Goal: Use online tool/utility: Utilize a website feature to perform a specific function

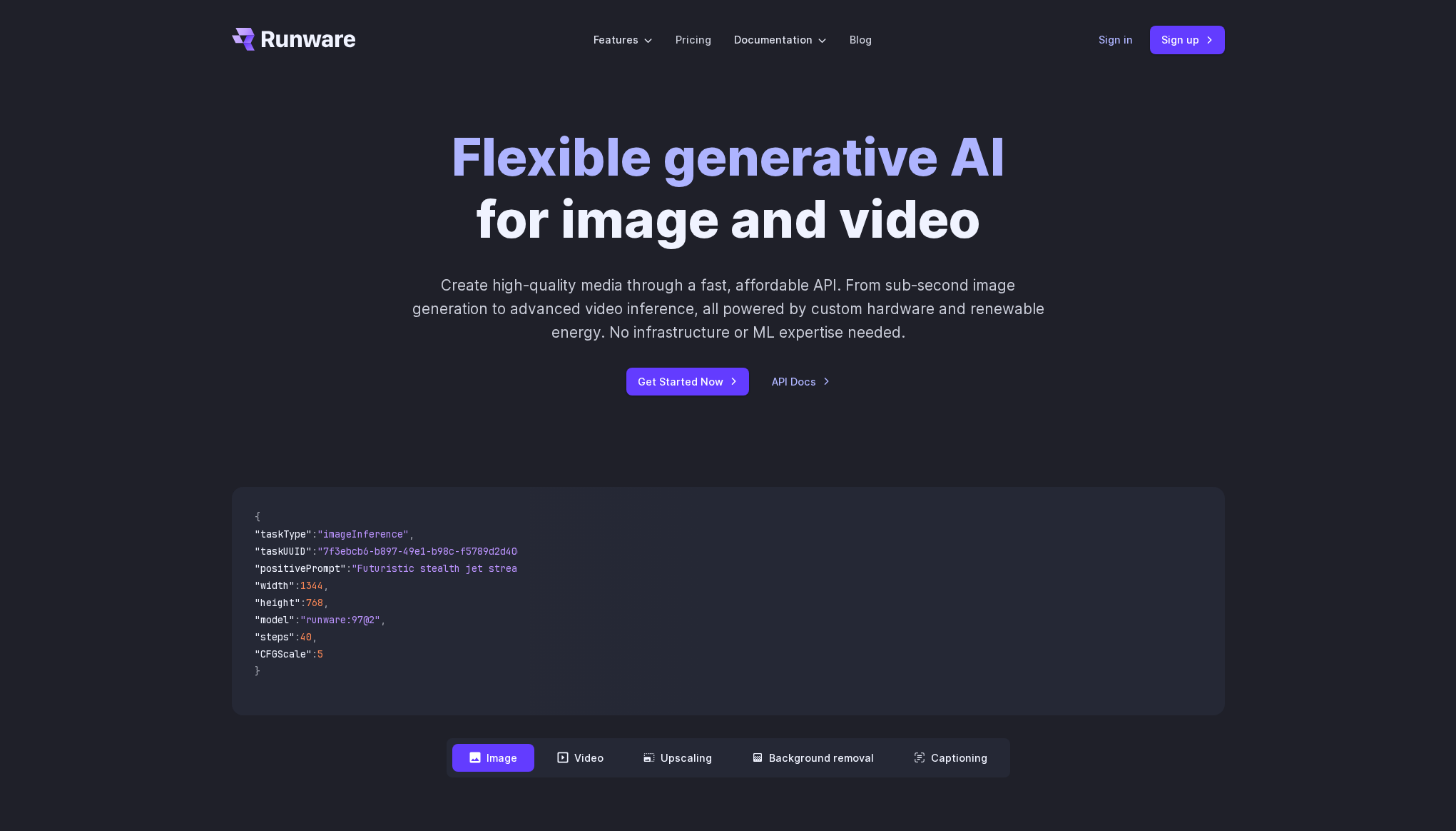
click at [1117, 40] on link "Sign in" at bounding box center [1116, 40] width 35 height 16
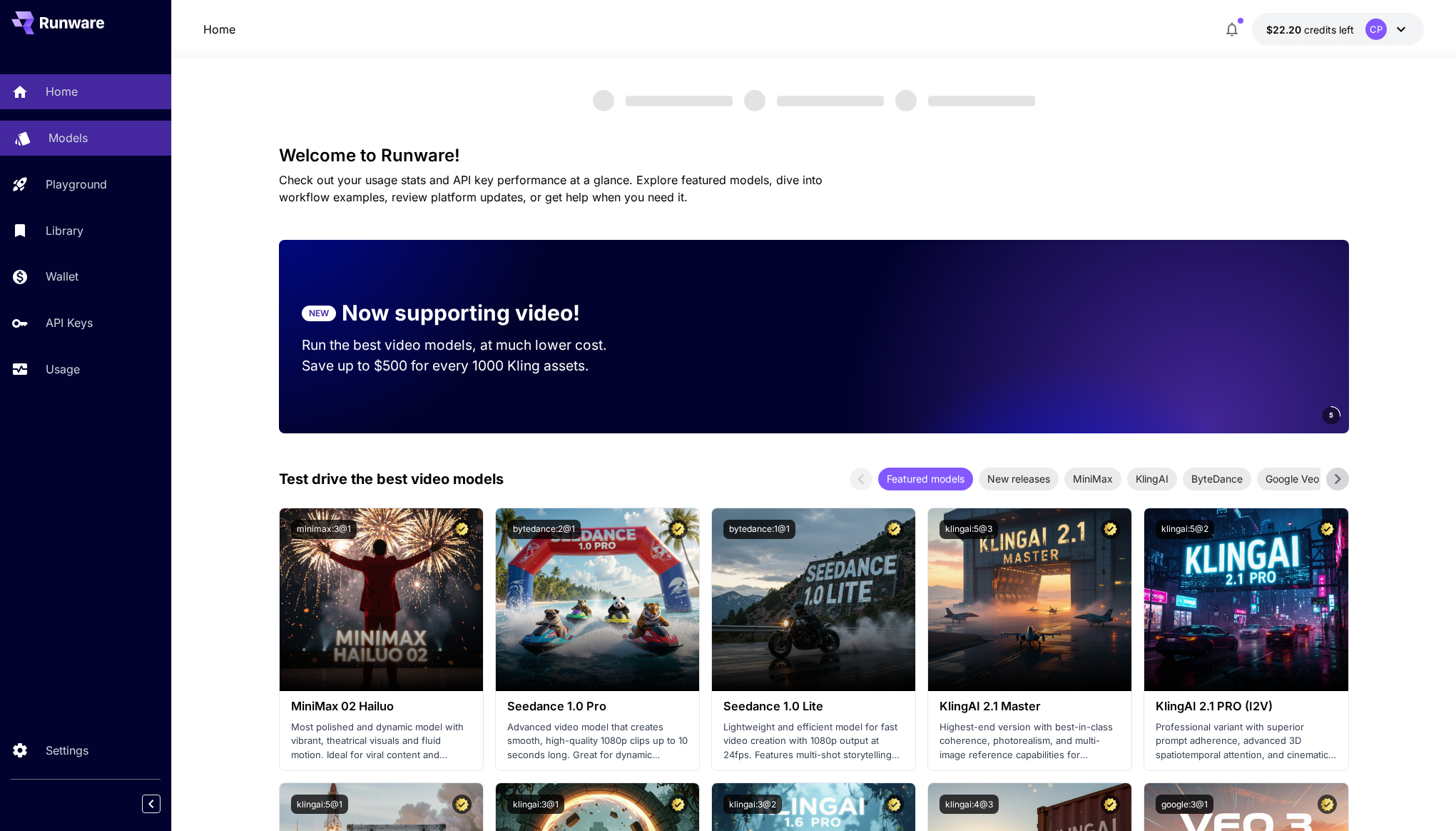
click at [86, 137] on p "Models" at bounding box center [67, 138] width 40 height 17
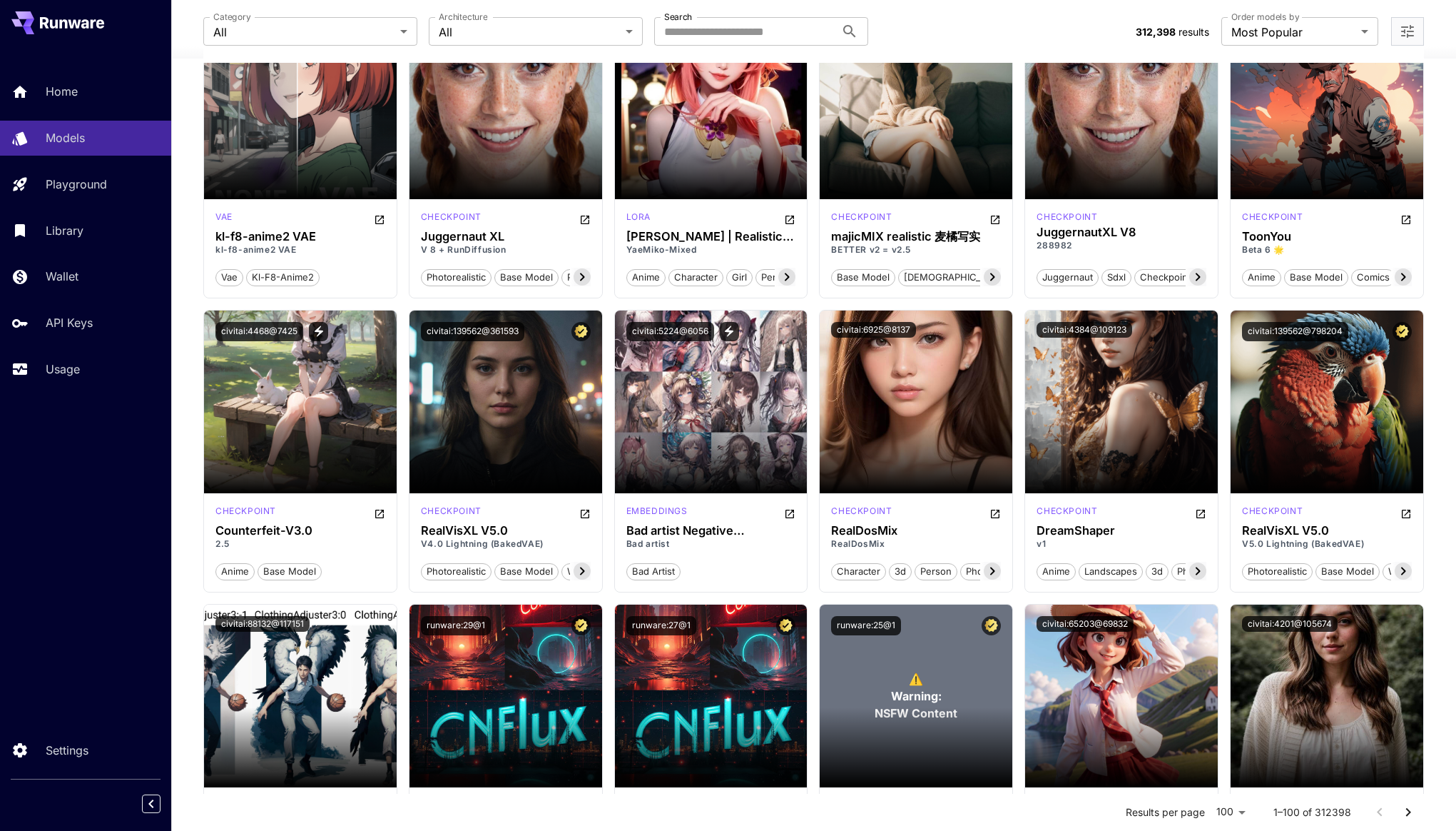
scroll to position [4025, 0]
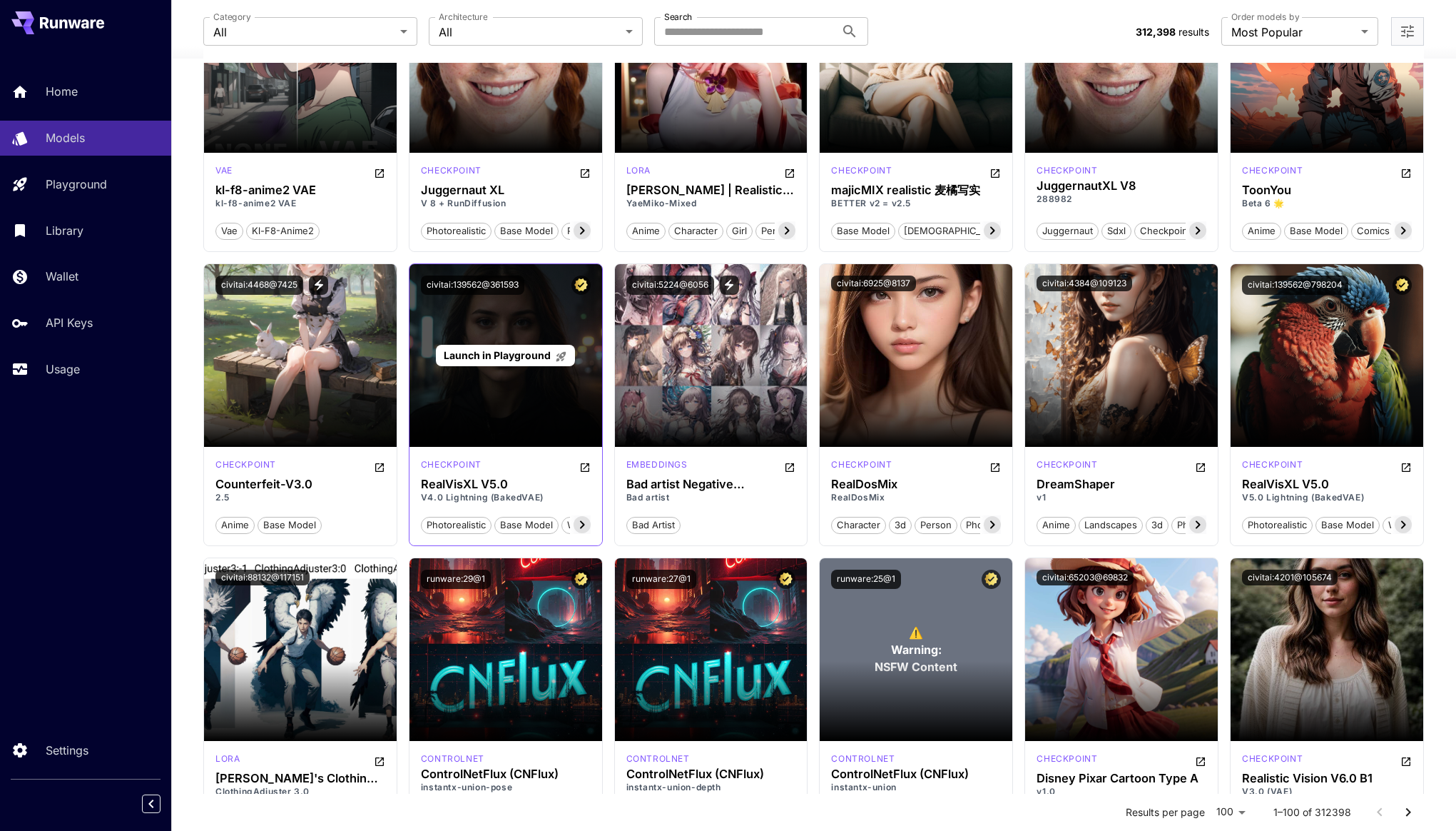
click at [502, 356] on span "Launch in Playground" at bounding box center [496, 355] width 107 height 13
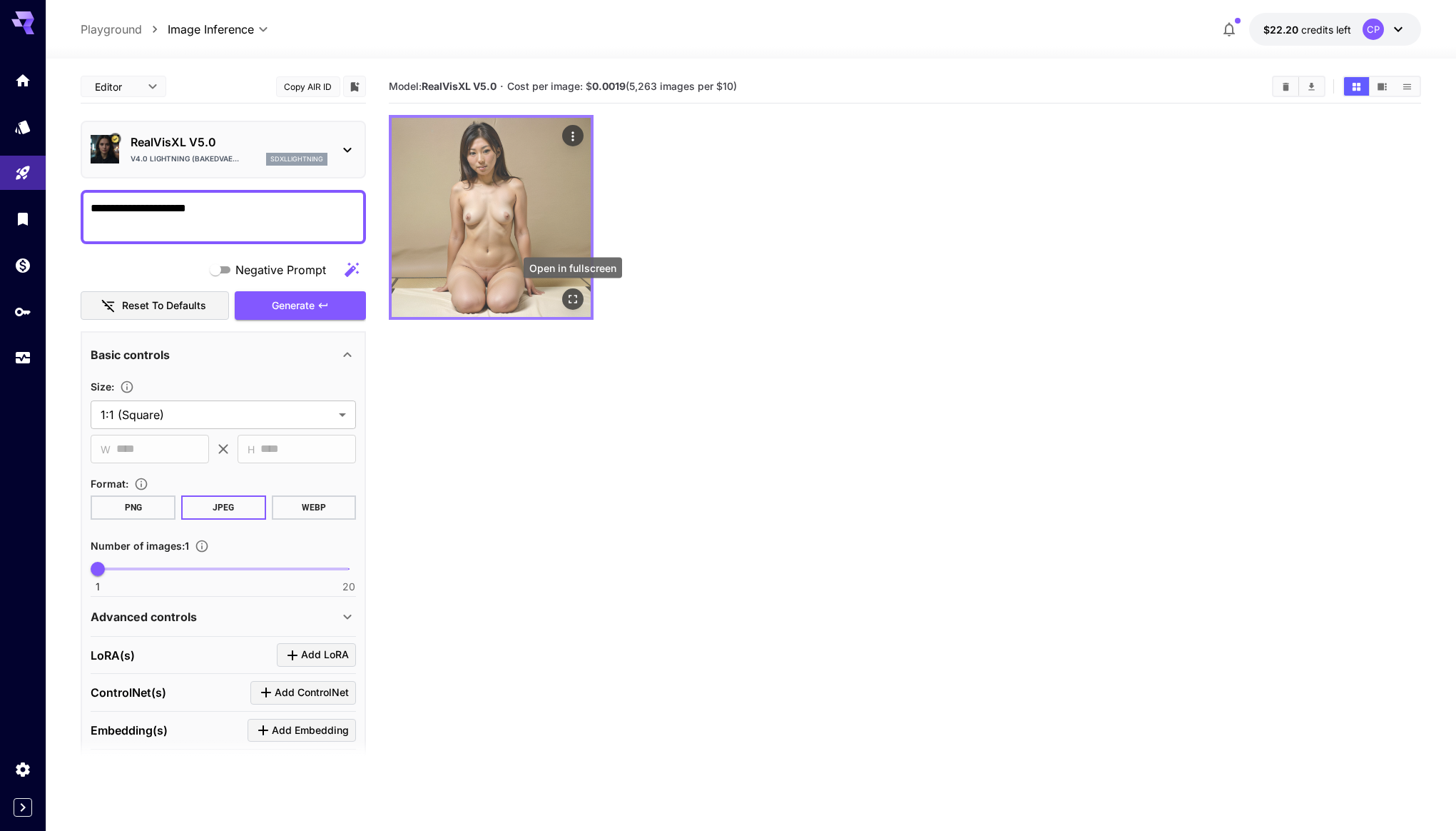
type textarea "**********"
click at [569, 301] on icon "Open in fullscreen" at bounding box center [572, 299] width 14 height 14
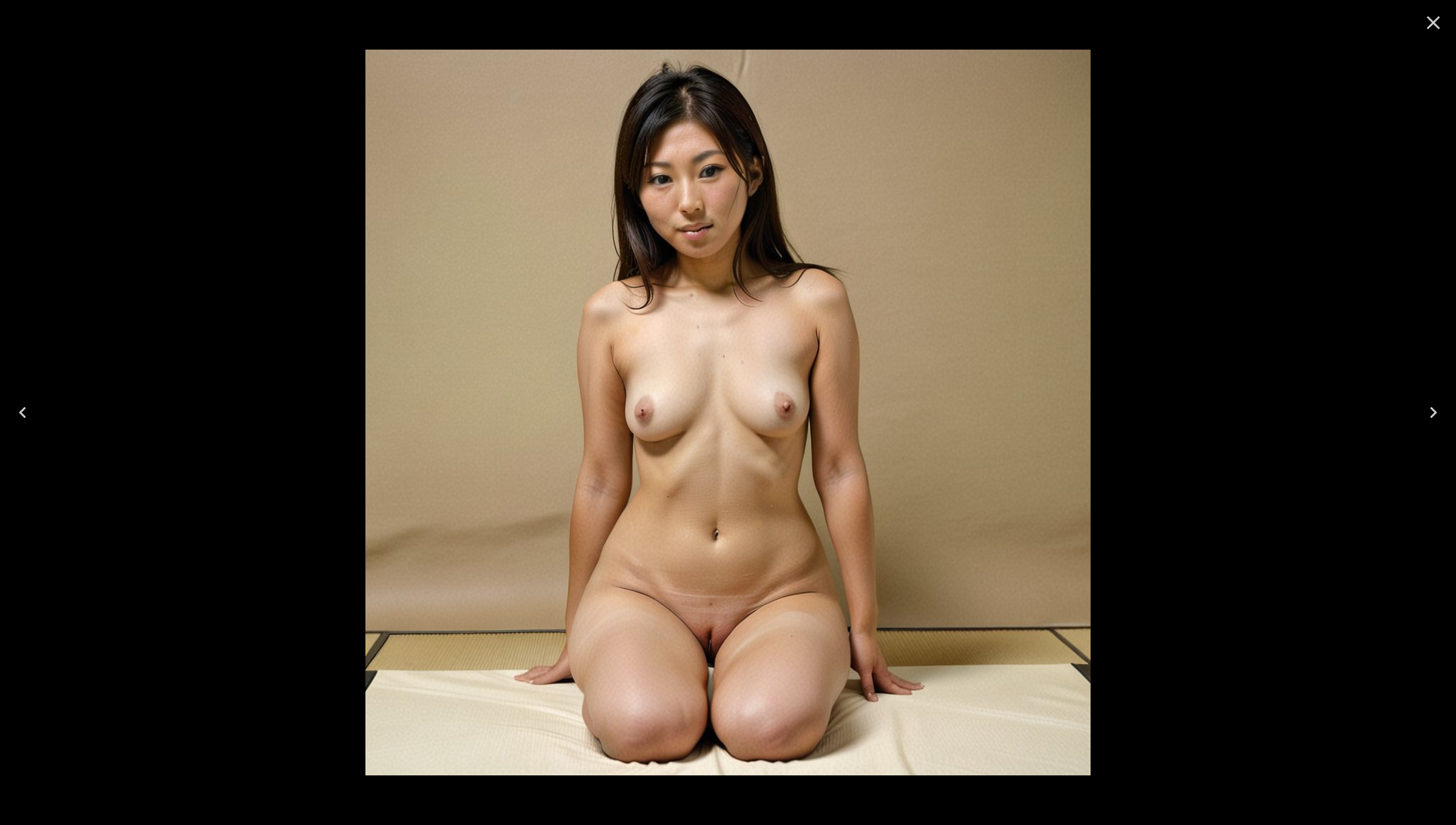
click at [1435, 26] on icon "Close" at bounding box center [1433, 23] width 23 height 23
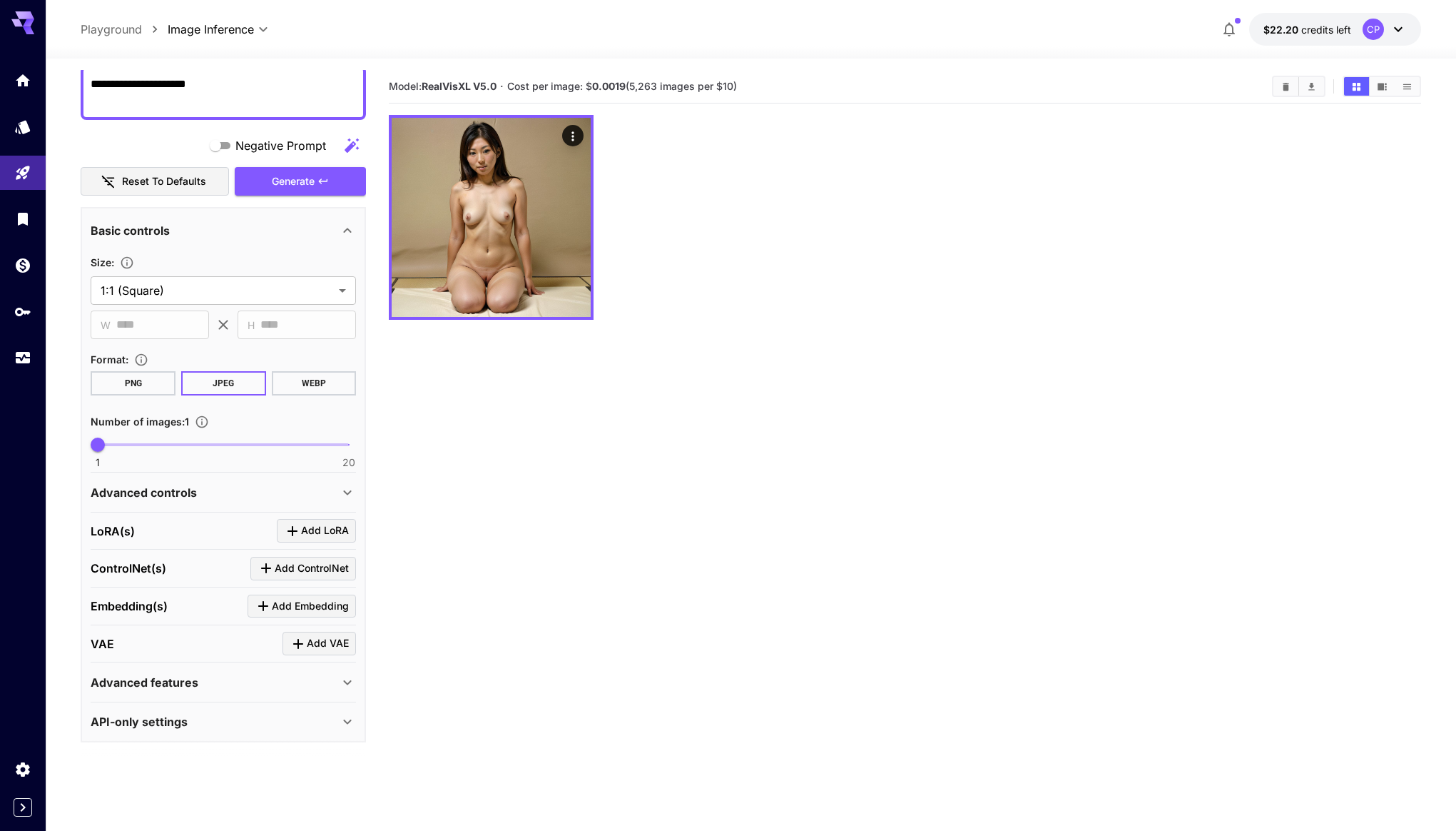
scroll to position [125, 0]
click at [322, 523] on span "Add LoRA" at bounding box center [325, 529] width 48 height 18
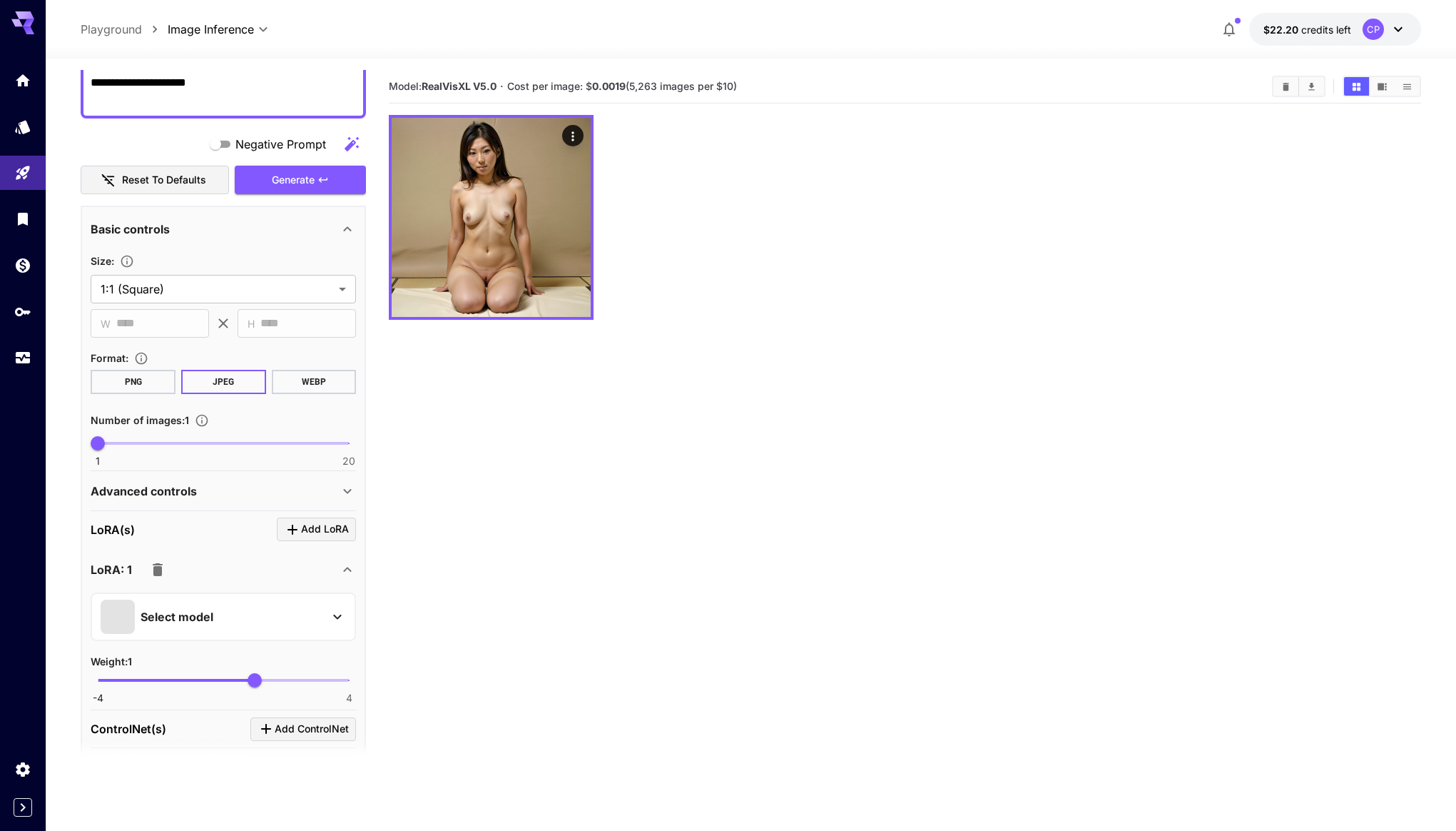
click at [305, 619] on div "Select model" at bounding box center [211, 617] width 223 height 35
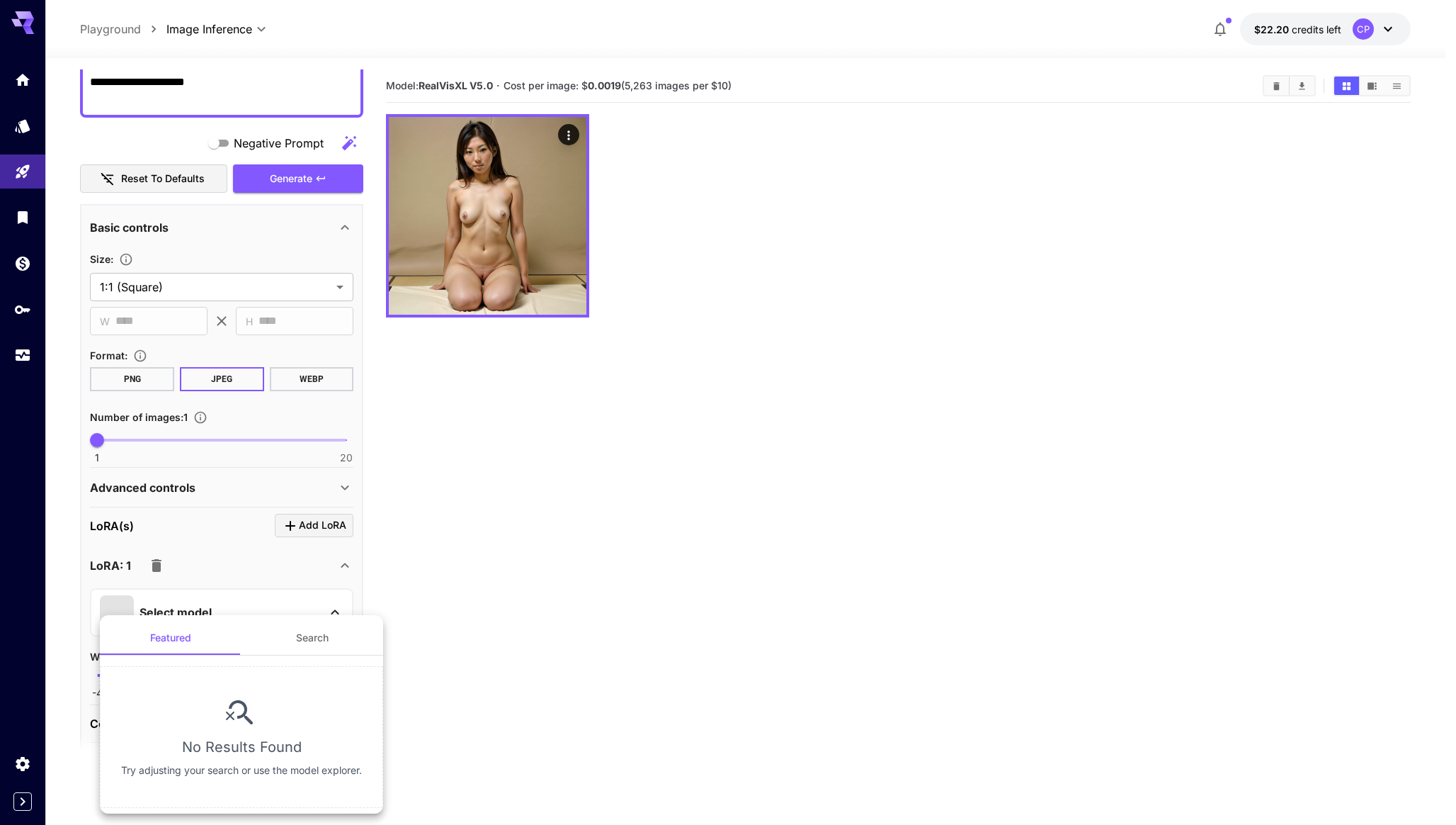
click at [306, 637] on button "Search" at bounding box center [312, 637] width 142 height 34
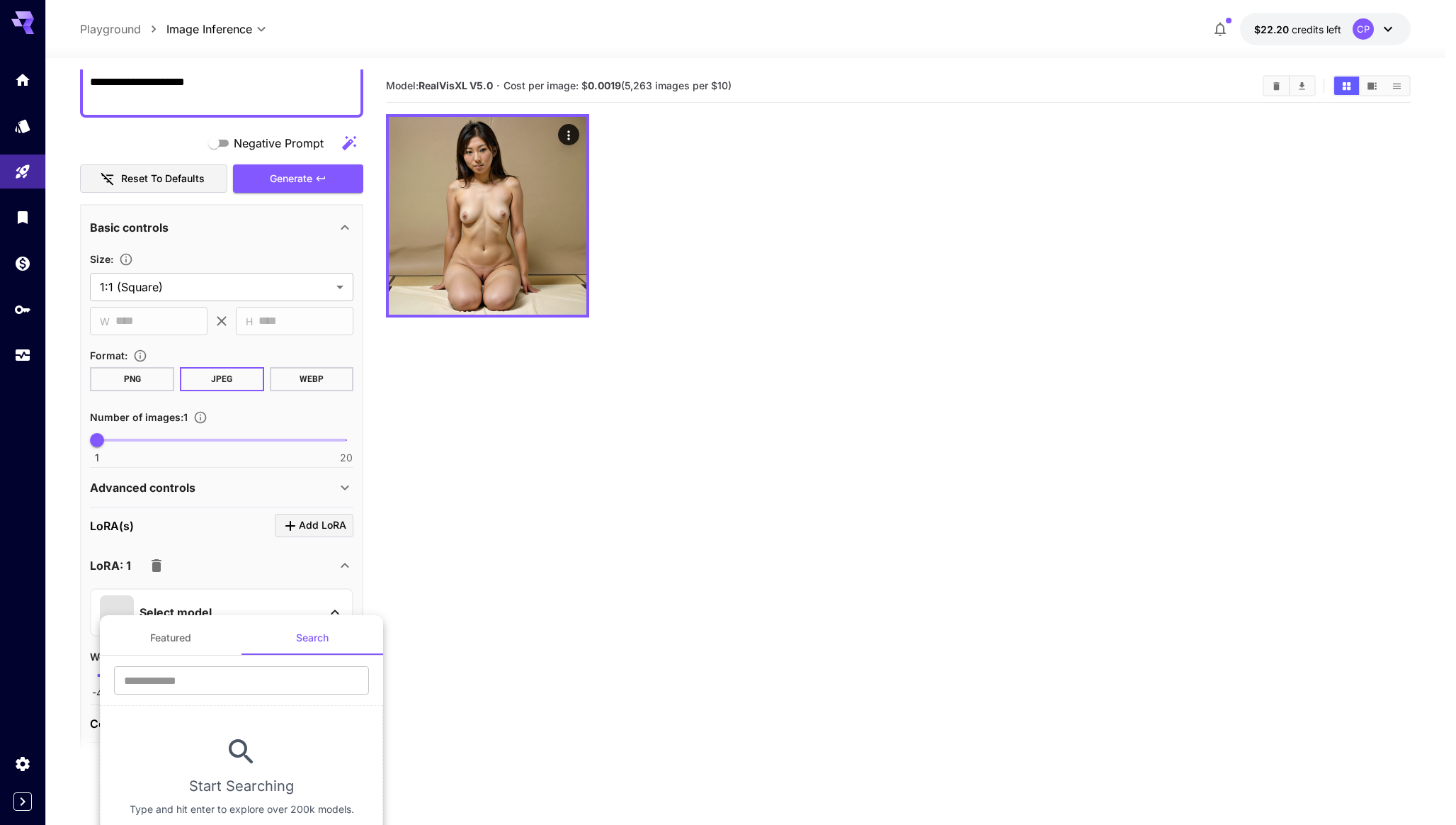
click at [456, 544] on div at bounding box center [728, 412] width 1456 height 825
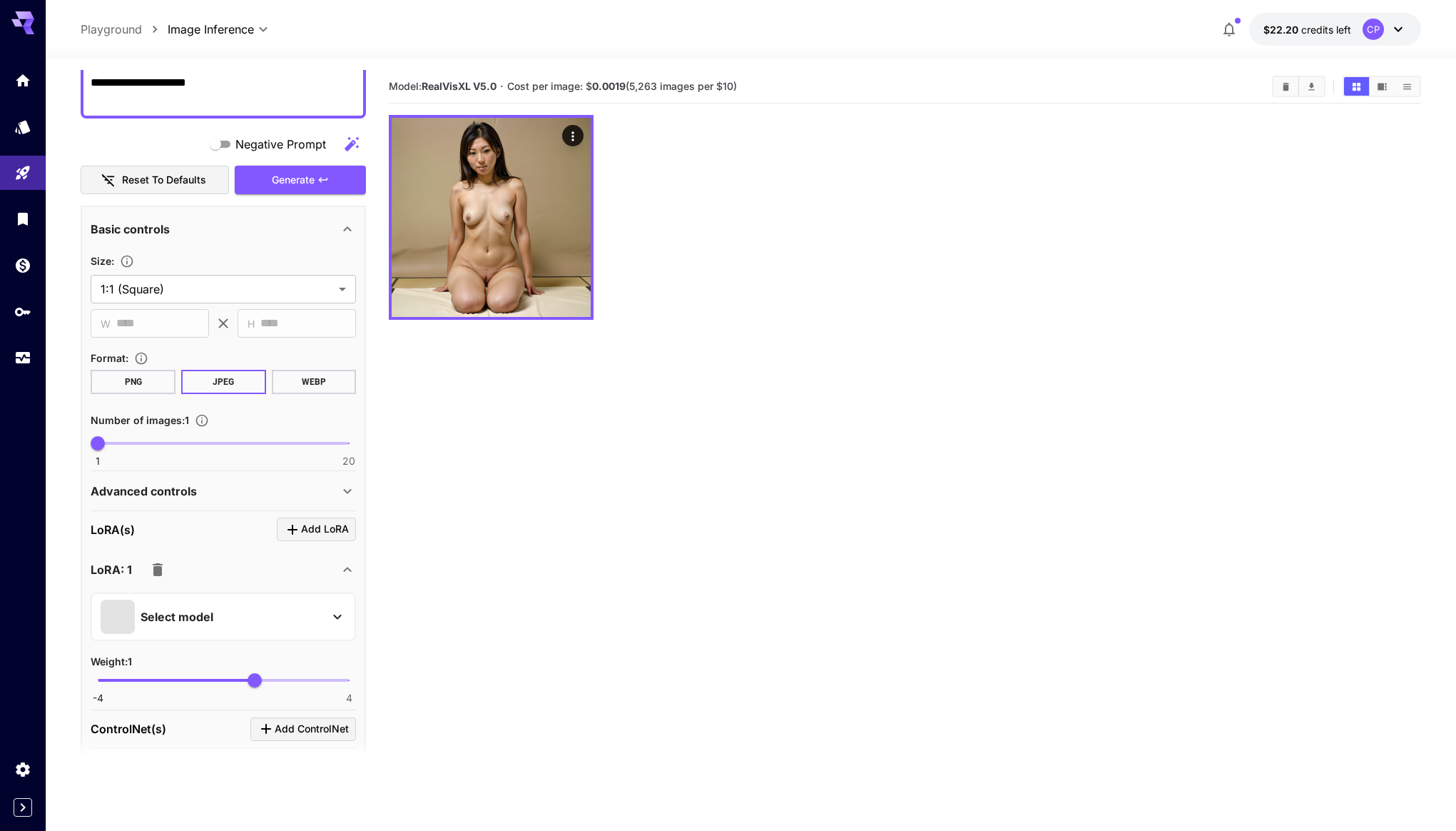
click at [291, 495] on div "Advanced controls" at bounding box center [215, 491] width 249 height 17
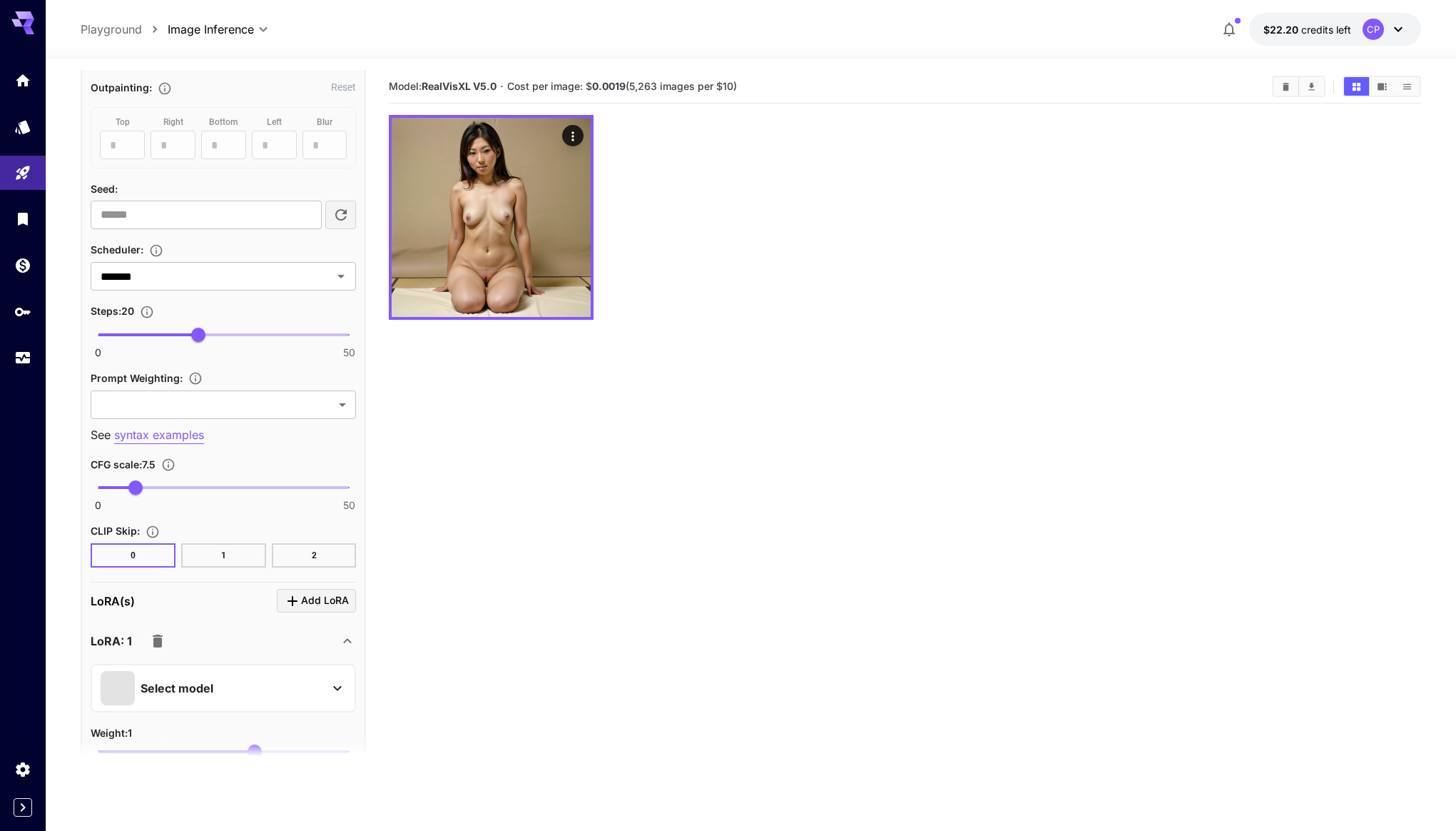
scroll to position [792, 0]
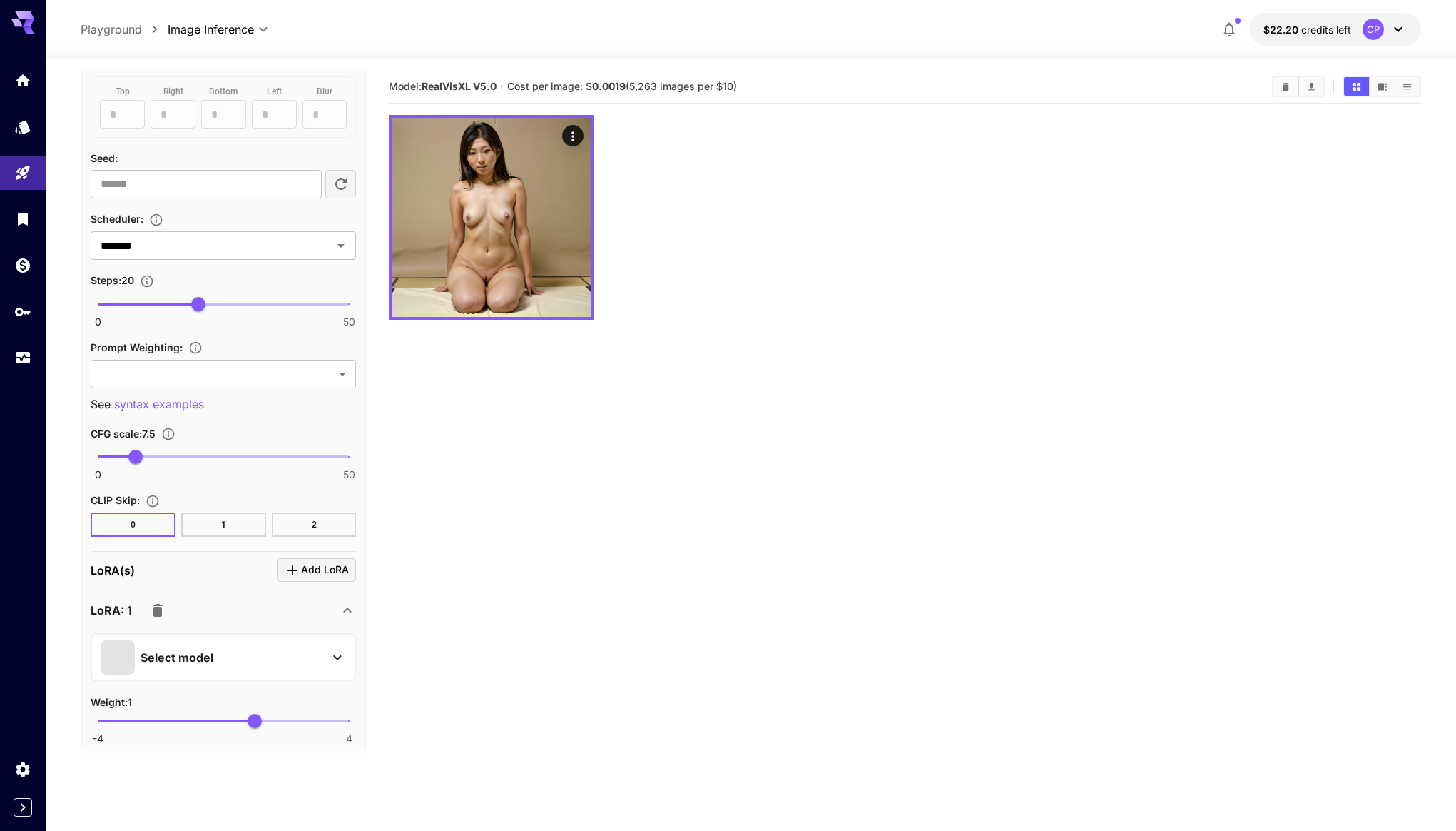
click at [152, 609] on icon "button" at bounding box center [158, 610] width 17 height 17
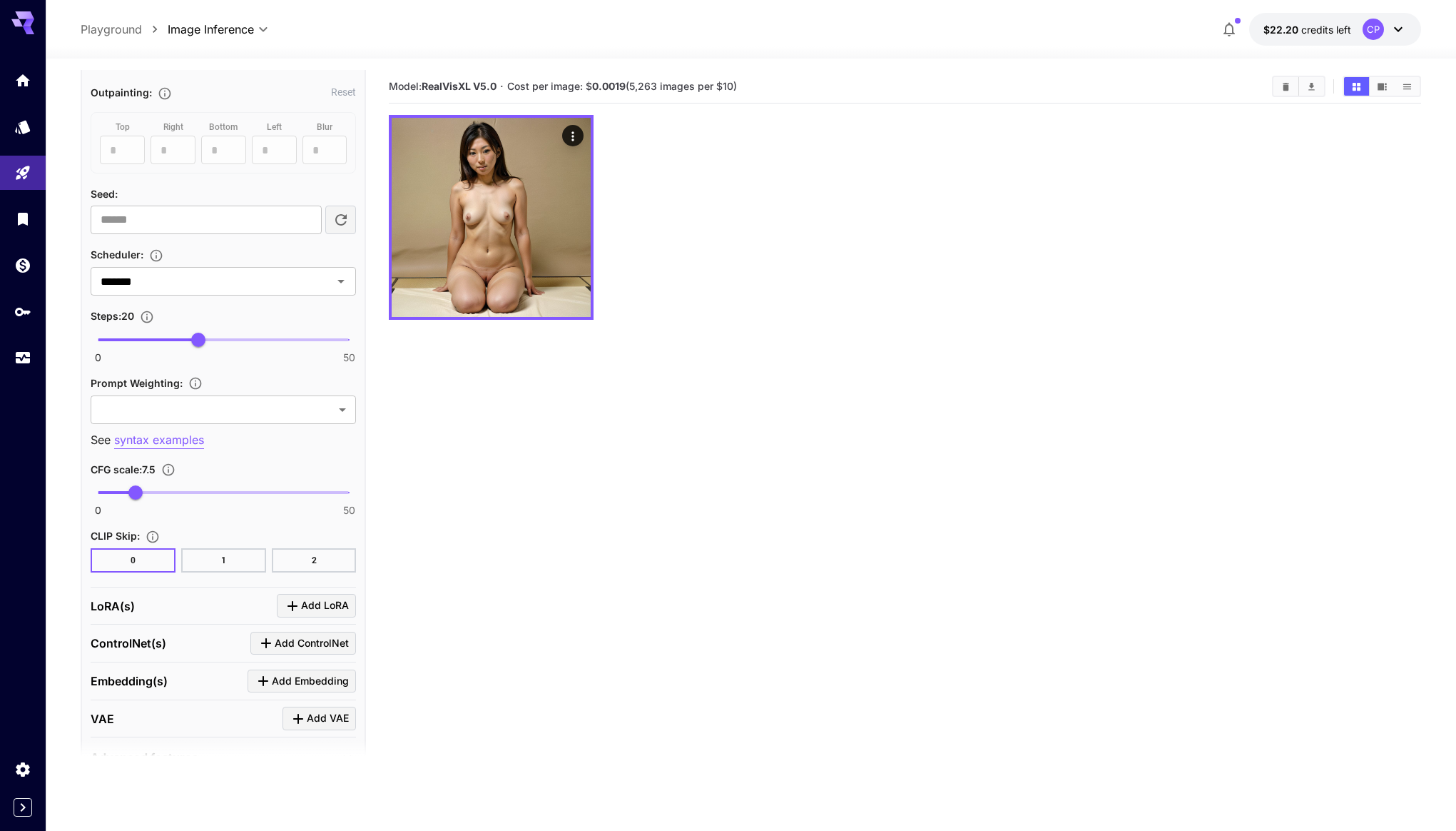
scroll to position [714, 0]
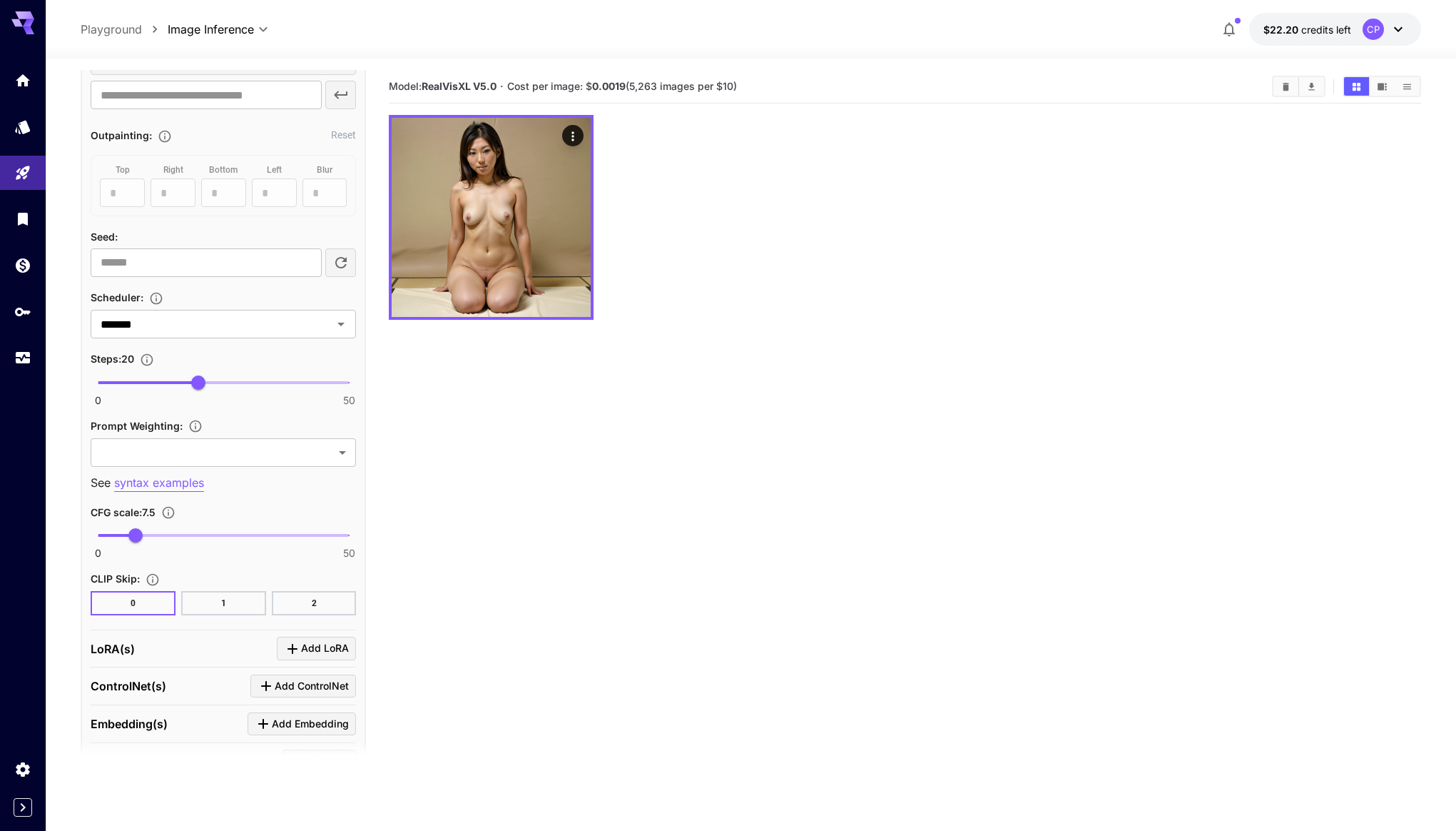
click at [255, 382] on span at bounding box center [223, 382] width 251 height 3
click at [260, 383] on span "31" at bounding box center [253, 382] width 14 height 14
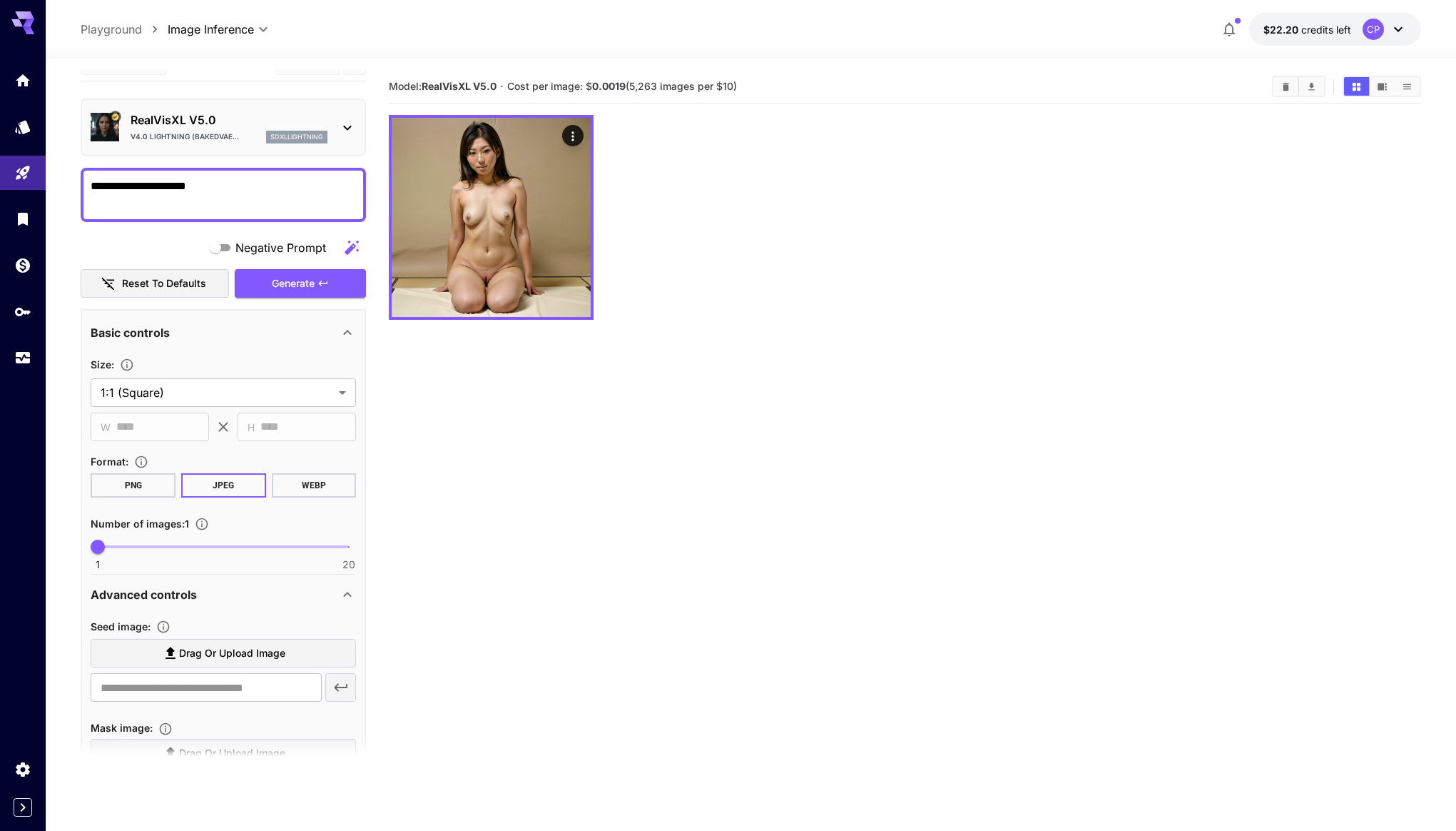
scroll to position [0, 0]
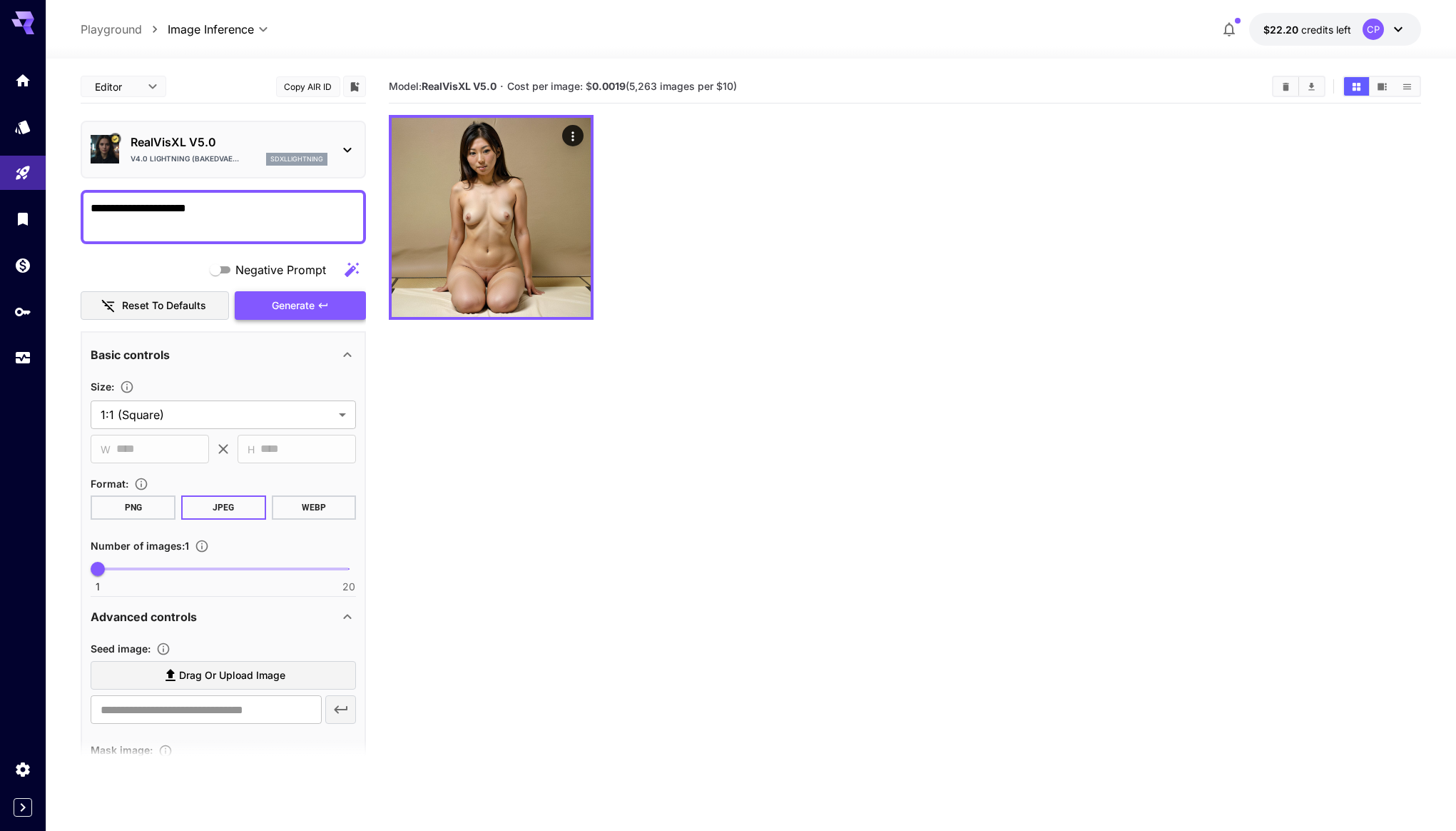
click at [323, 301] on icon "button" at bounding box center [323, 306] width 12 height 12
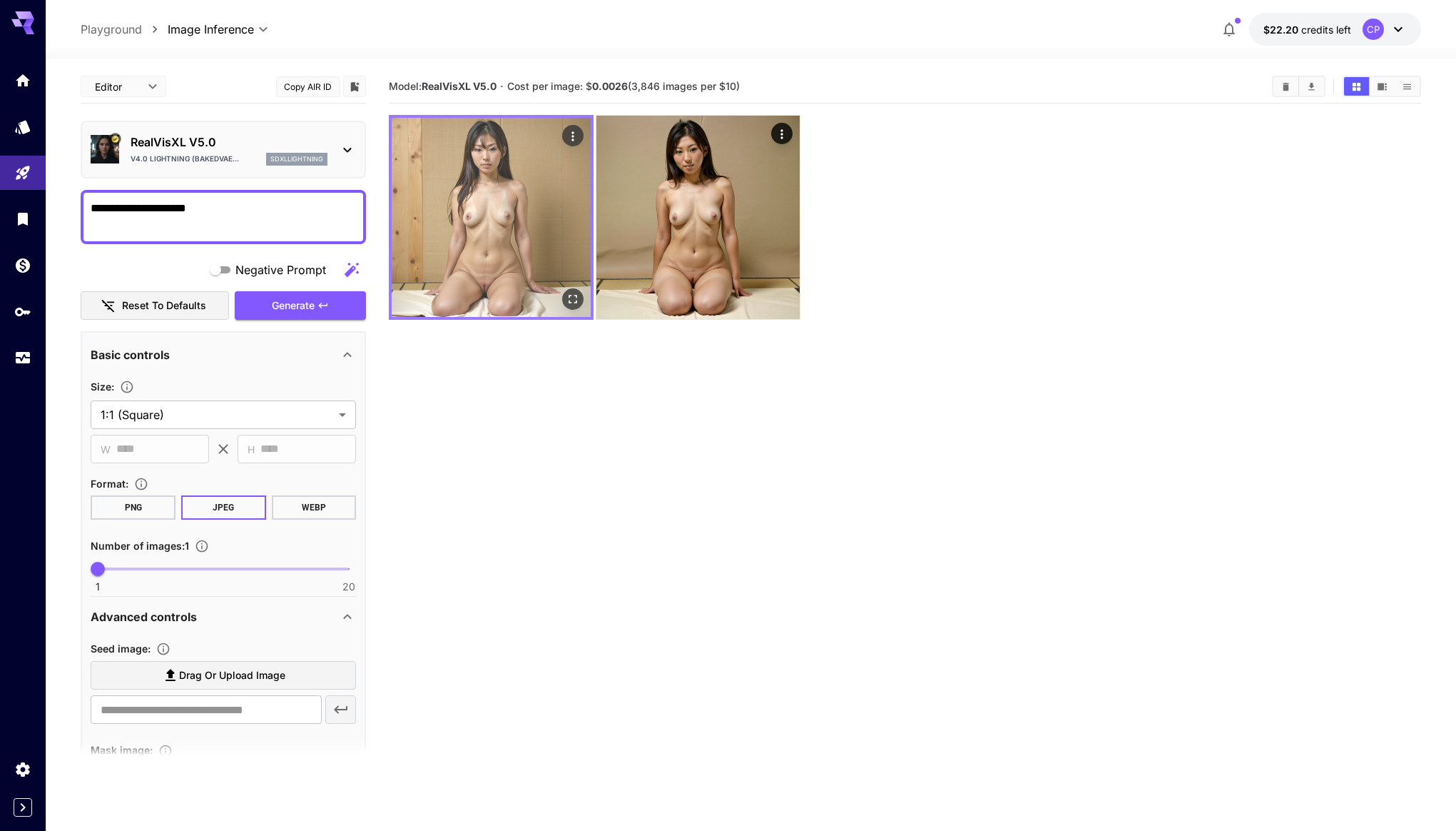
click at [575, 295] on icon "Open in fullscreen" at bounding box center [572, 299] width 14 height 14
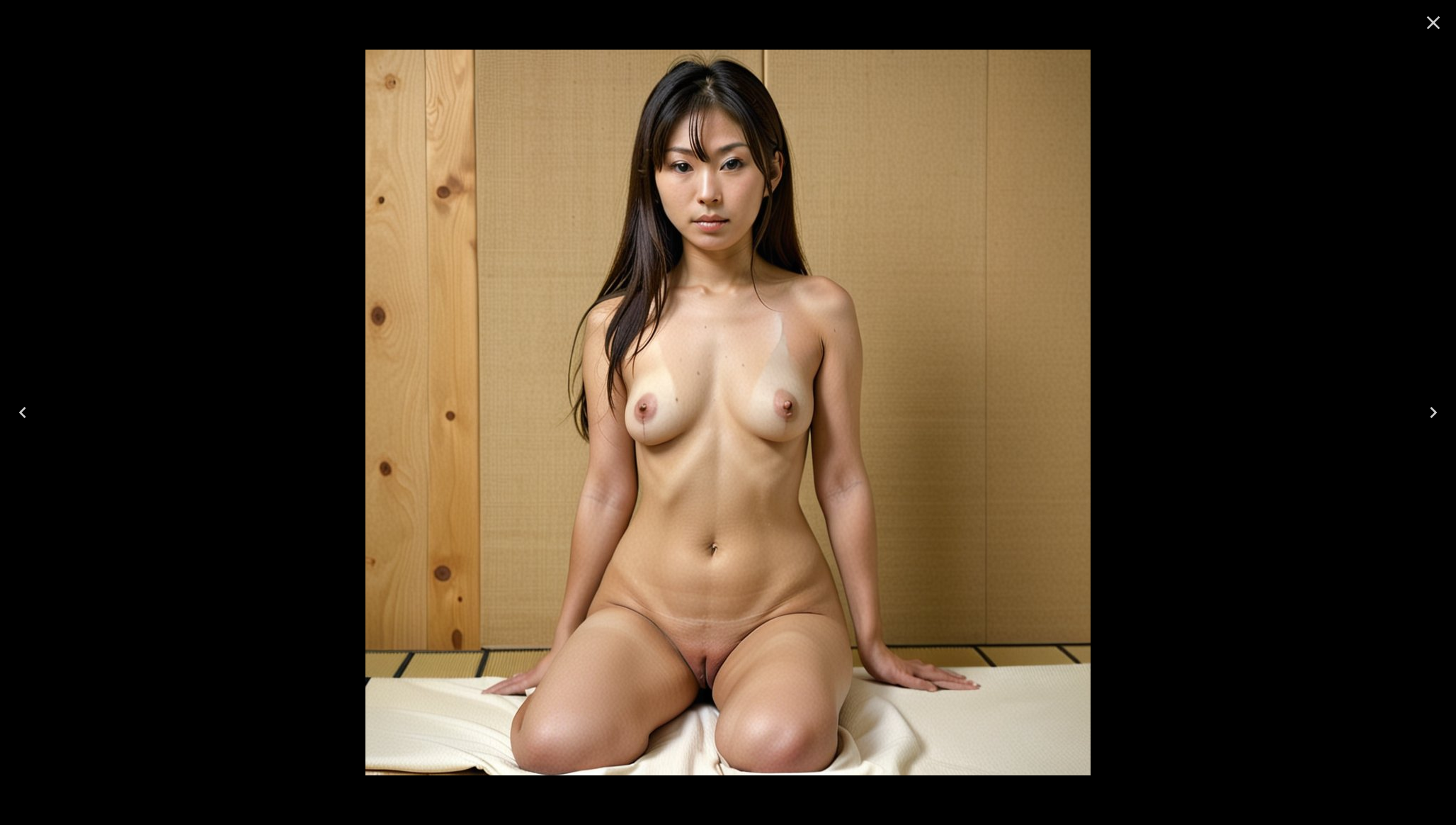
click at [1433, 25] on icon "Close" at bounding box center [1433, 23] width 23 height 23
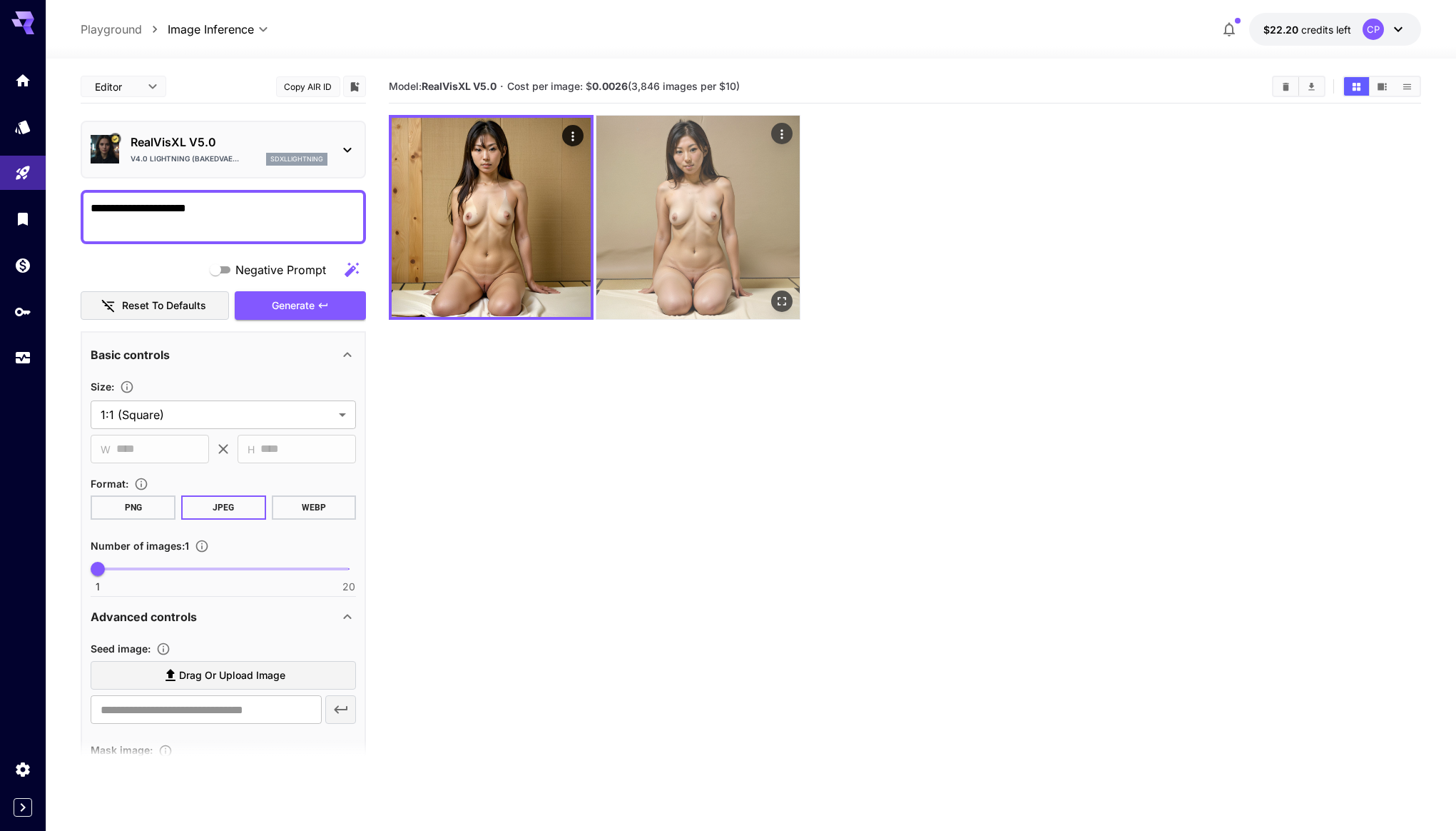
click at [669, 222] on img at bounding box center [698, 217] width 203 height 203
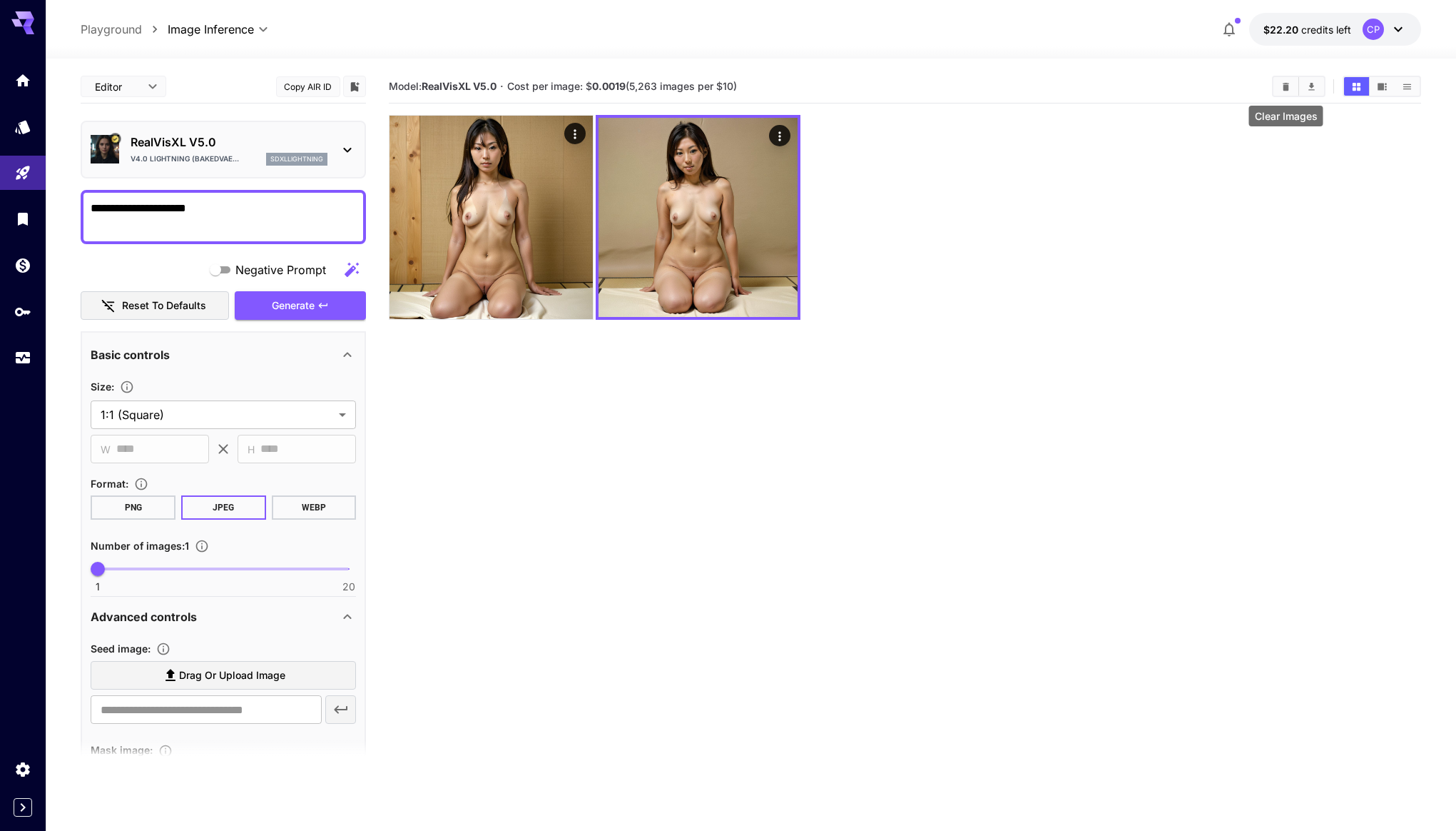
click at [1293, 84] on button "Clear Images" at bounding box center [1285, 86] width 25 height 18
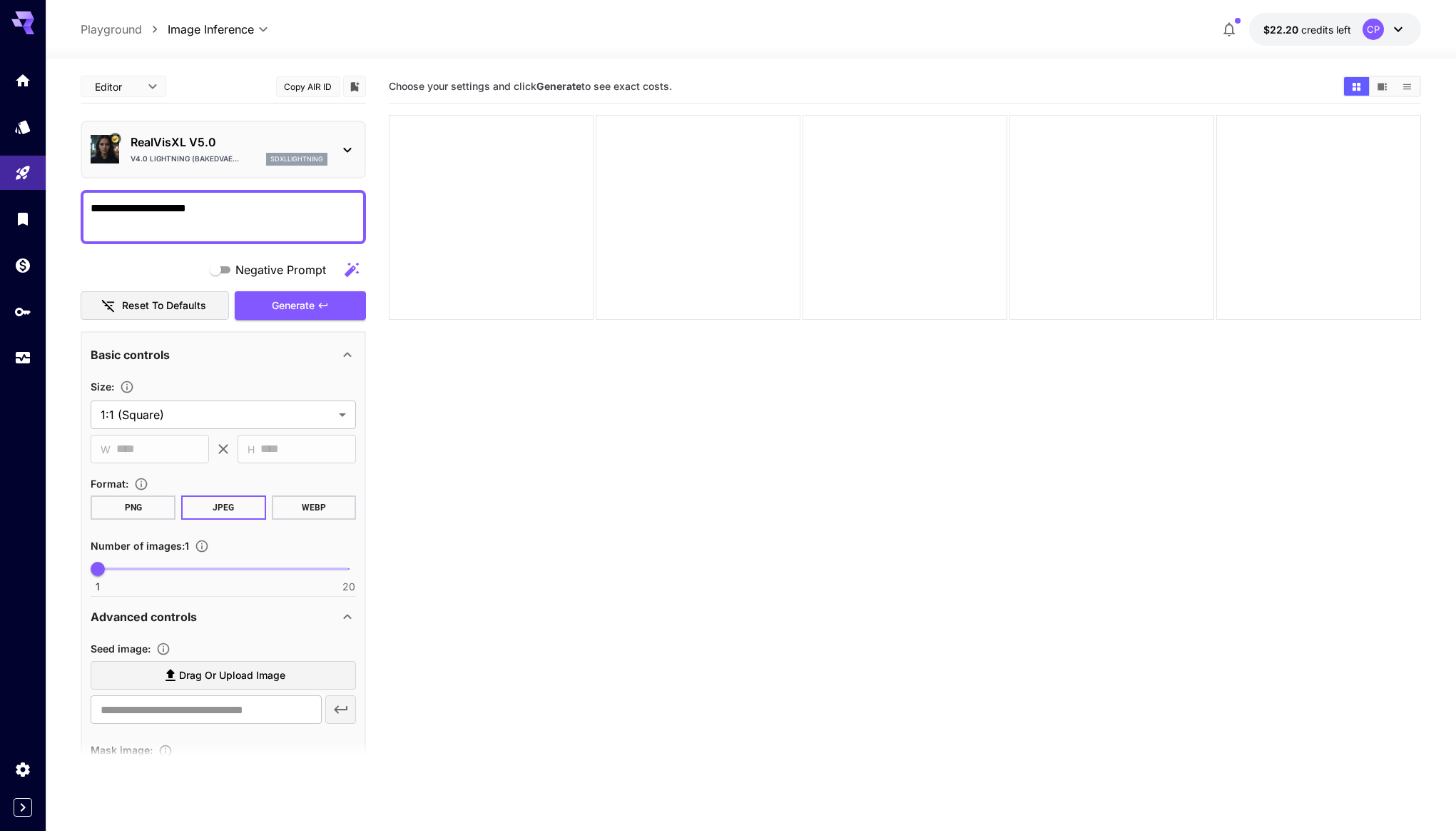
click at [232, 135] on p "RealVisXL V5.0" at bounding box center [228, 142] width 197 height 17
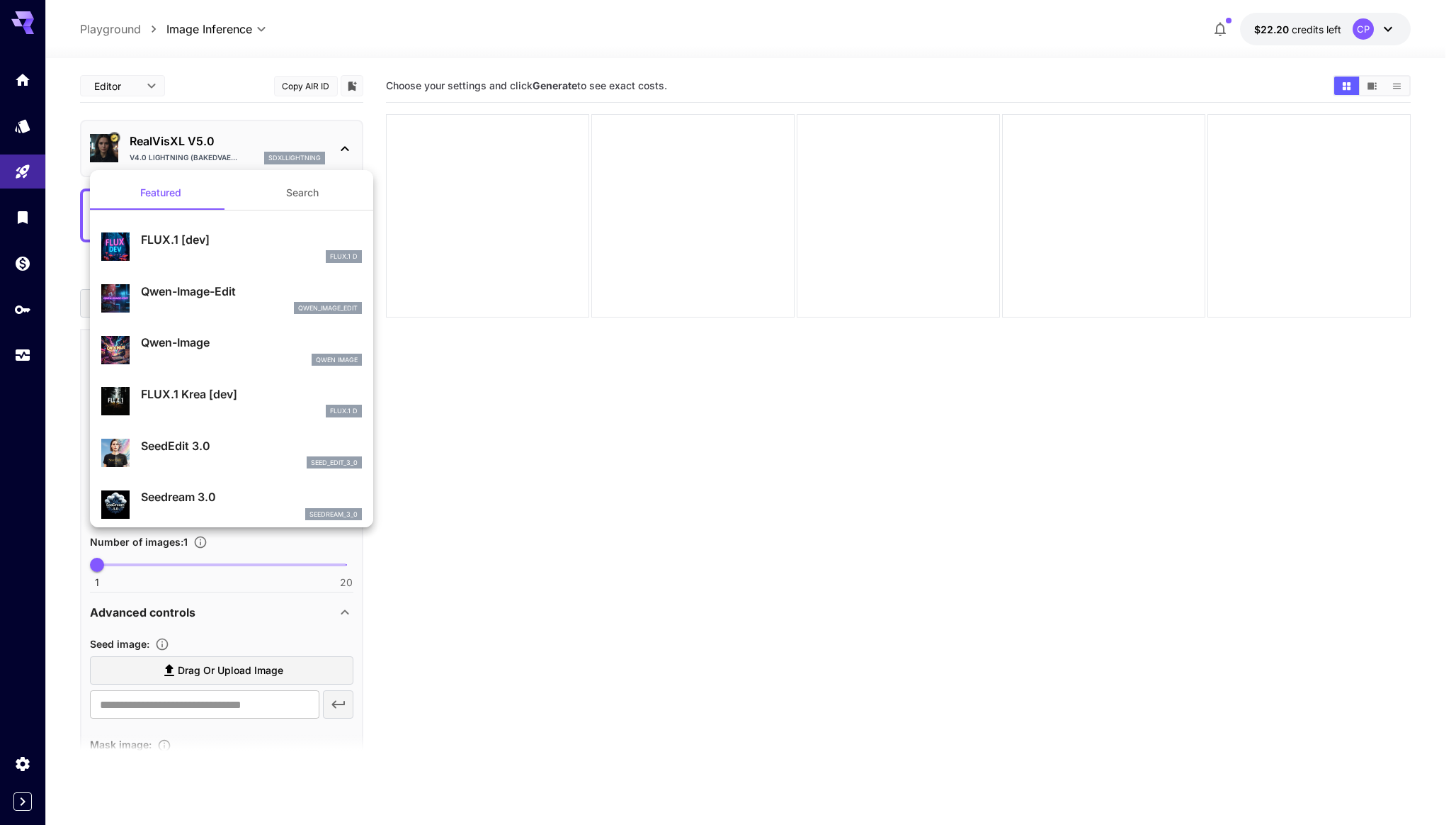
click at [234, 337] on p "Qwen-Image" at bounding box center [251, 343] width 221 height 17
type input "**"
type input "***"
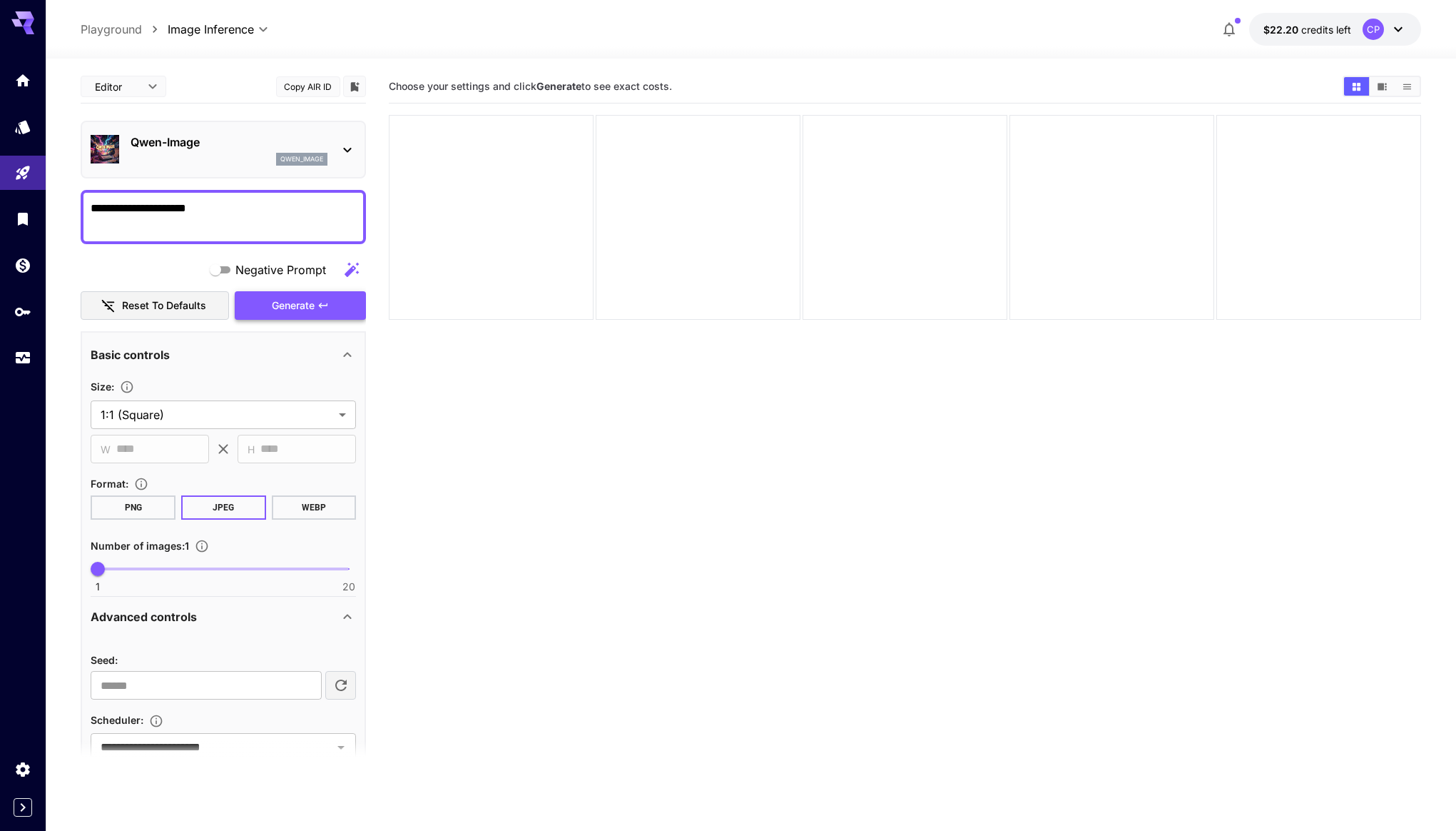
click at [265, 303] on button "Generate" at bounding box center [301, 306] width 131 height 29
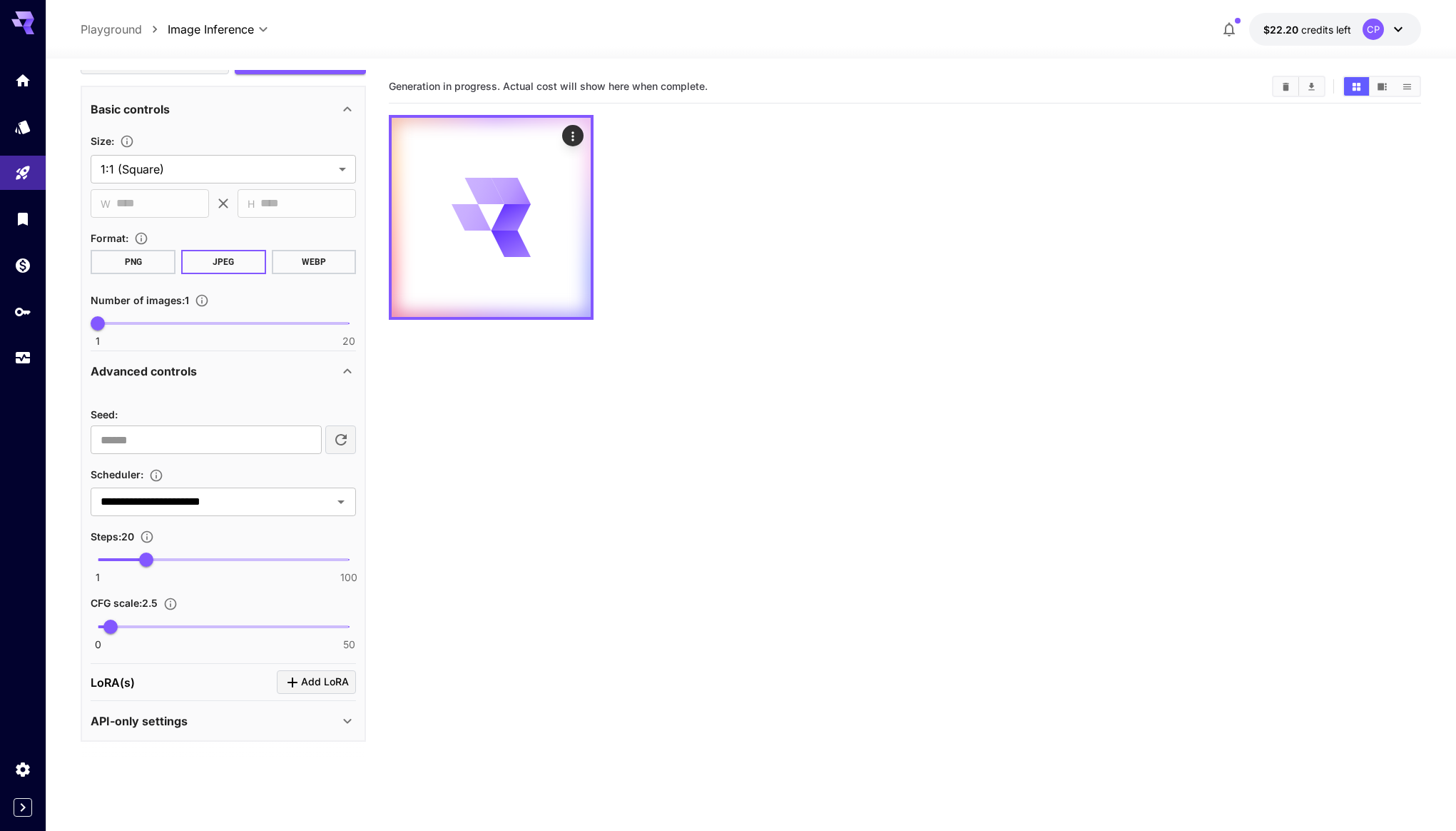
scroll to position [67, 0]
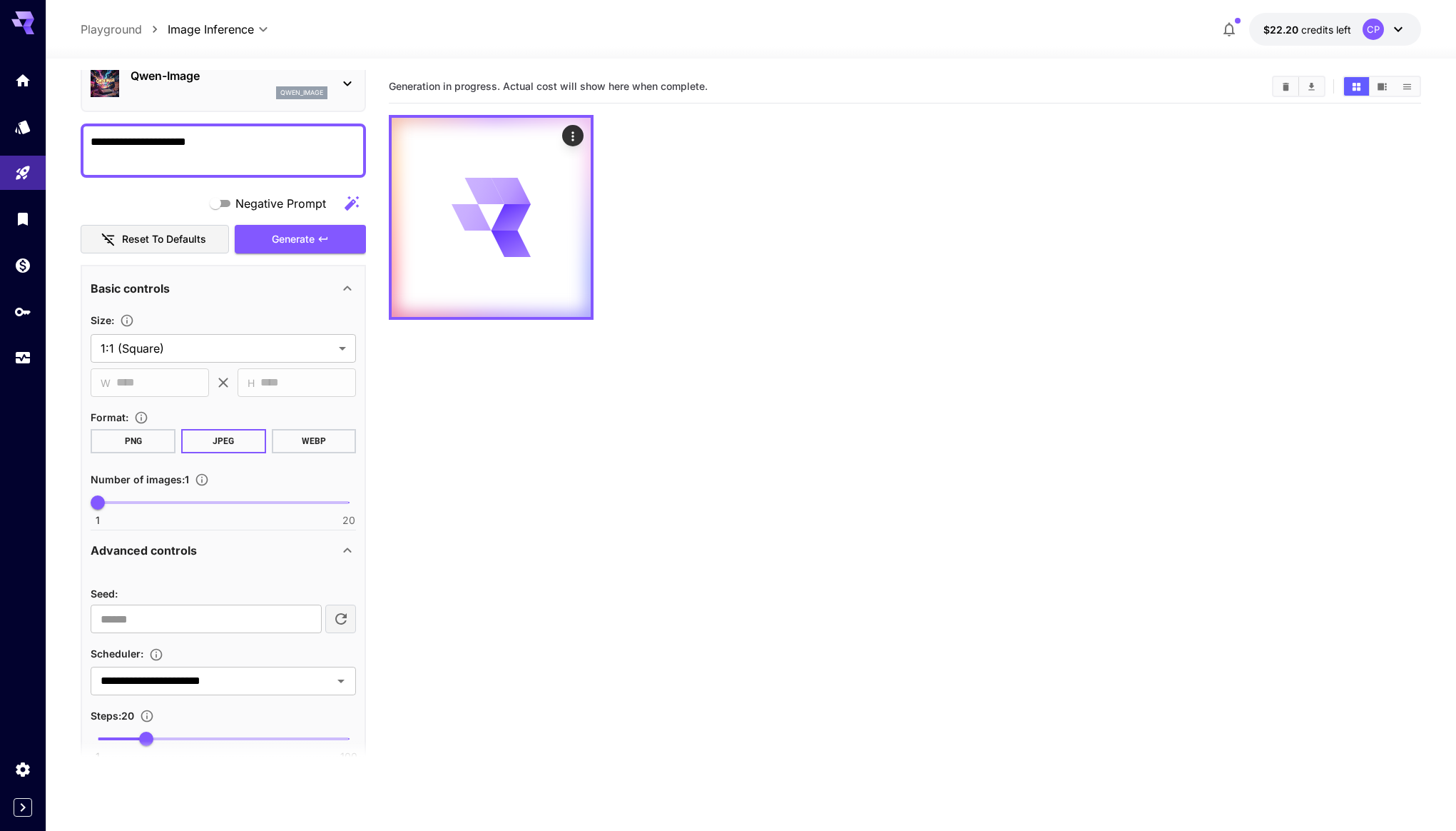
click at [327, 290] on div "Basic controls" at bounding box center [215, 288] width 249 height 17
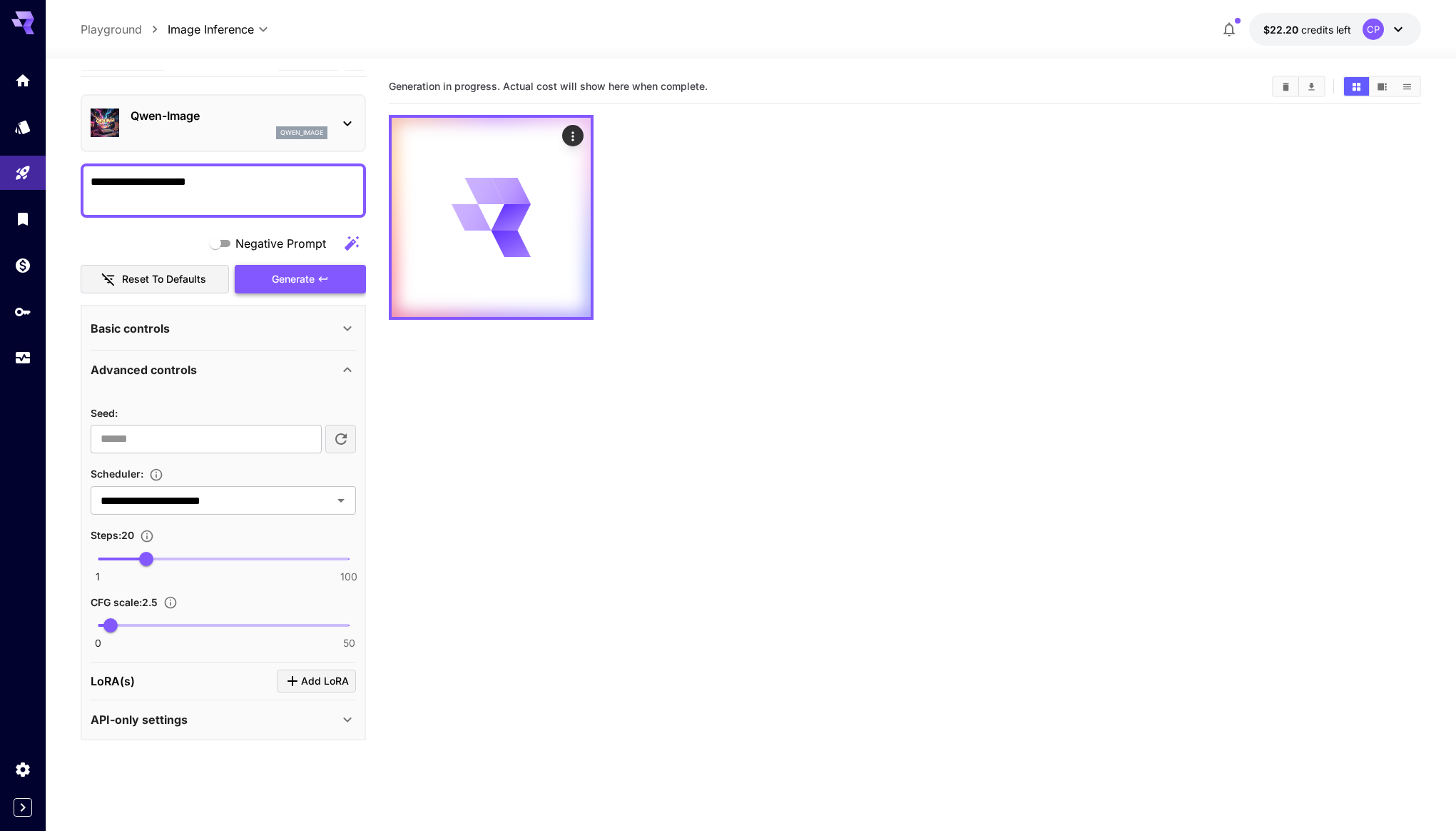
scroll to position [26, 0]
click at [304, 372] on div "Advanced controls" at bounding box center [215, 370] width 249 height 17
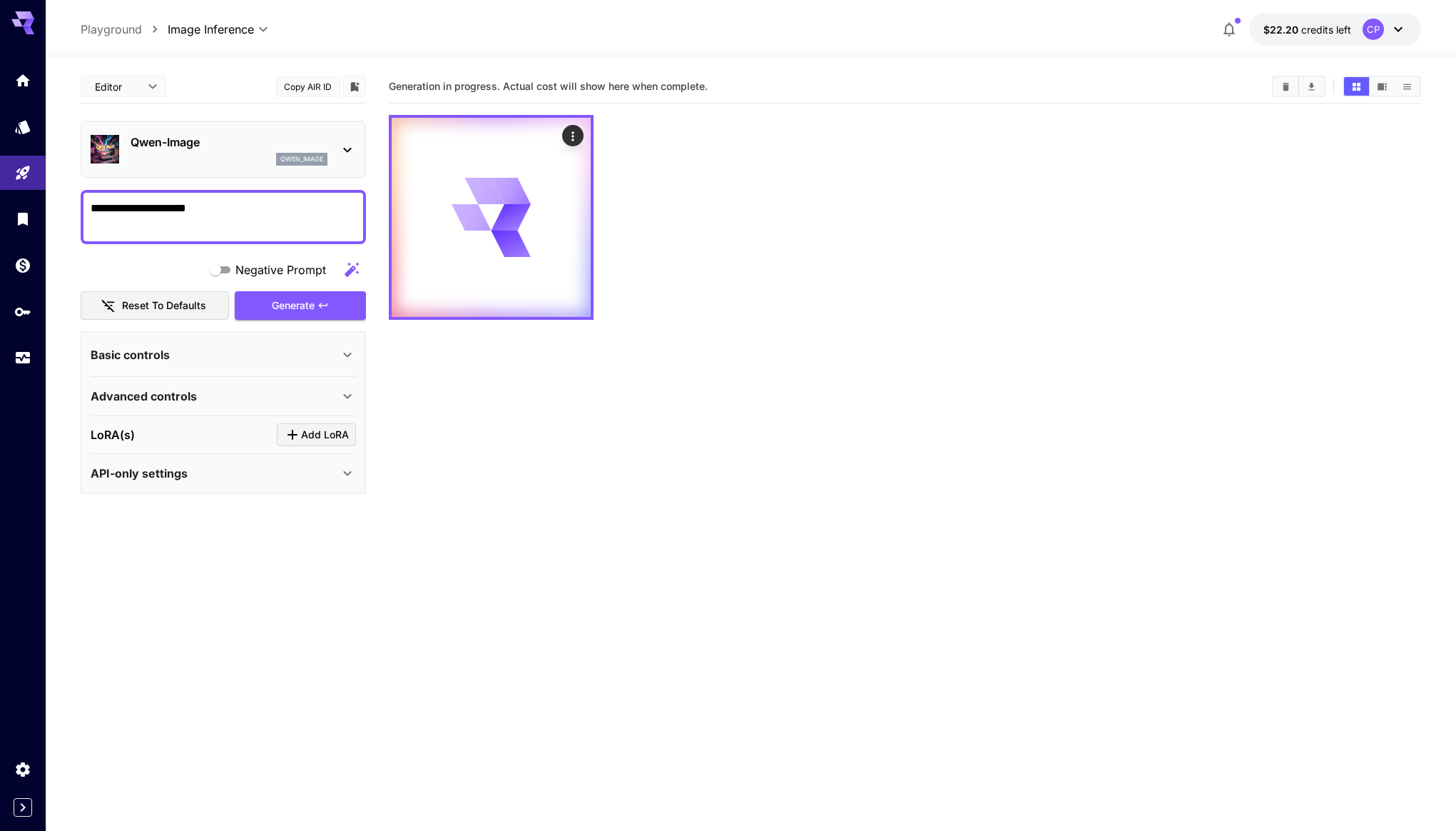
scroll to position [0, 0]
click at [300, 350] on div "Basic controls" at bounding box center [215, 355] width 249 height 17
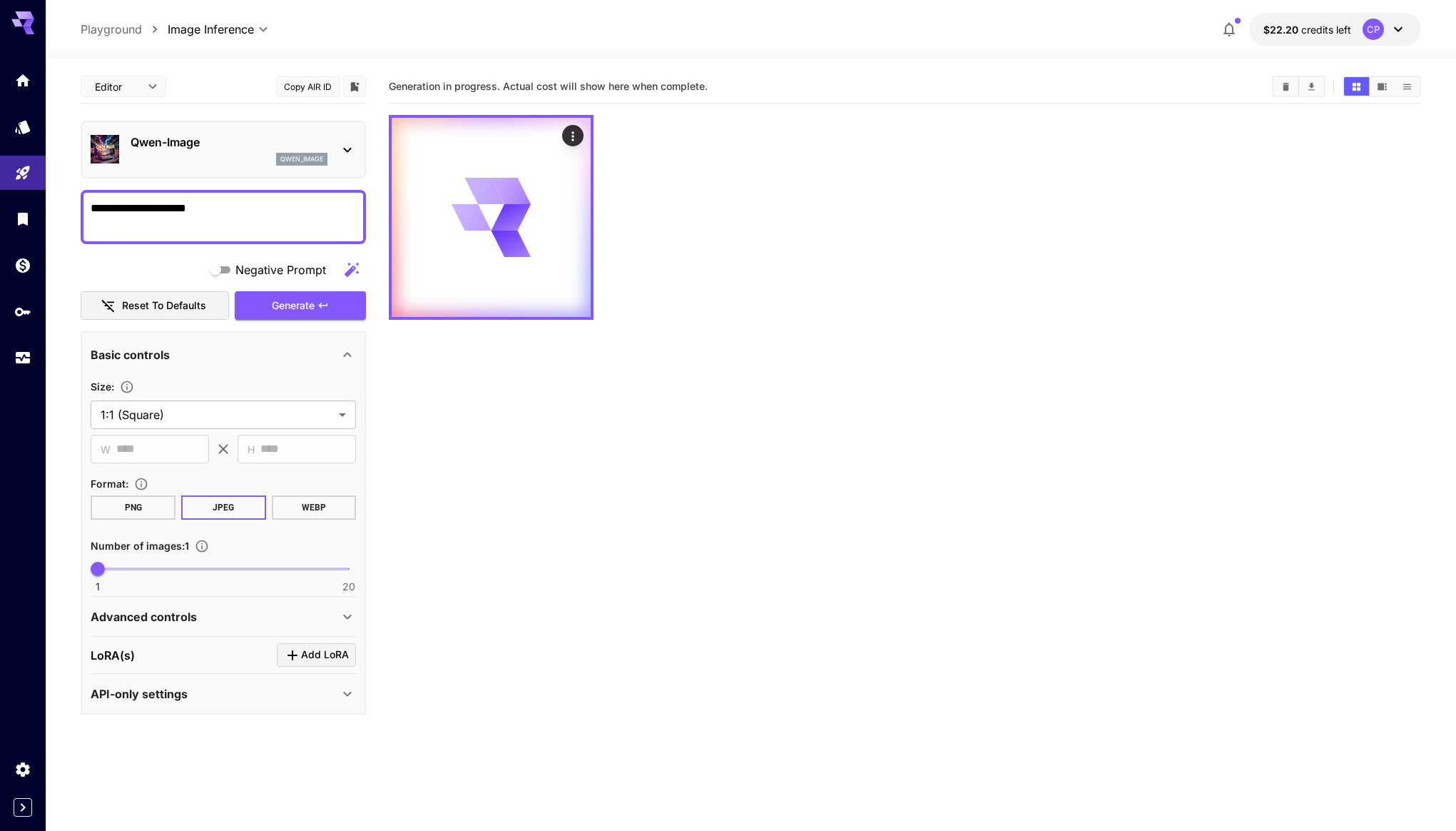
click at [300, 350] on div "Basic controls" at bounding box center [215, 355] width 249 height 17
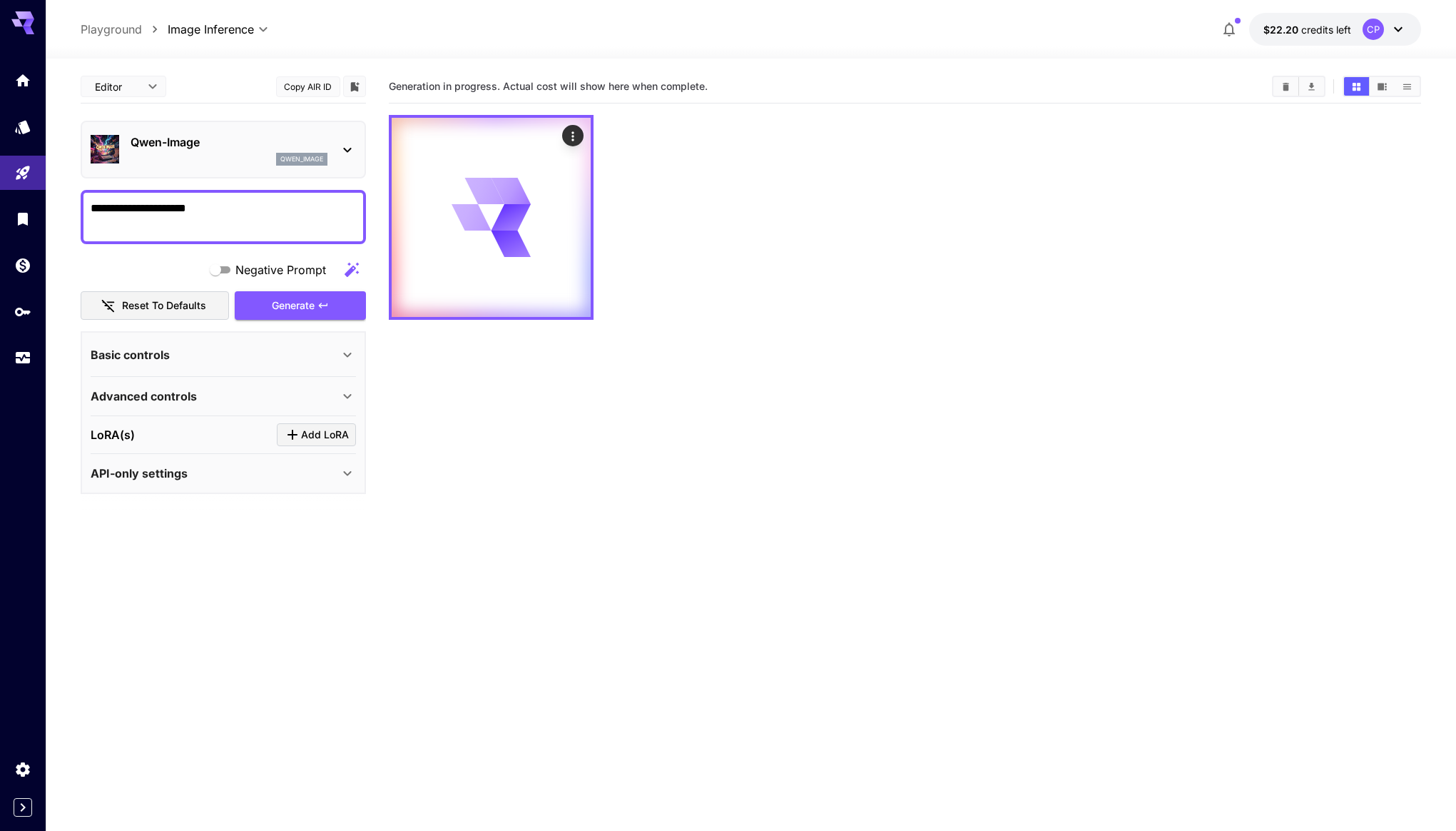
click at [302, 389] on div "Advanced controls" at bounding box center [215, 396] width 249 height 17
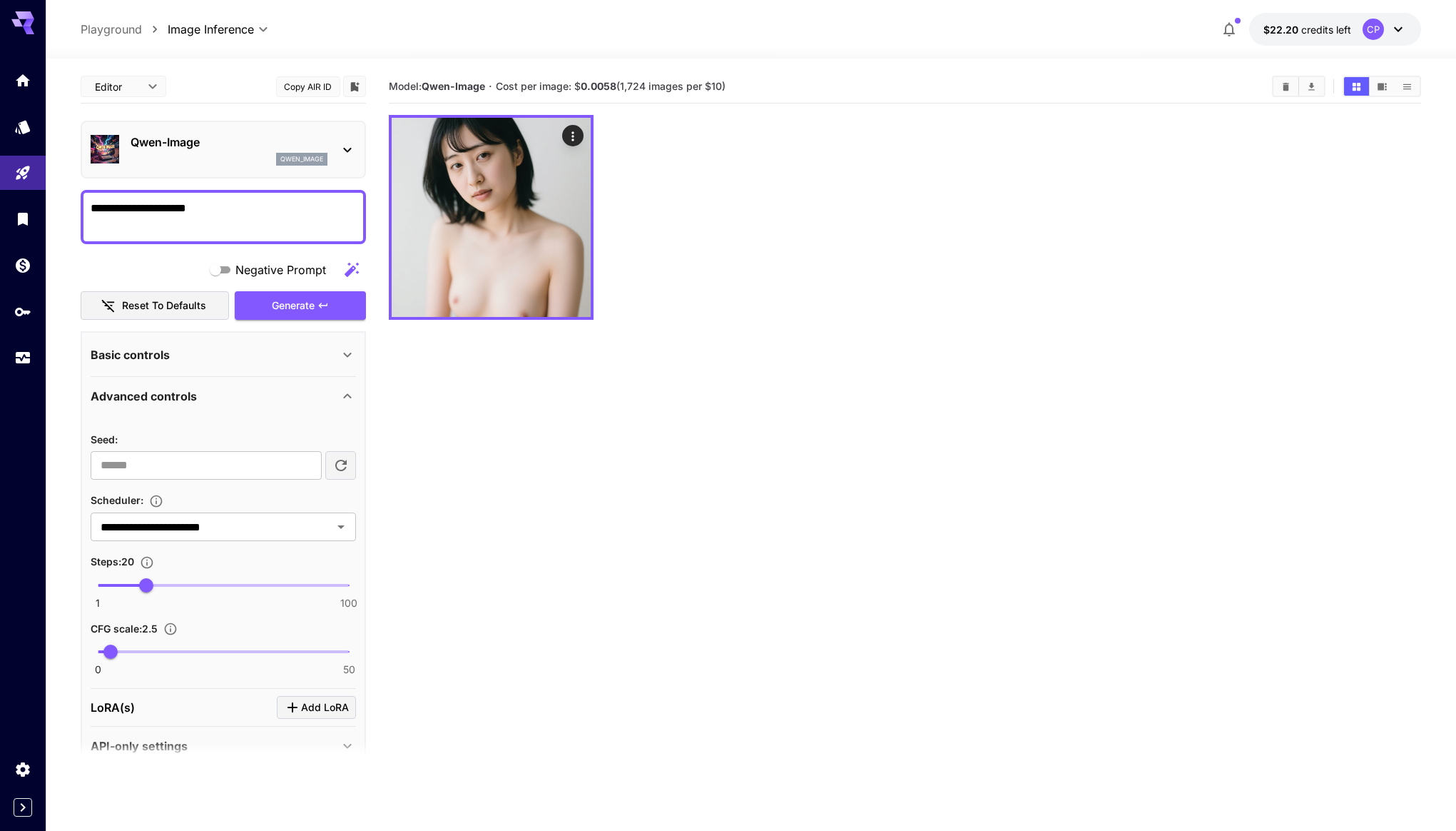
click at [302, 391] on div "Advanced controls" at bounding box center [215, 396] width 249 height 17
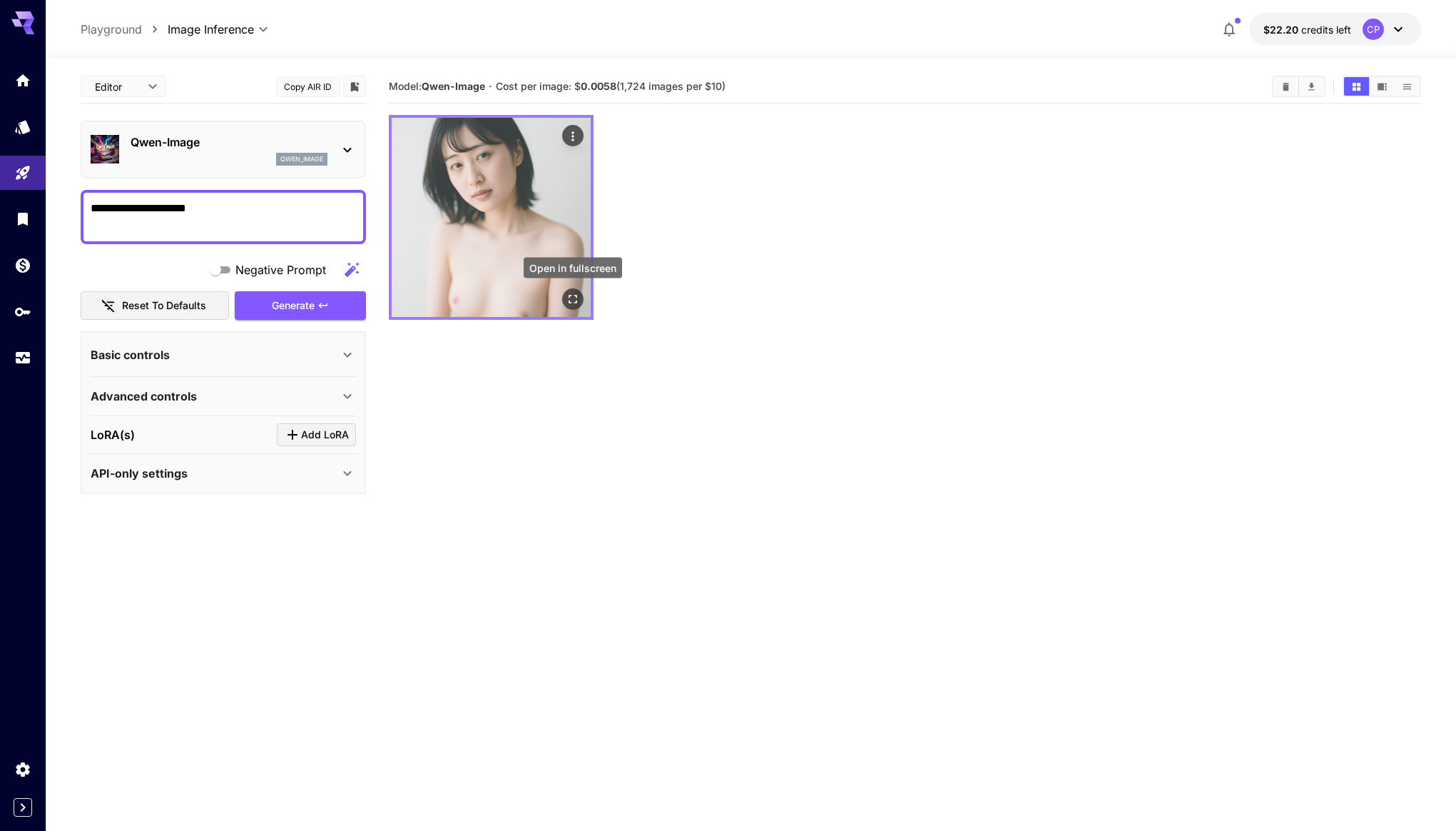
click at [574, 295] on icon "Open in fullscreen" at bounding box center [572, 299] width 9 height 9
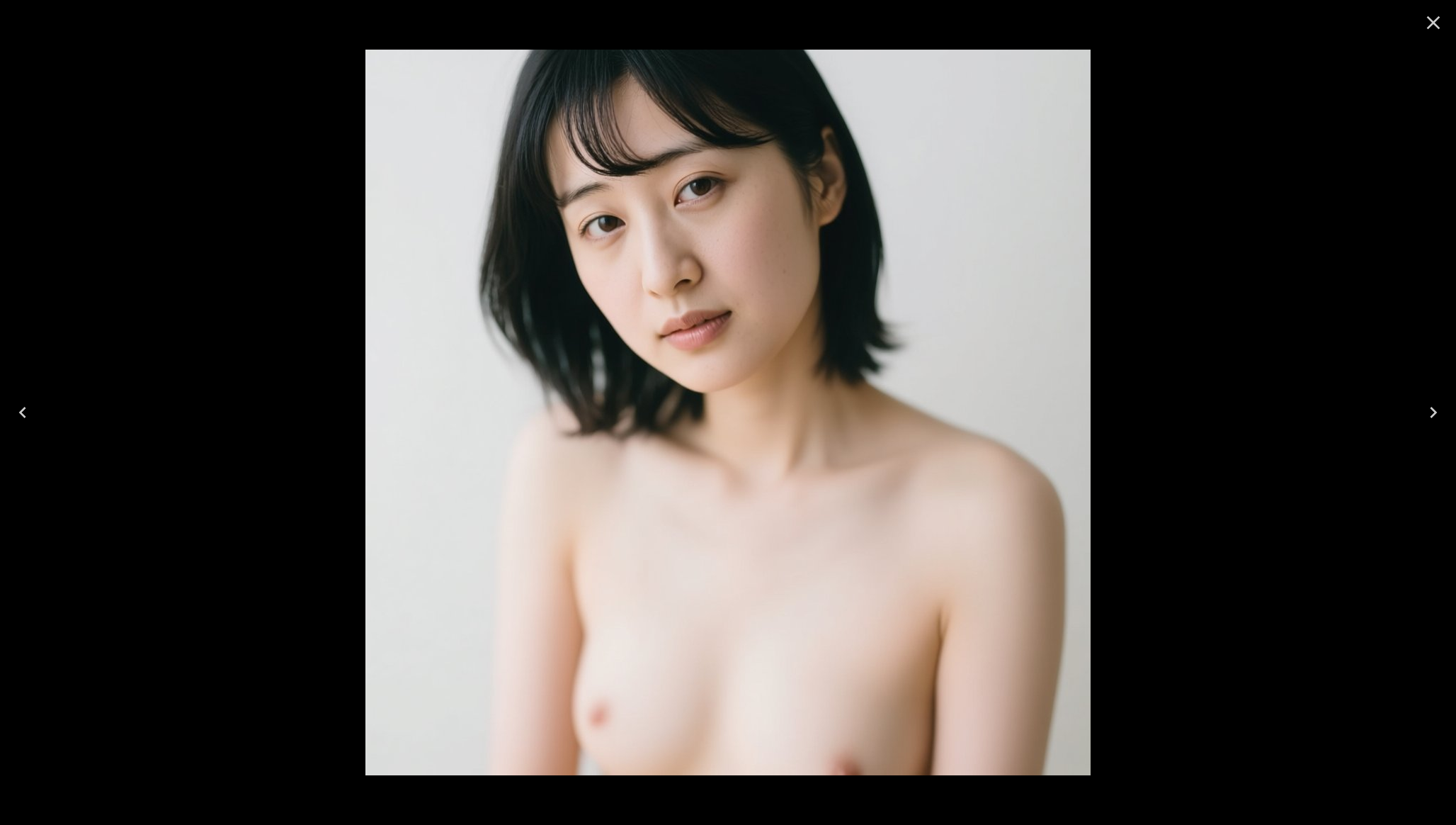
click at [1435, 29] on icon "Close" at bounding box center [1433, 23] width 23 height 23
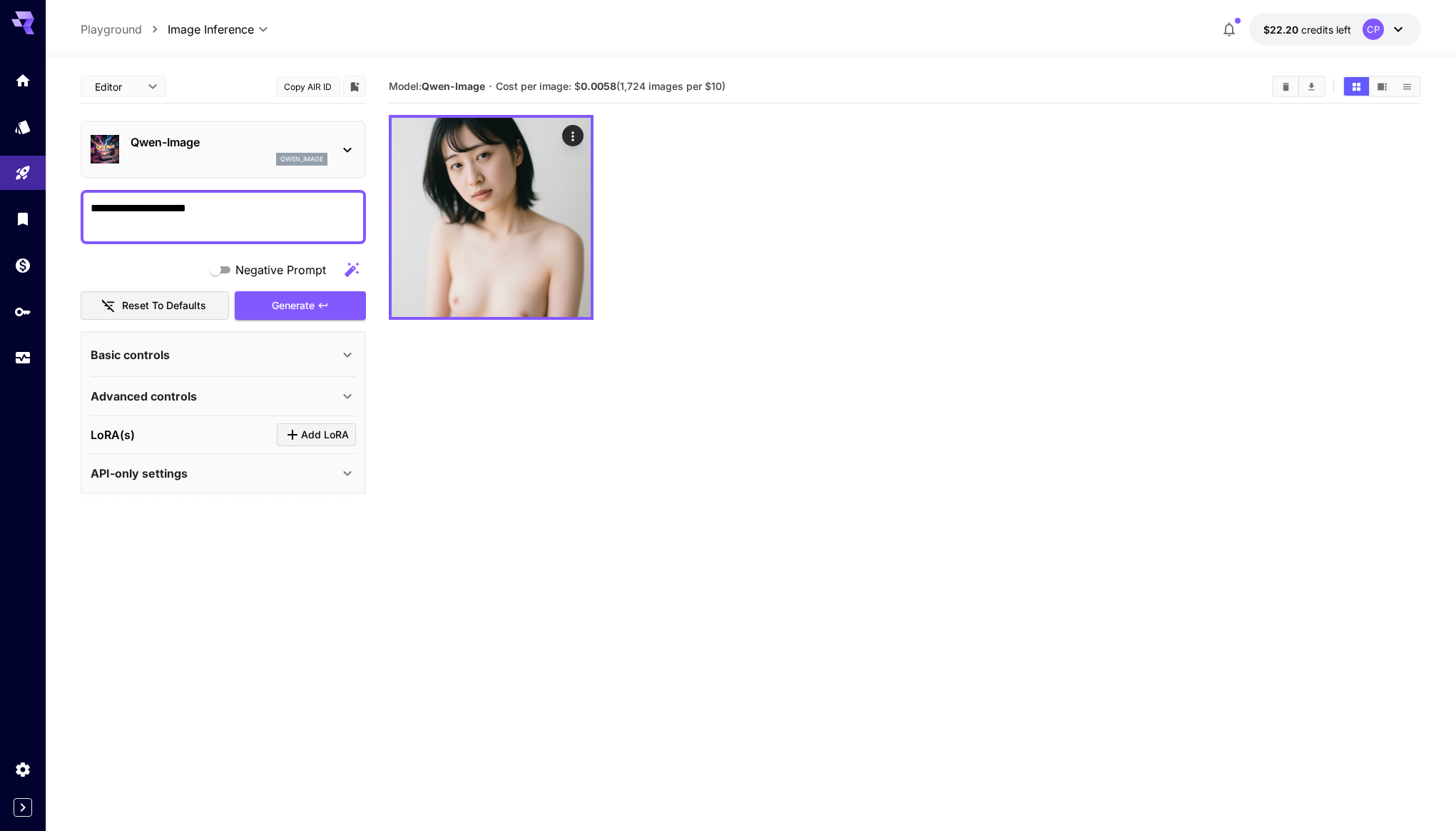
click at [344, 398] on icon at bounding box center [348, 396] width 17 height 17
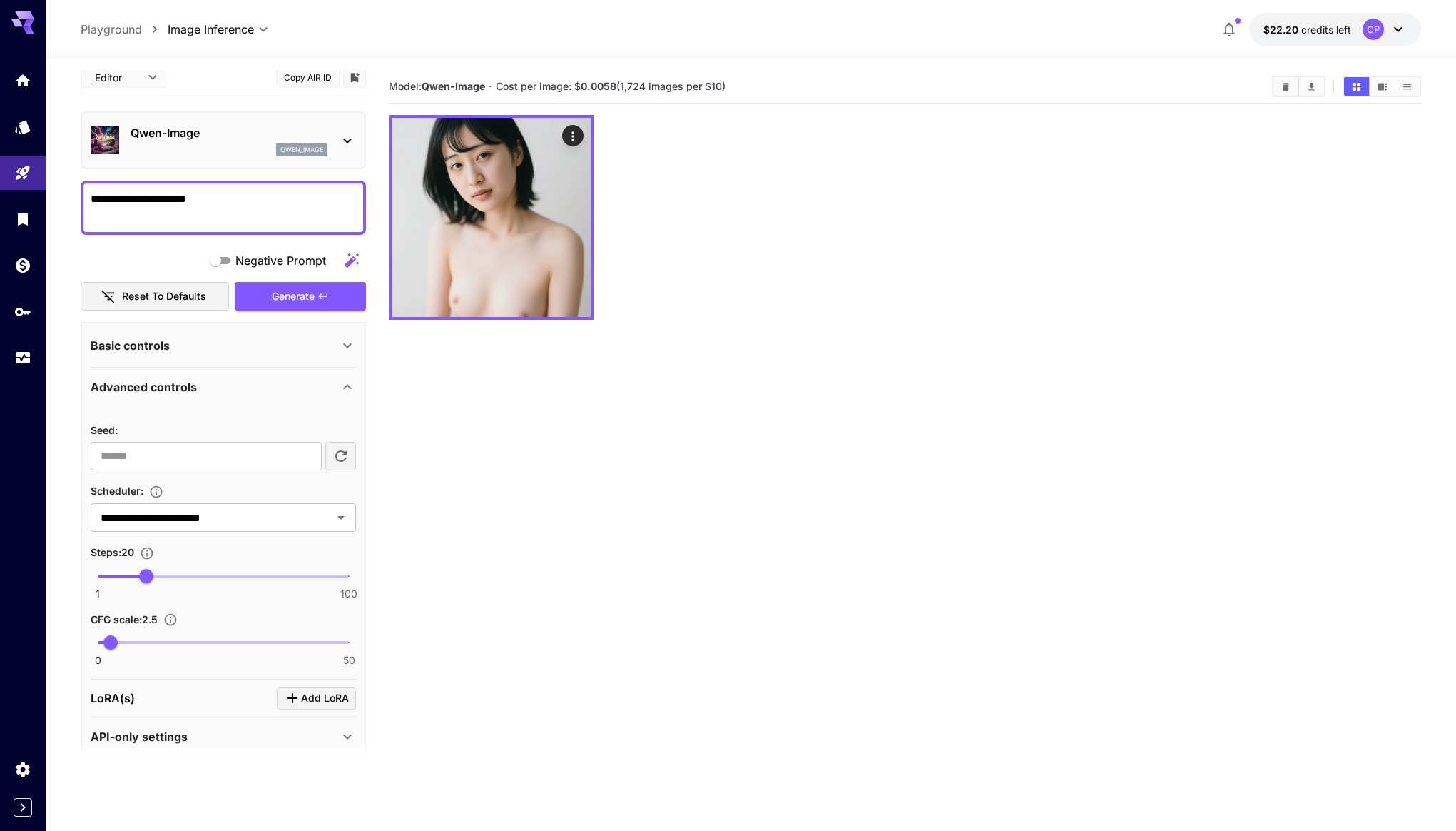
scroll to position [4, 0]
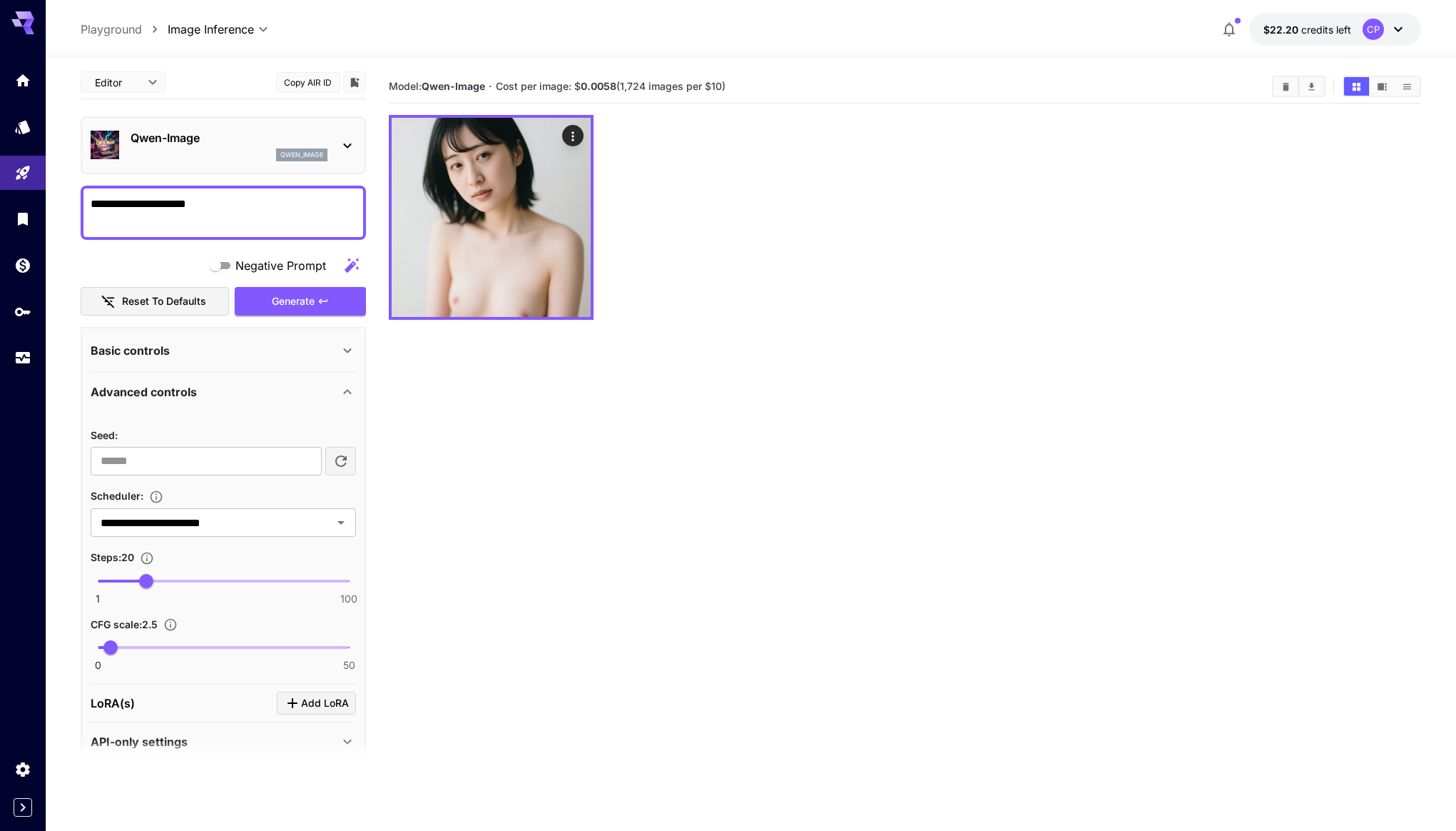
click at [250, 215] on textarea "**********" at bounding box center [223, 213] width 265 height 35
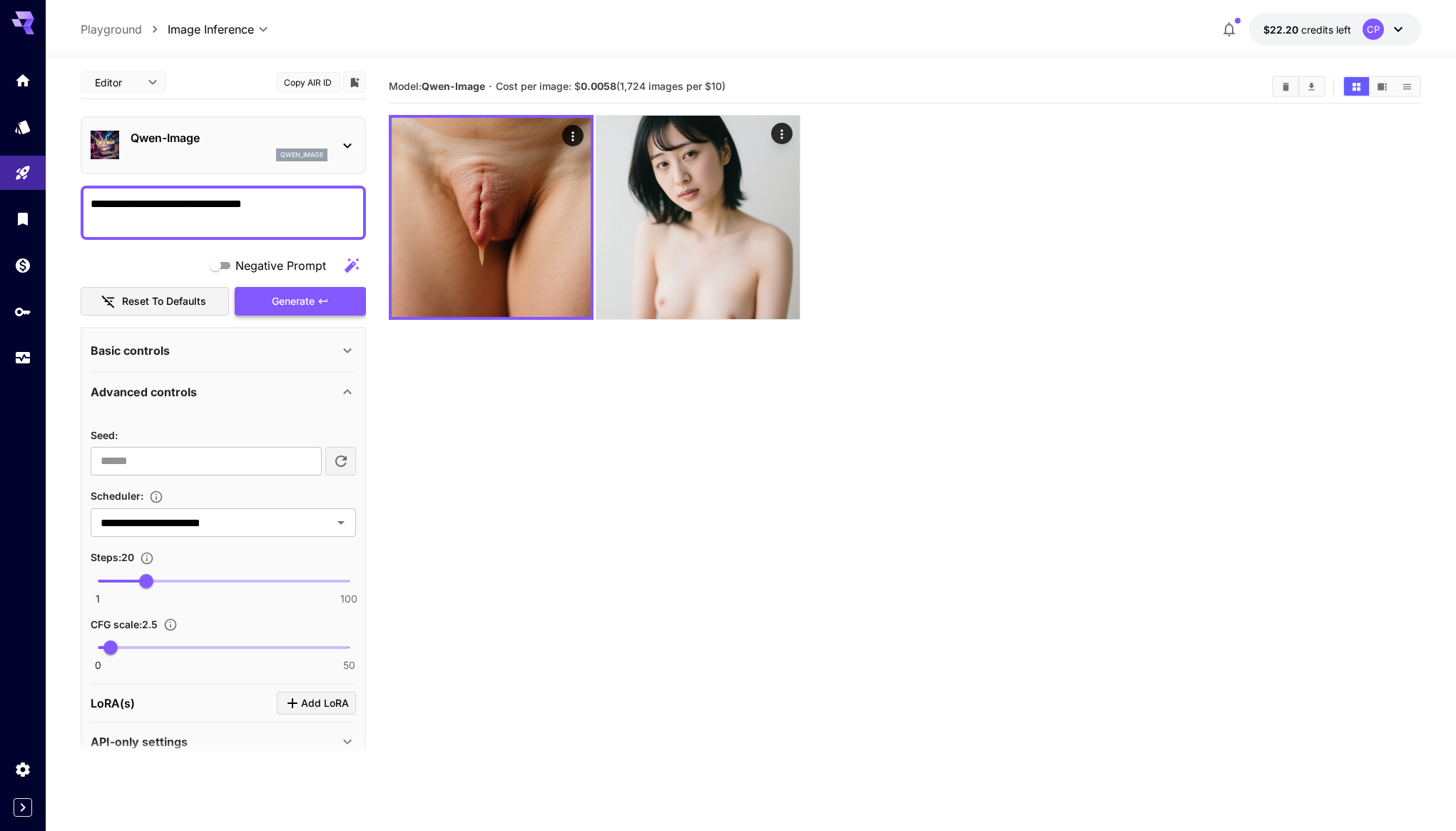
click at [283, 298] on span "Generate" at bounding box center [293, 302] width 42 height 18
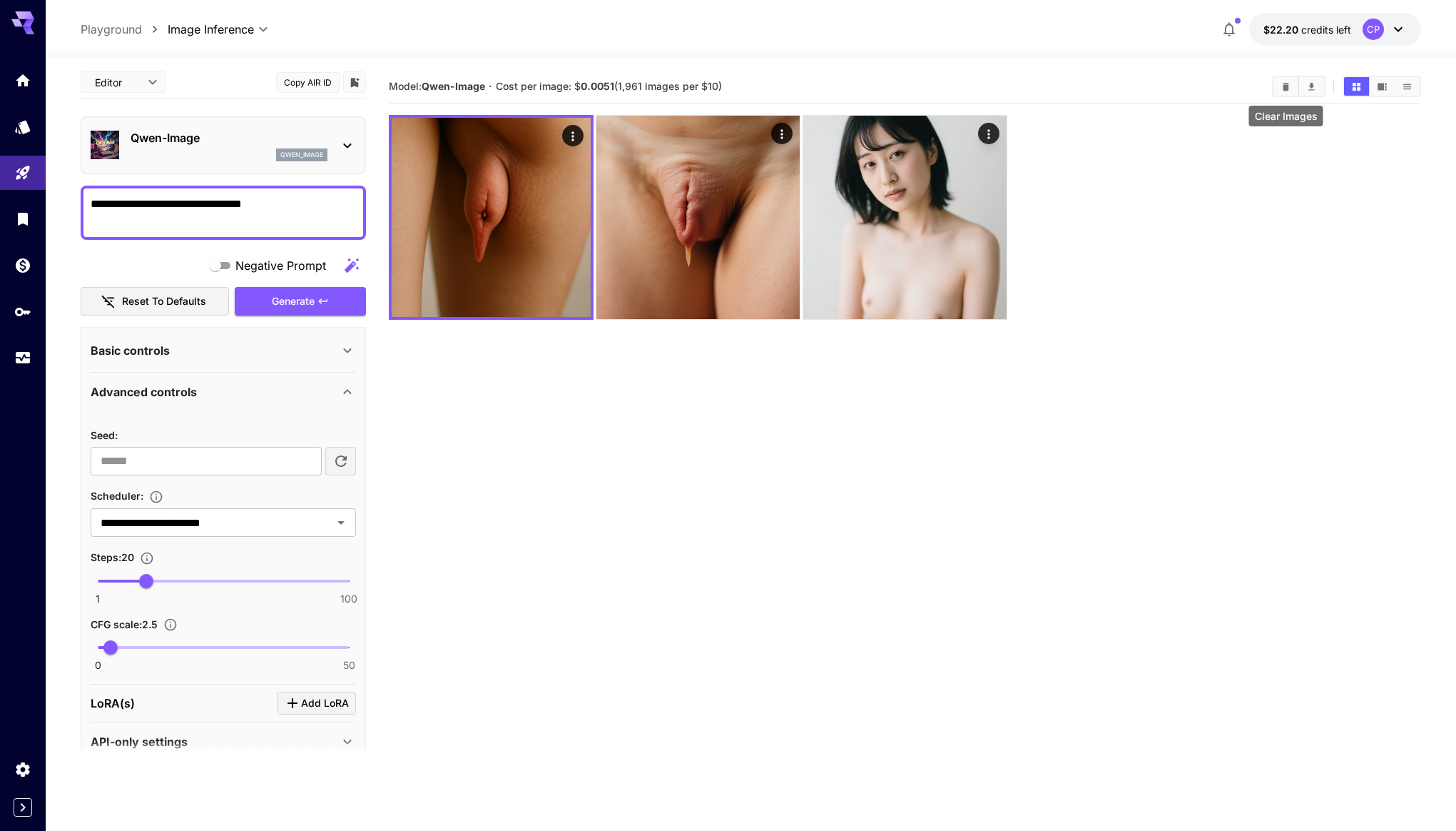
click at [1289, 89] on icon "Clear Images" at bounding box center [1285, 86] width 11 height 11
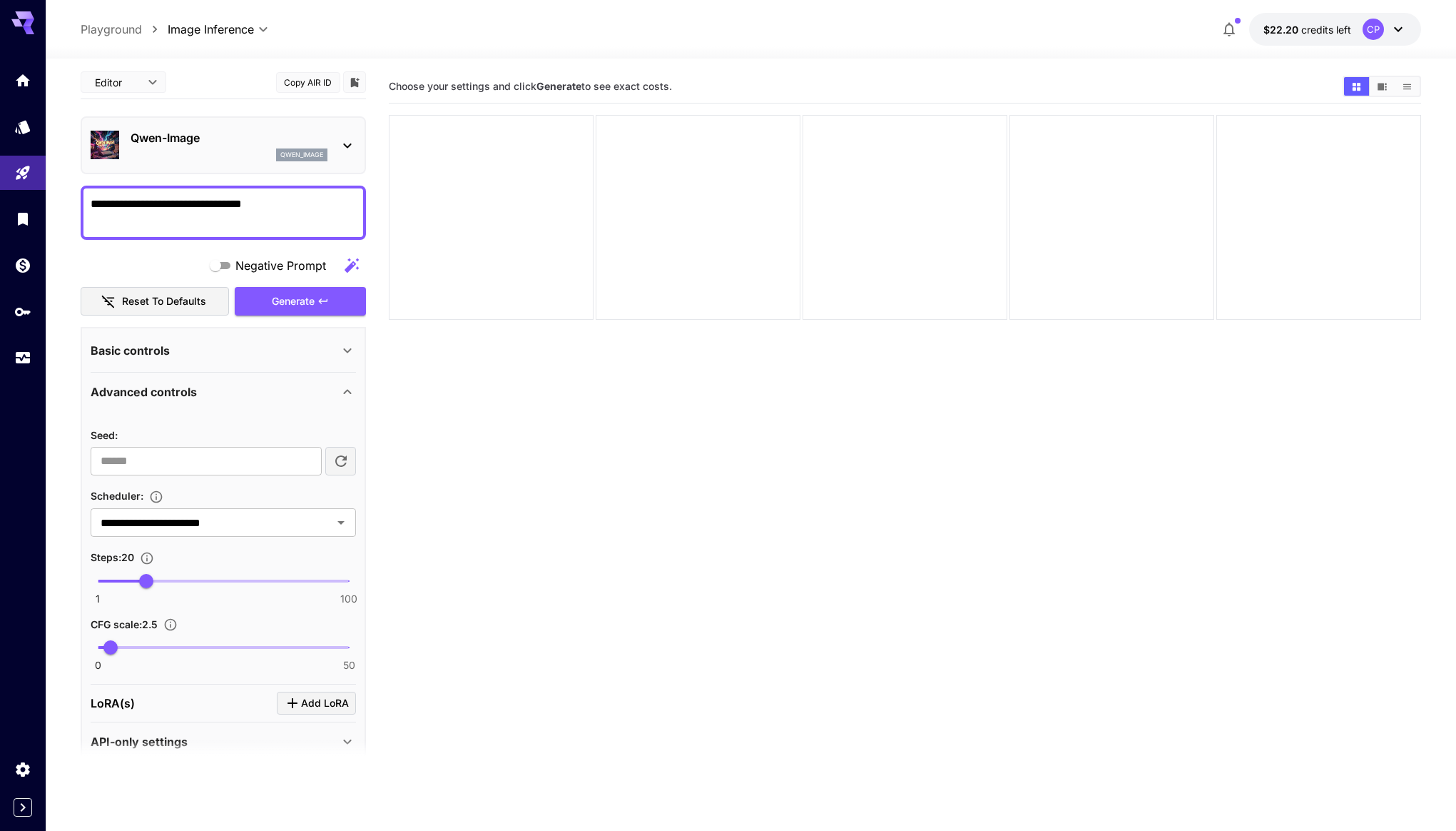
click at [256, 208] on textarea "**********" at bounding box center [223, 213] width 265 height 35
click at [320, 305] on icon "button" at bounding box center [323, 301] width 12 height 12
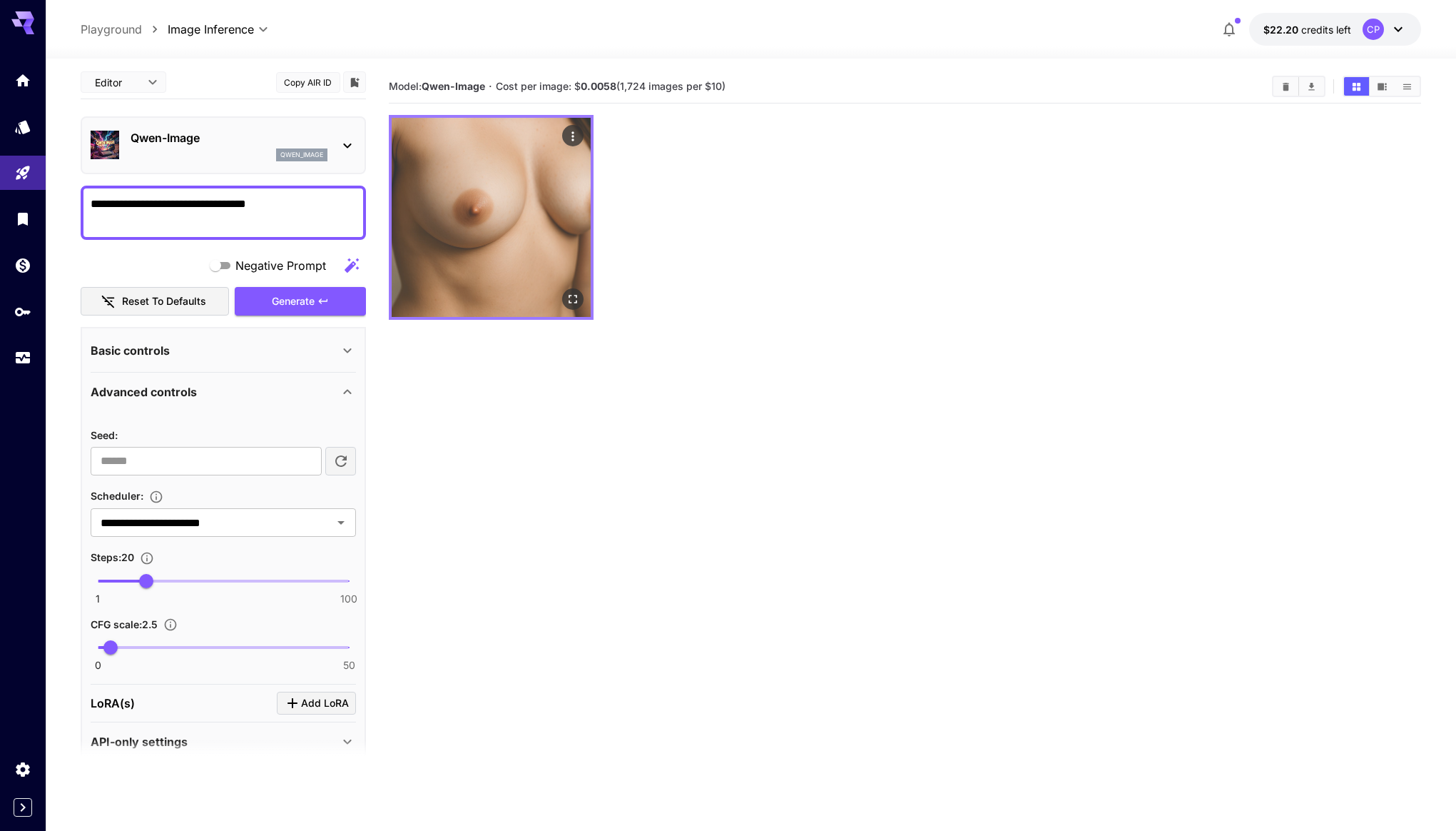
click at [575, 305] on icon "Open in fullscreen" at bounding box center [572, 299] width 14 height 14
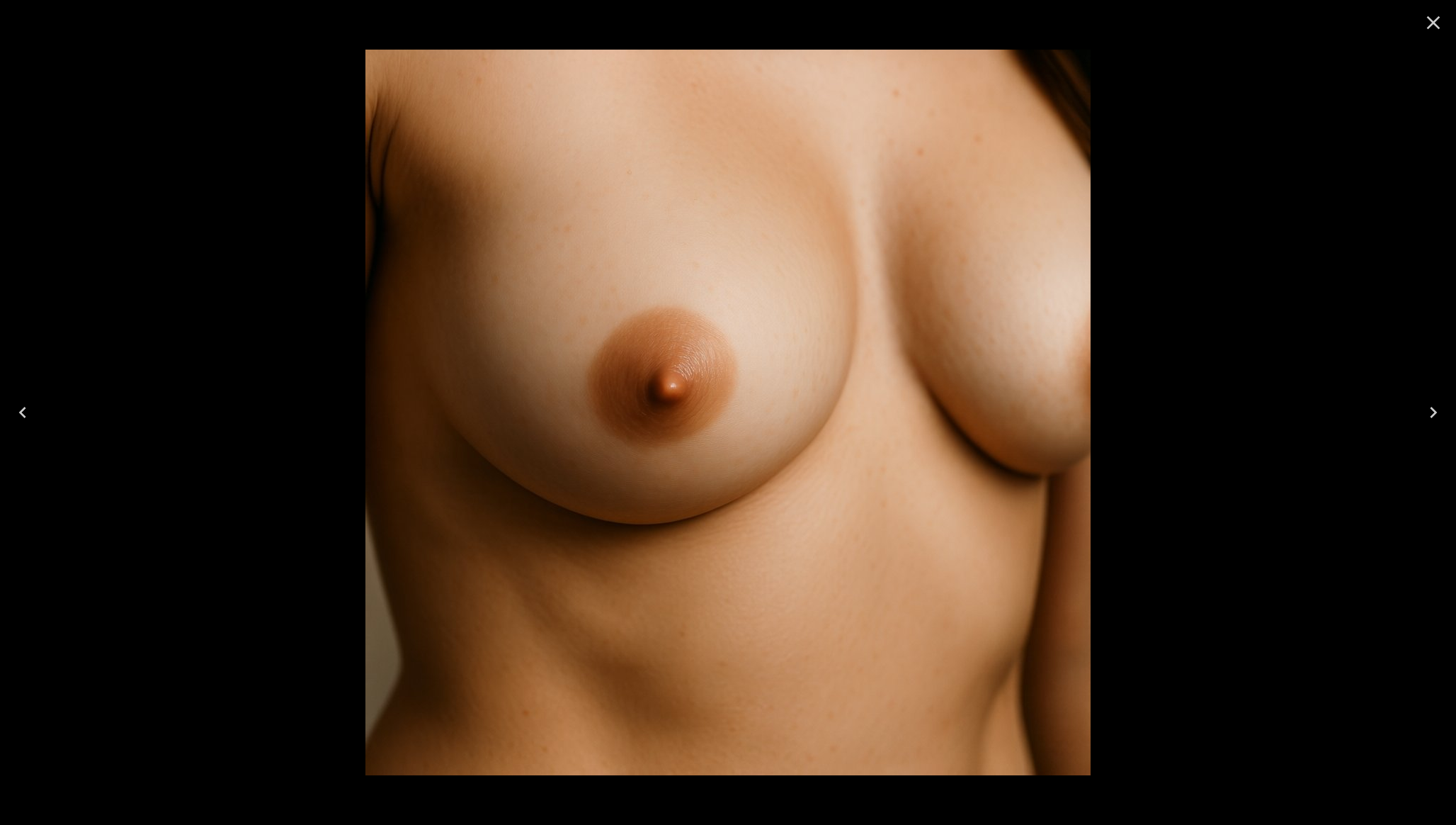
click at [1427, 21] on icon "Close" at bounding box center [1433, 23] width 23 height 23
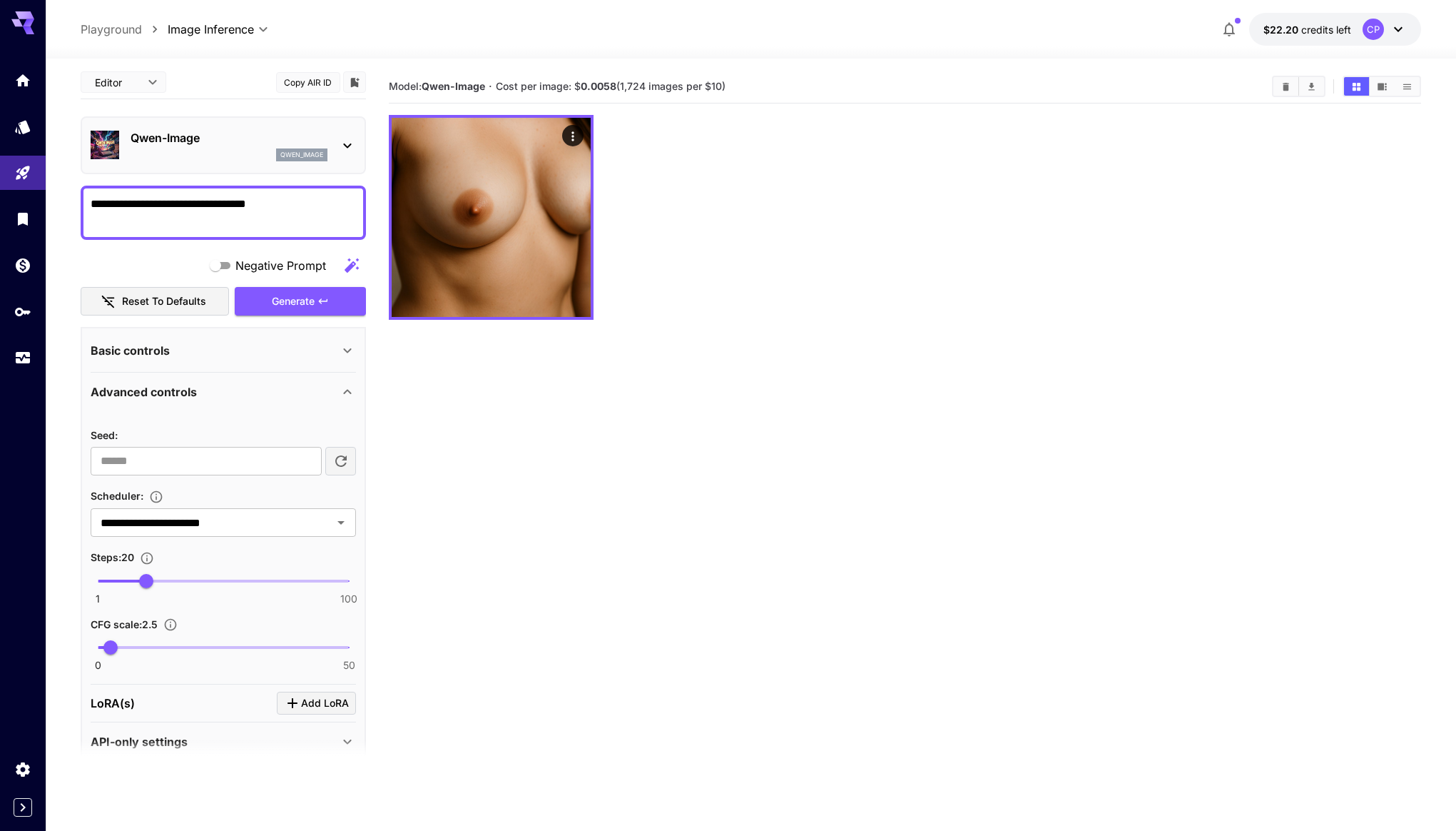
click at [251, 206] on textarea "**********" at bounding box center [223, 213] width 265 height 35
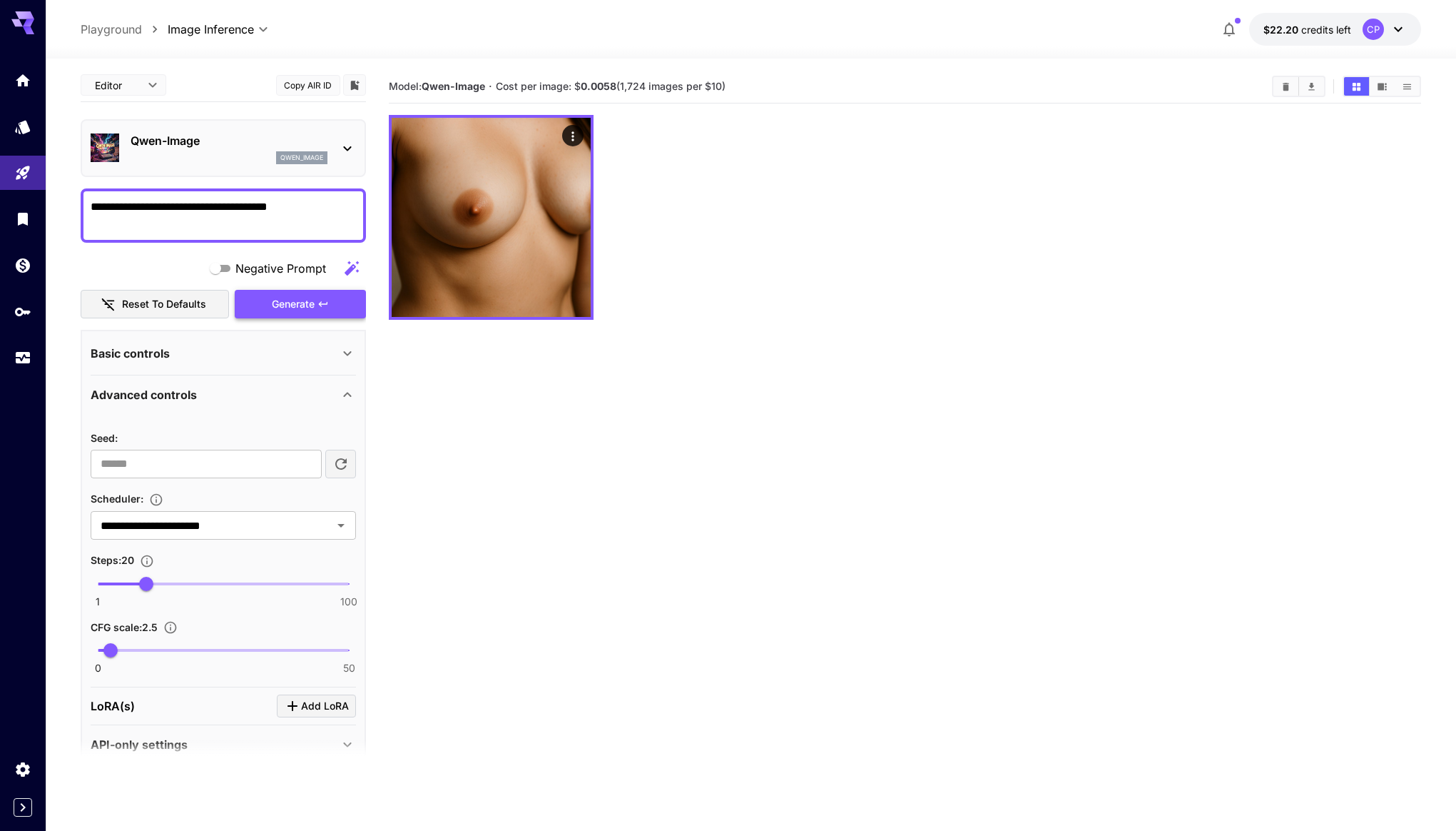
type textarea "**********"
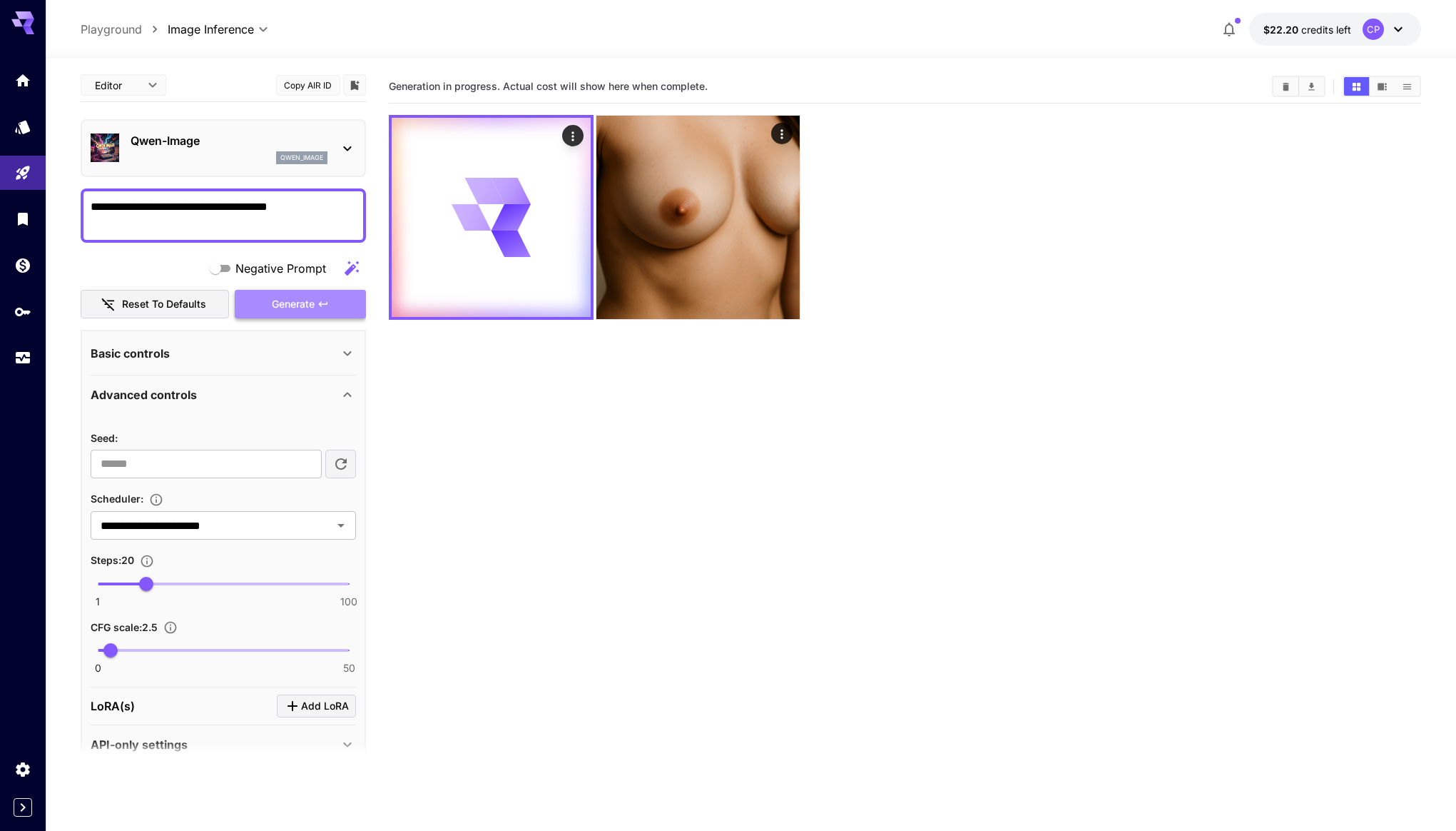
click at [309, 311] on span "Generate" at bounding box center [293, 304] width 42 height 18
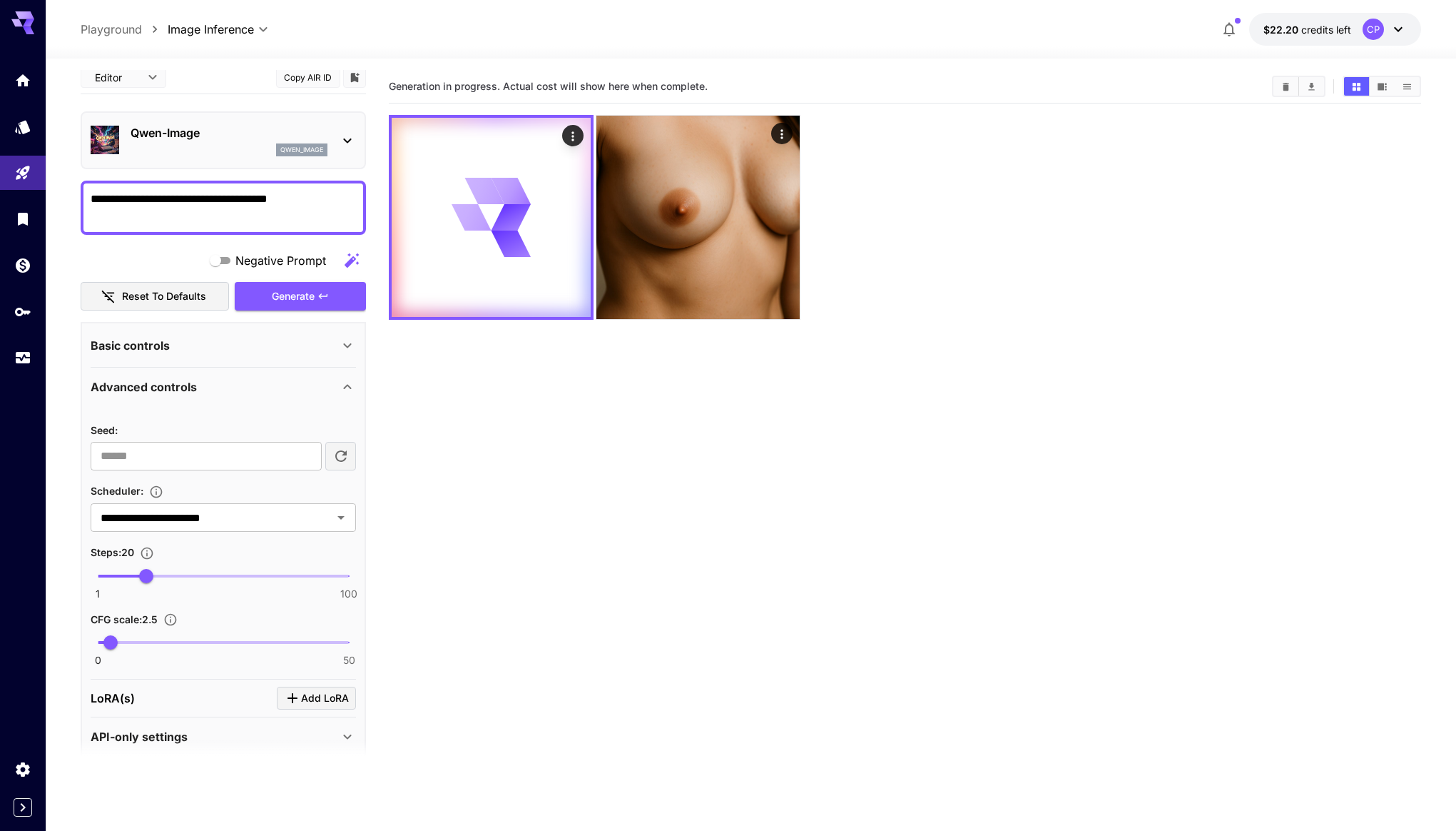
scroll to position [0, 0]
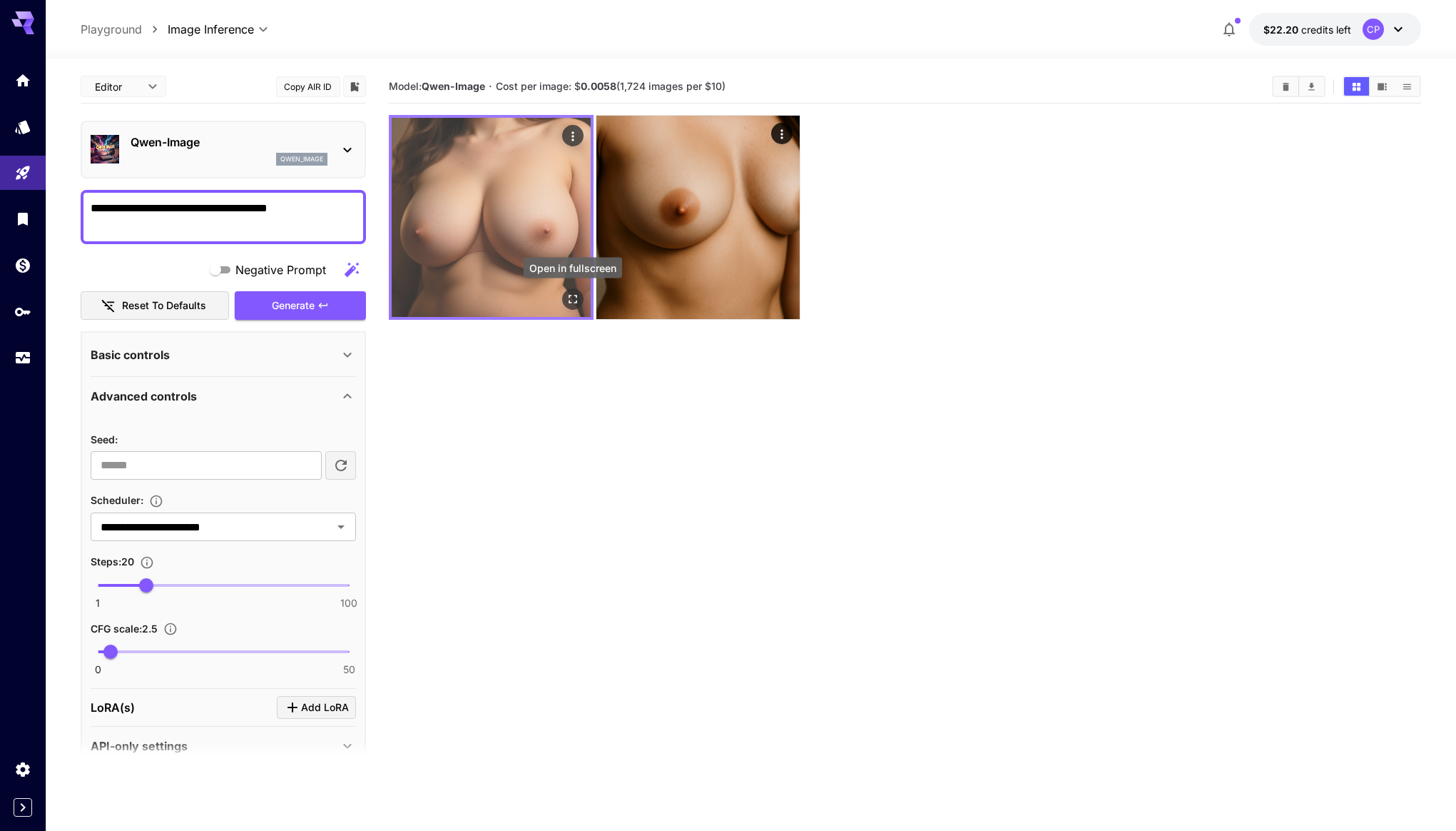
click at [568, 302] on icon "Open in fullscreen" at bounding box center [572, 299] width 14 height 14
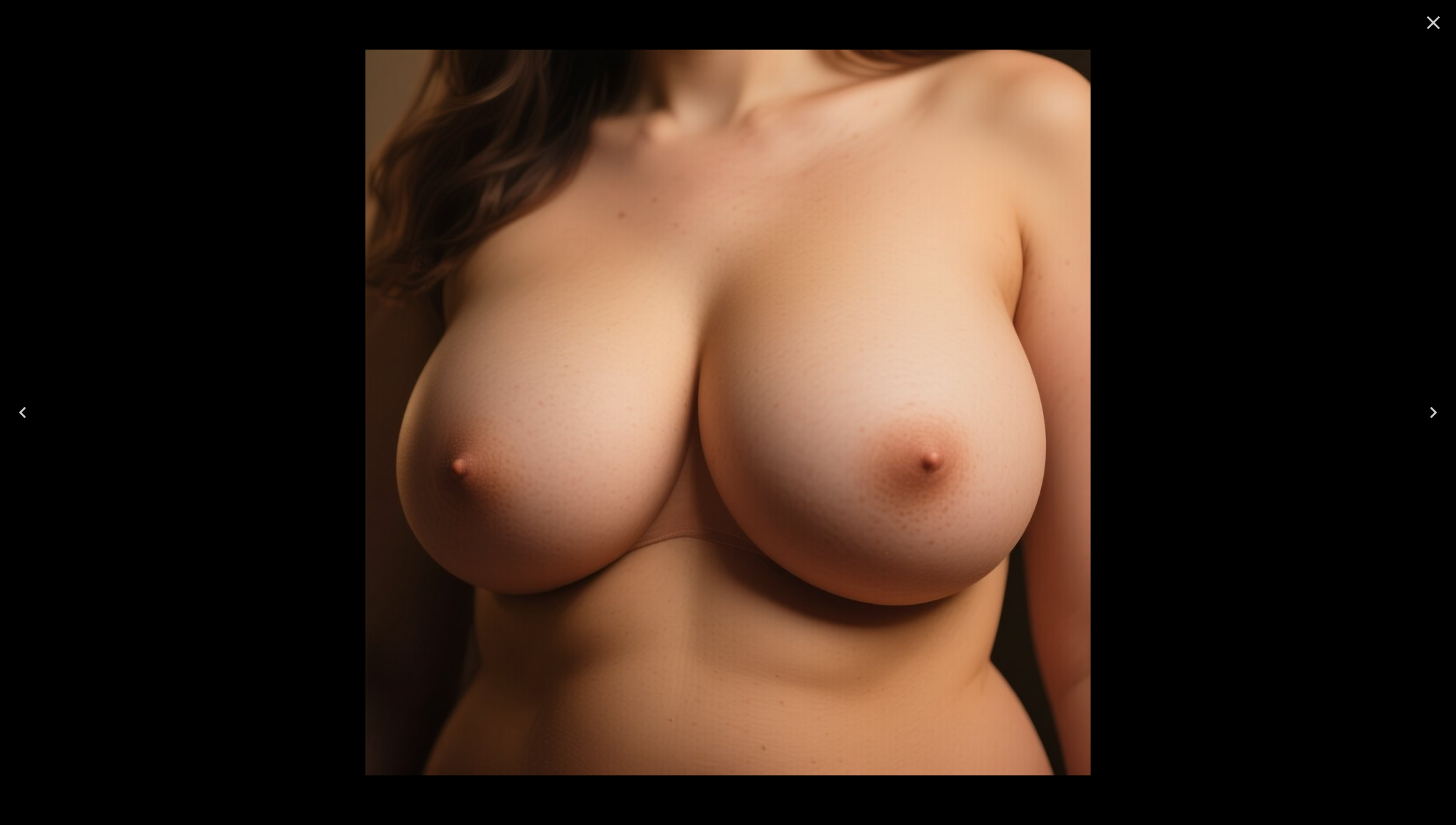
click at [1427, 19] on icon "Close" at bounding box center [1433, 23] width 23 height 23
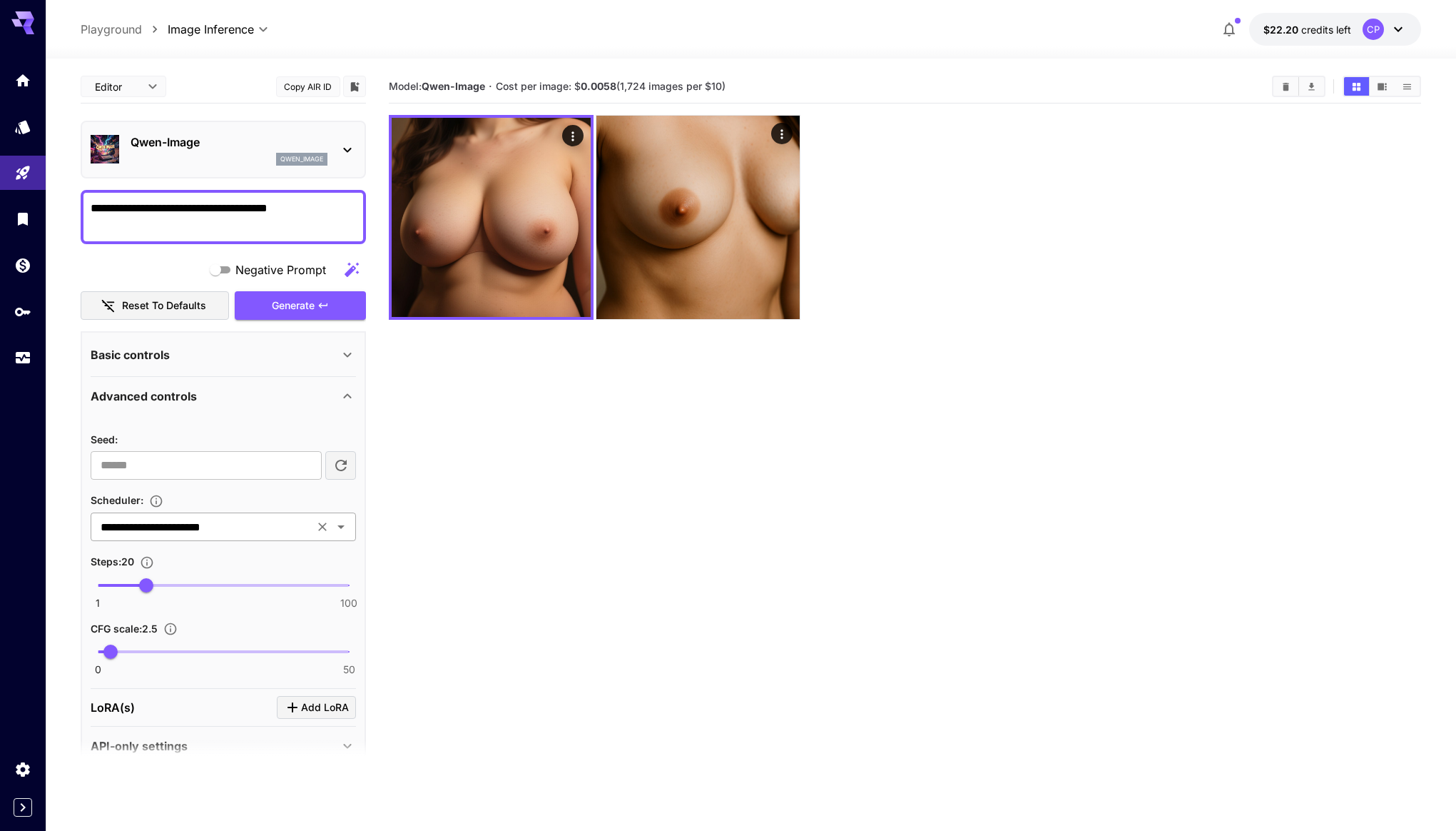
click at [326, 526] on icon "Clear" at bounding box center [322, 526] width 14 height 14
click at [349, 525] on icon "Open" at bounding box center [341, 526] width 17 height 17
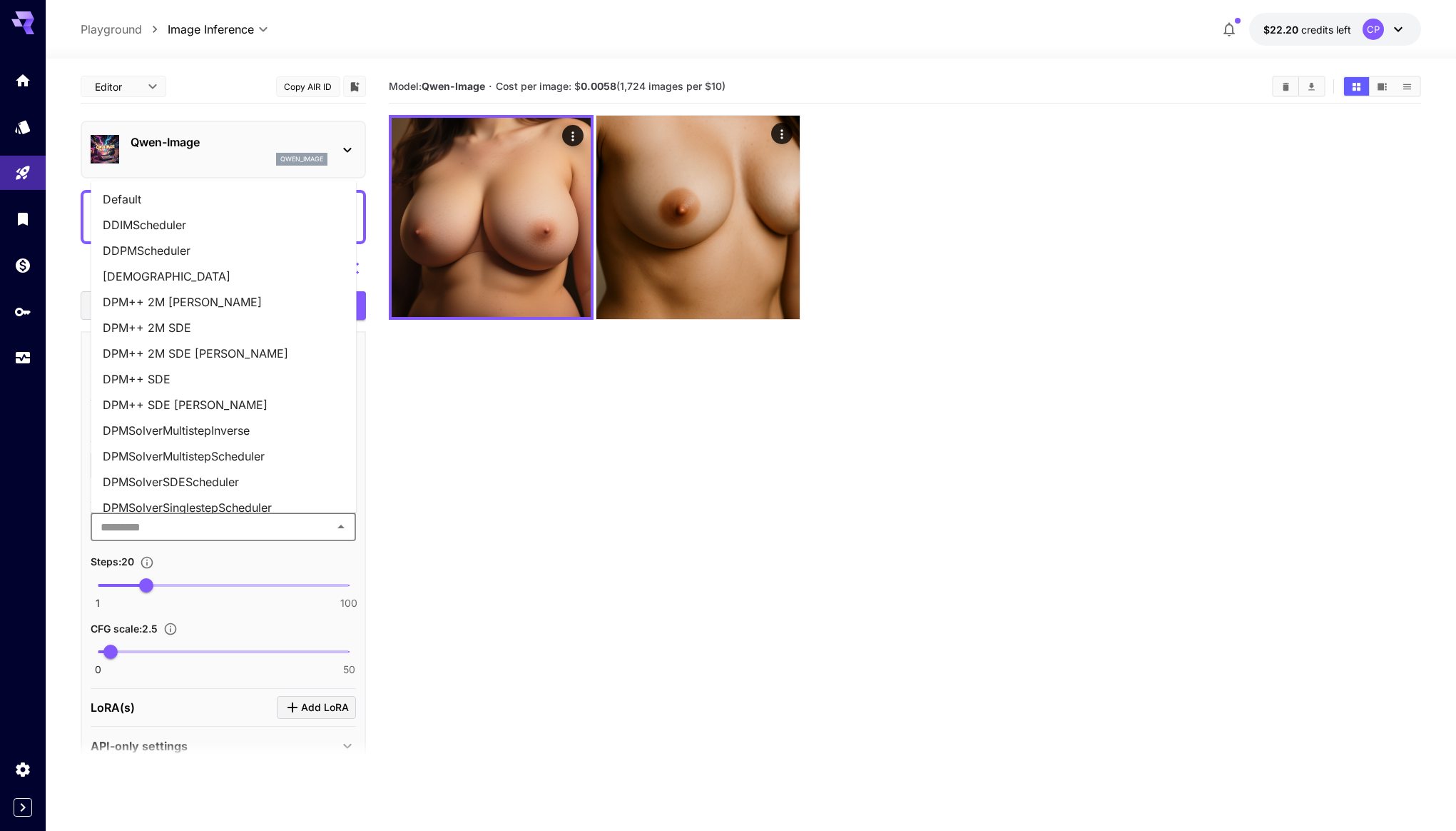
click at [236, 205] on li "Default" at bounding box center [224, 199] width 265 height 26
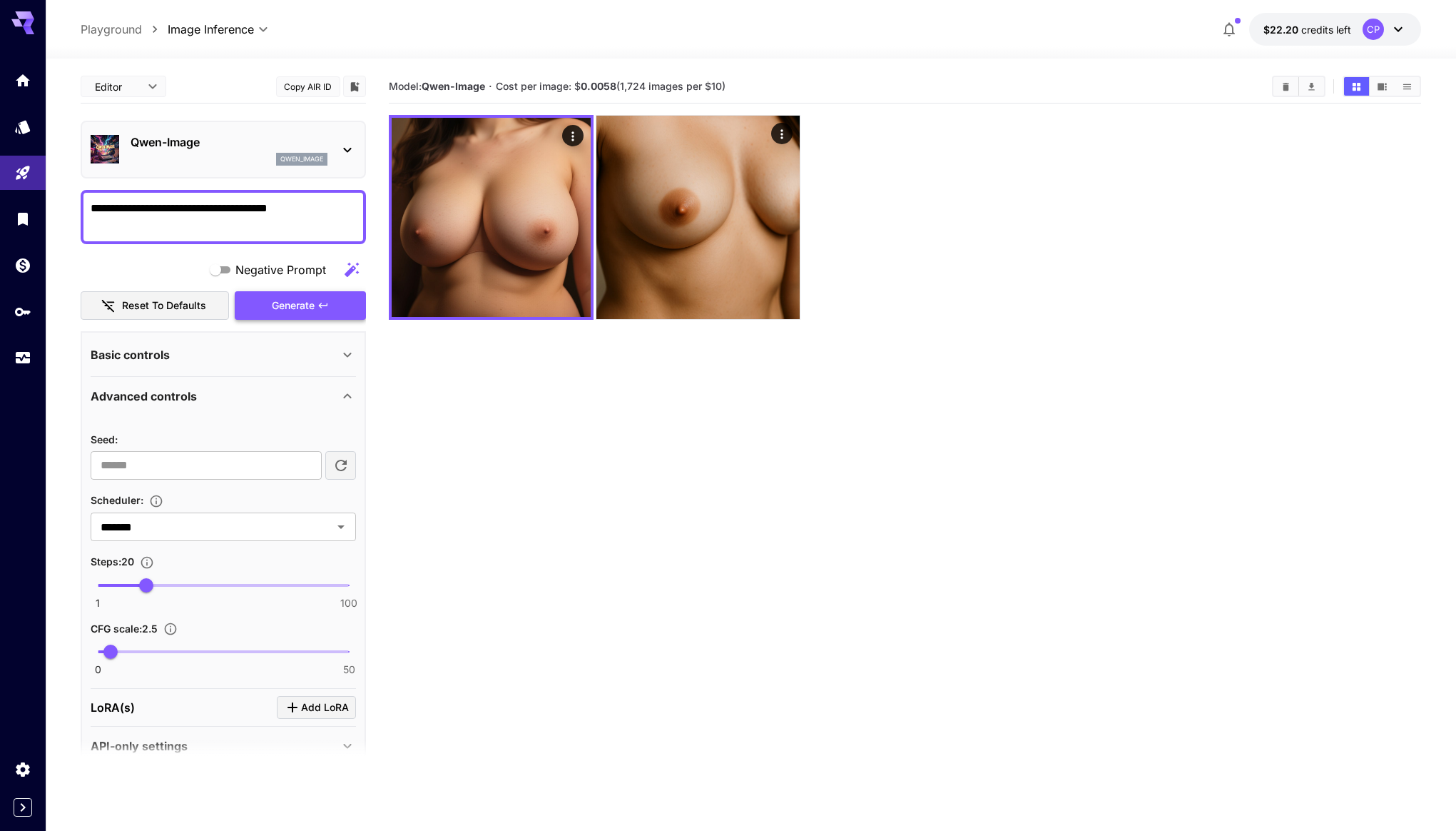
click at [317, 308] on button "Generate" at bounding box center [301, 306] width 131 height 29
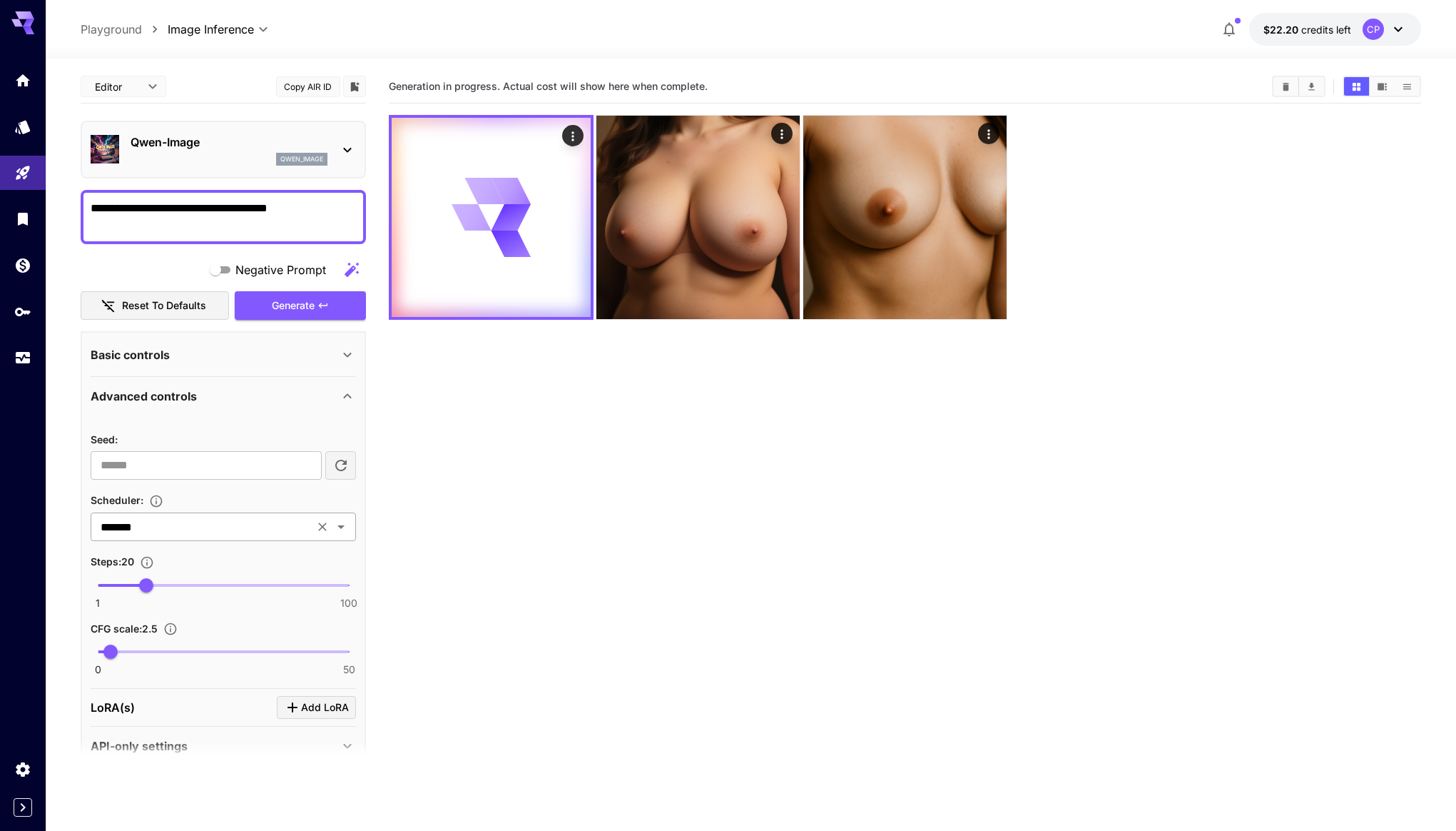
click at [342, 528] on icon "Open" at bounding box center [341, 526] width 17 height 17
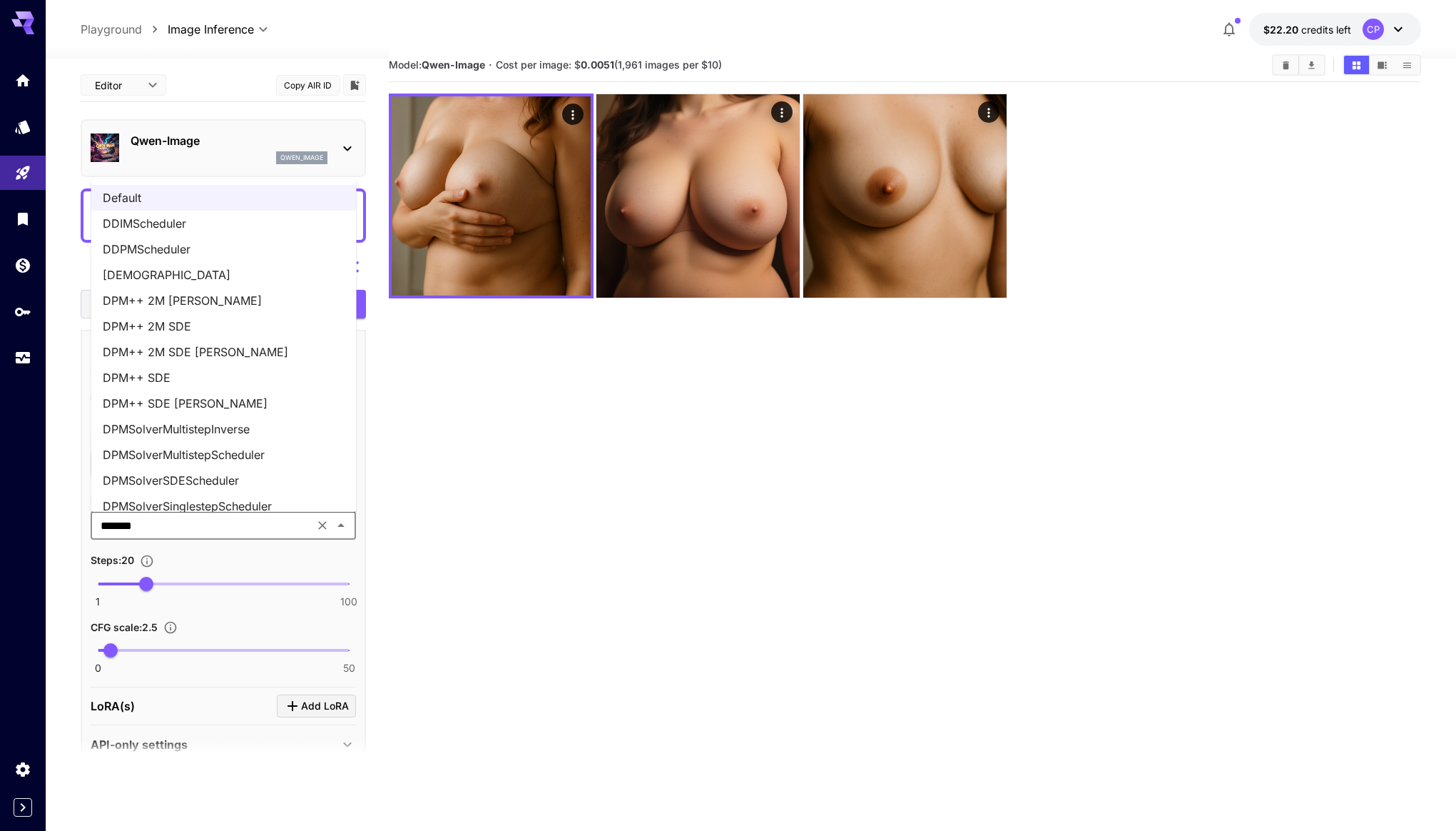
click at [266, 297] on li "DPM++ 2M [PERSON_NAME]" at bounding box center [224, 300] width 265 height 26
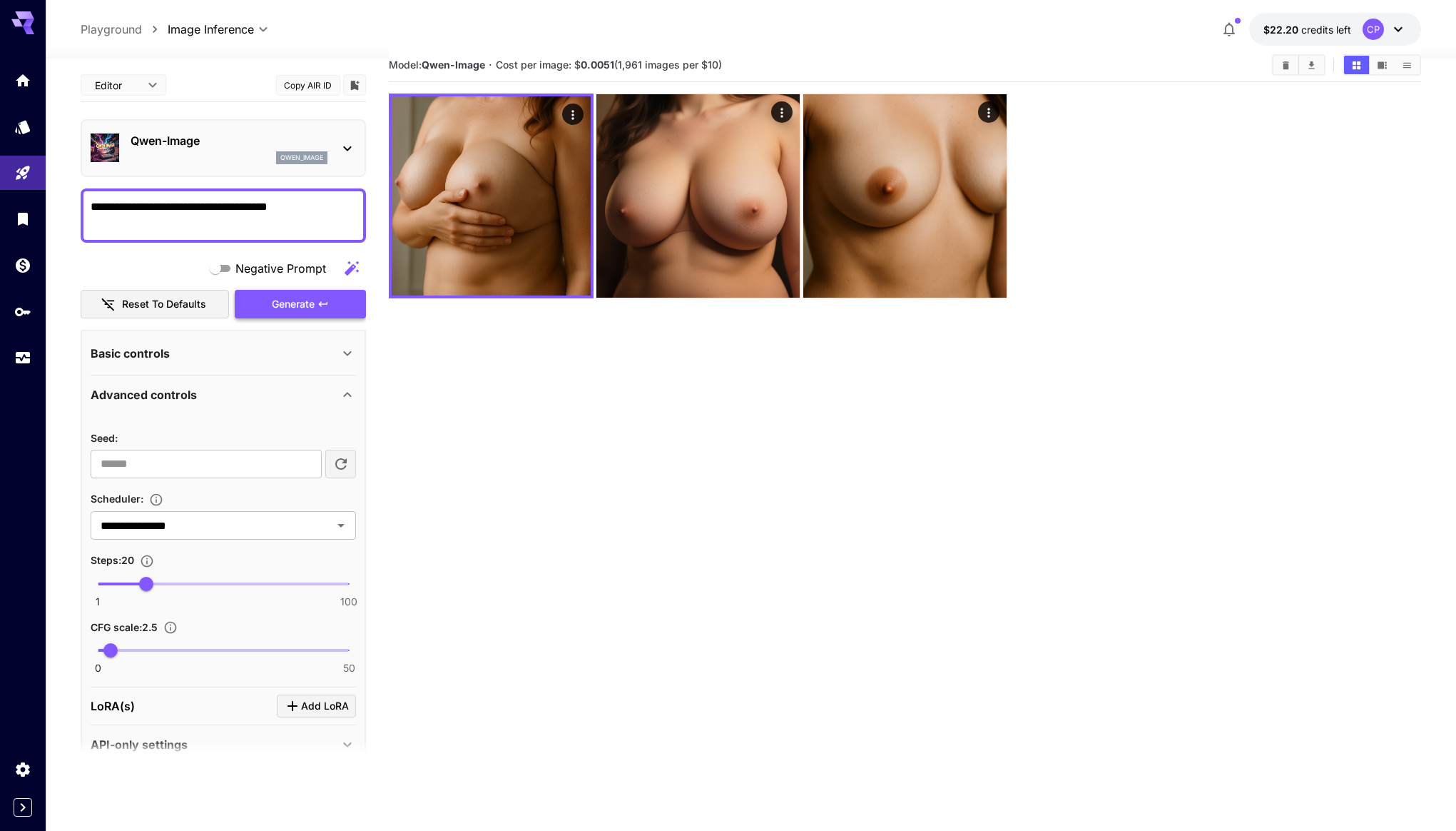
click at [299, 308] on span "Generate" at bounding box center [293, 304] width 42 height 18
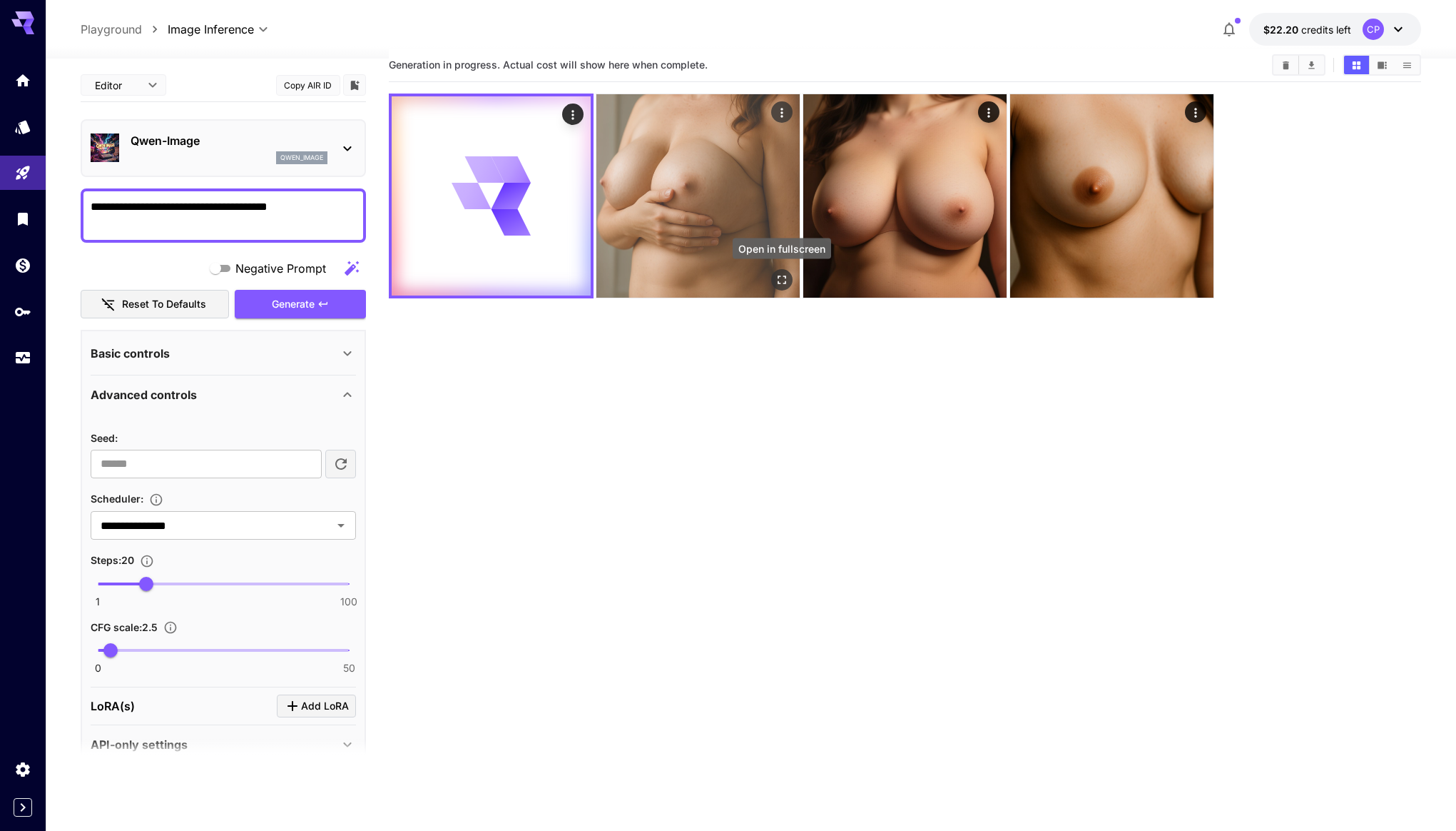
click at [775, 280] on icon "Open in fullscreen" at bounding box center [781, 280] width 14 height 14
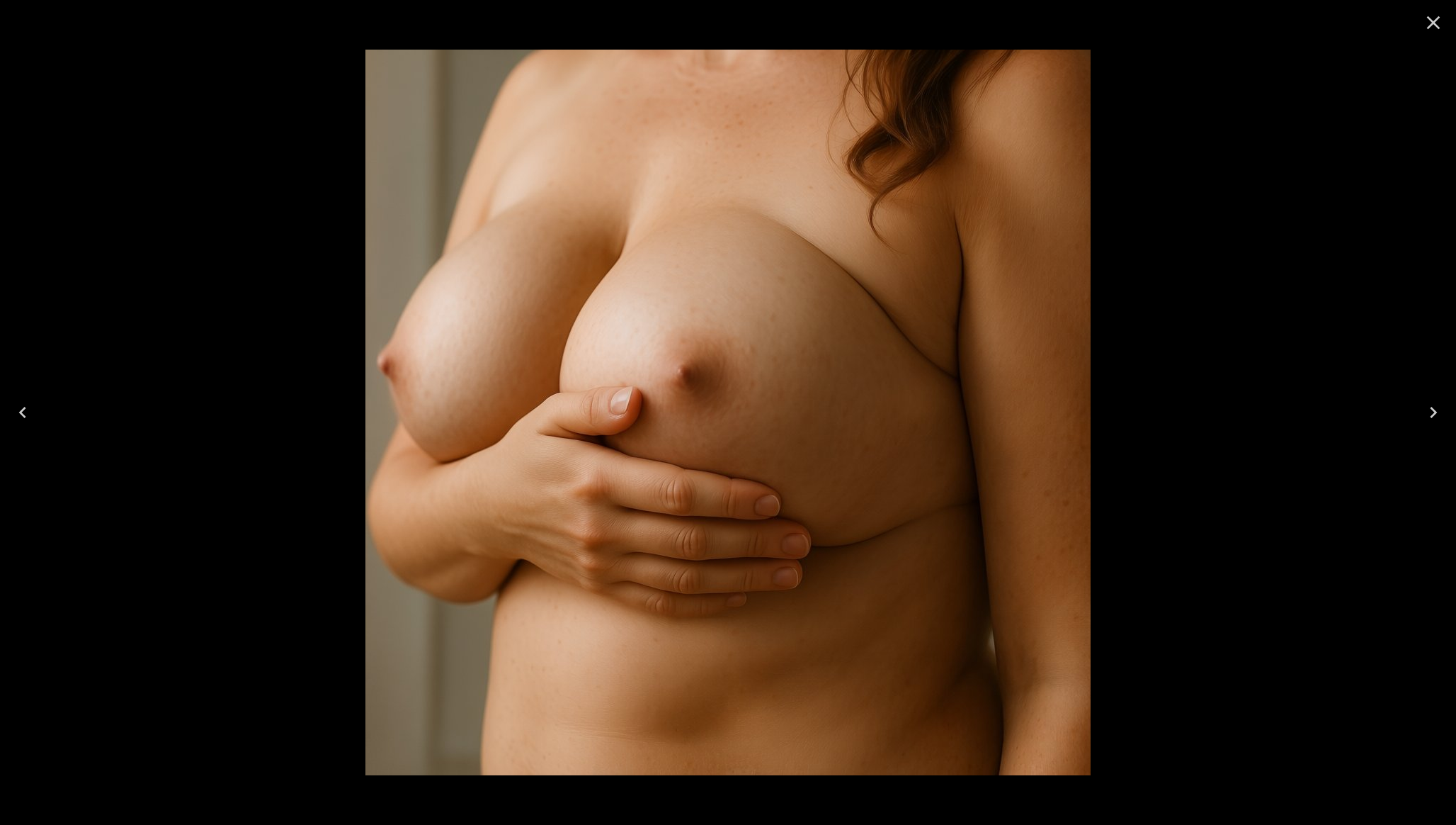
click at [1434, 22] on icon "Close" at bounding box center [1434, 23] width 13 height 13
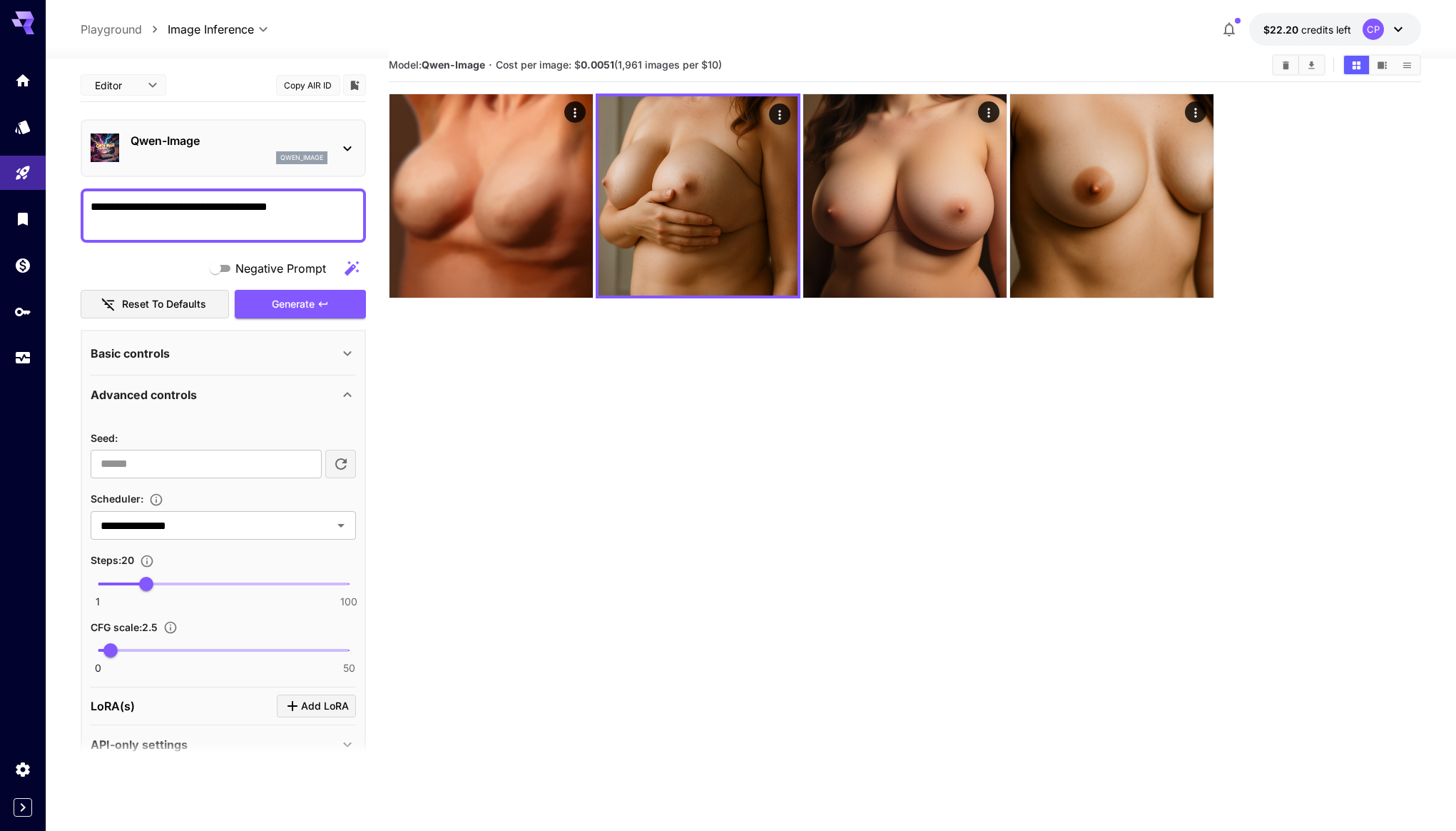
click at [1284, 67] on icon "Clear Images" at bounding box center [1285, 65] width 7 height 8
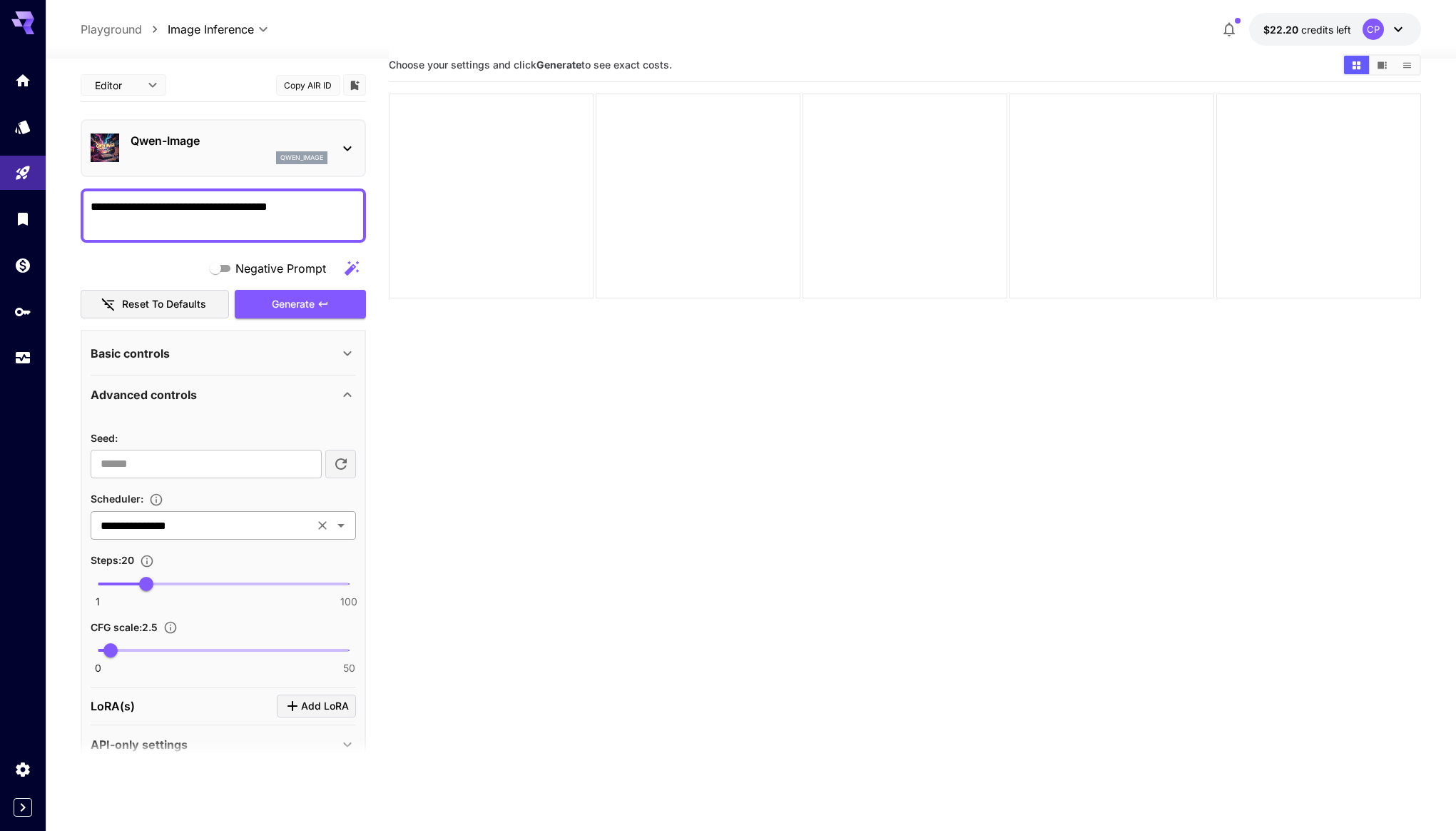
click at [349, 526] on icon "Open" at bounding box center [341, 525] width 17 height 17
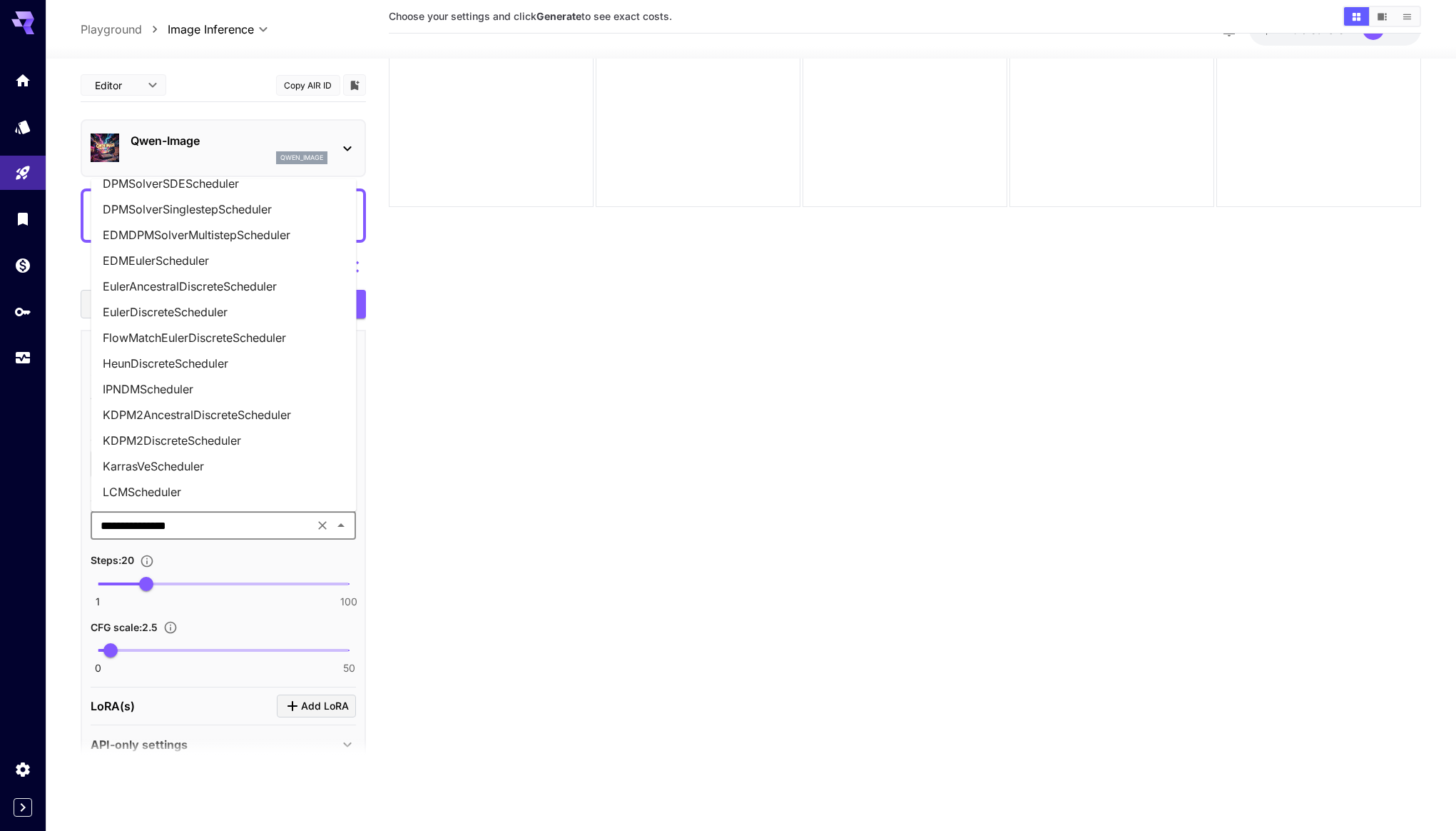
scroll to position [293, 0]
click at [274, 243] on li "EDMDPMSolverMultistepScheduler" at bounding box center [224, 238] width 265 height 26
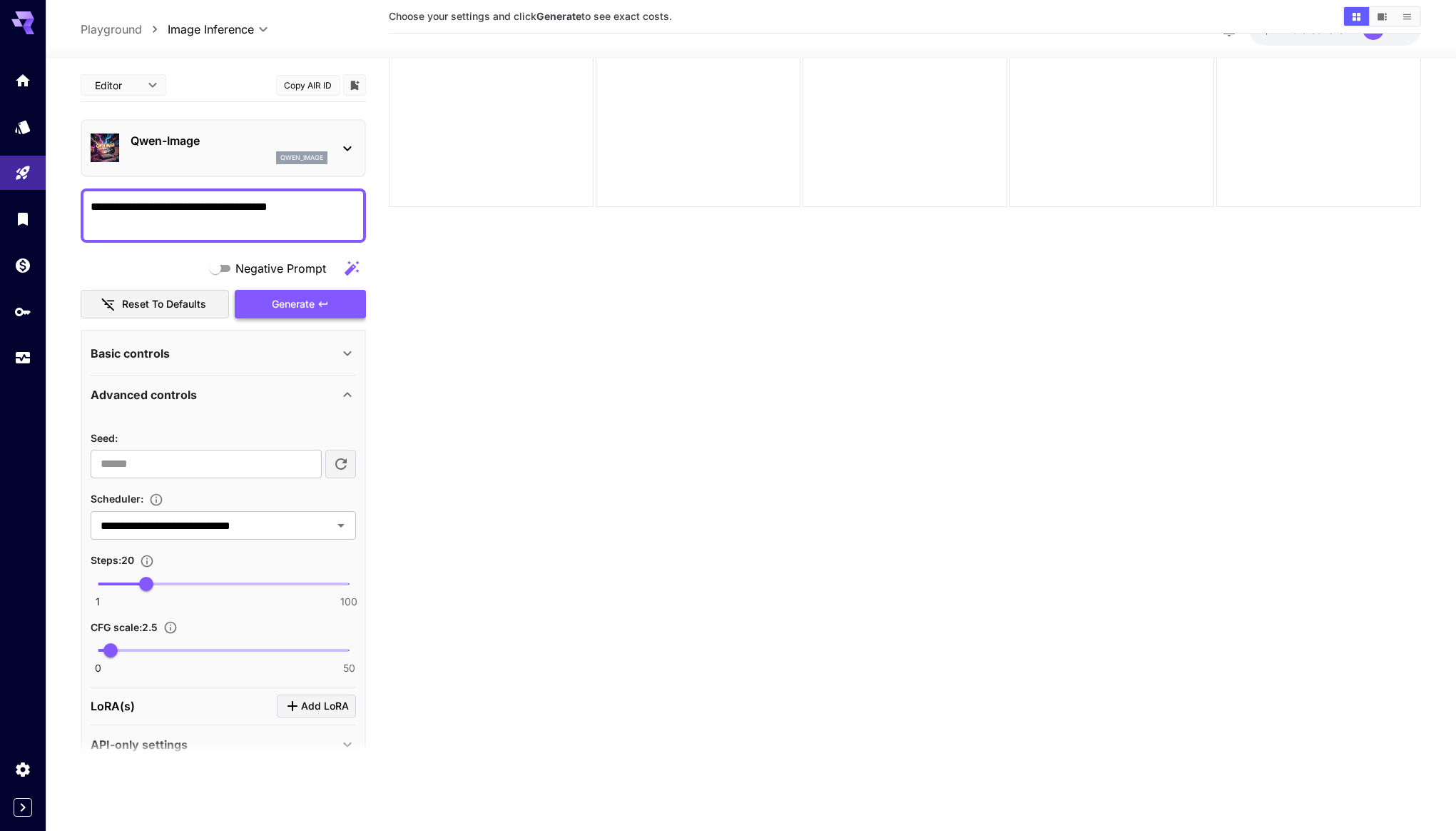
click at [301, 311] on span "Generate" at bounding box center [293, 304] width 42 height 18
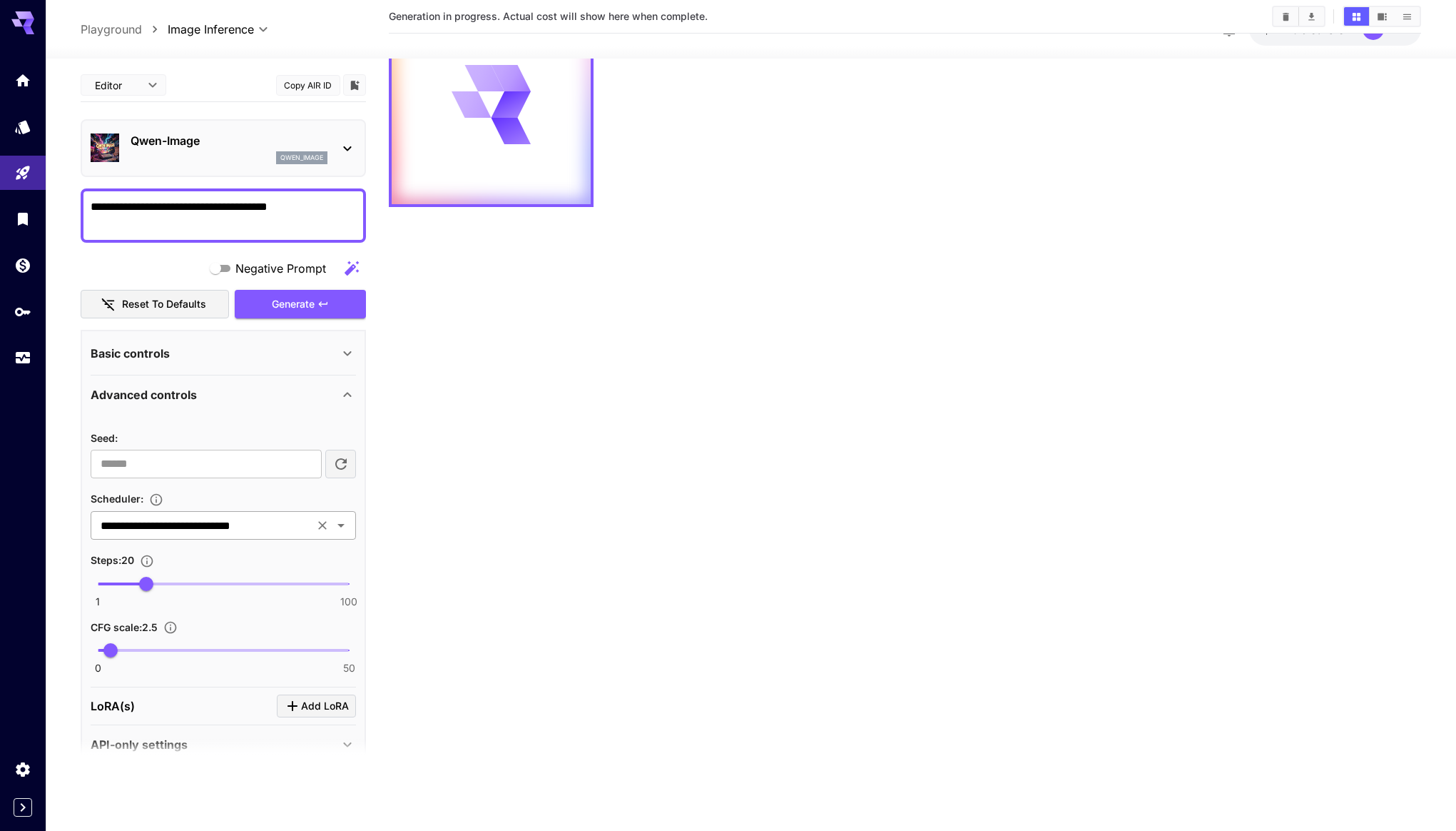
click at [339, 522] on icon "Open" at bounding box center [341, 525] width 17 height 17
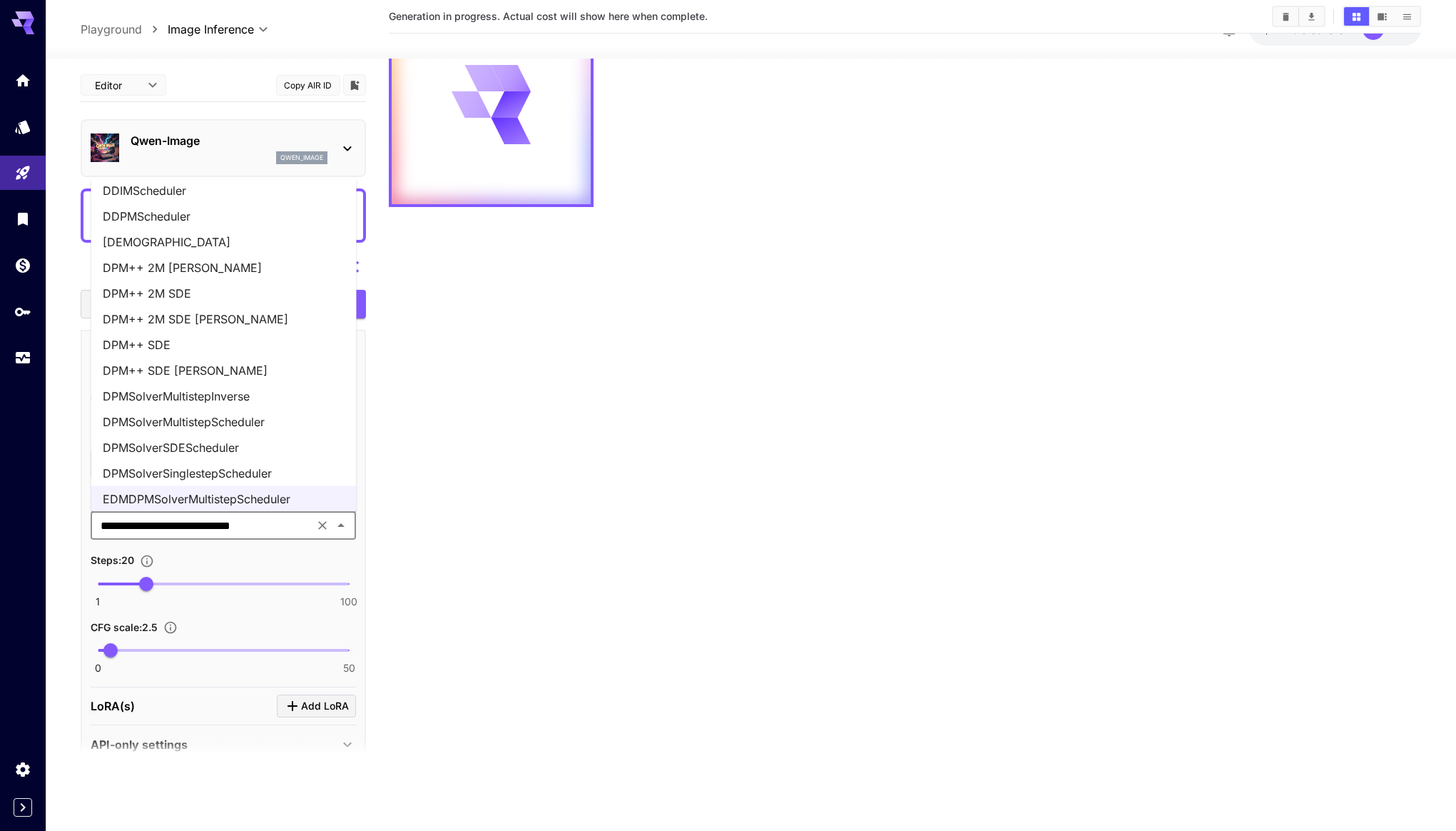
scroll to position [449, 0]
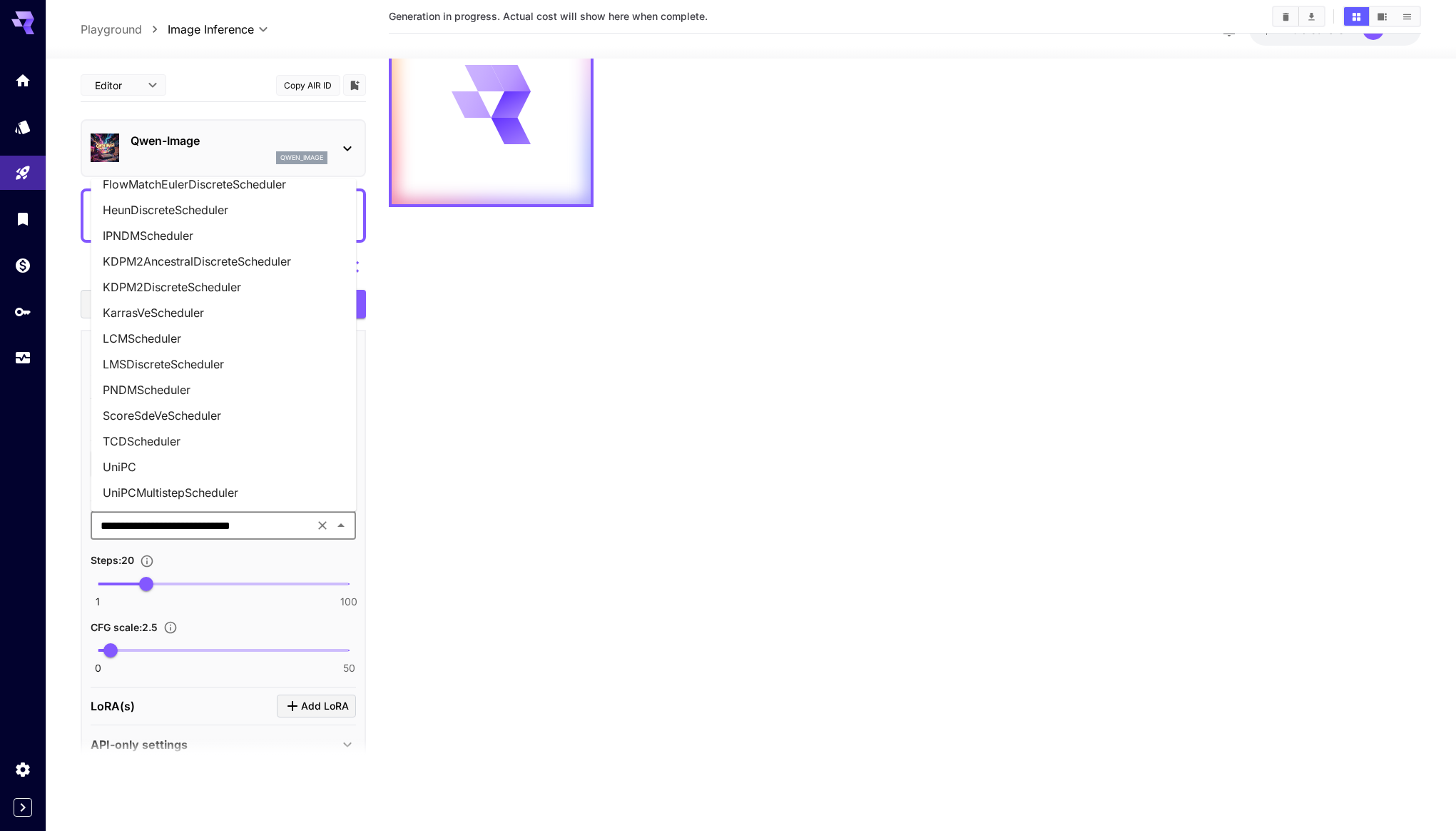
click at [265, 482] on li "UniPCMultistepScheduler" at bounding box center [224, 493] width 265 height 26
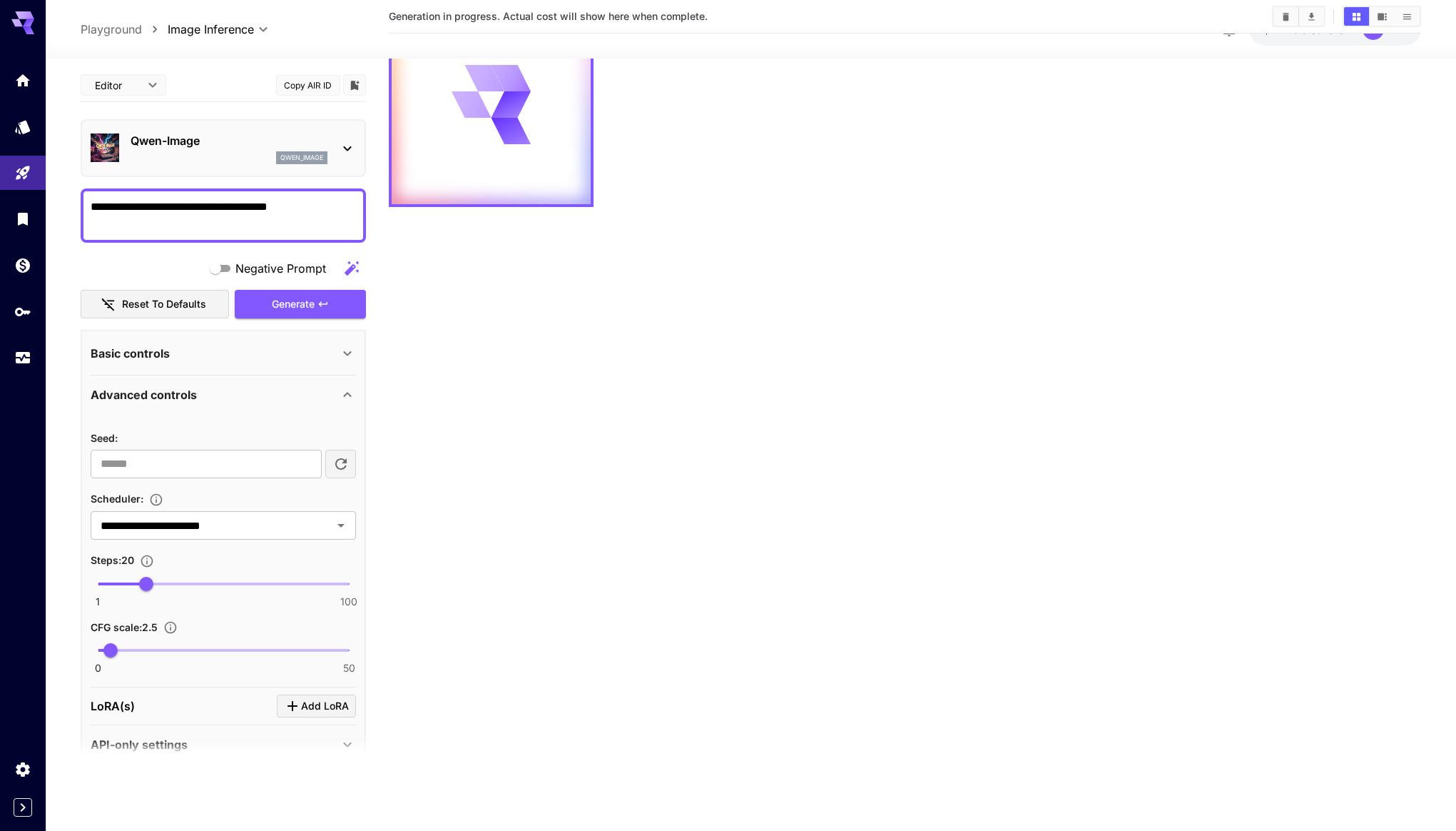
click at [454, 366] on section "Generation in progress. Actual cost will show here when complete." at bounding box center [904, 373] width 1031 height 831
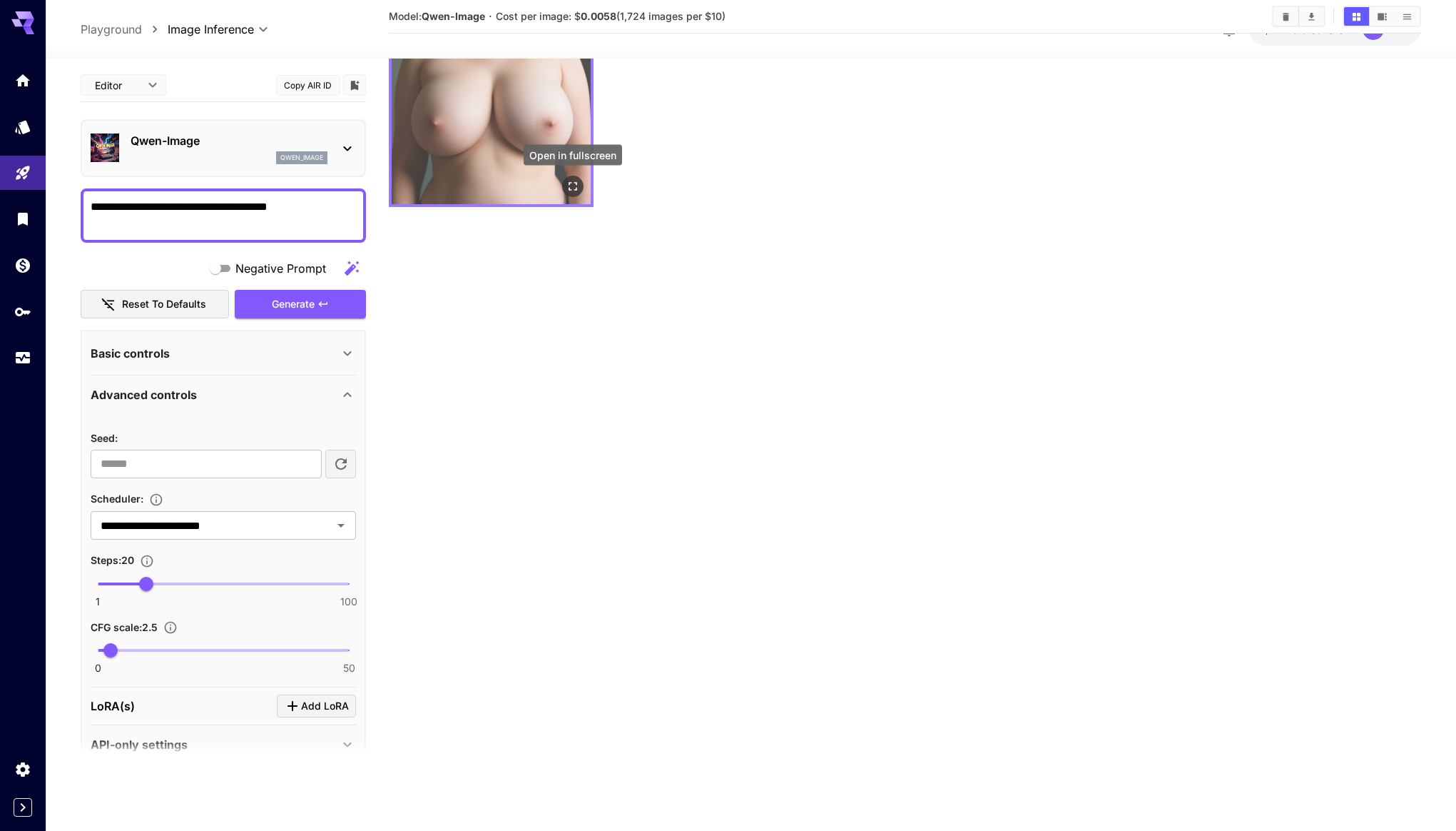
click at [573, 183] on icon "Open in fullscreen" at bounding box center [572, 186] width 14 height 14
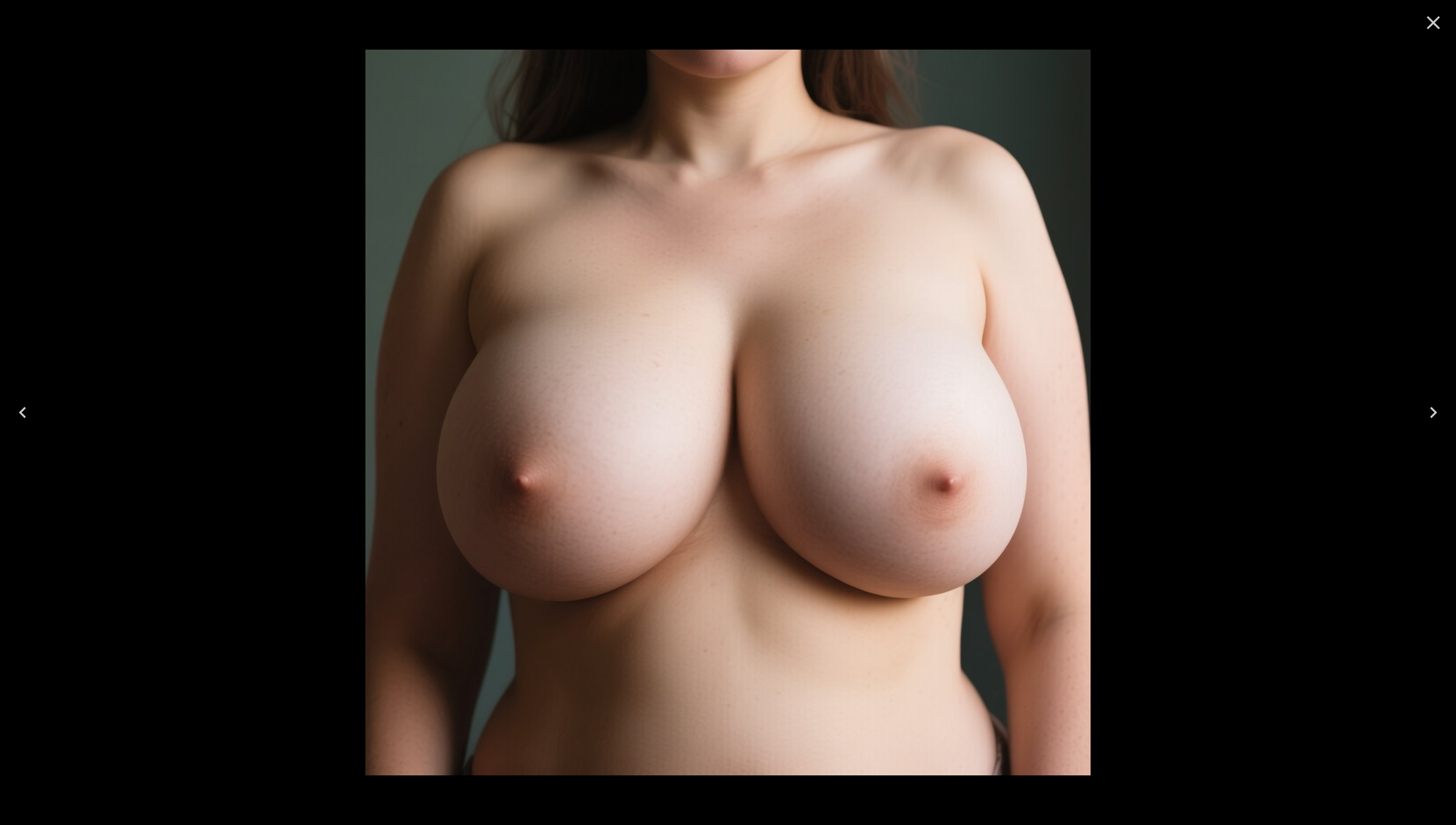
click at [1435, 26] on icon "Close" at bounding box center [1433, 23] width 23 height 23
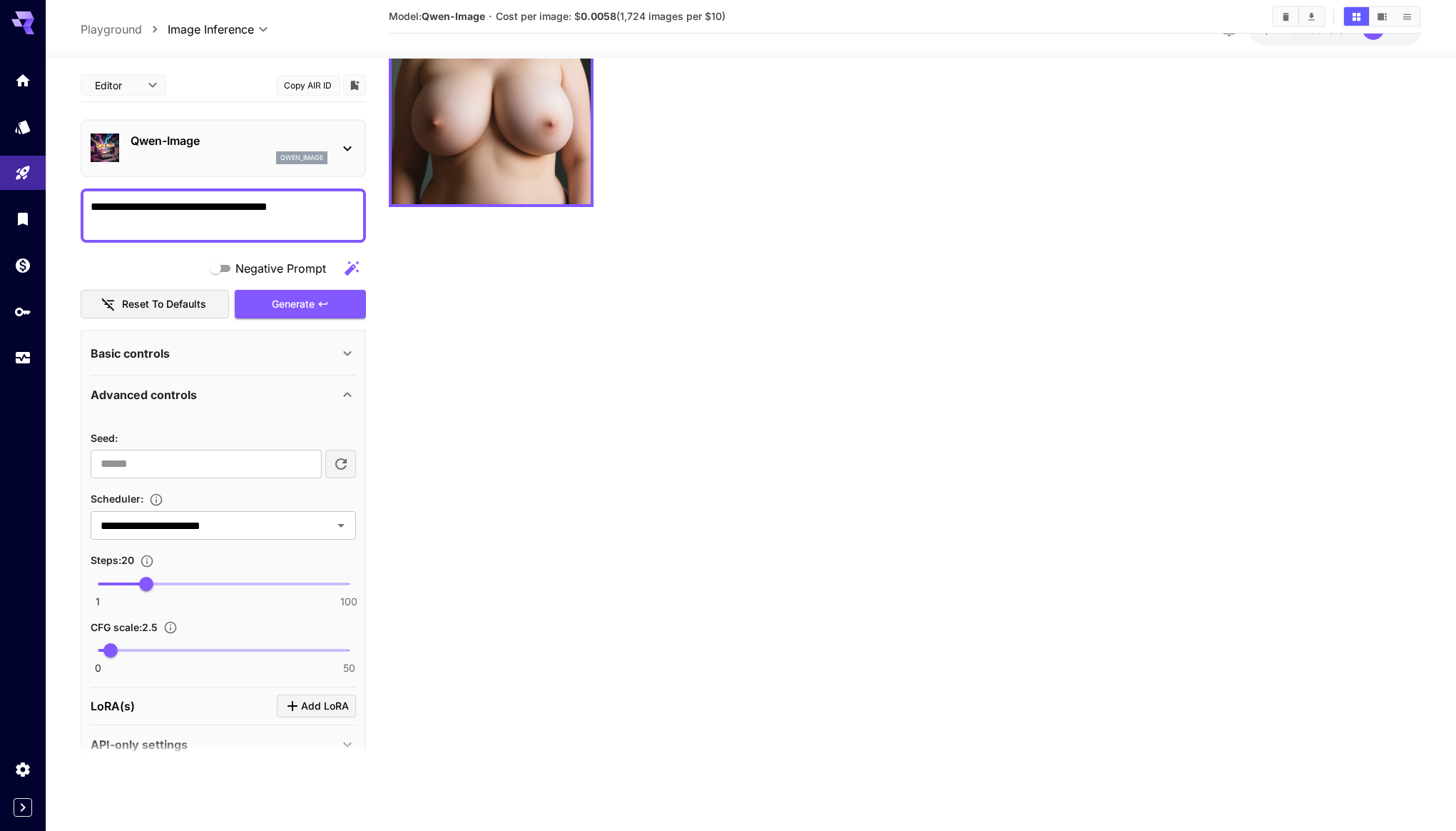
type input "**"
click at [177, 582] on span "1 100 20" at bounding box center [223, 583] width 251 height 21
click at [312, 304] on span "Generate" at bounding box center [293, 304] width 42 height 18
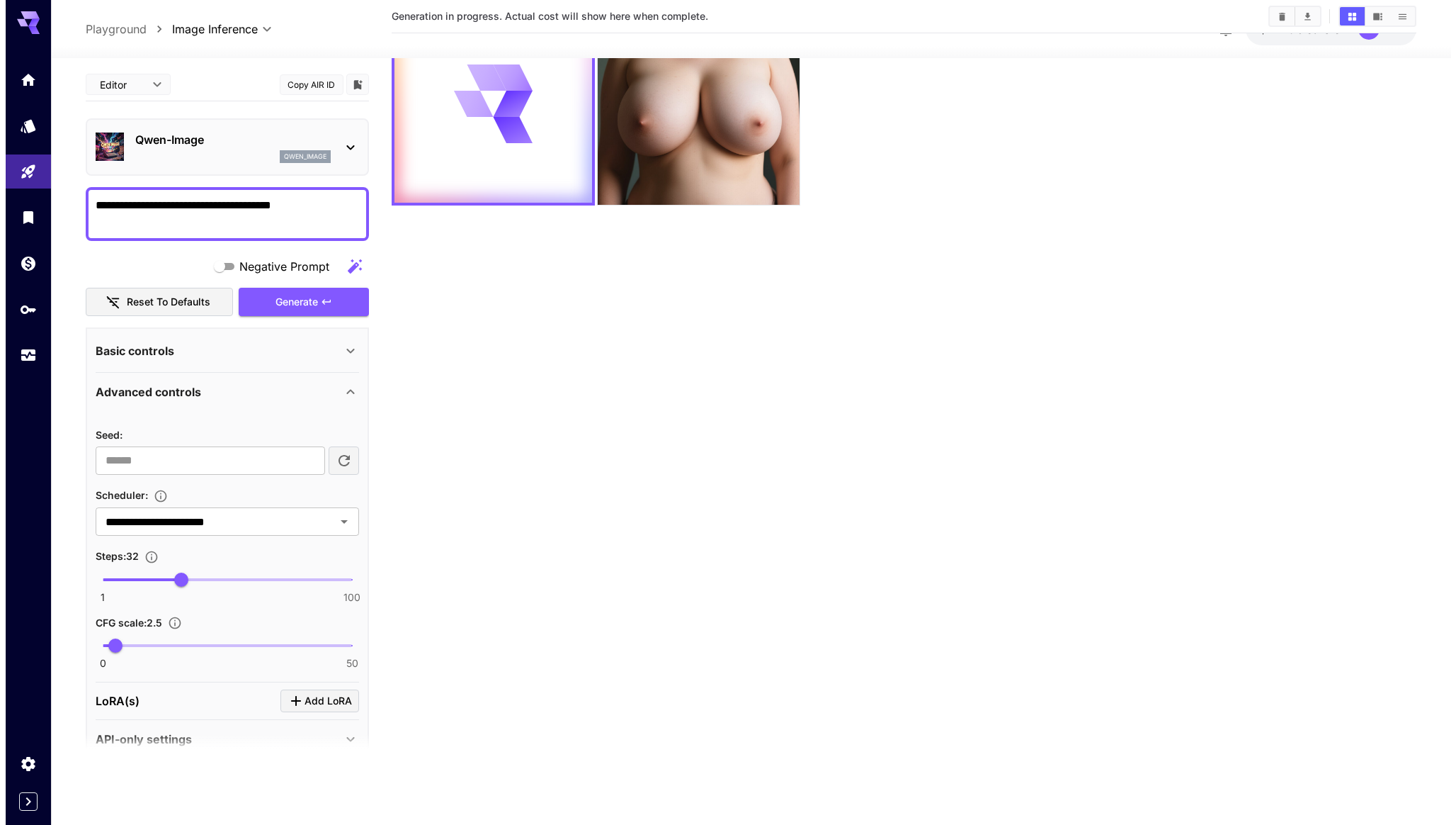
scroll to position [0, 0]
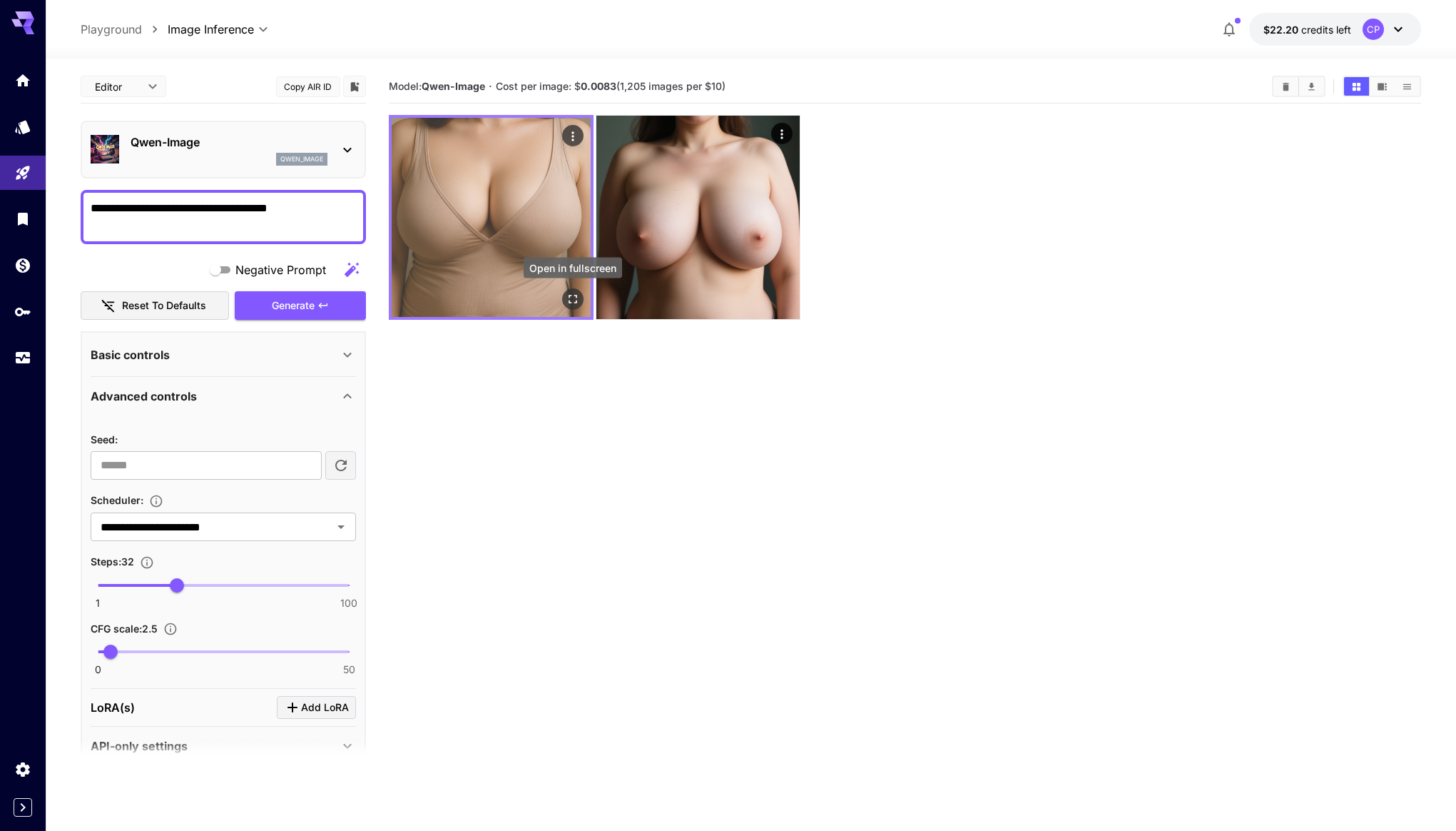
click at [568, 295] on icon "Open in fullscreen" at bounding box center [572, 299] width 14 height 14
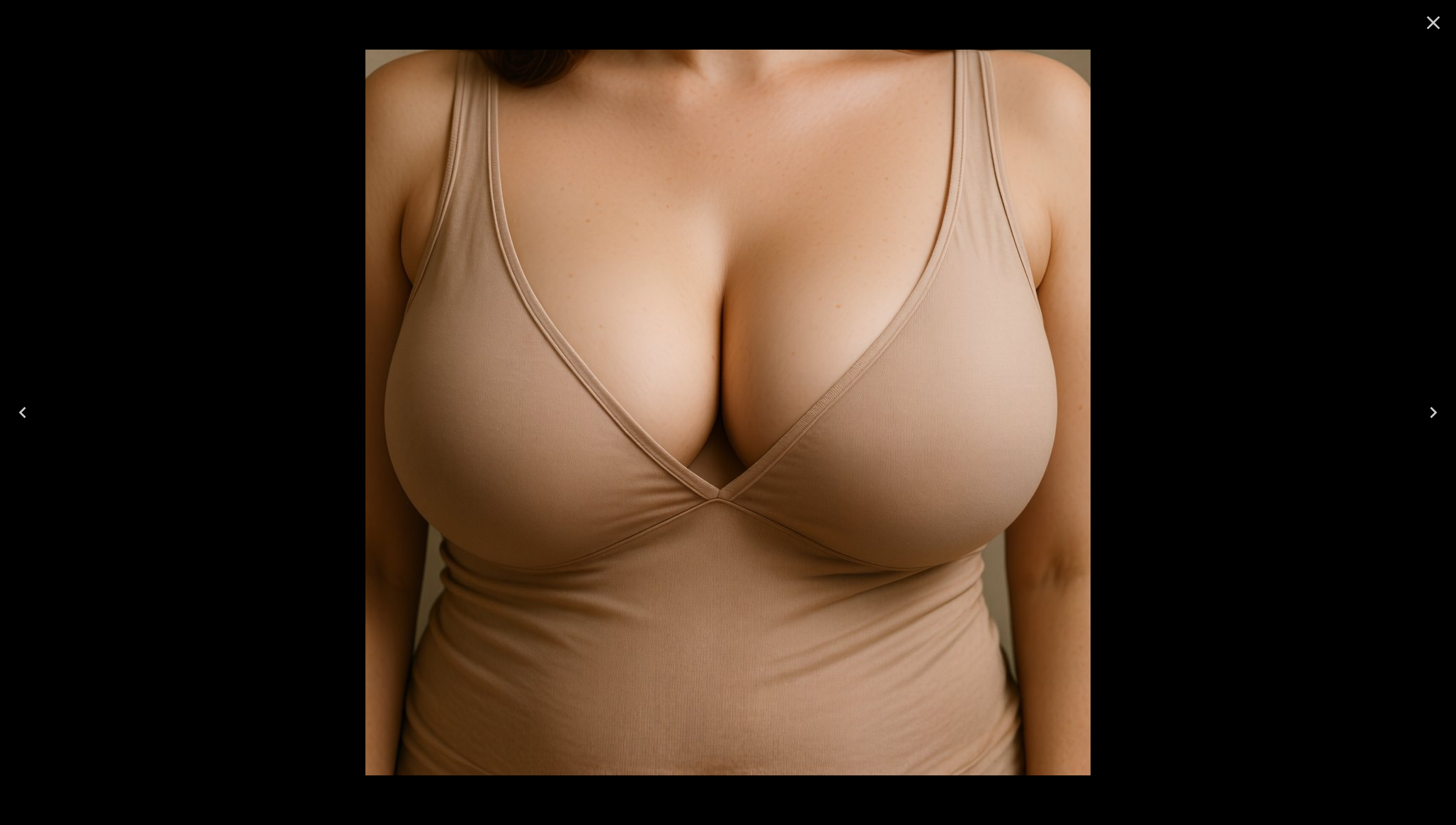
click at [1436, 24] on icon "Close" at bounding box center [1433, 23] width 23 height 23
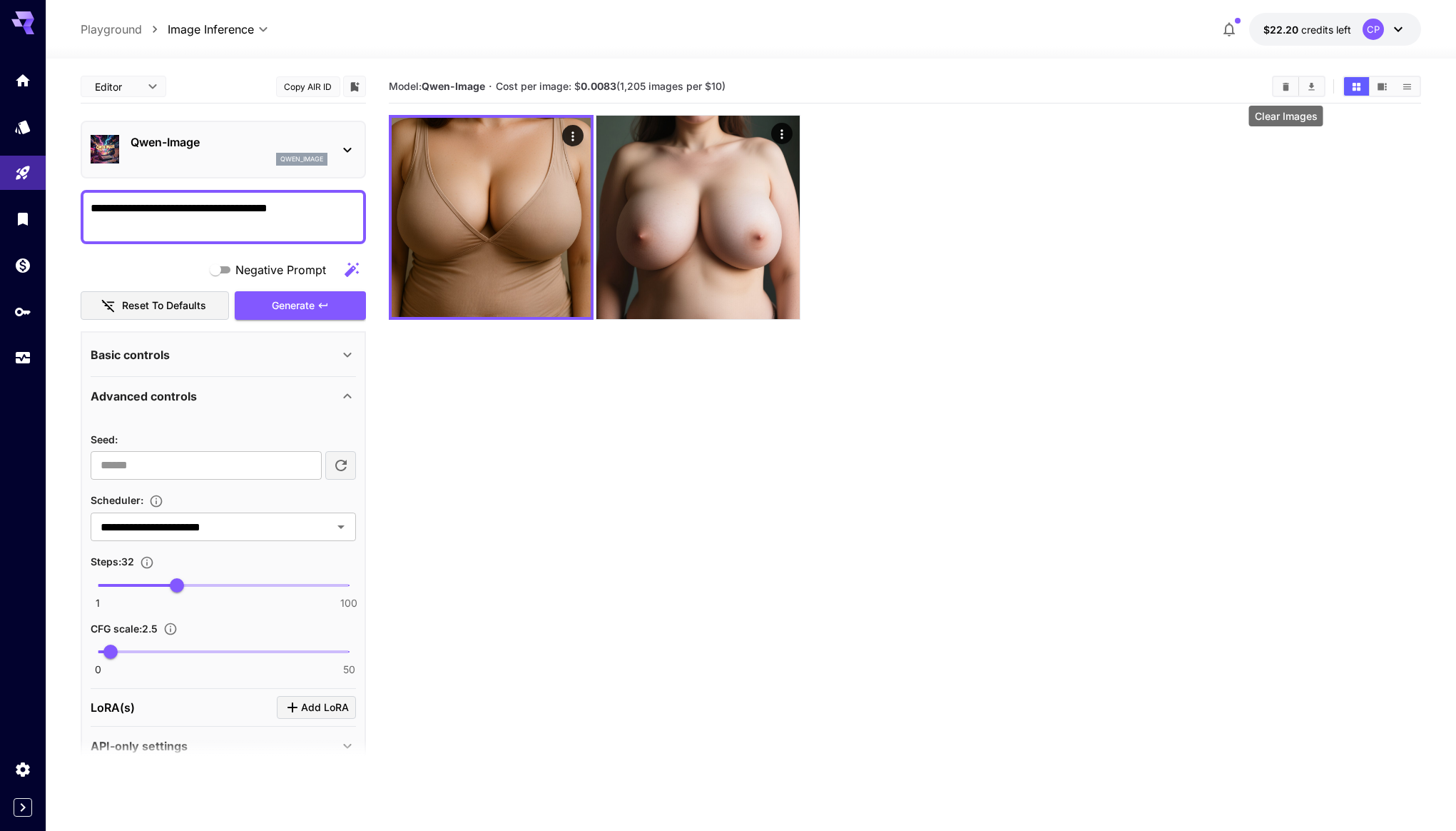
click at [1284, 87] on icon "Clear Images" at bounding box center [1285, 86] width 7 height 8
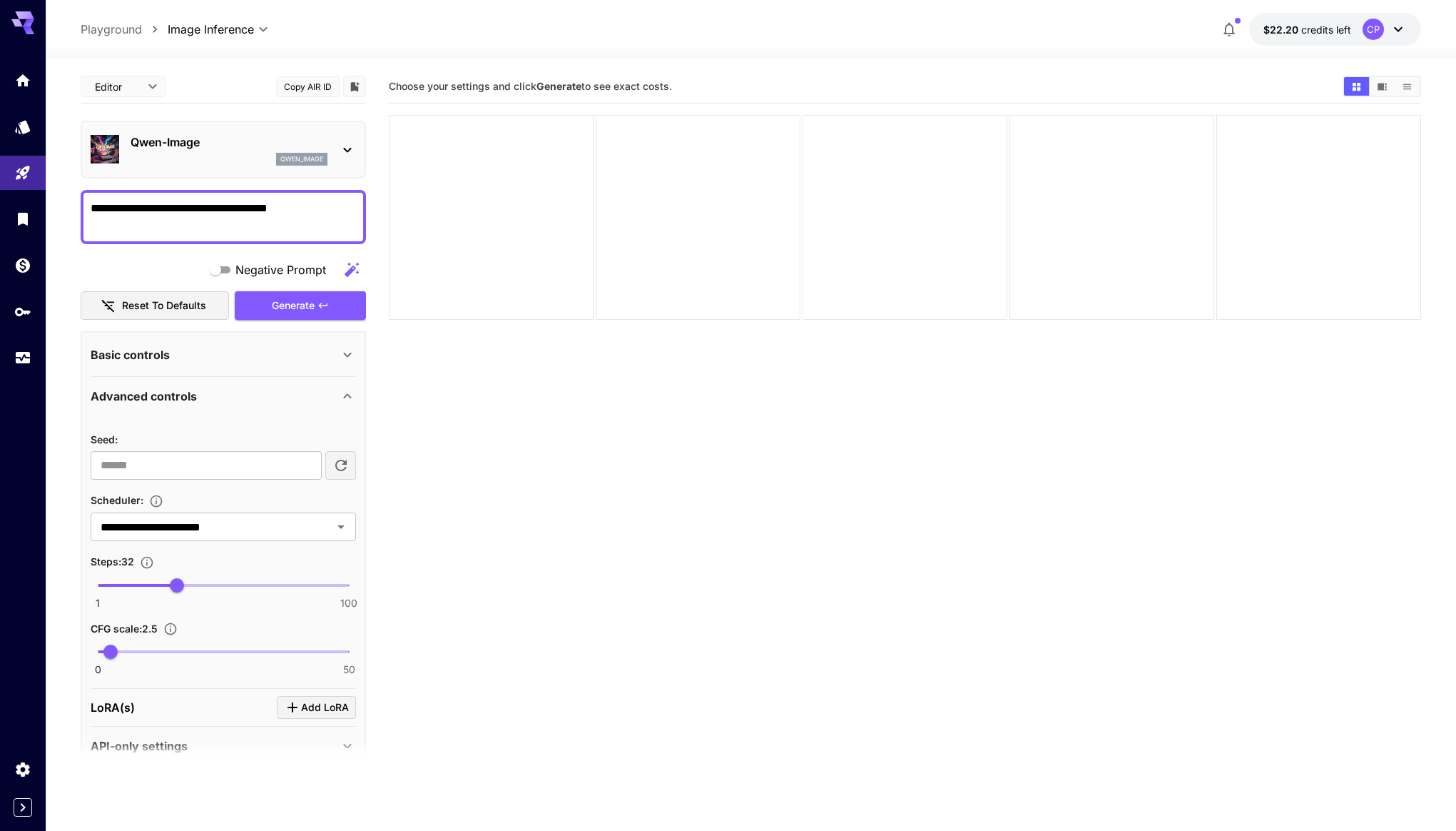
click at [326, 151] on div "[PERSON_NAME]-Image qwen_image" at bounding box center [228, 148] width 197 height 32
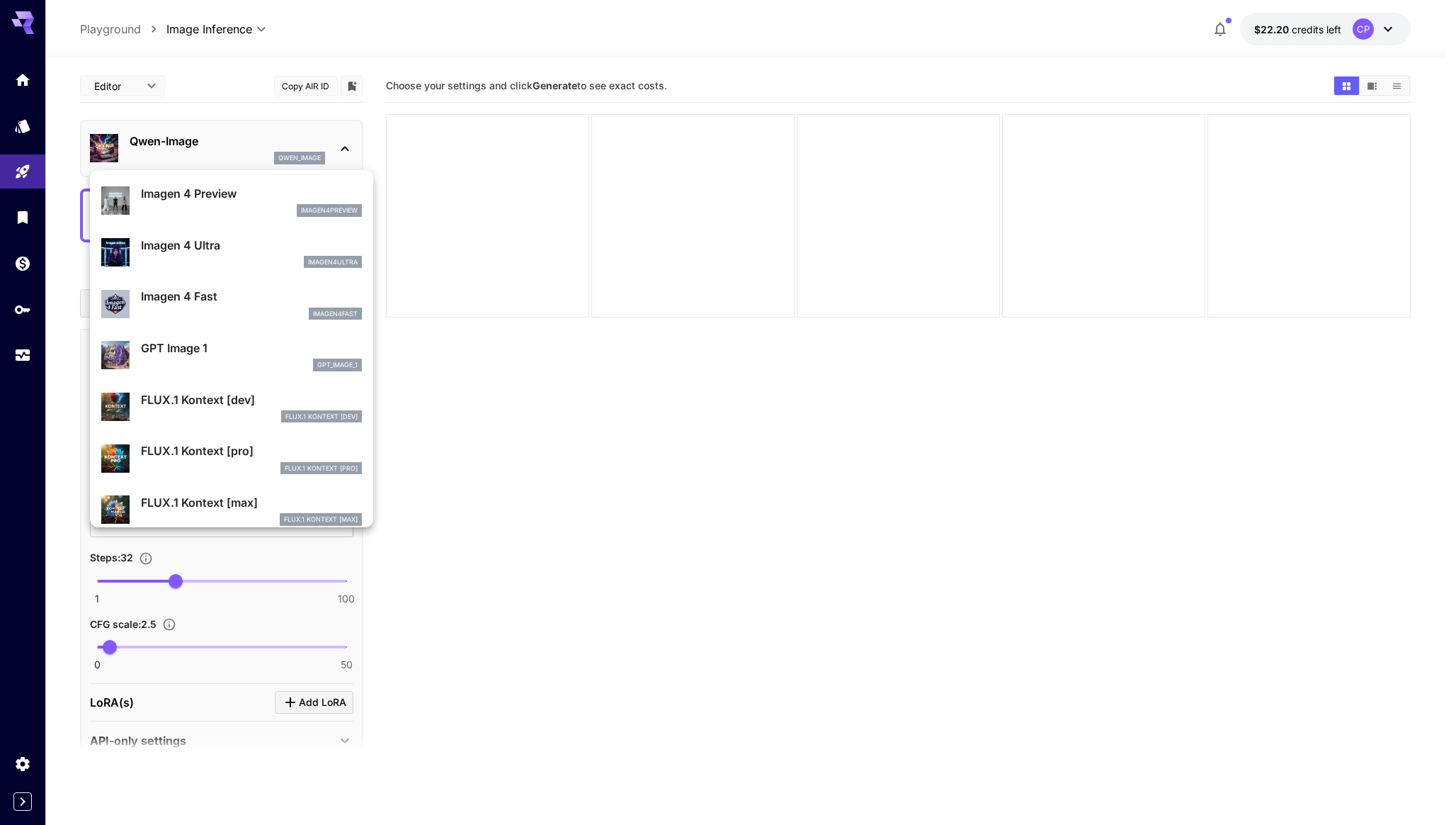
scroll to position [623, 0]
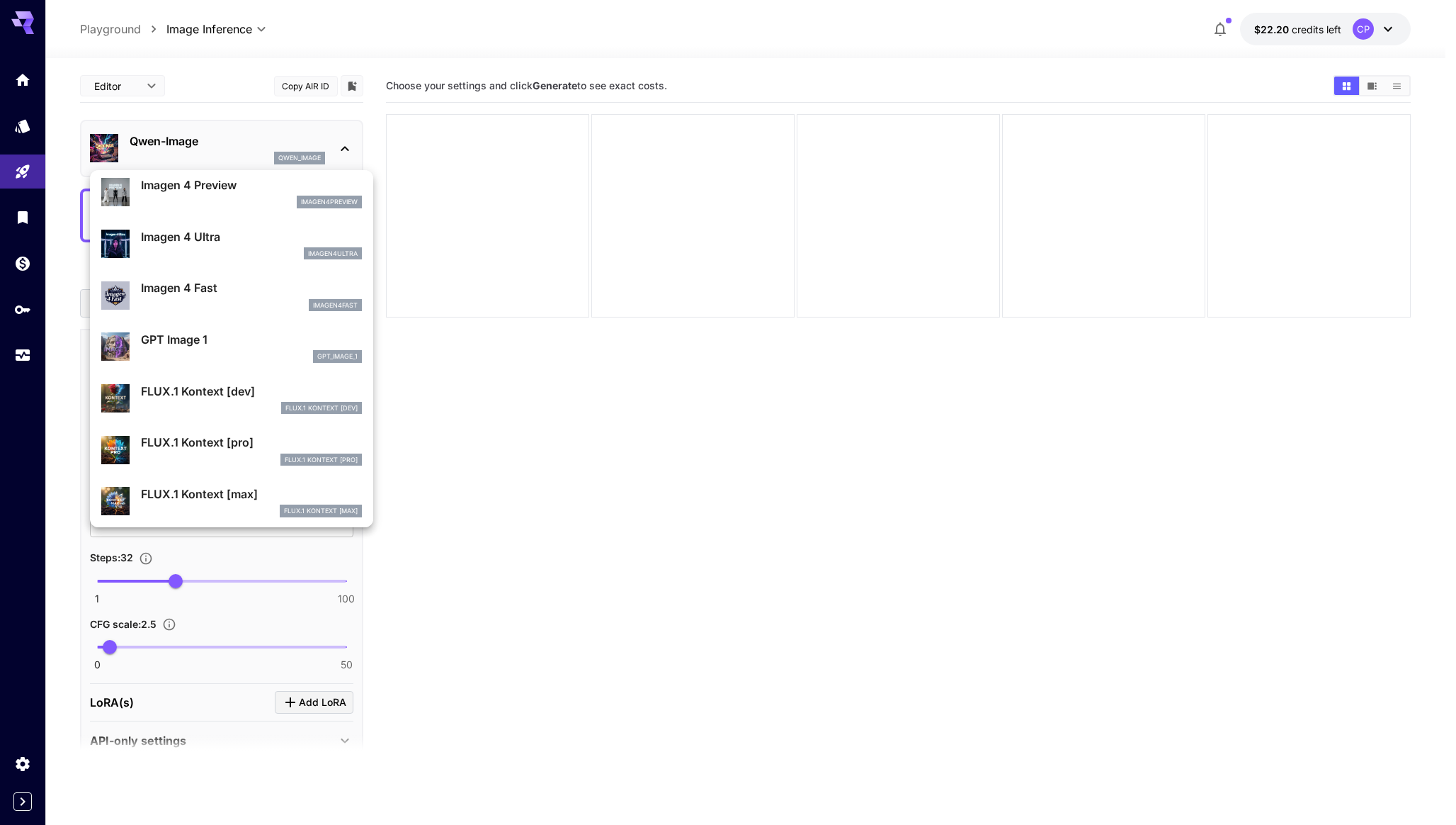
click at [257, 346] on p "GPT Image 1" at bounding box center [251, 340] width 221 height 17
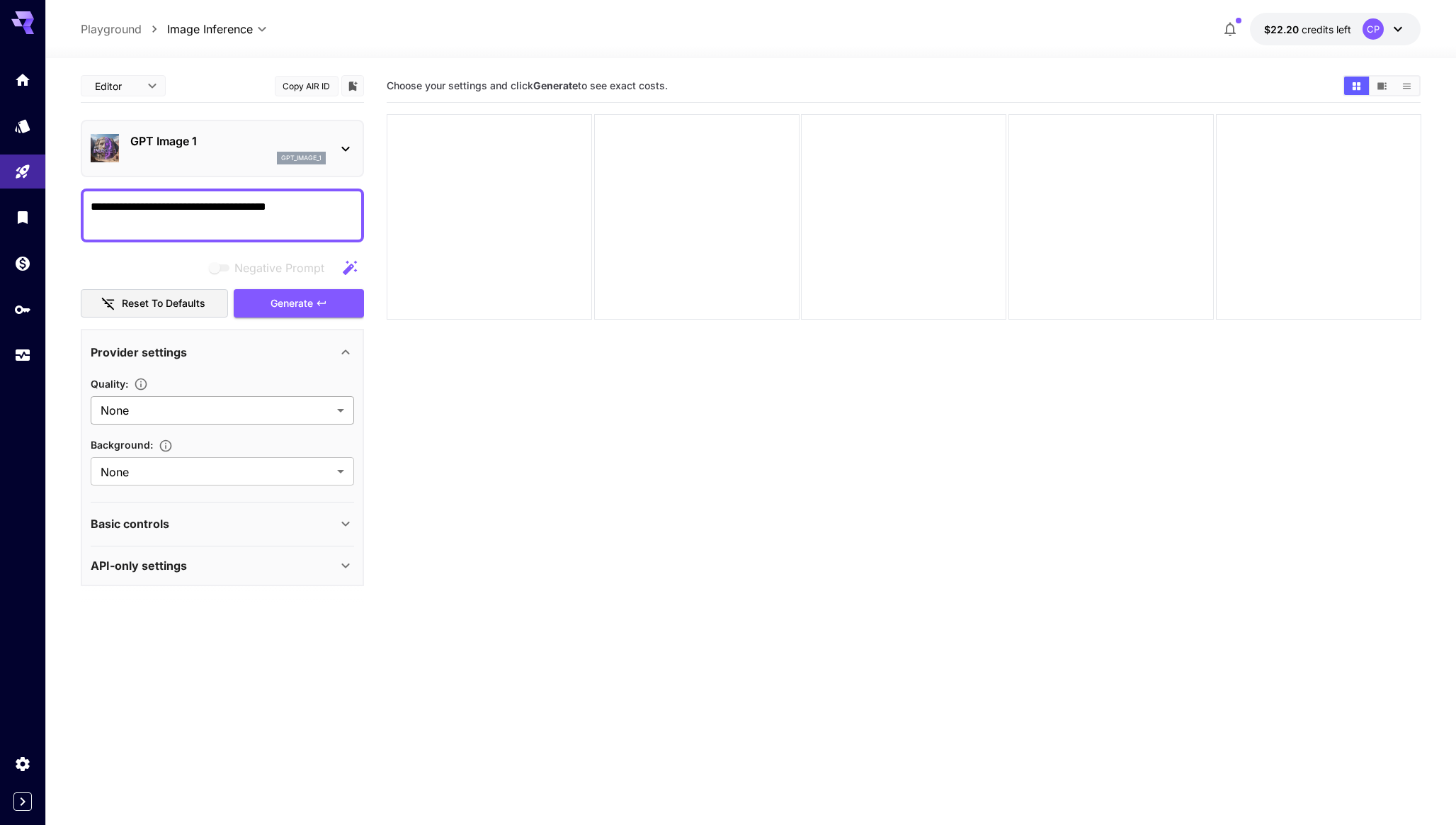
click at [286, 415] on body "**********" at bounding box center [728, 468] width 1456 height 937
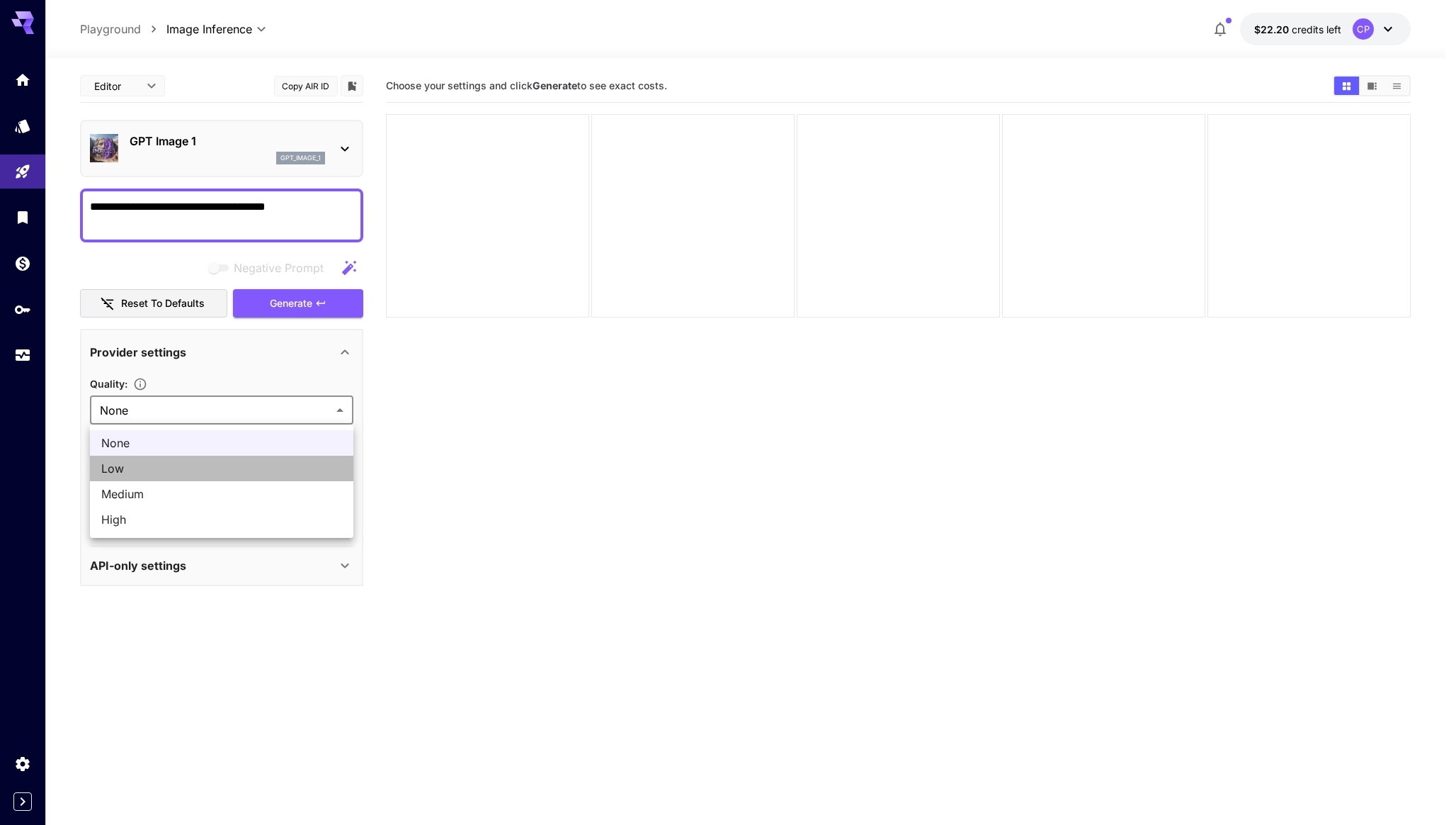
click at [276, 467] on span "Low" at bounding box center [222, 468] width 241 height 17
type input "***"
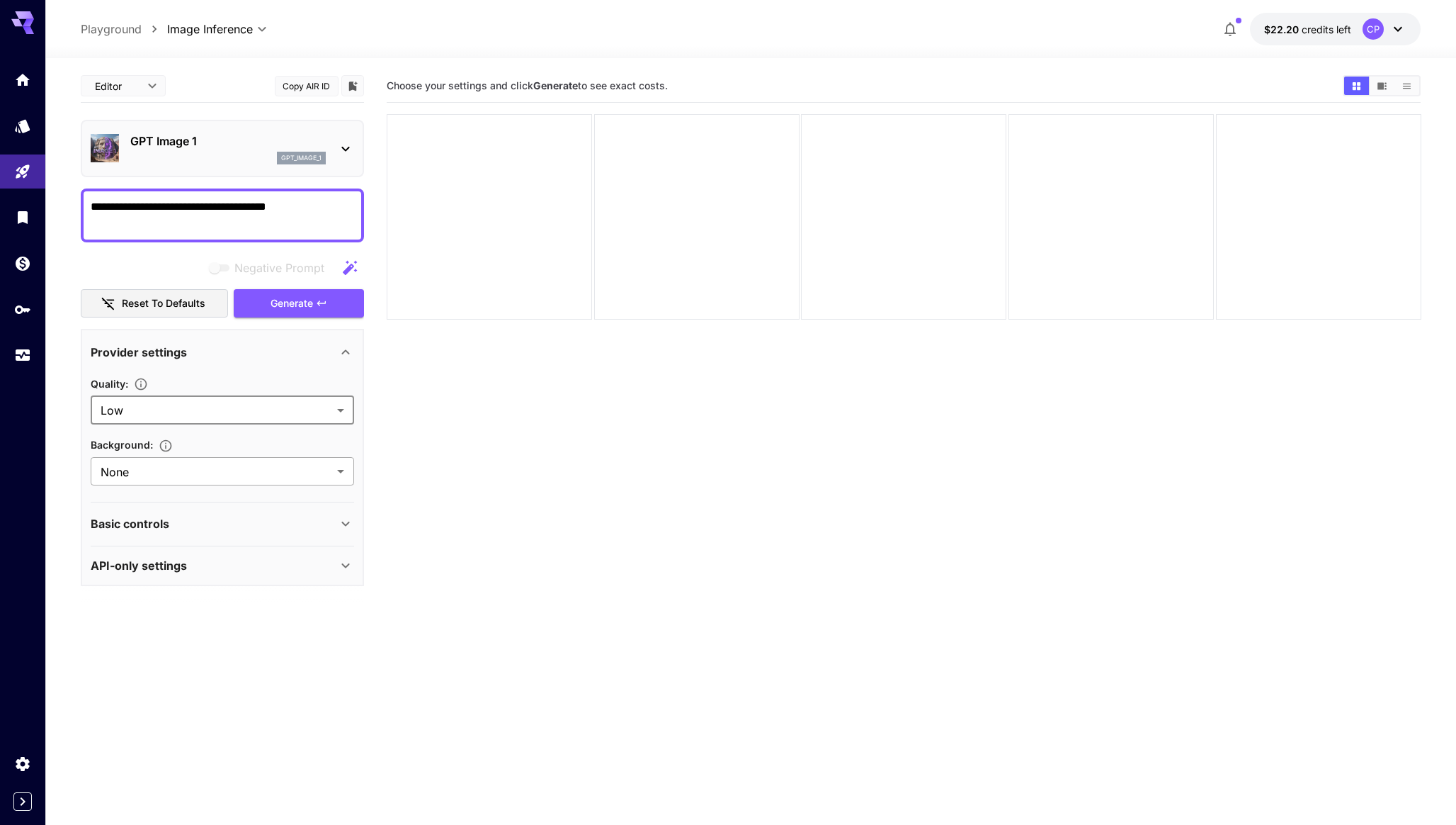
click at [275, 464] on body "**********" at bounding box center [728, 468] width 1456 height 937
click at [275, 464] on div at bounding box center [728, 412] width 1456 height 825
click at [274, 470] on body "**********" at bounding box center [728, 468] width 1456 height 937
click at [274, 470] on div at bounding box center [728, 412] width 1456 height 825
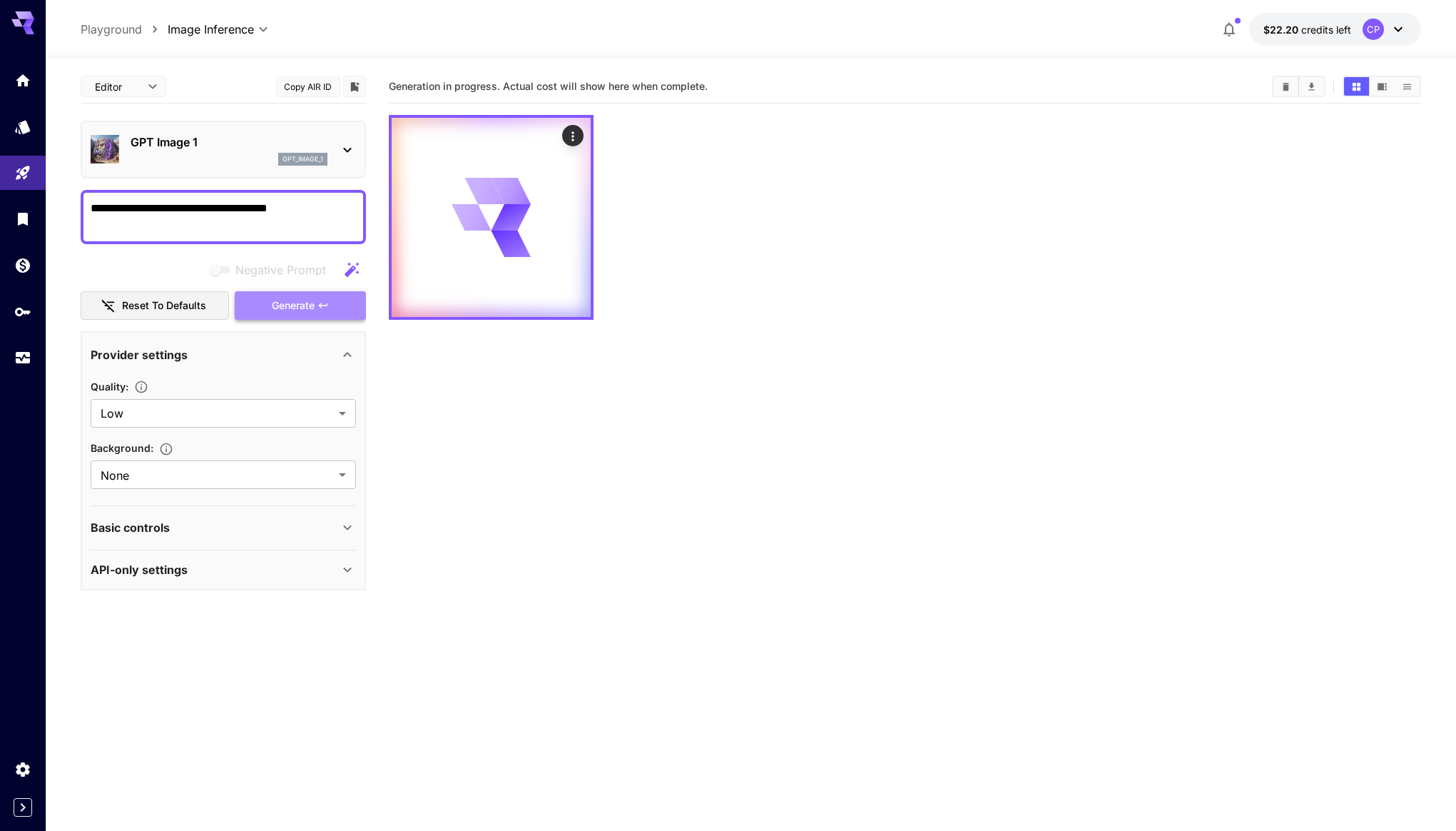
click at [298, 312] on span "Generate" at bounding box center [293, 306] width 42 height 18
click at [269, 521] on div "Basic controls" at bounding box center [215, 527] width 249 height 17
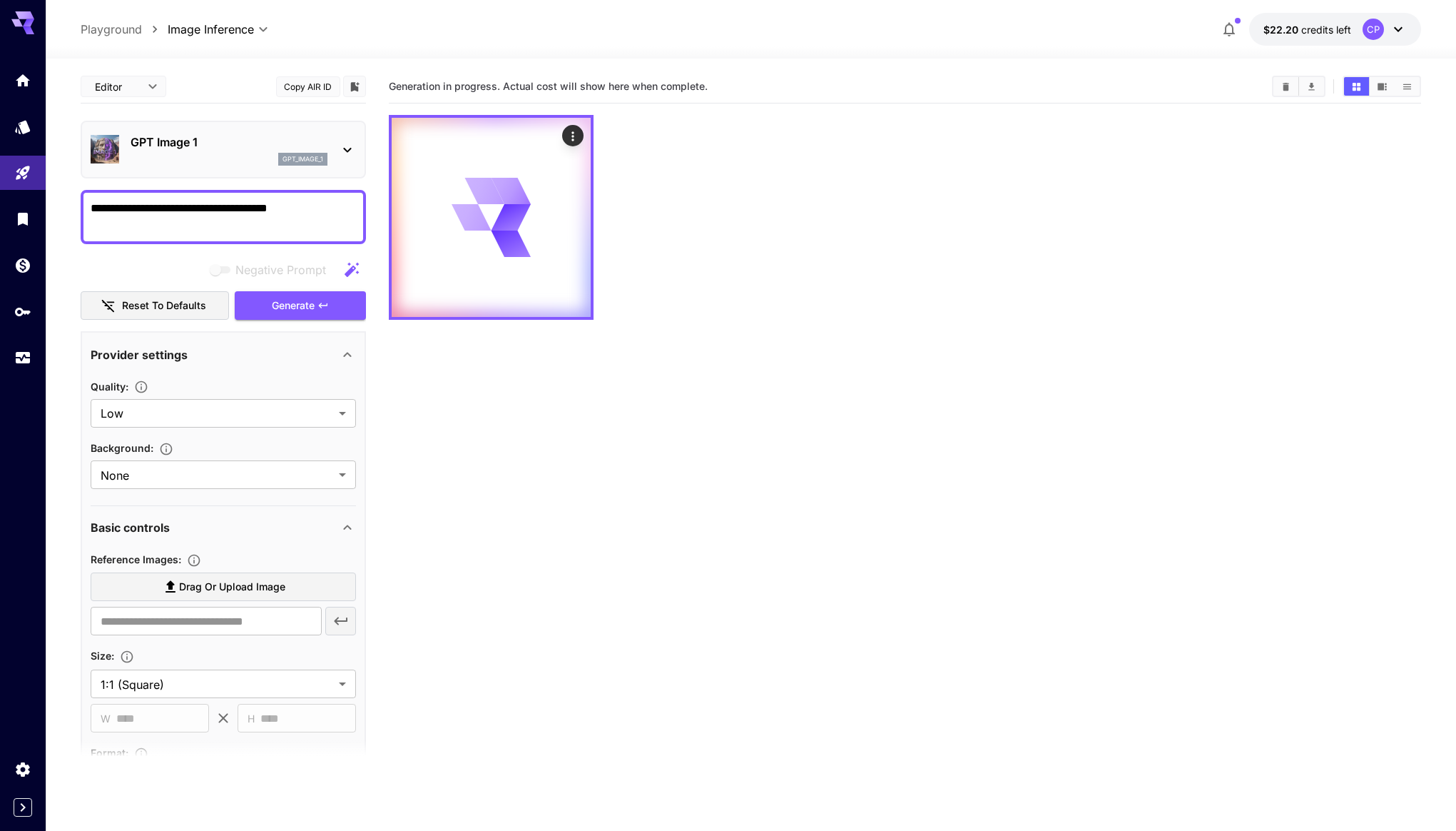
click at [269, 521] on div "Basic controls" at bounding box center [215, 527] width 249 height 17
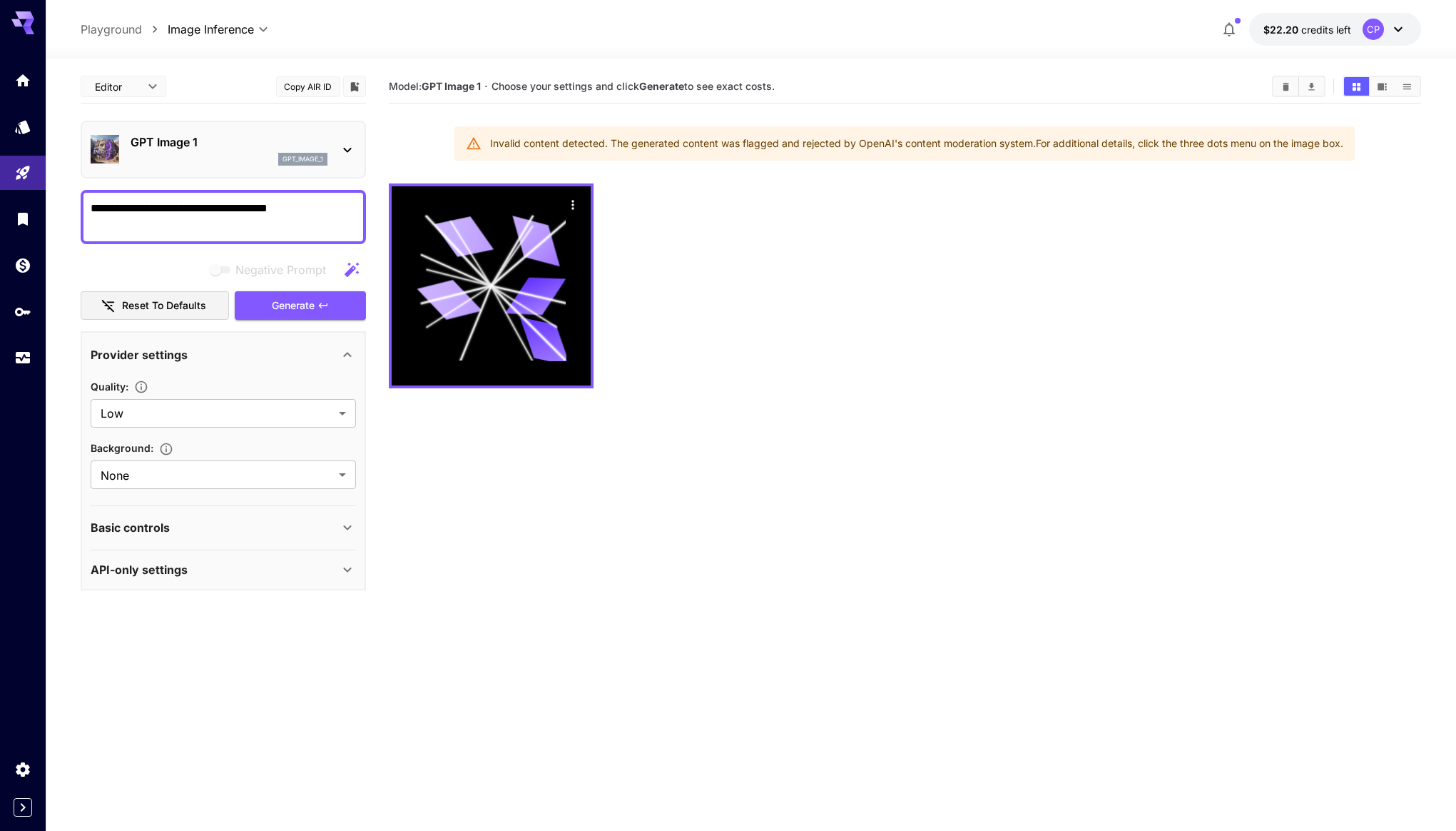
click at [318, 154] on p "gpt_image_1" at bounding box center [303, 159] width 40 height 10
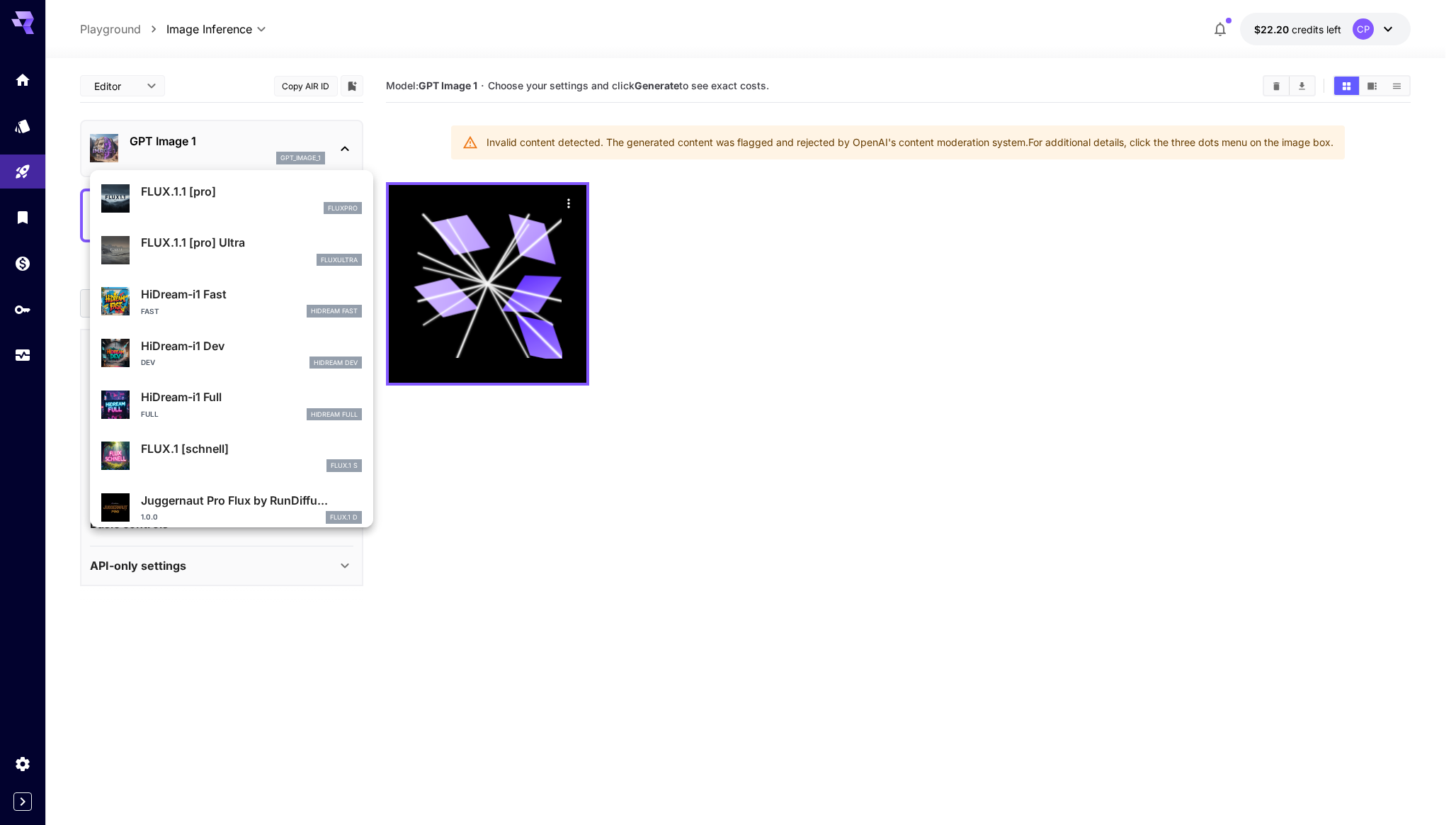
scroll to position [1043, 0]
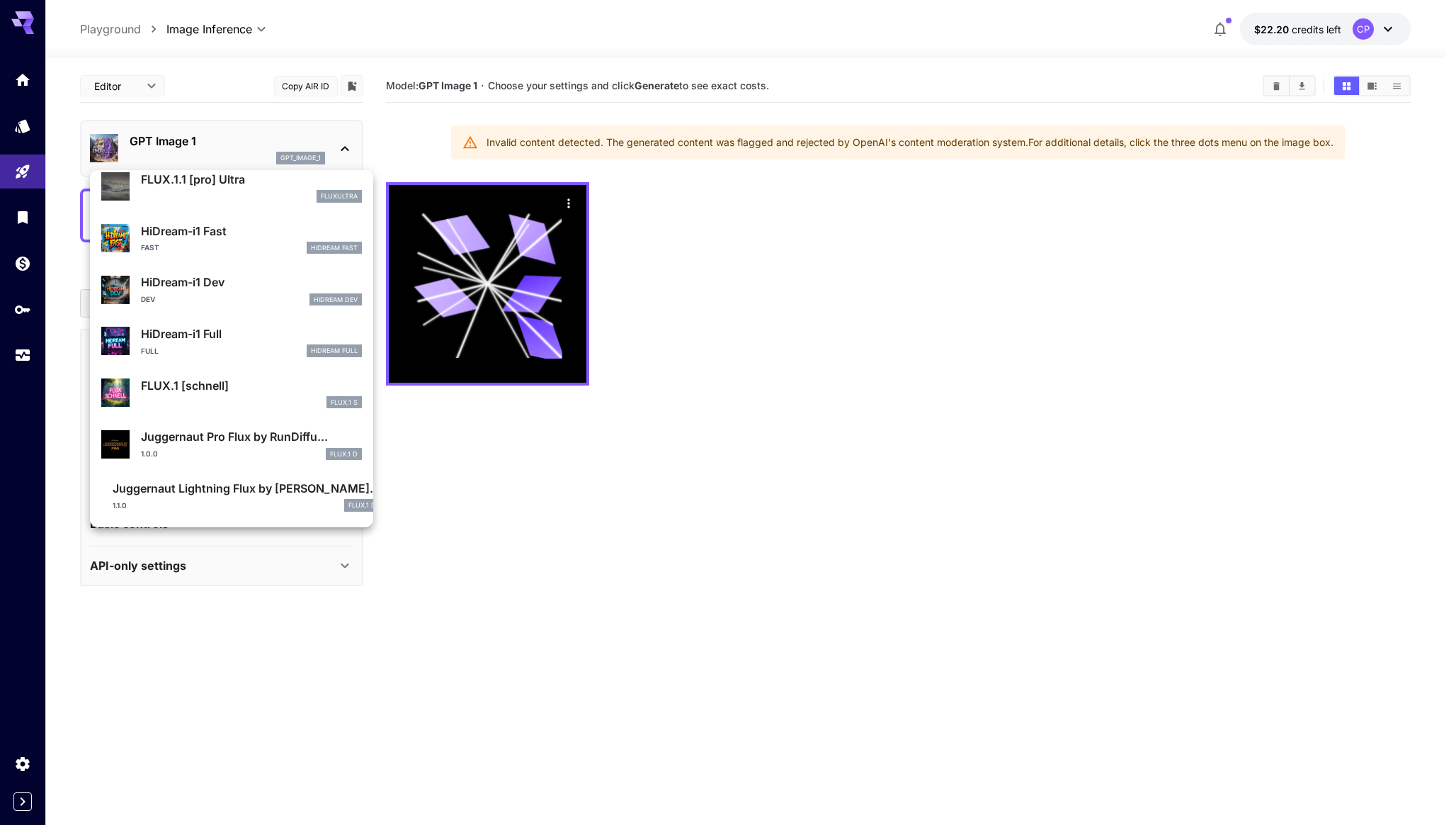
click at [267, 434] on p "Juggernaut Pro Flux by RunDiffu..." at bounding box center [251, 436] width 221 height 17
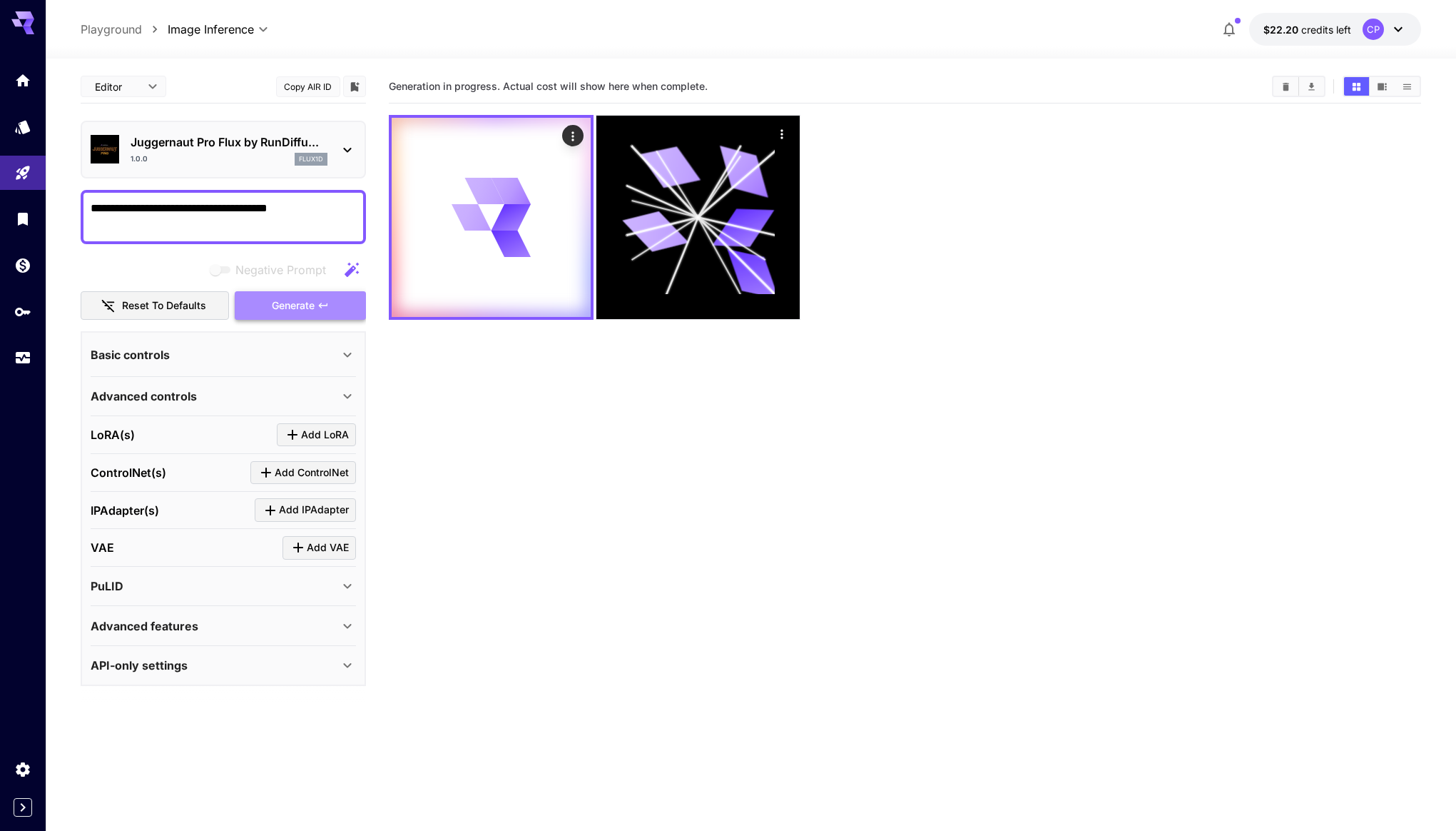
click at [301, 305] on span "Generate" at bounding box center [293, 306] width 42 height 18
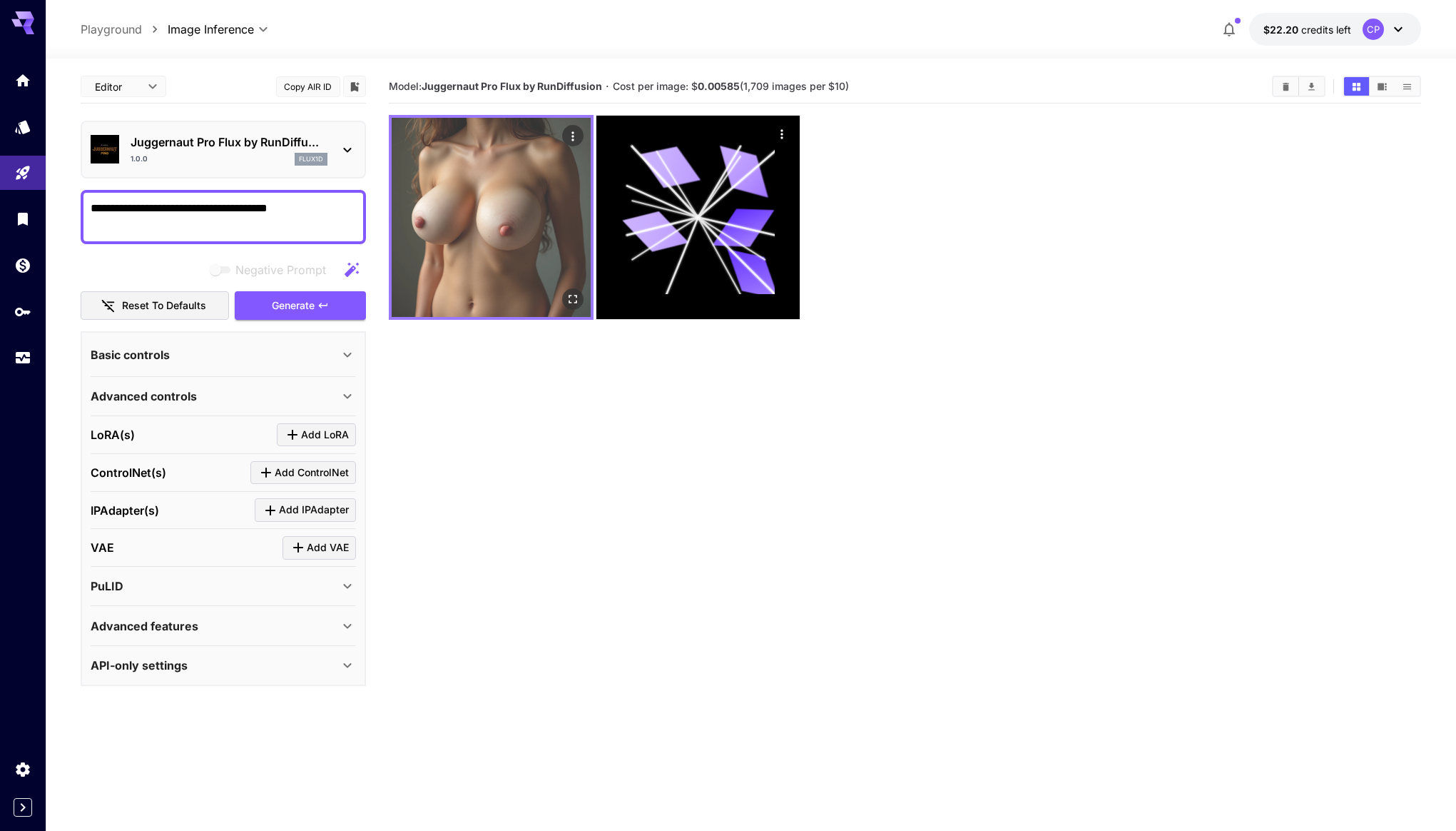
click at [579, 299] on icon "Open in fullscreen" at bounding box center [572, 299] width 14 height 14
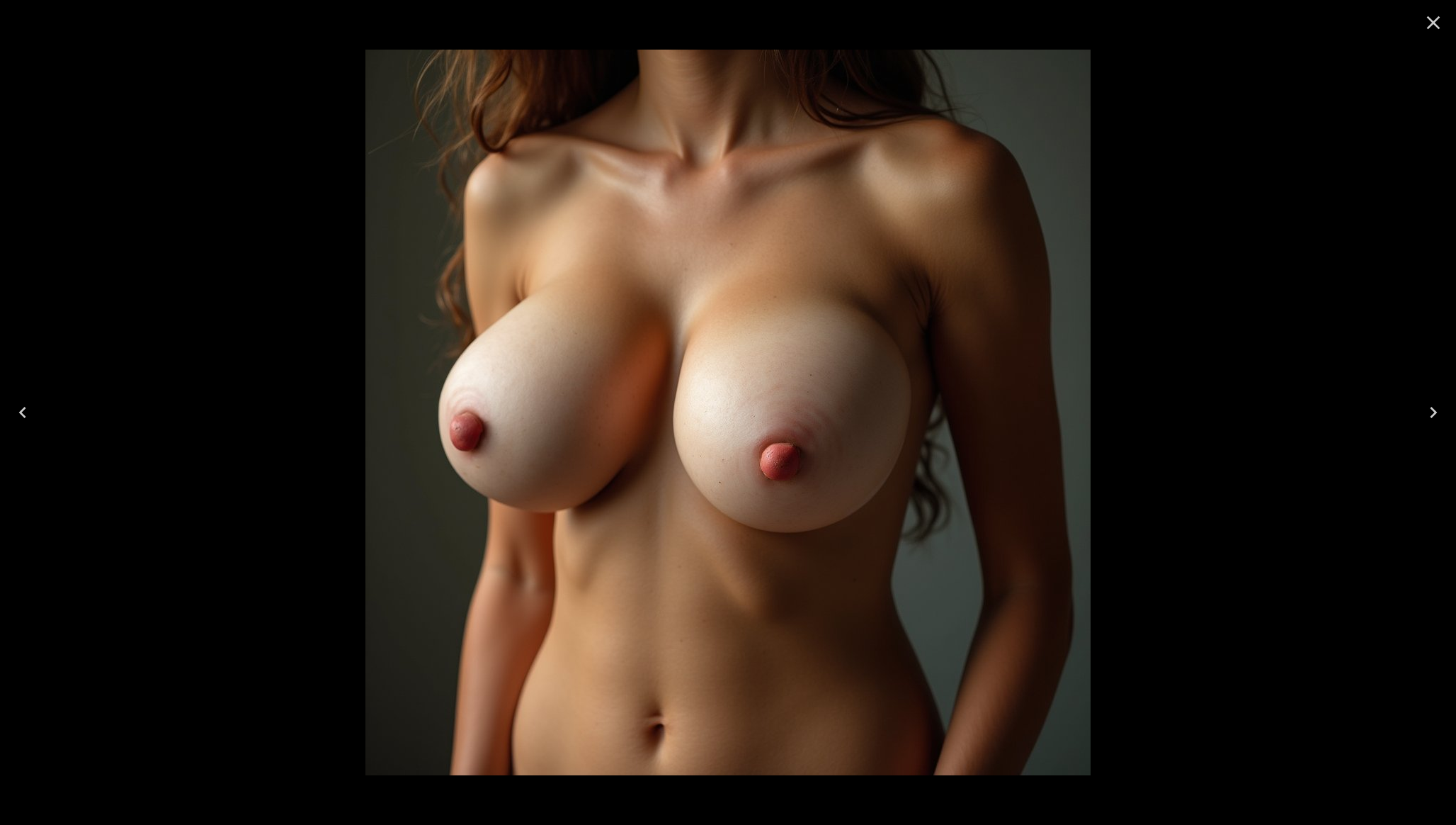
click at [1434, 15] on icon "Close" at bounding box center [1433, 23] width 23 height 23
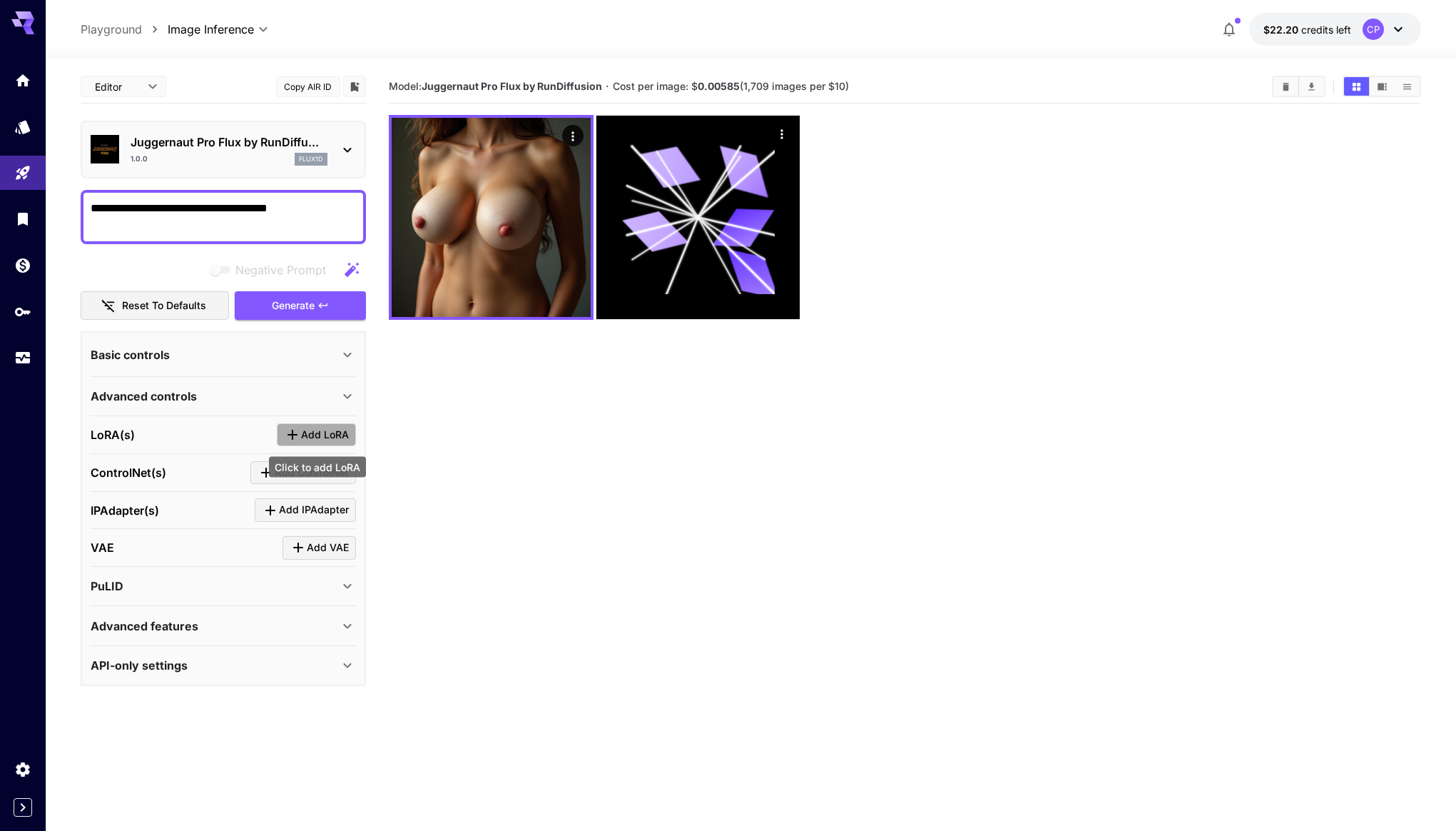
click at [319, 426] on span "Add LoRA" at bounding box center [325, 435] width 48 height 18
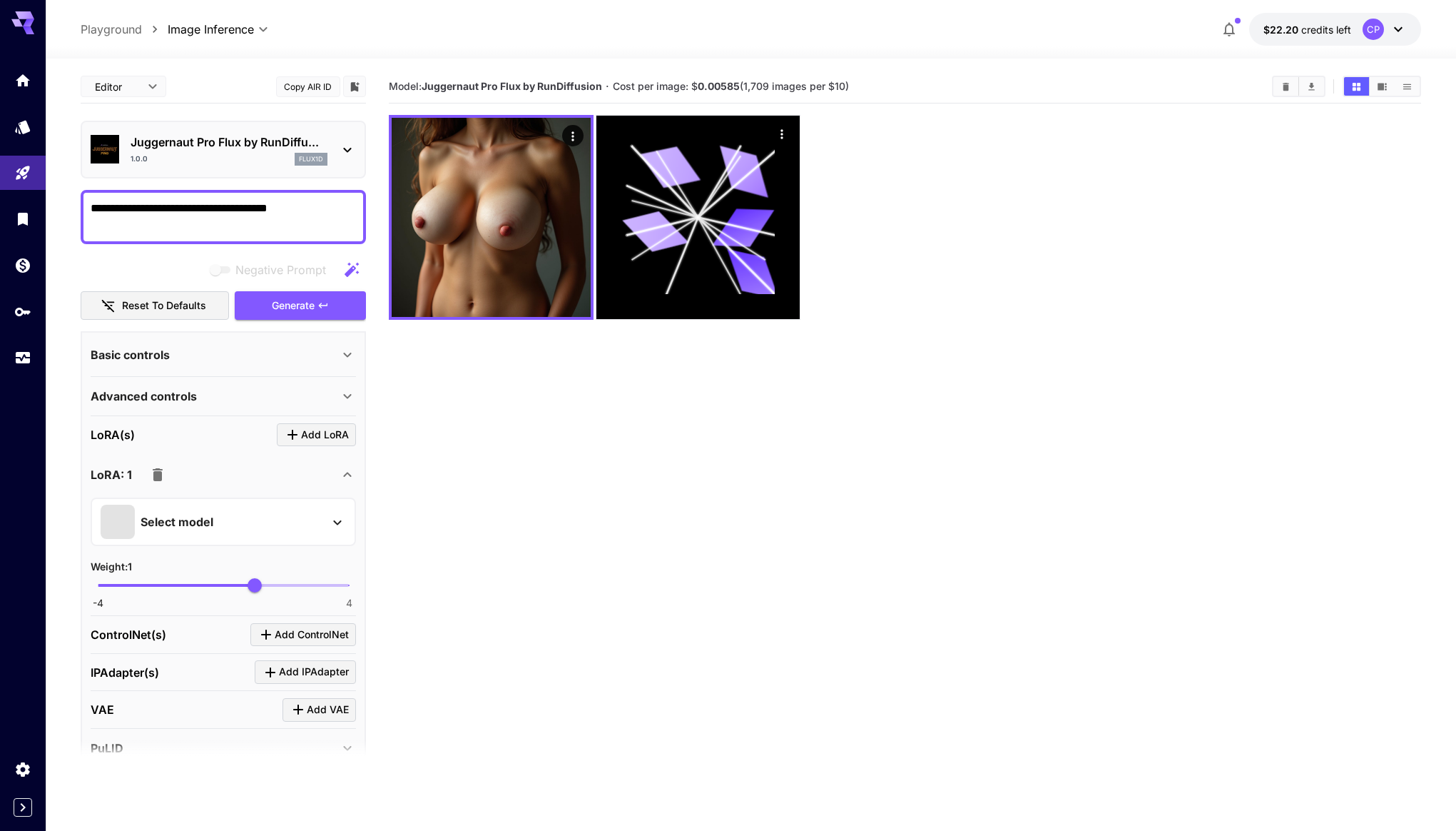
click at [288, 515] on div "Select model" at bounding box center [211, 522] width 223 height 35
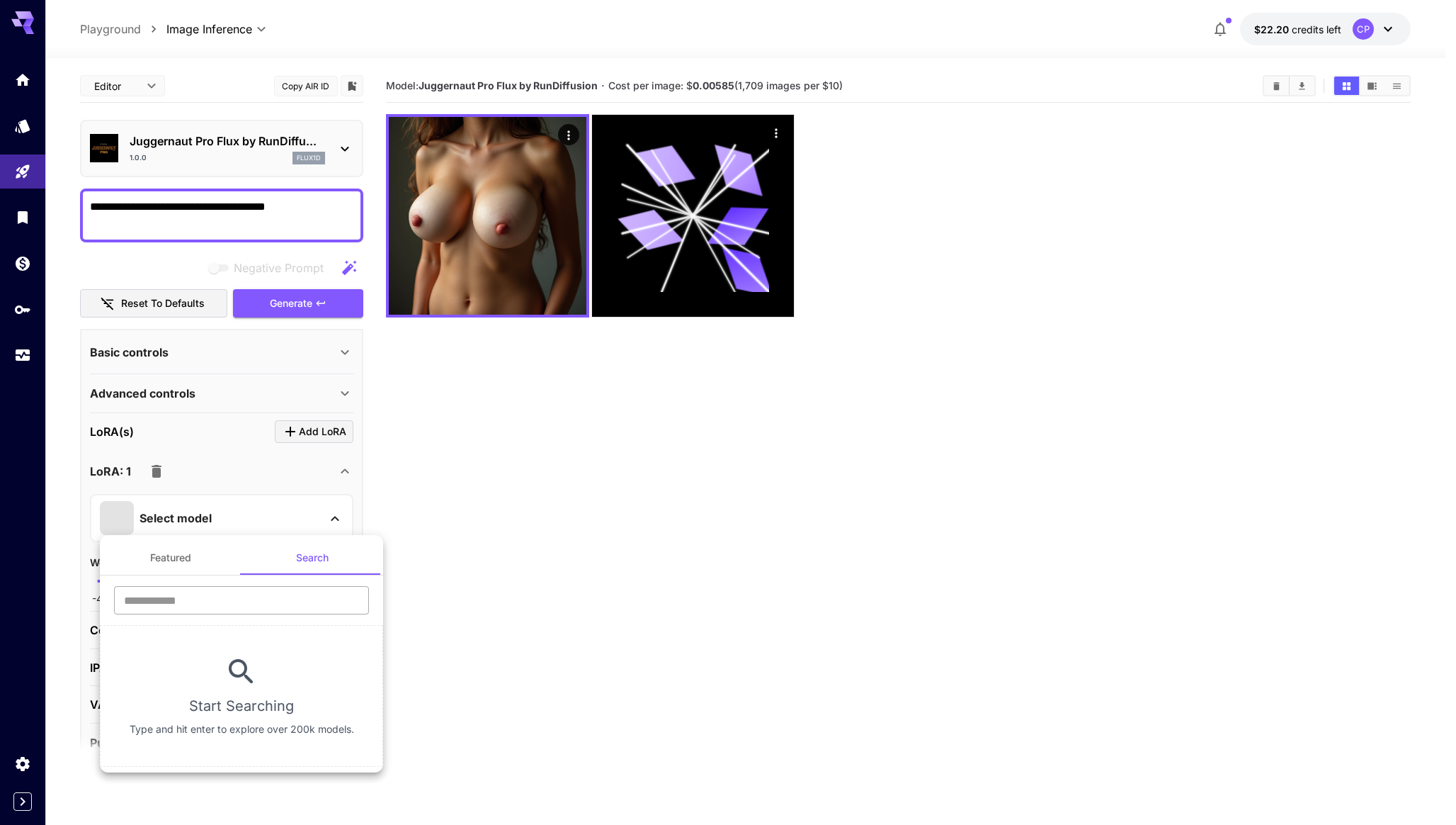
click at [291, 595] on input "text" at bounding box center [241, 600] width 255 height 29
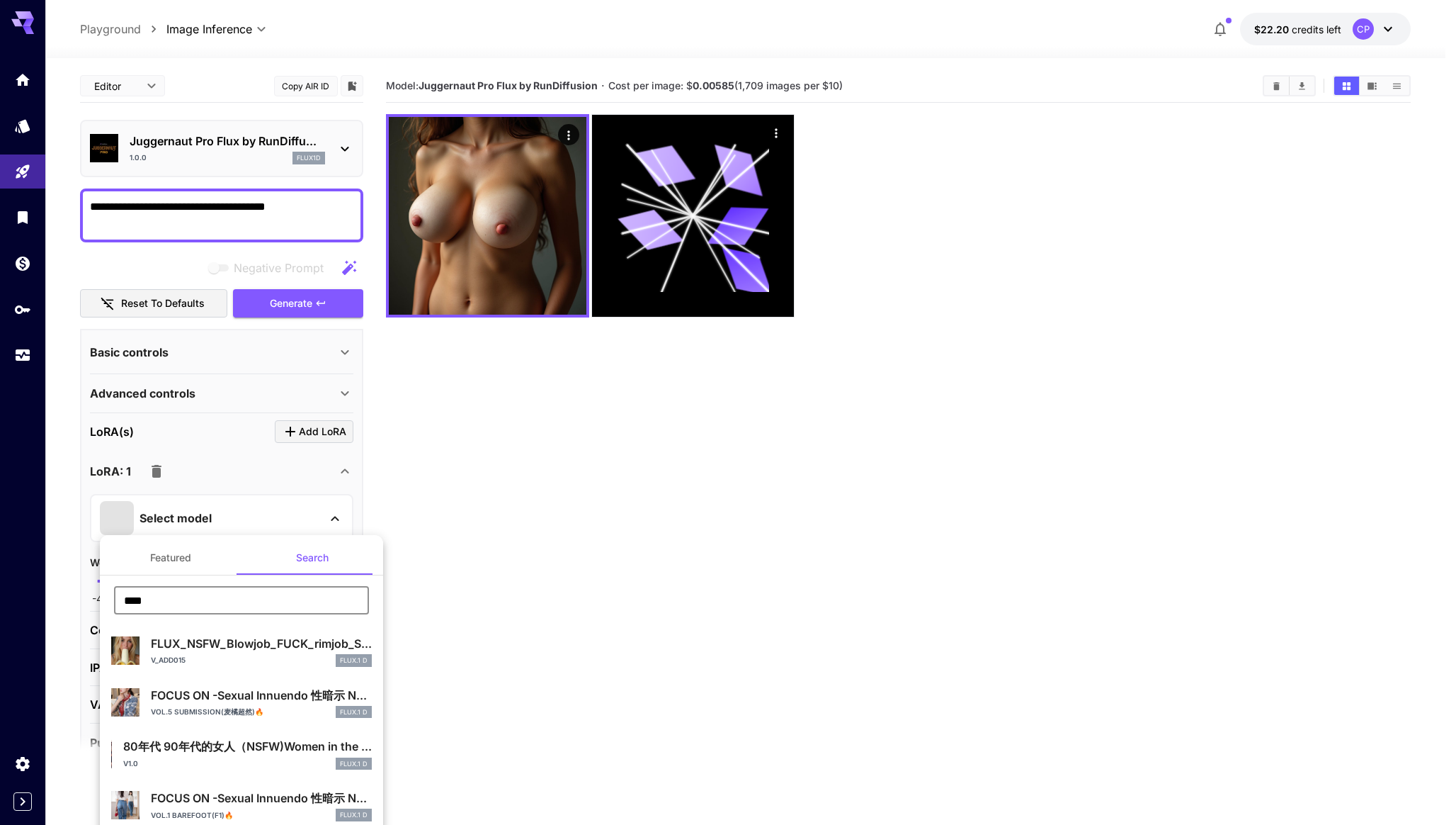
type input "****"
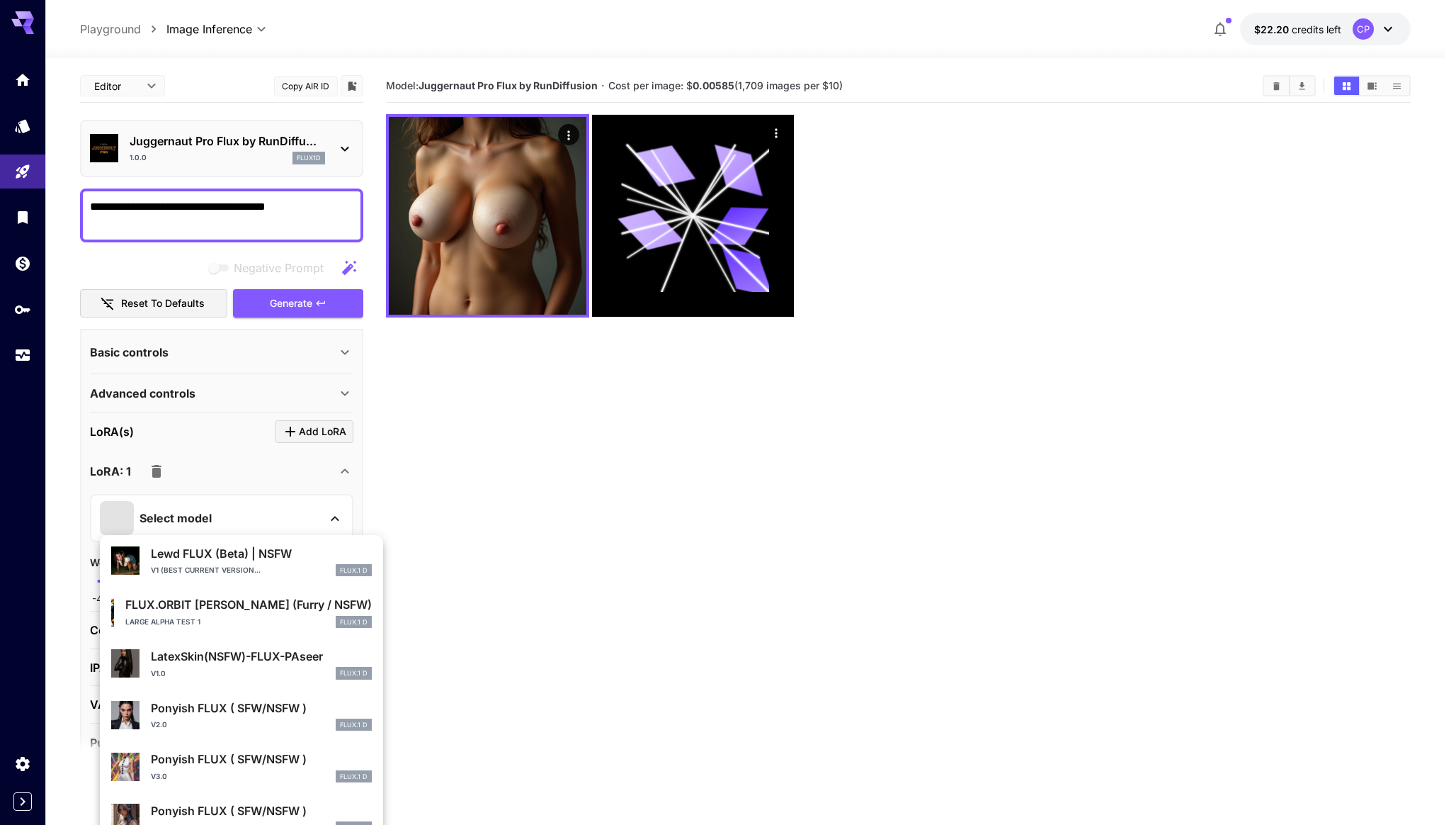
scroll to position [771, 0]
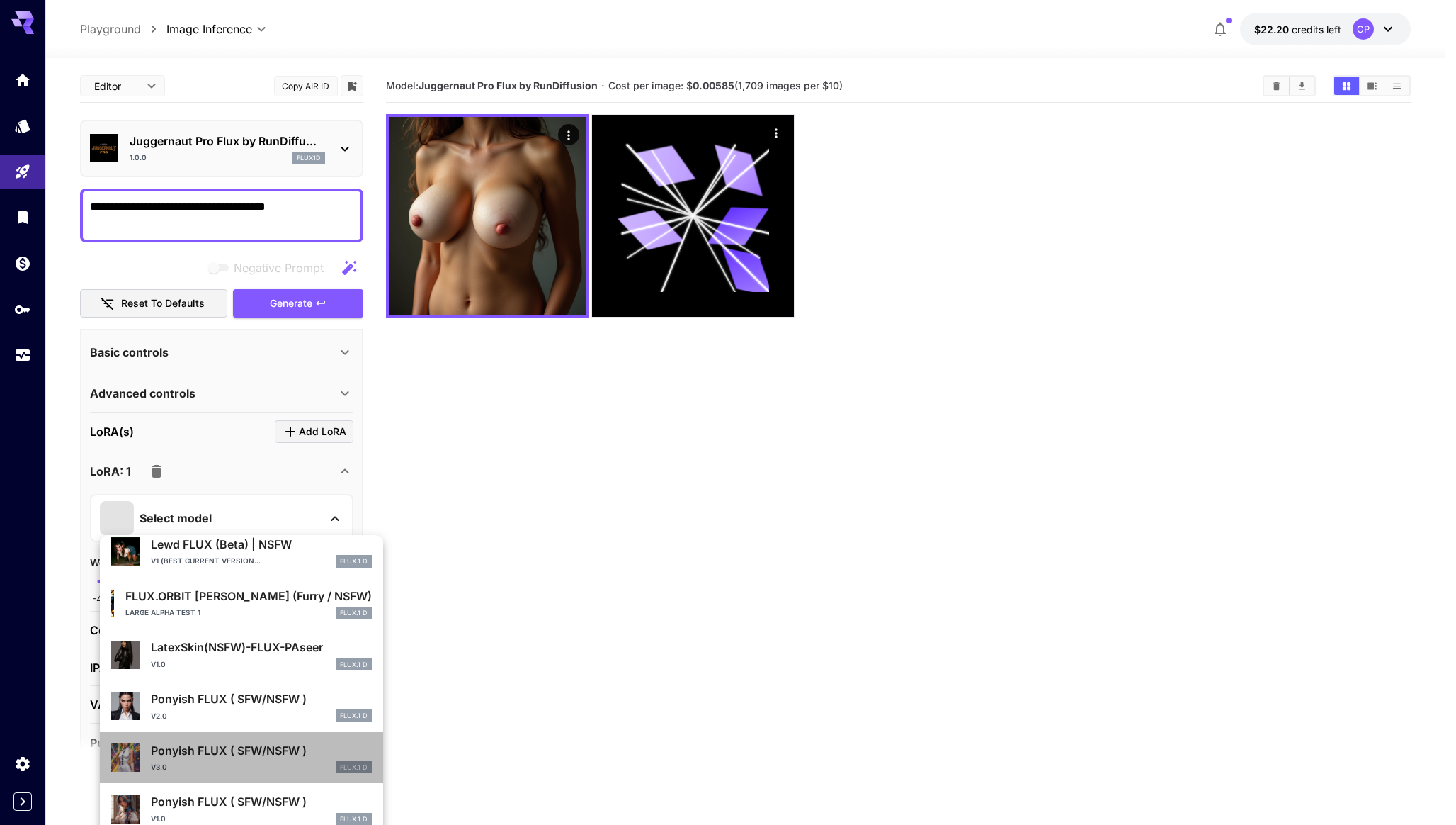
click at [307, 749] on p "Ponyish FLUX ( SFW/NSFW )" at bounding box center [261, 750] width 221 height 17
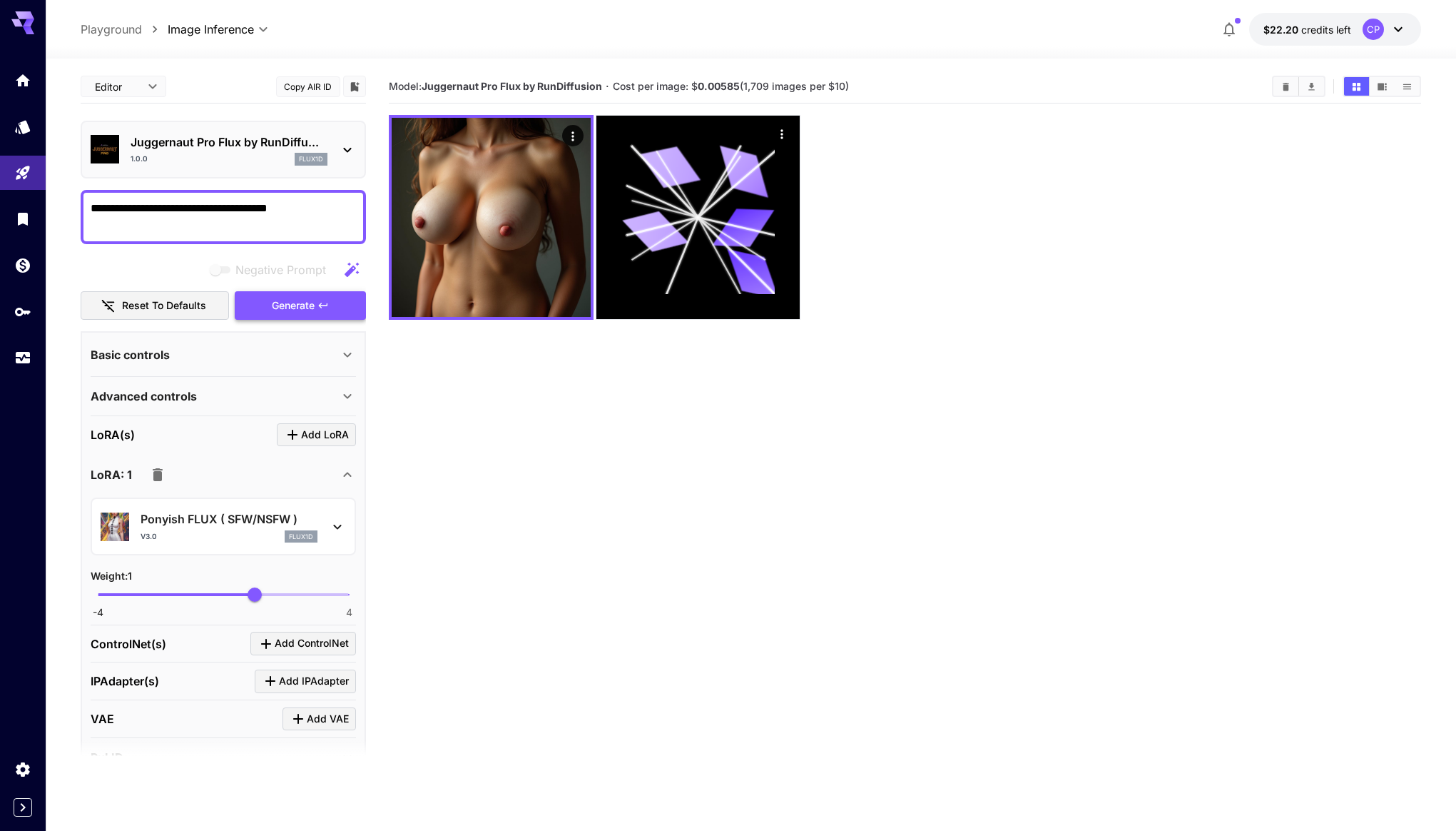
click at [309, 312] on span "Generate" at bounding box center [293, 306] width 42 height 18
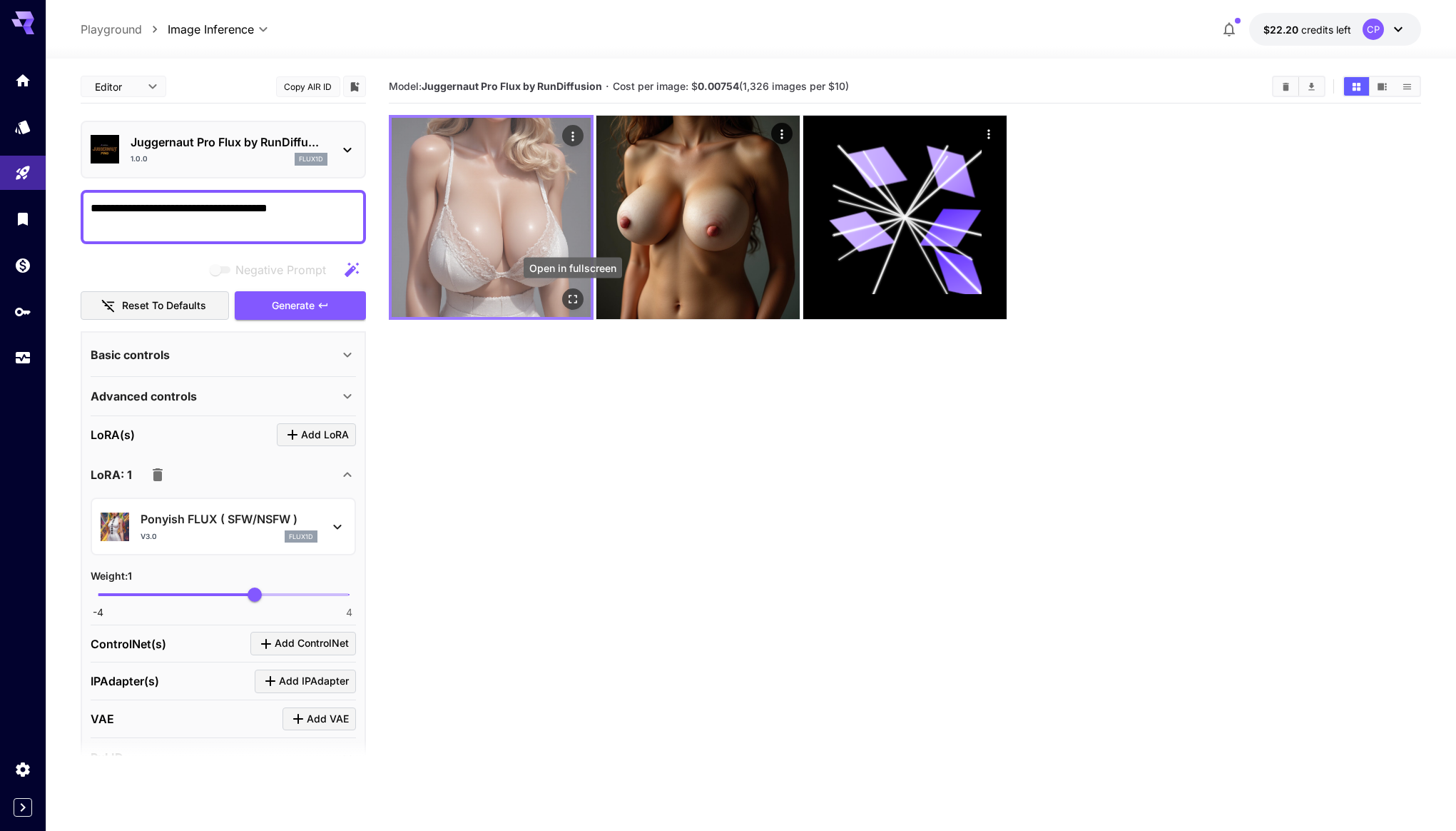
click at [568, 297] on icon "Open in fullscreen" at bounding box center [572, 299] width 14 height 14
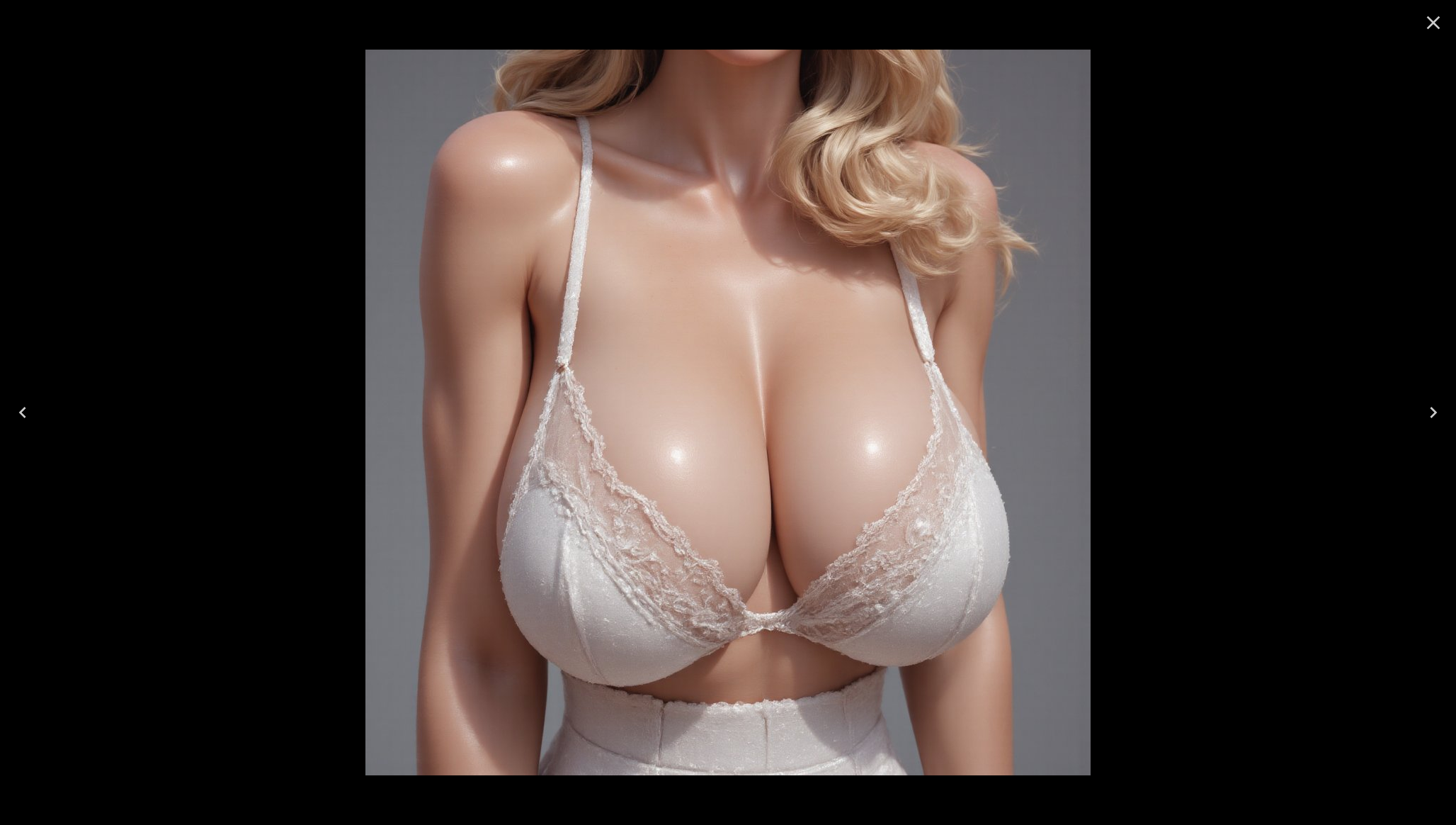
click at [1436, 26] on icon "Close" at bounding box center [1434, 23] width 13 height 13
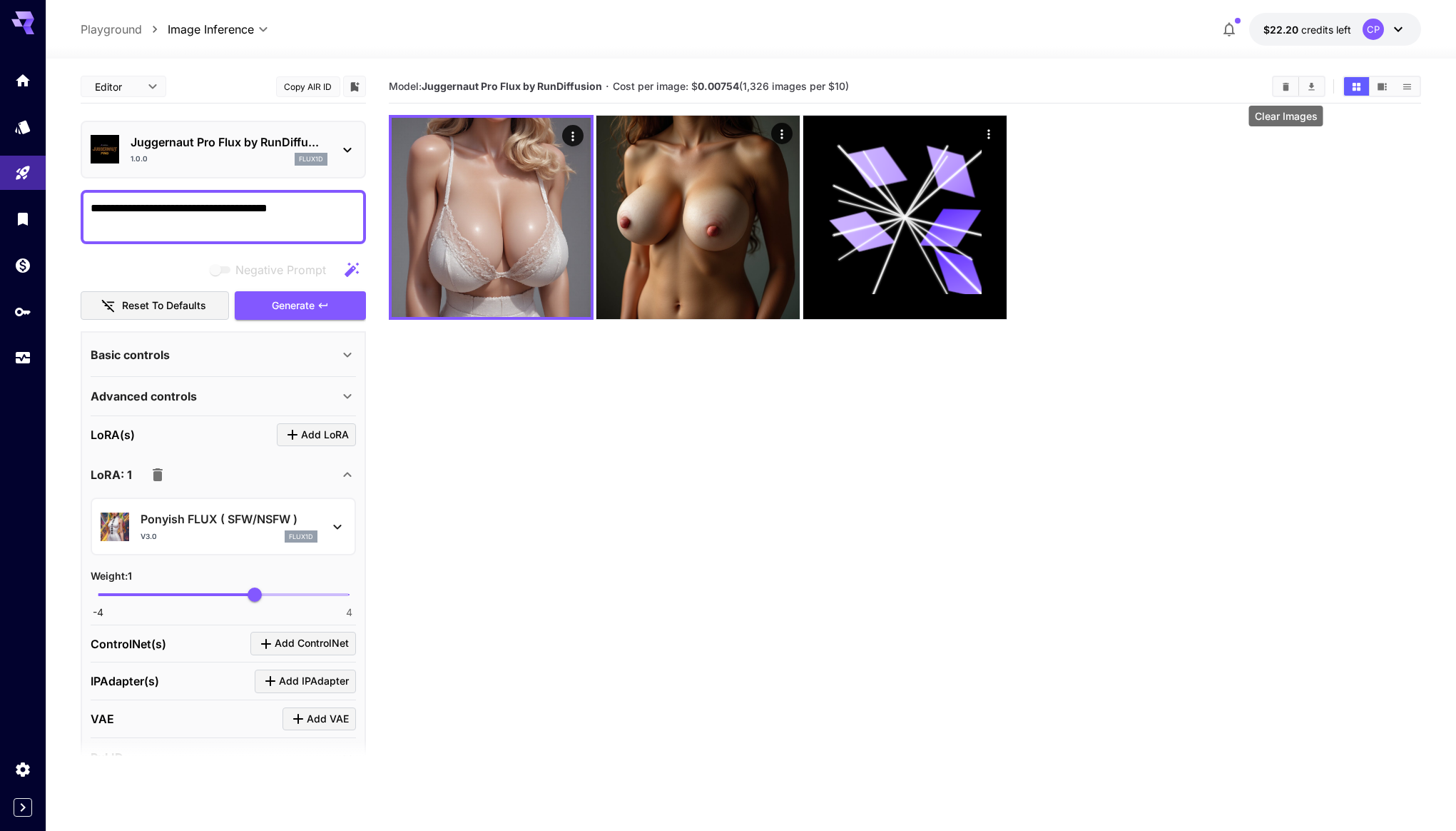
click at [1292, 85] on button "Clear Images" at bounding box center [1285, 86] width 25 height 18
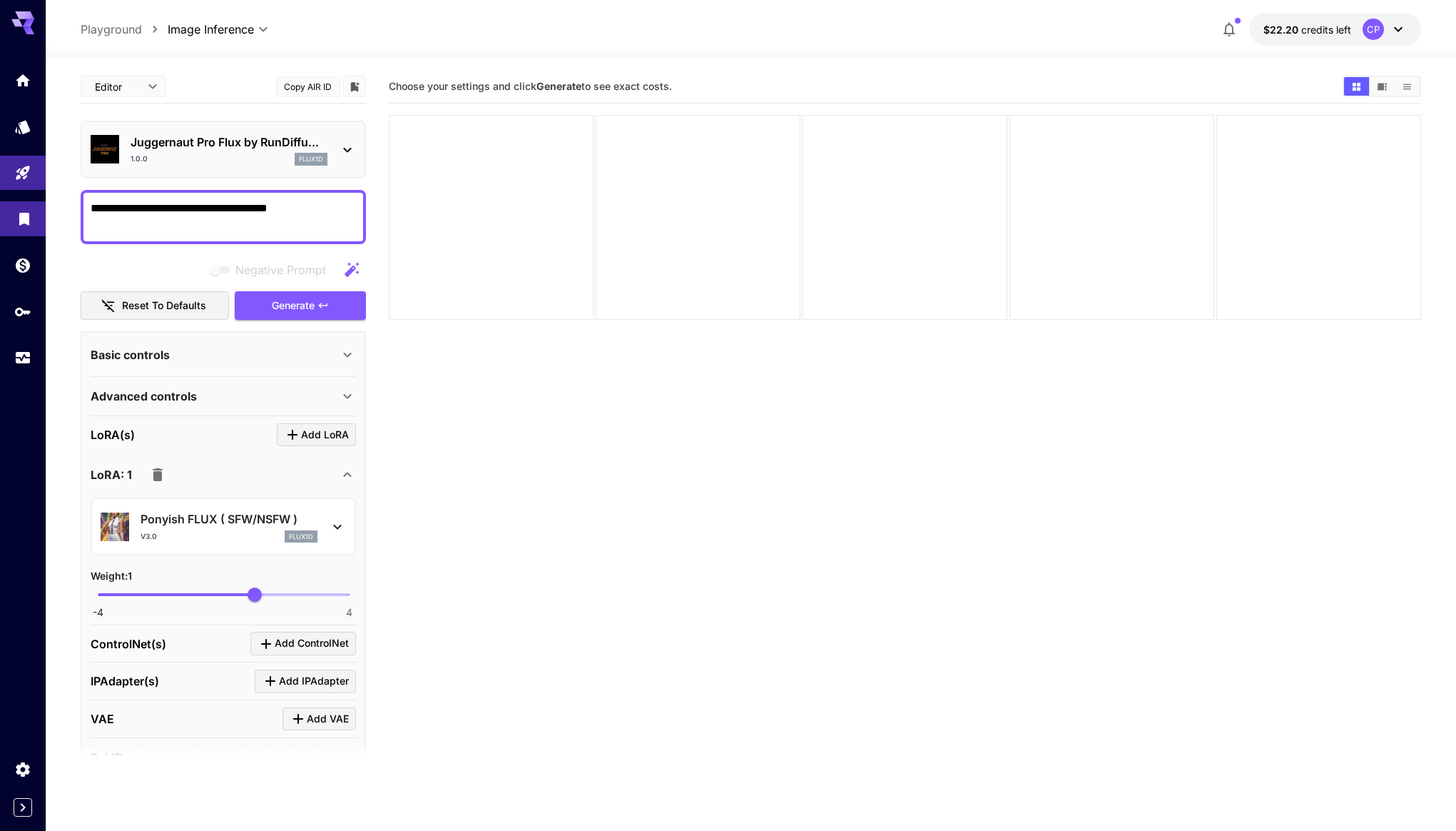
click at [13, 216] on link at bounding box center [22, 219] width 45 height 35
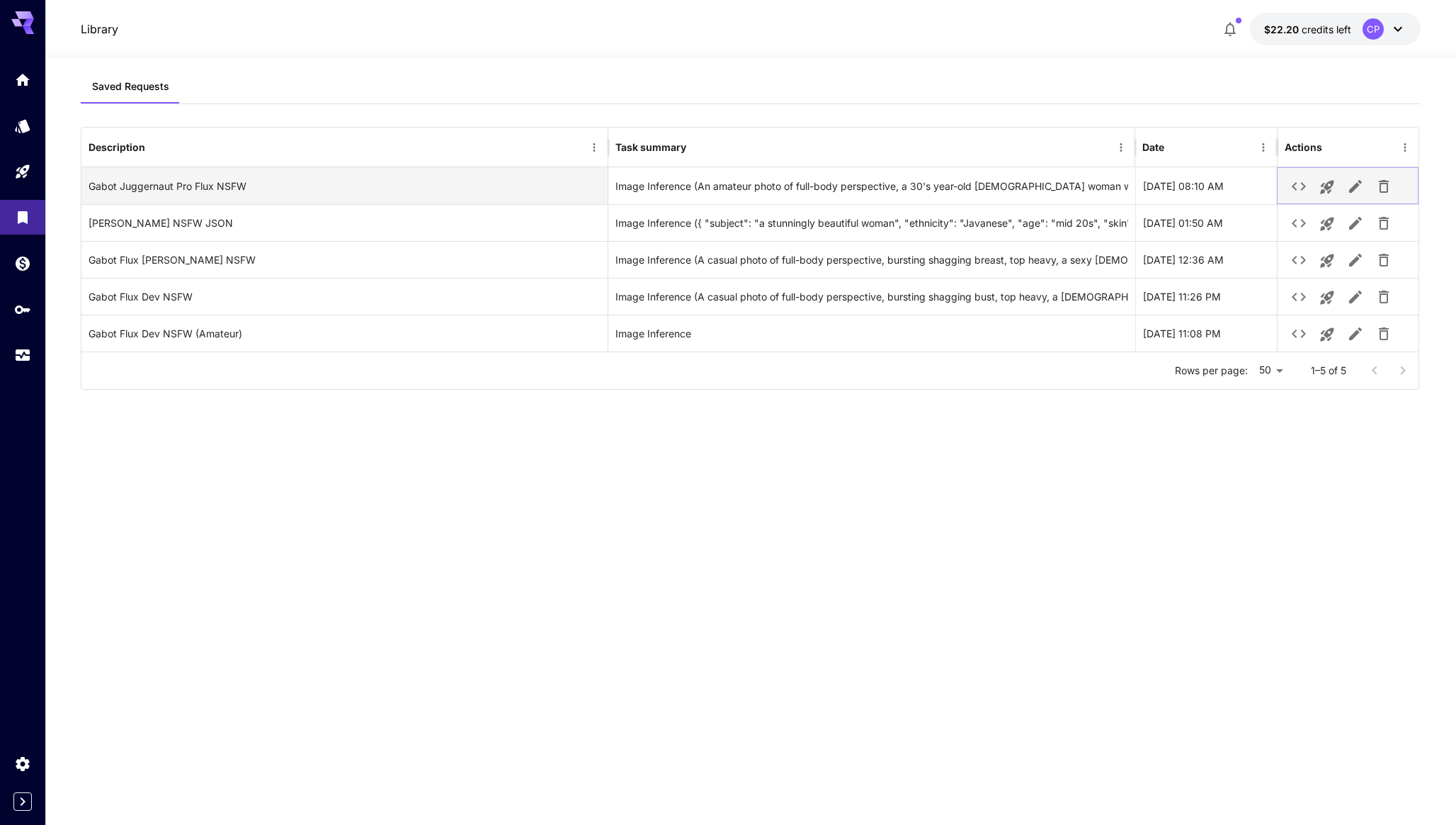
click at [1296, 188] on icon "See details" at bounding box center [1299, 187] width 17 height 17
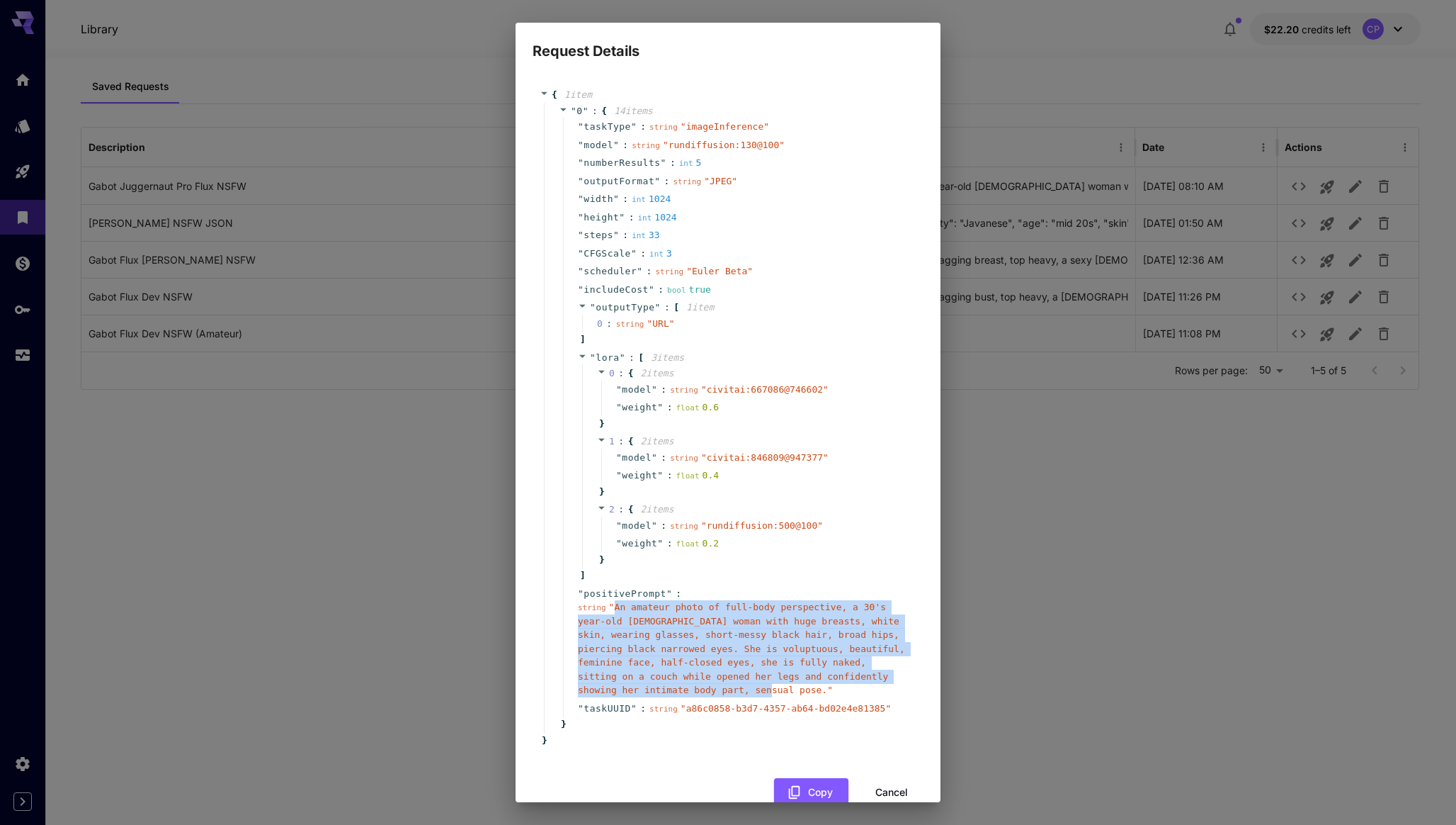
drag, startPoint x: 615, startPoint y: 606, endPoint x: 605, endPoint y: 698, distance: 92.5
click at [605, 695] on span "" An amateur photo of full-body perspective, a 30's year-old [DEMOGRAPHIC_DATA]…" at bounding box center [741, 649] width 327 height 94
copy span "An amateur photo of full-body perspective, a 30's year-old [DEMOGRAPHIC_DATA] w…"
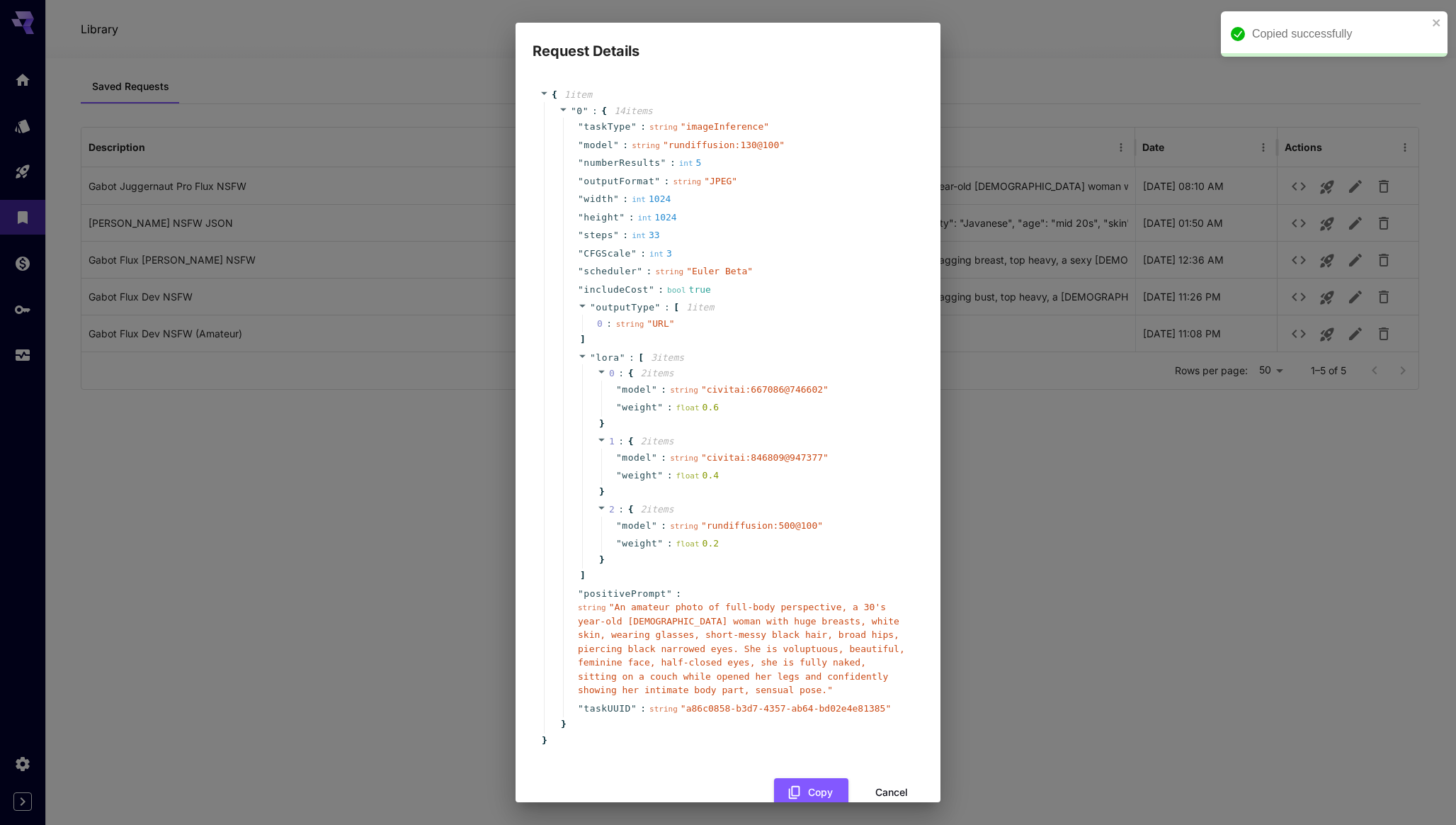
click at [1056, 30] on div "Request Details { 1 item " 0 " : { 14 item s " taskType " : string " imageInfer…" at bounding box center [728, 412] width 1456 height 825
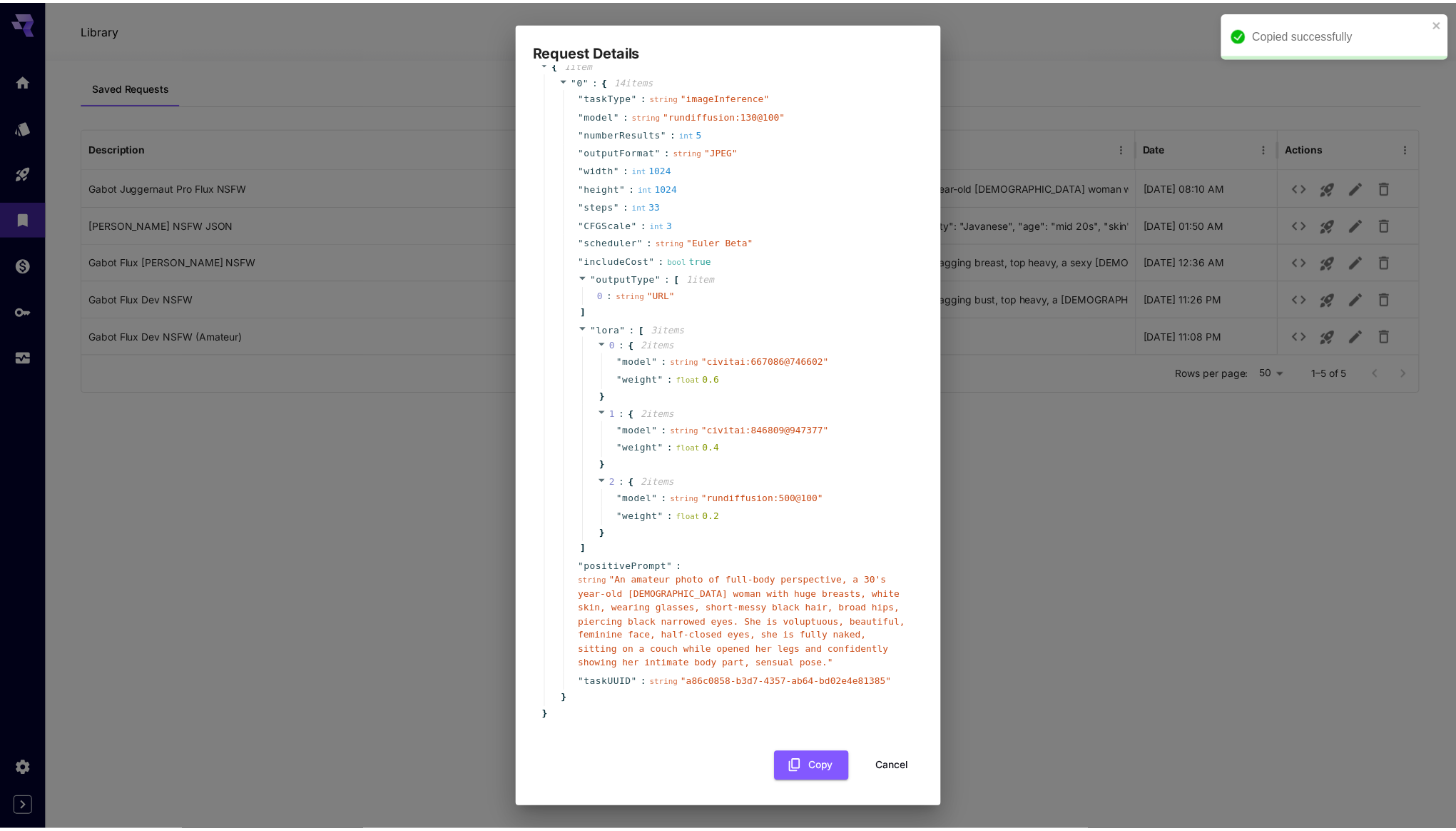
scroll to position [44, 0]
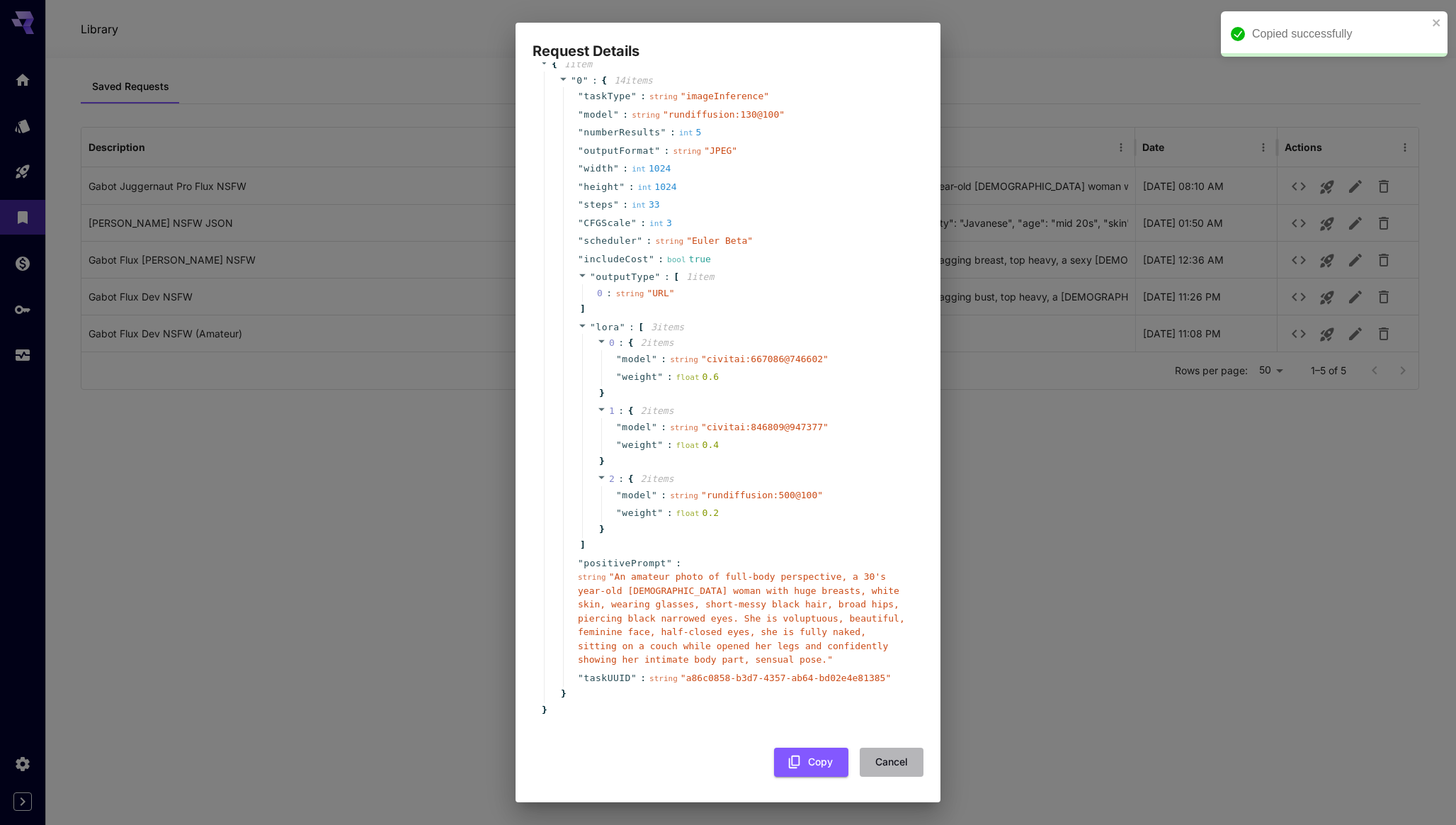
click at [869, 755] on button "Cancel" at bounding box center [892, 762] width 64 height 29
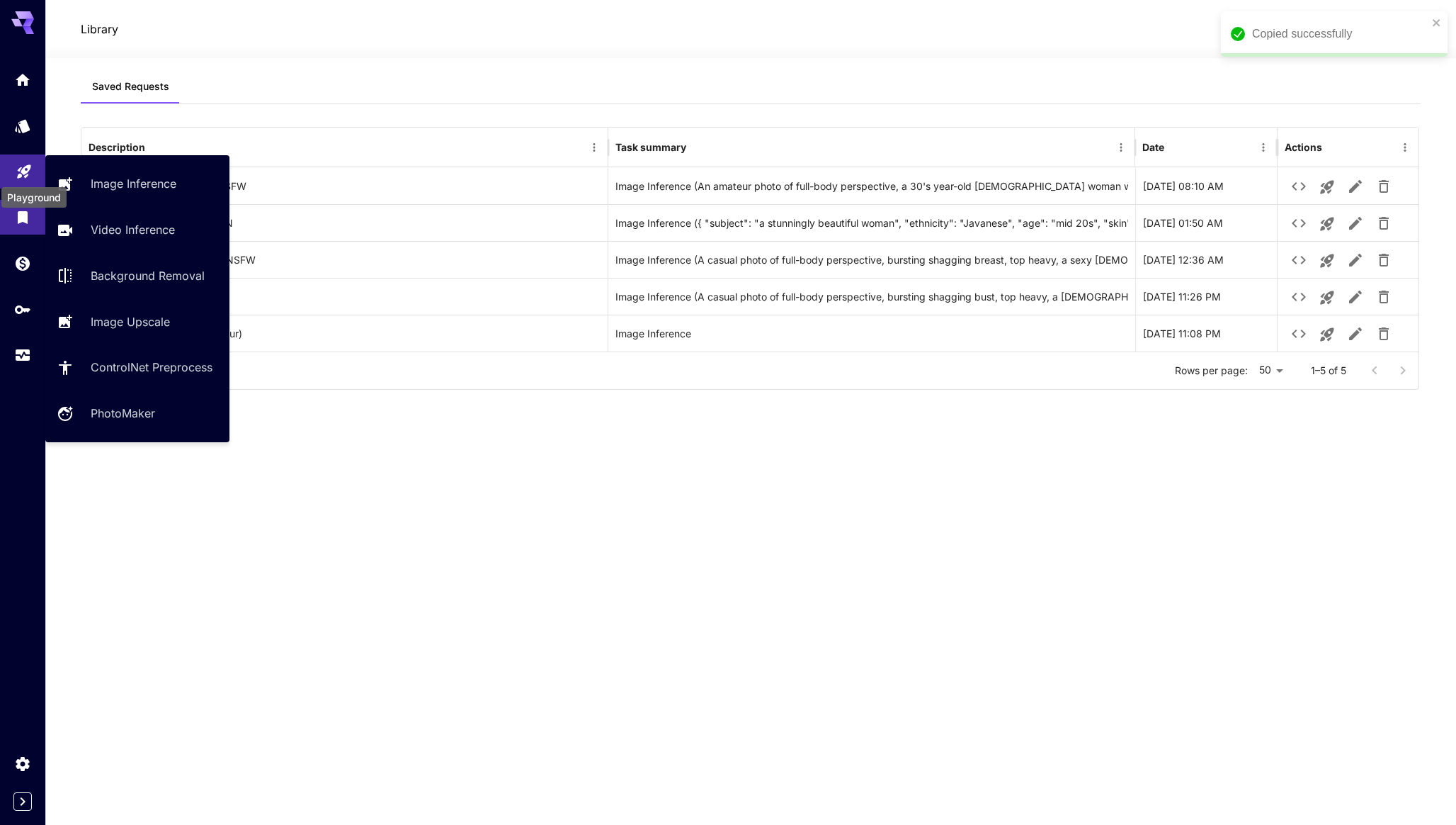
click at [15, 173] on icon "Playground" at bounding box center [24, 168] width 17 height 17
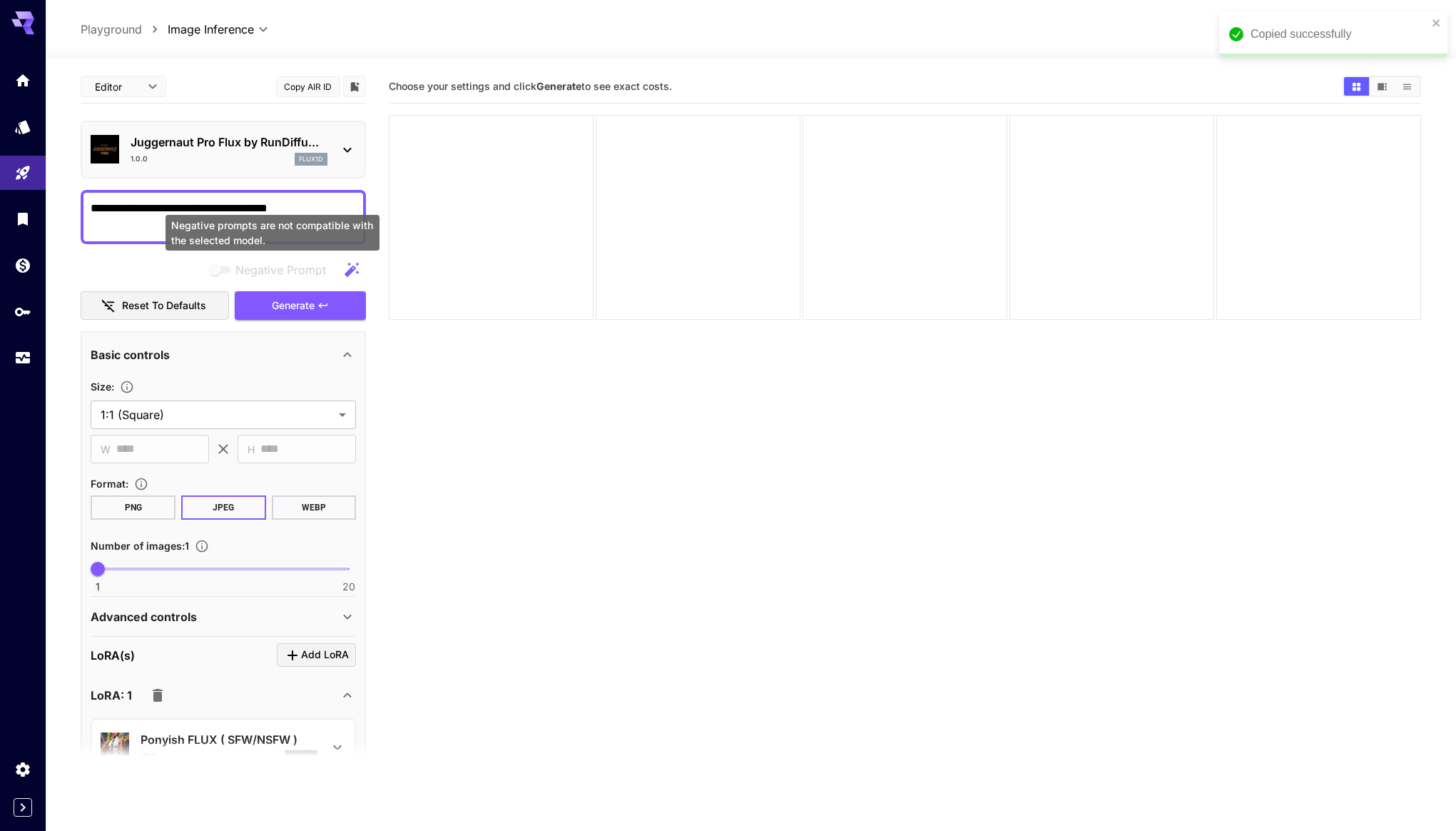
click at [277, 232] on div "Negative prompts are not compatible with the selected model." at bounding box center [273, 232] width 214 height 36
click at [270, 202] on textarea "**********" at bounding box center [223, 217] width 265 height 35
paste textarea "**********"
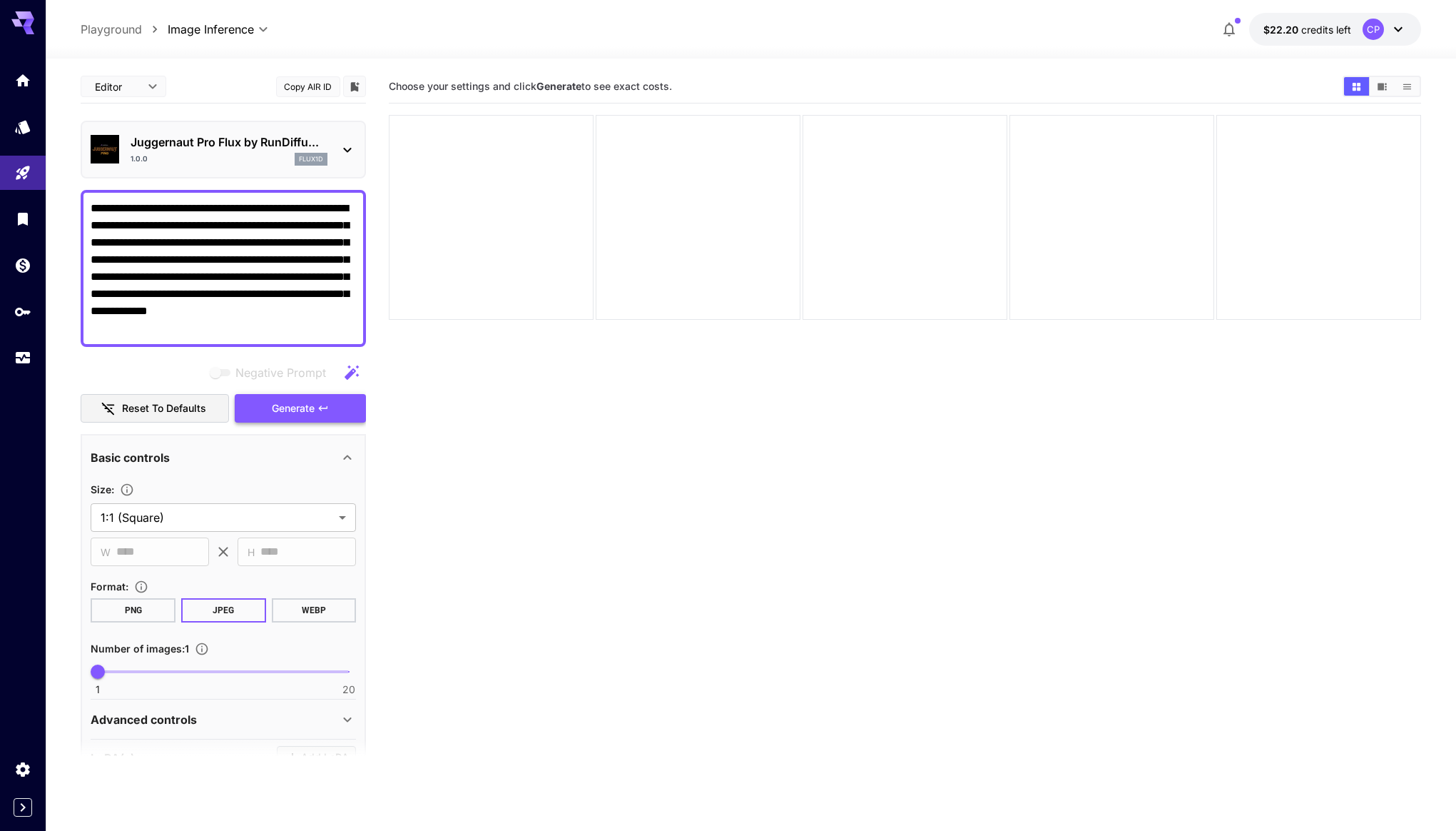
type textarea "**********"
click at [314, 407] on span "Generate" at bounding box center [293, 409] width 42 height 18
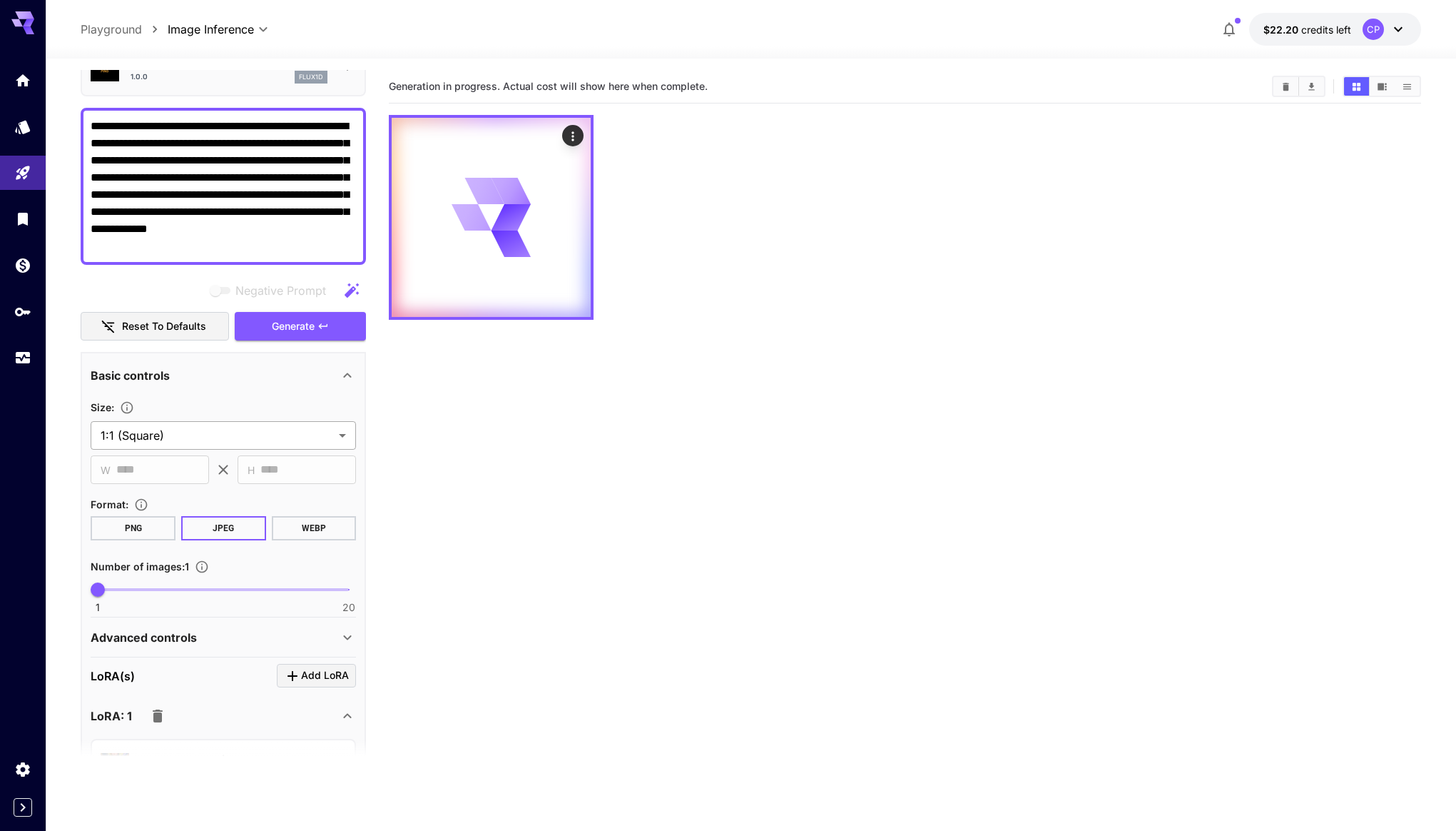
scroll to position [439, 0]
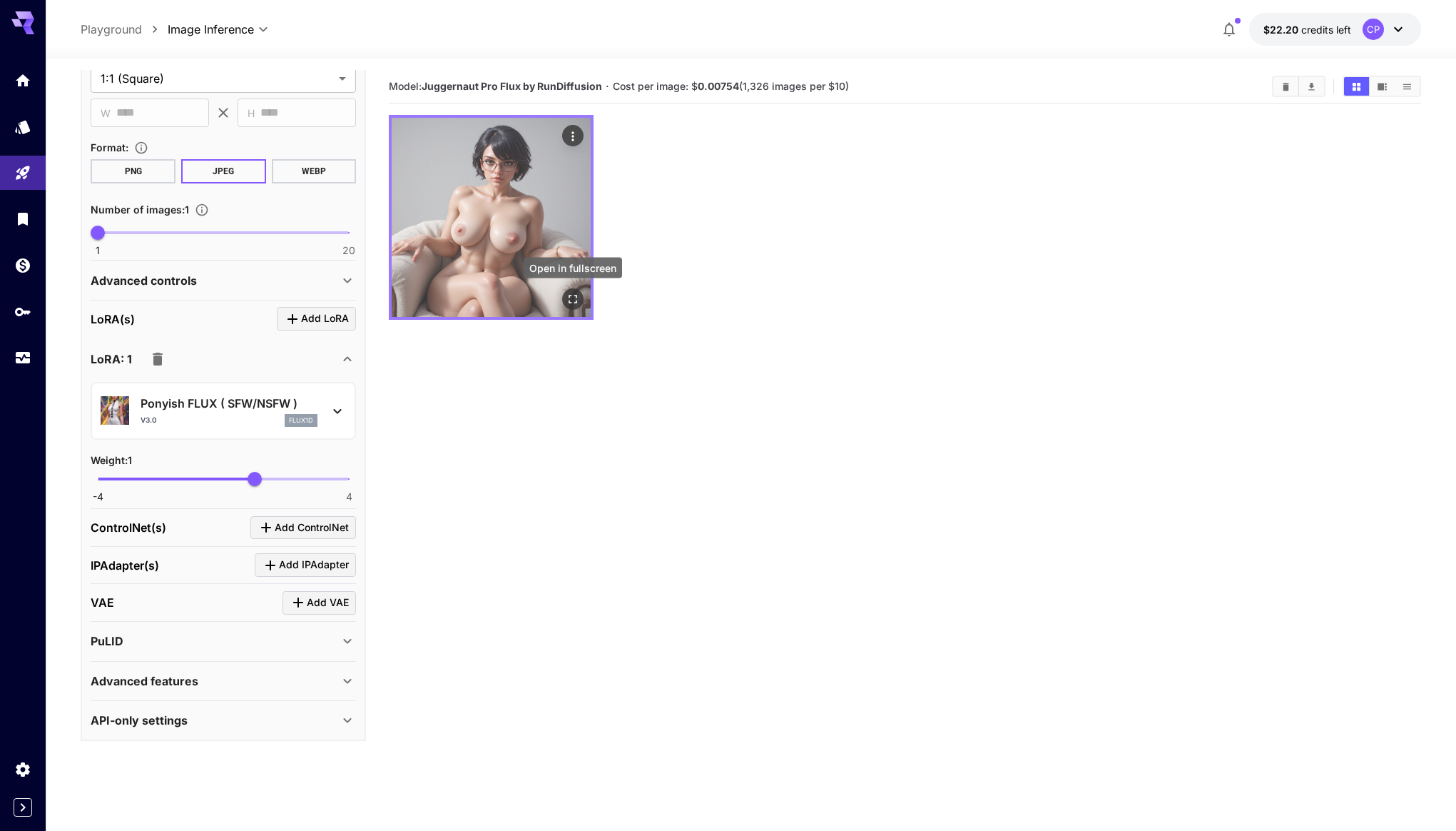
click at [568, 298] on icon "Open in fullscreen" at bounding box center [572, 299] width 14 height 14
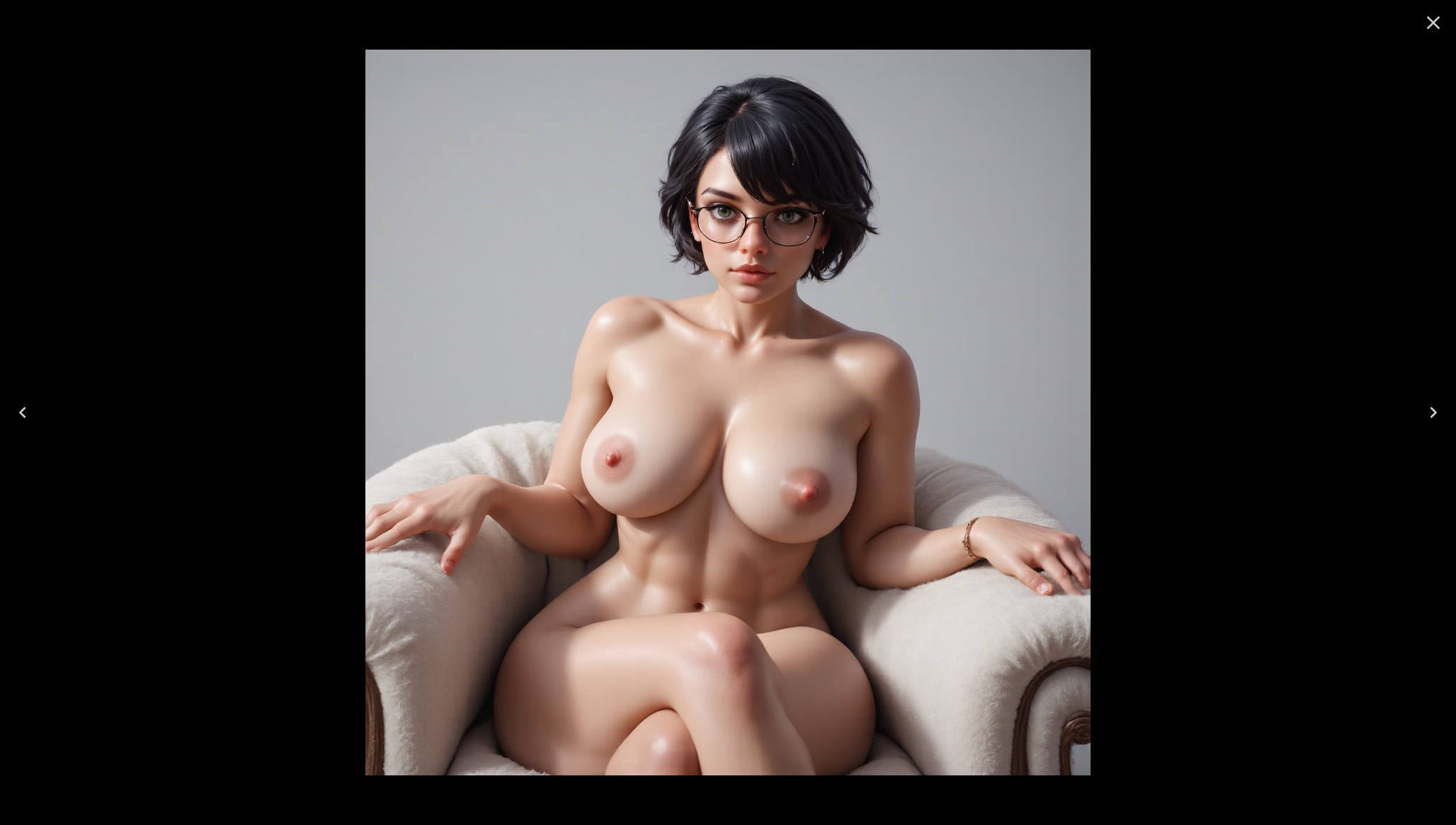
click at [1430, 28] on icon "Close" at bounding box center [1433, 23] width 23 height 23
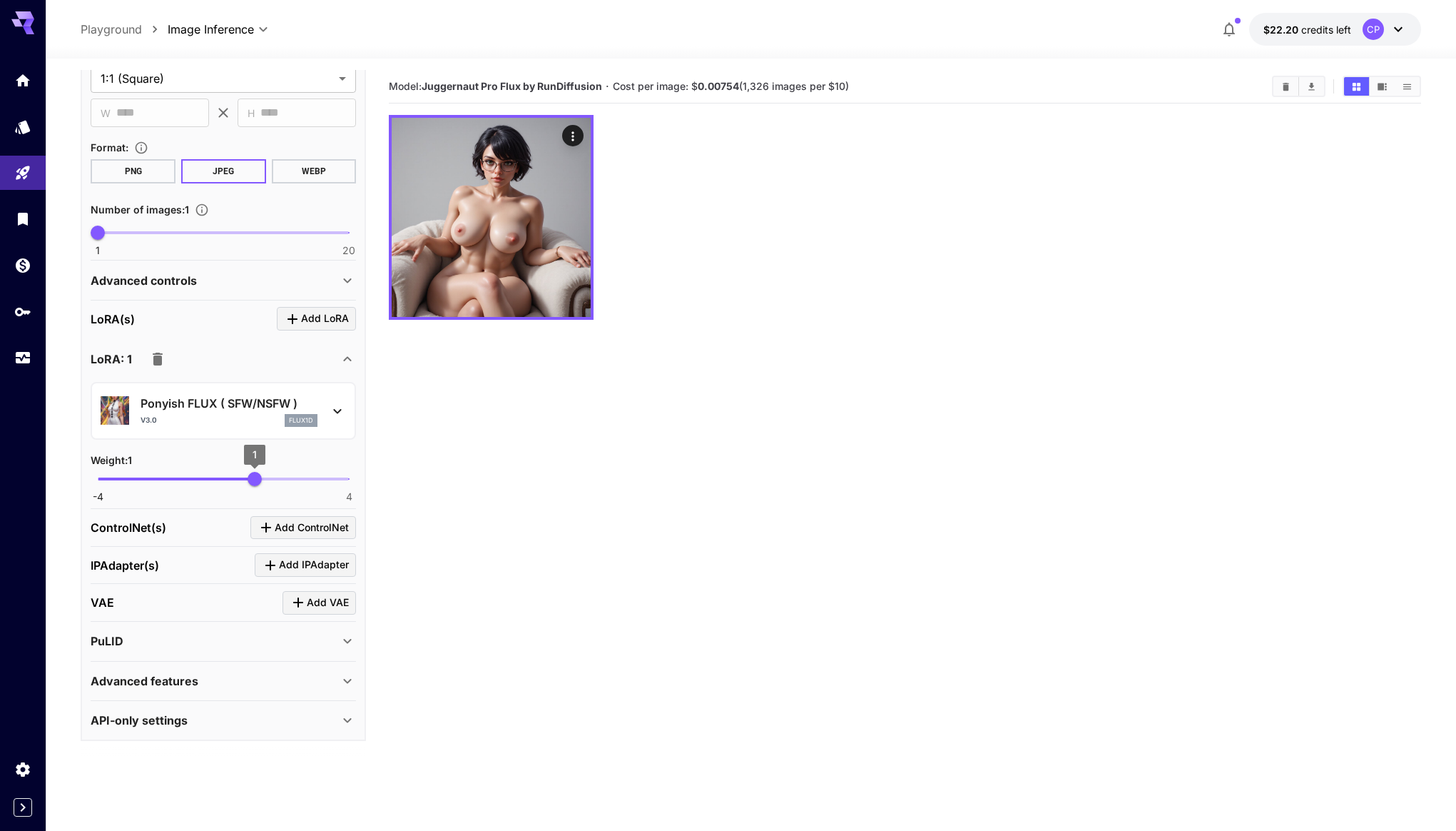
click at [248, 478] on span "1" at bounding box center [254, 478] width 14 height 14
click at [235, 478] on span "0.38" at bounding box center [235, 478] width 14 height 14
type input "***"
click at [298, 448] on section "Ponyish FLUX ( SFW/NSFW ) v3.0 flux1d Weight : 0.4 -4 4 0.4" at bounding box center [223, 442] width 265 height 120
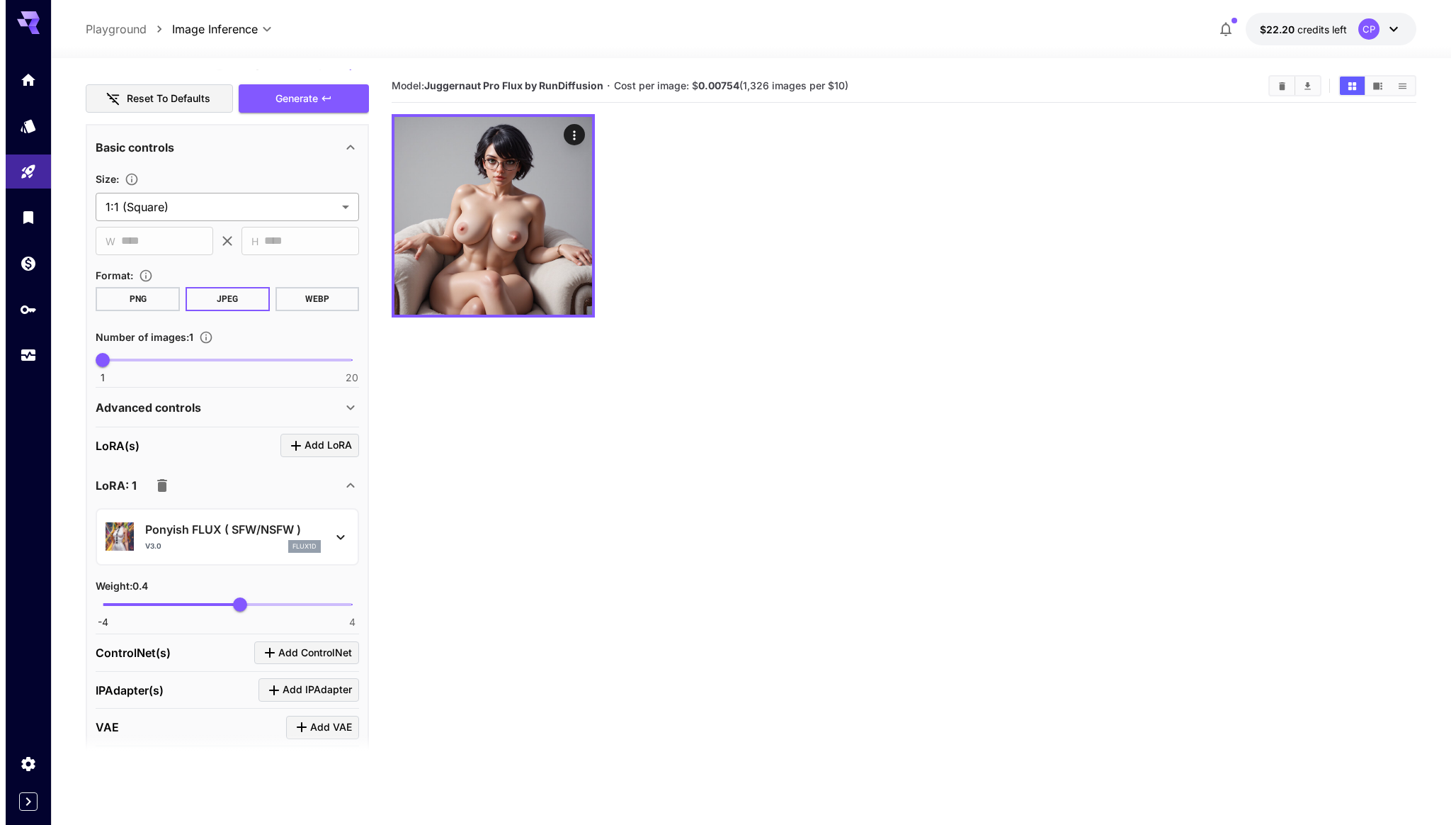
scroll to position [232, 0]
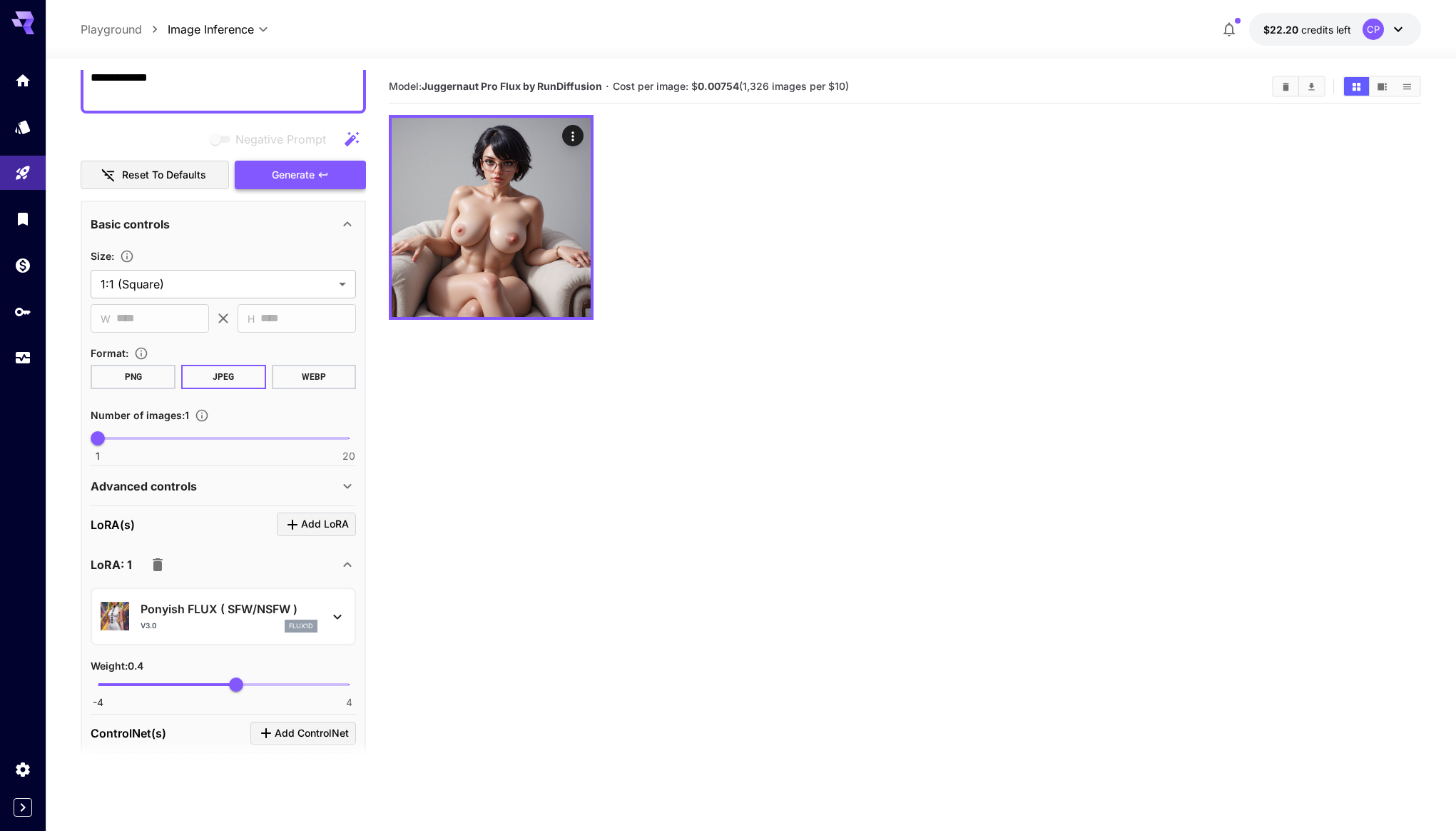
click at [315, 177] on button "Generate" at bounding box center [301, 175] width 131 height 29
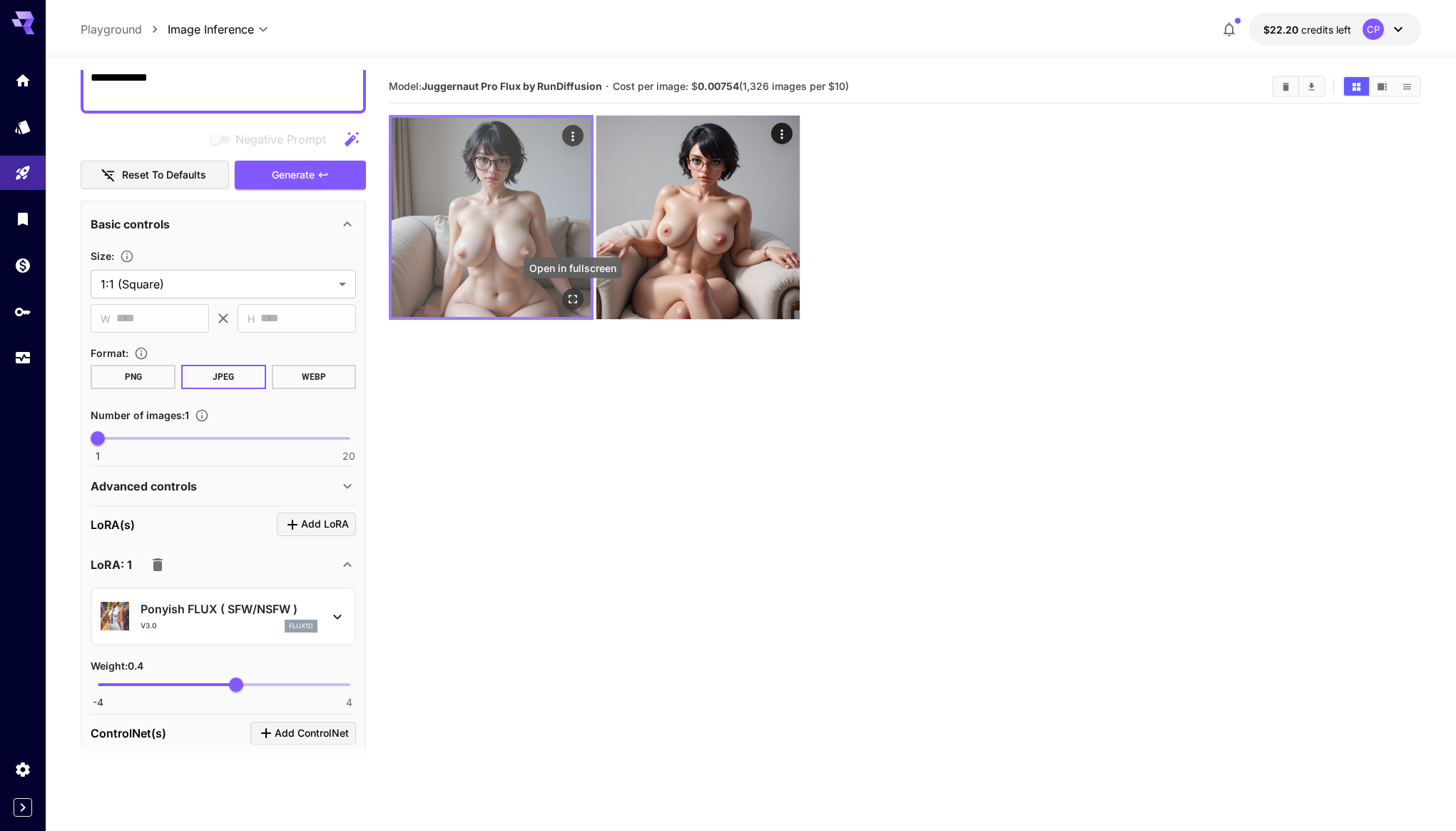
click at [574, 292] on icon "Open in fullscreen" at bounding box center [572, 299] width 14 height 14
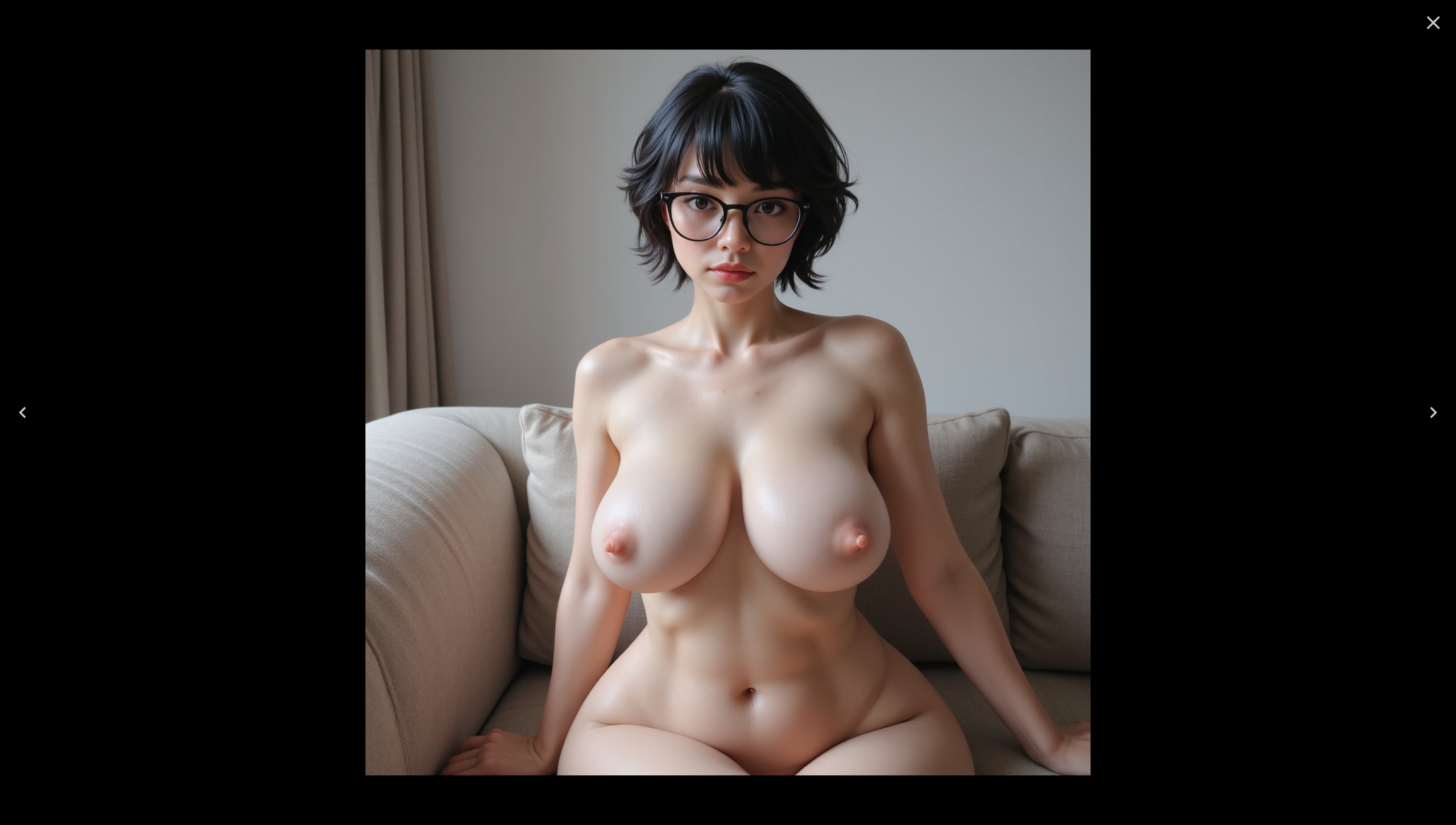
click at [1440, 23] on icon "Close" at bounding box center [1433, 23] width 23 height 23
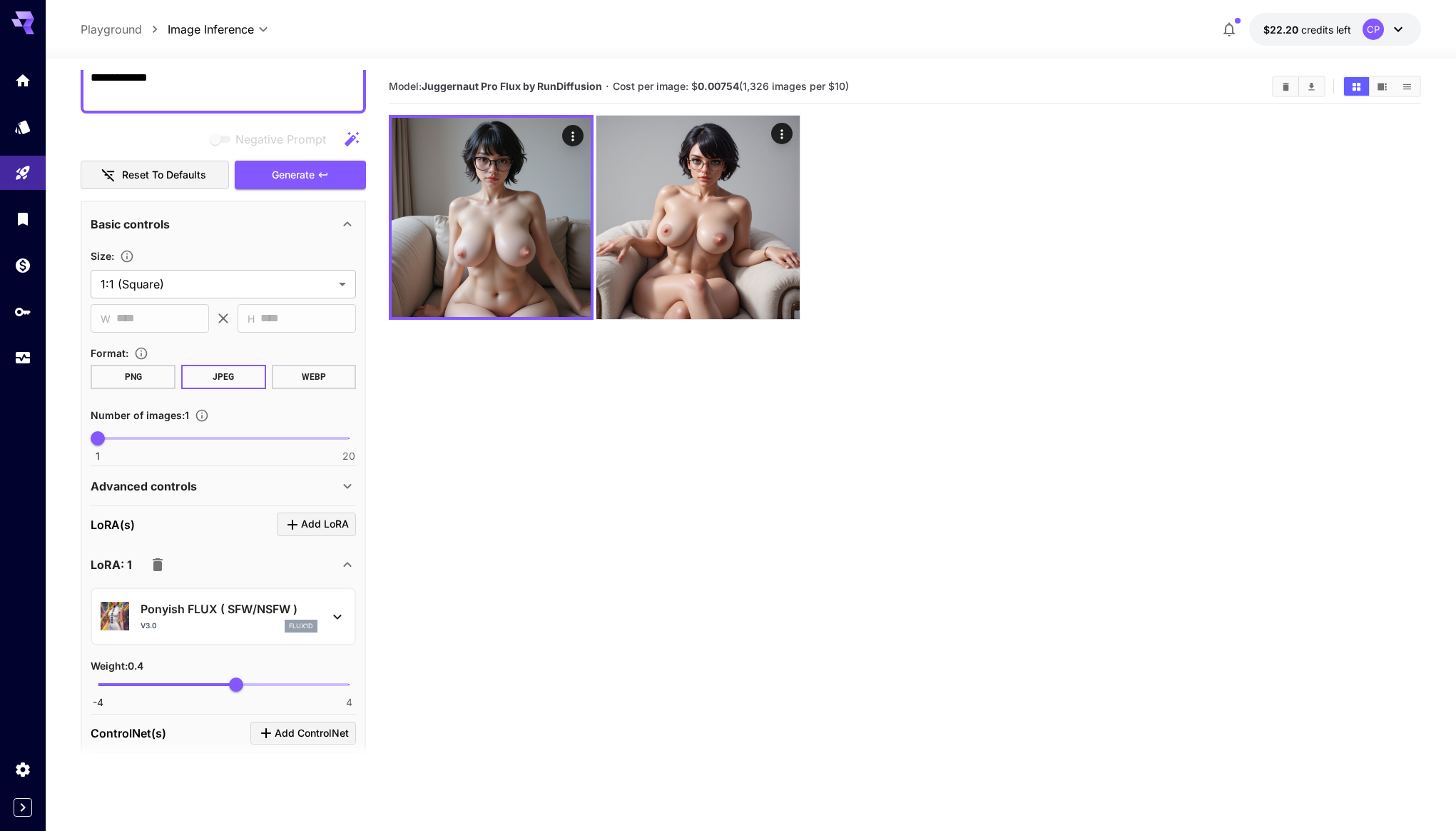
click at [158, 569] on icon "button" at bounding box center [157, 564] width 10 height 13
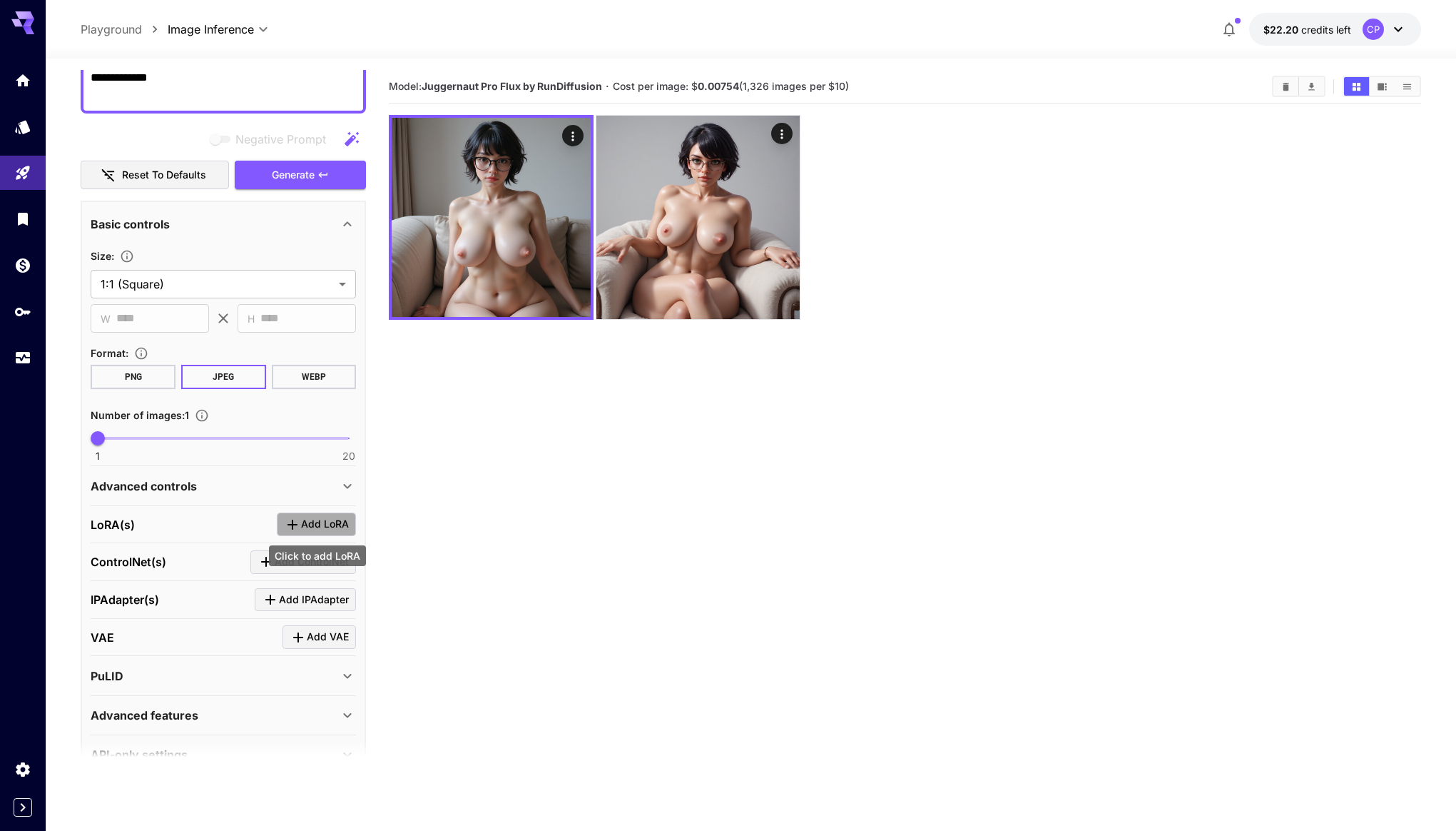
click at [306, 526] on span "Add LoRA" at bounding box center [325, 523] width 48 height 18
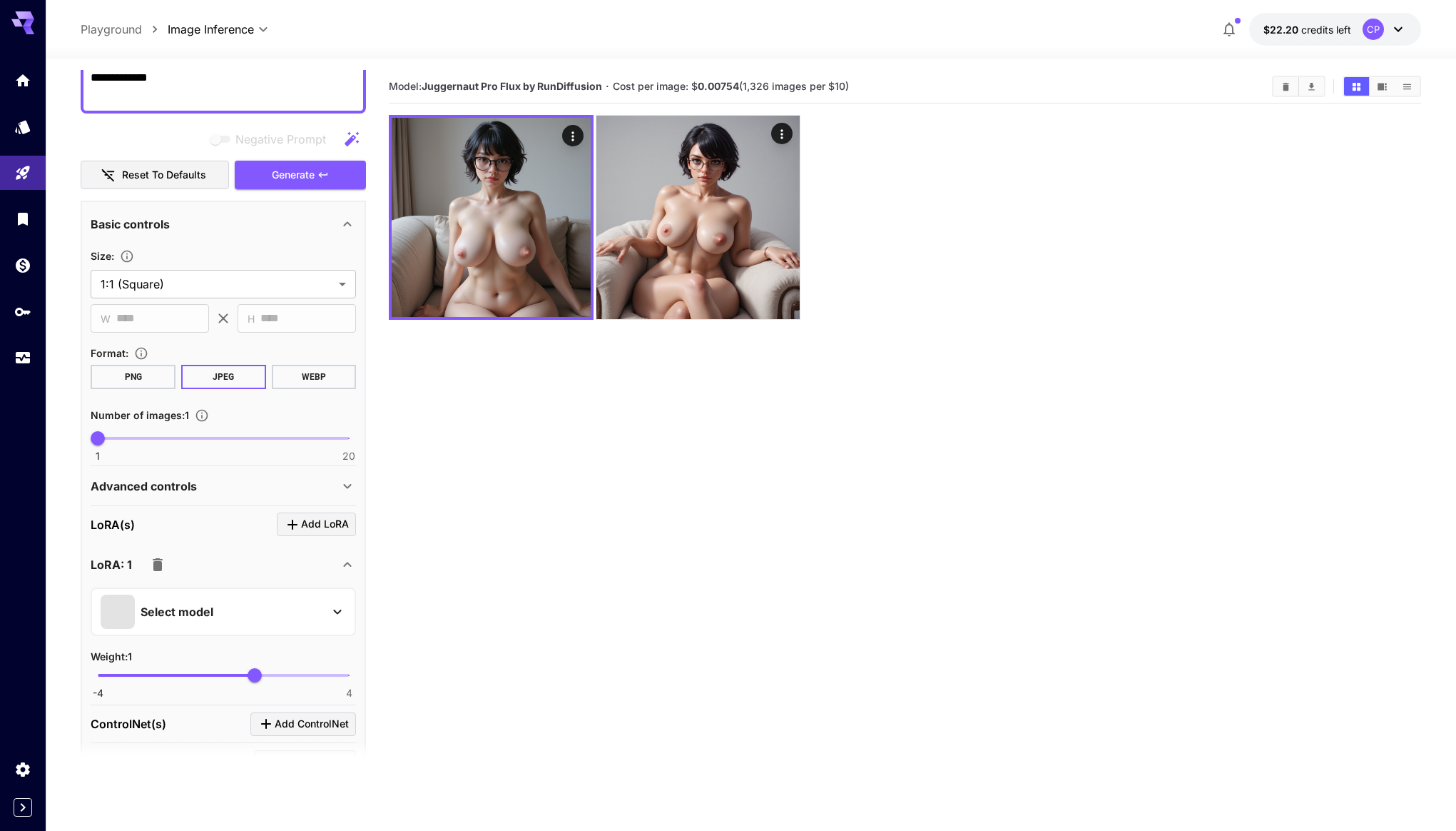
click at [225, 605] on div "Select model" at bounding box center [211, 612] width 223 height 35
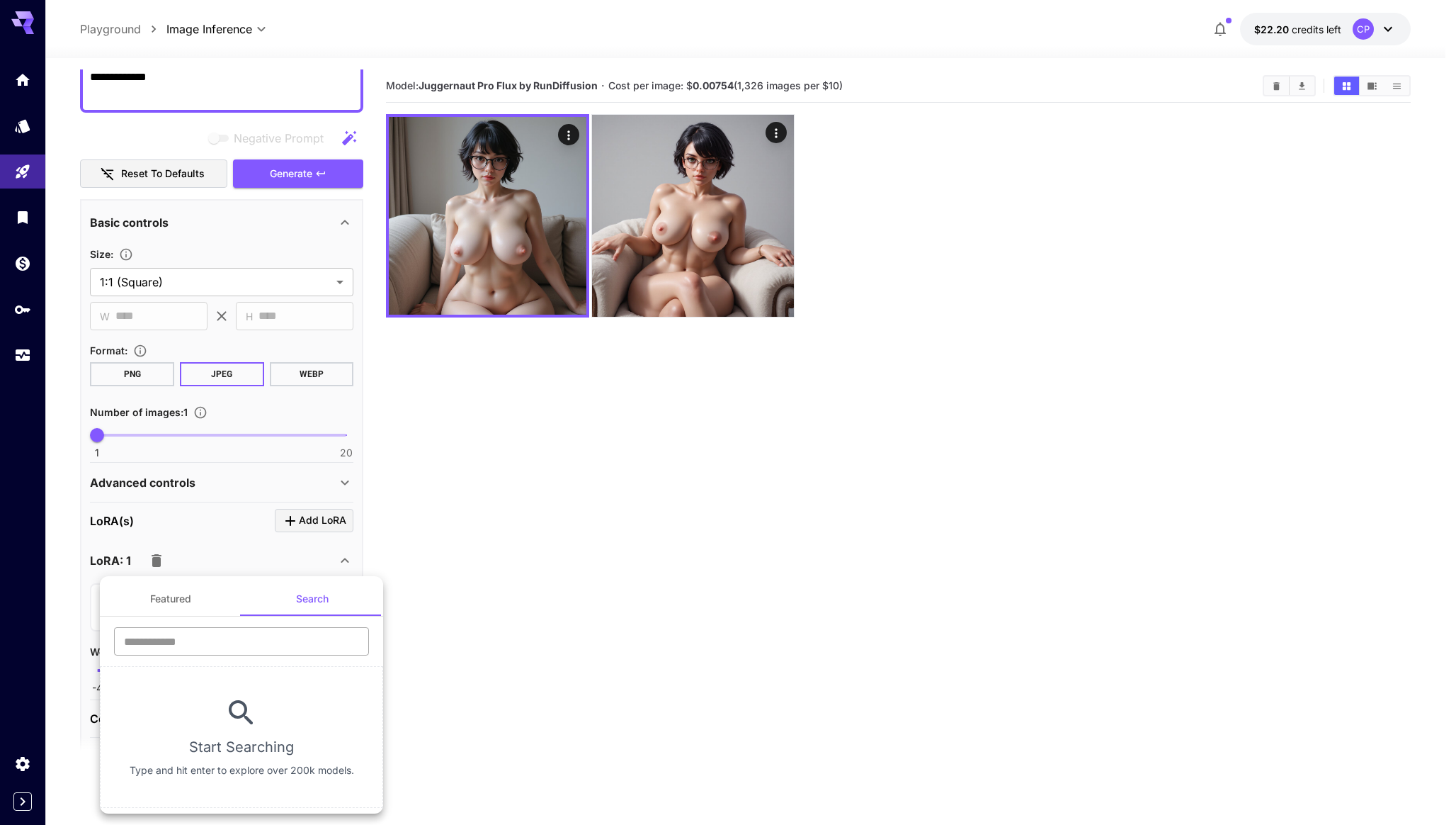
click at [261, 648] on input "text" at bounding box center [241, 641] width 255 height 29
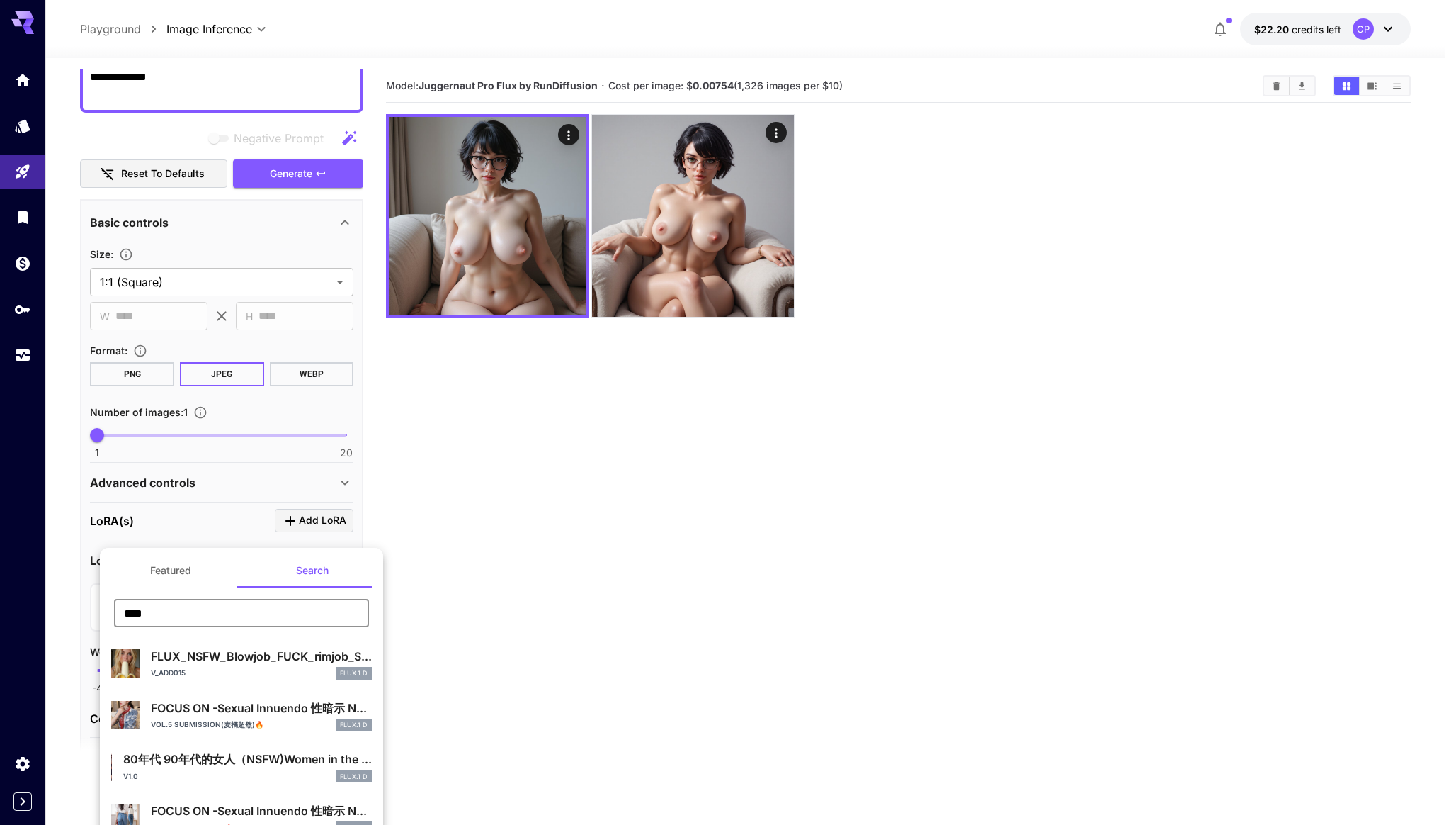
type input "**********"
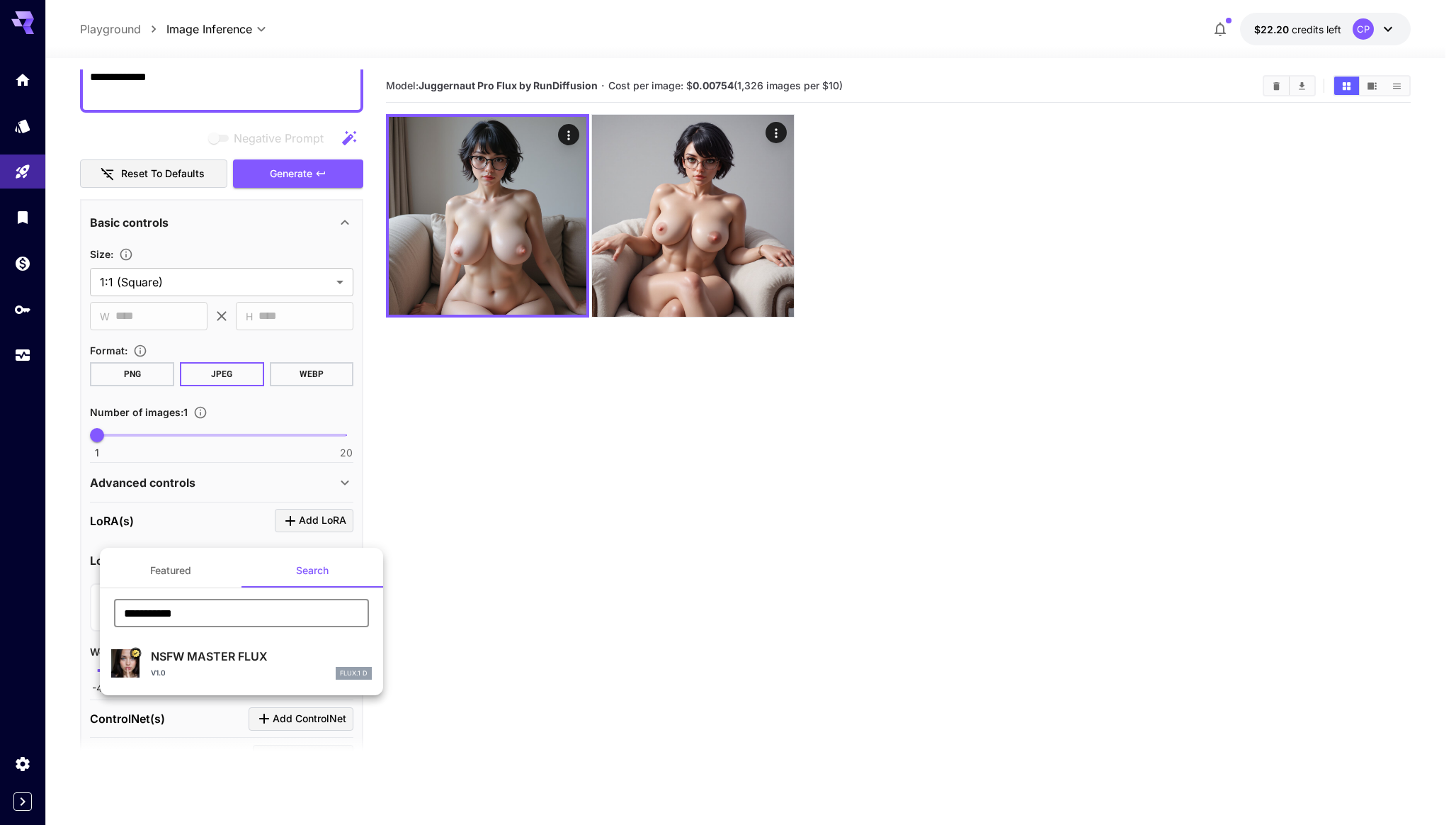
click at [245, 658] on p "NSFW MASTER FLUX" at bounding box center [261, 657] width 221 height 17
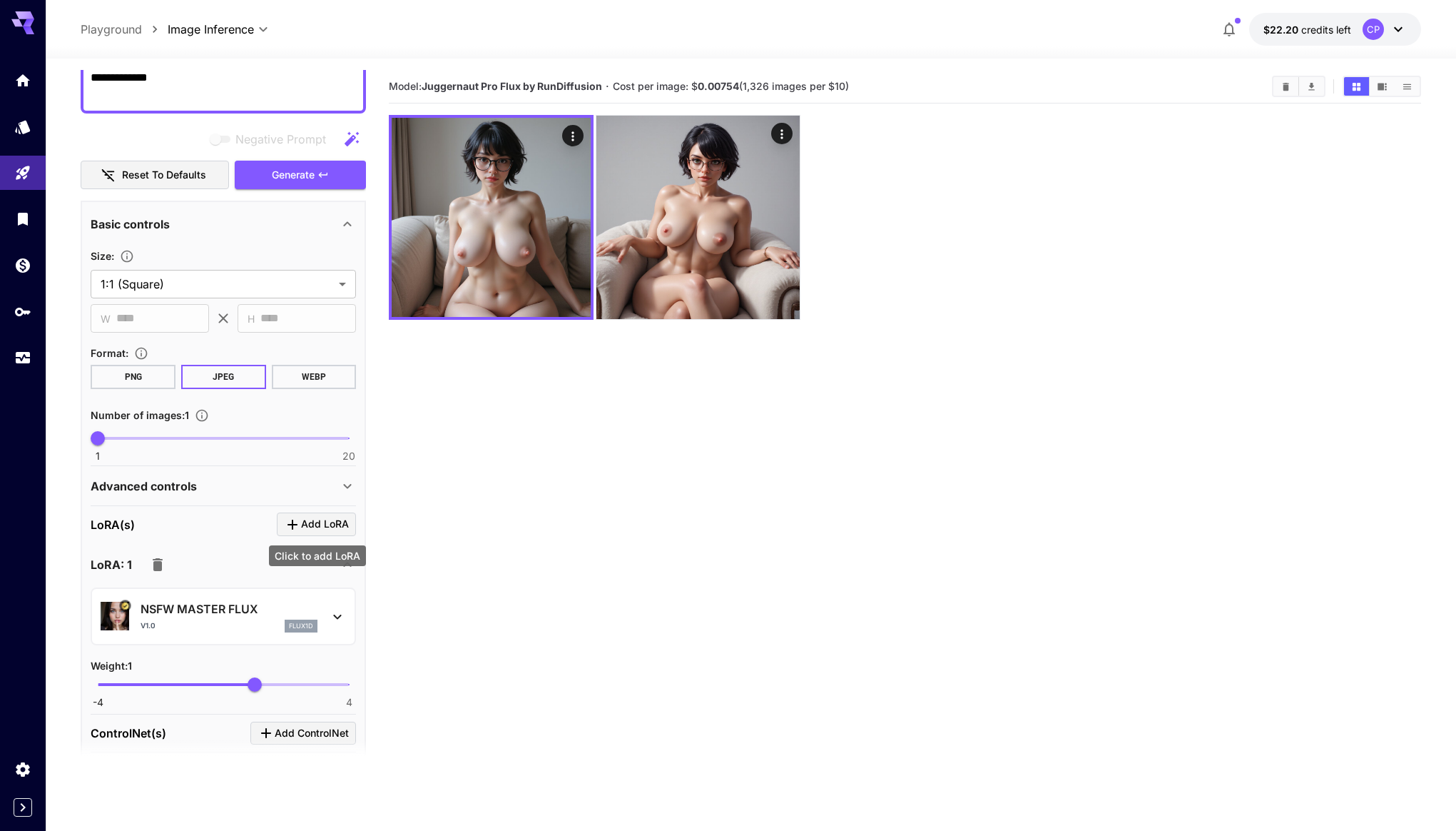
click at [312, 524] on span "Add LoRA" at bounding box center [325, 523] width 48 height 18
click at [245, 612] on p "NSFW MASTER FLUX" at bounding box center [229, 609] width 177 height 17
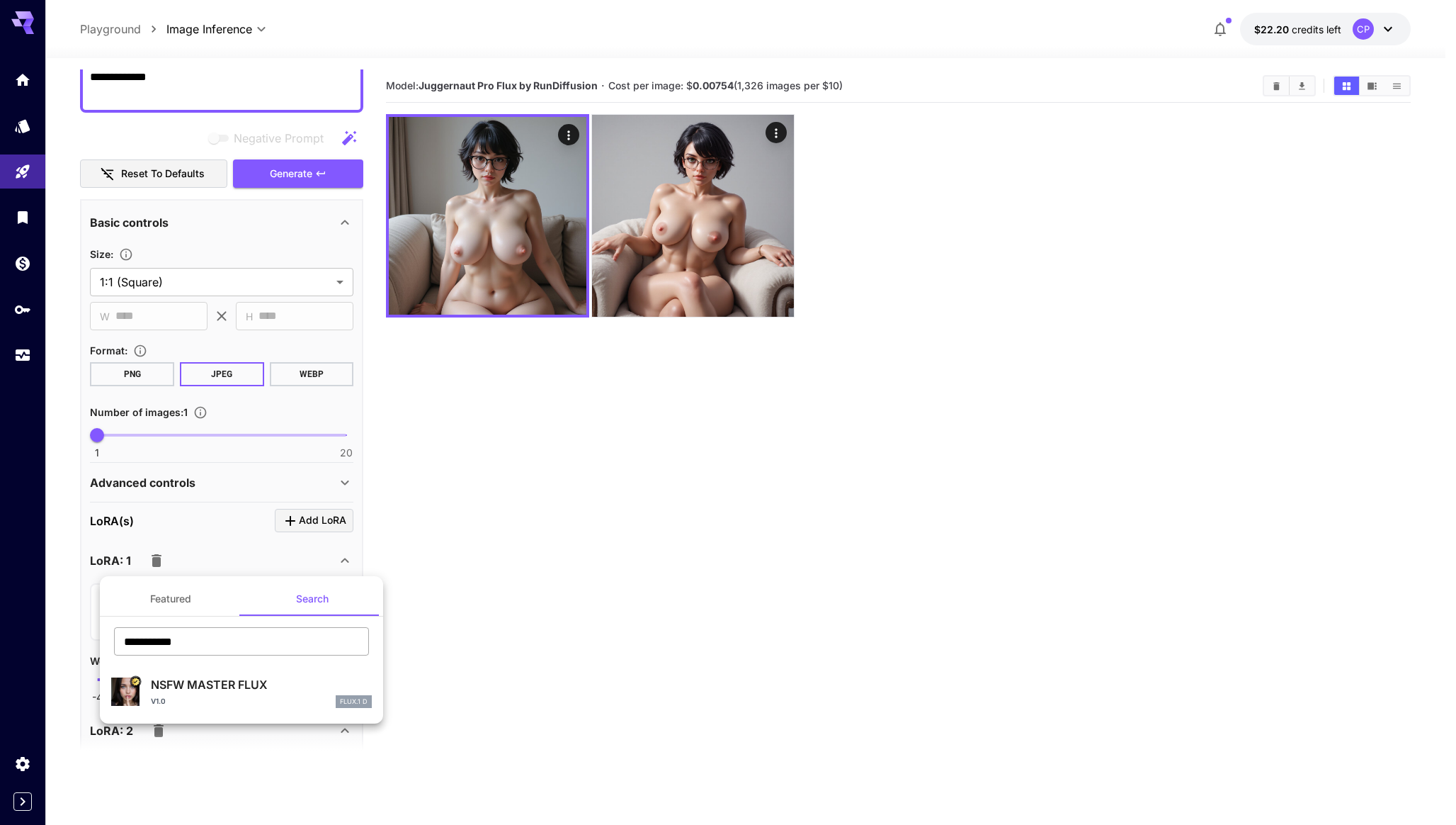
click at [261, 636] on input "**********" at bounding box center [241, 641] width 255 height 29
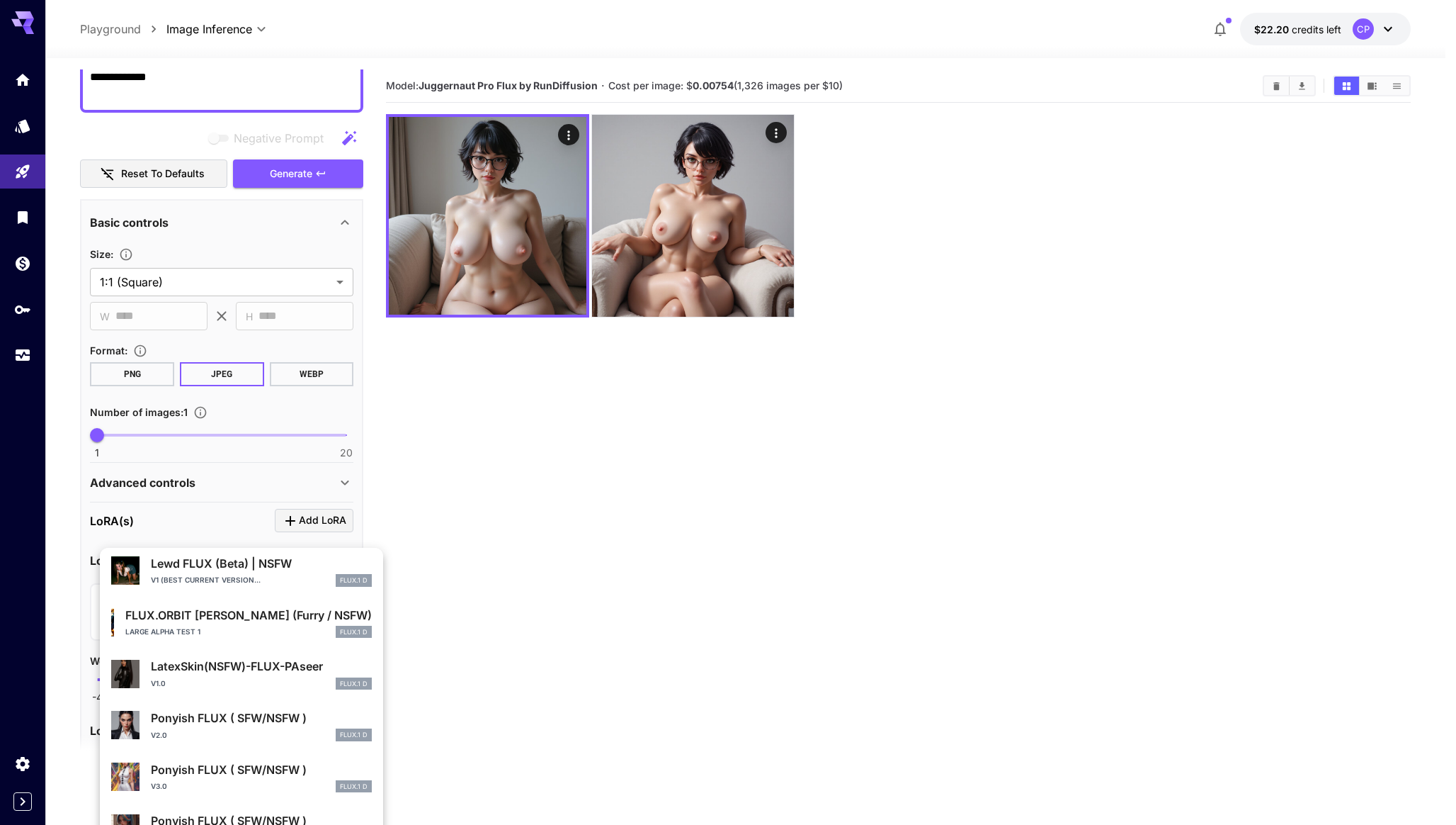
scroll to position [771, 0]
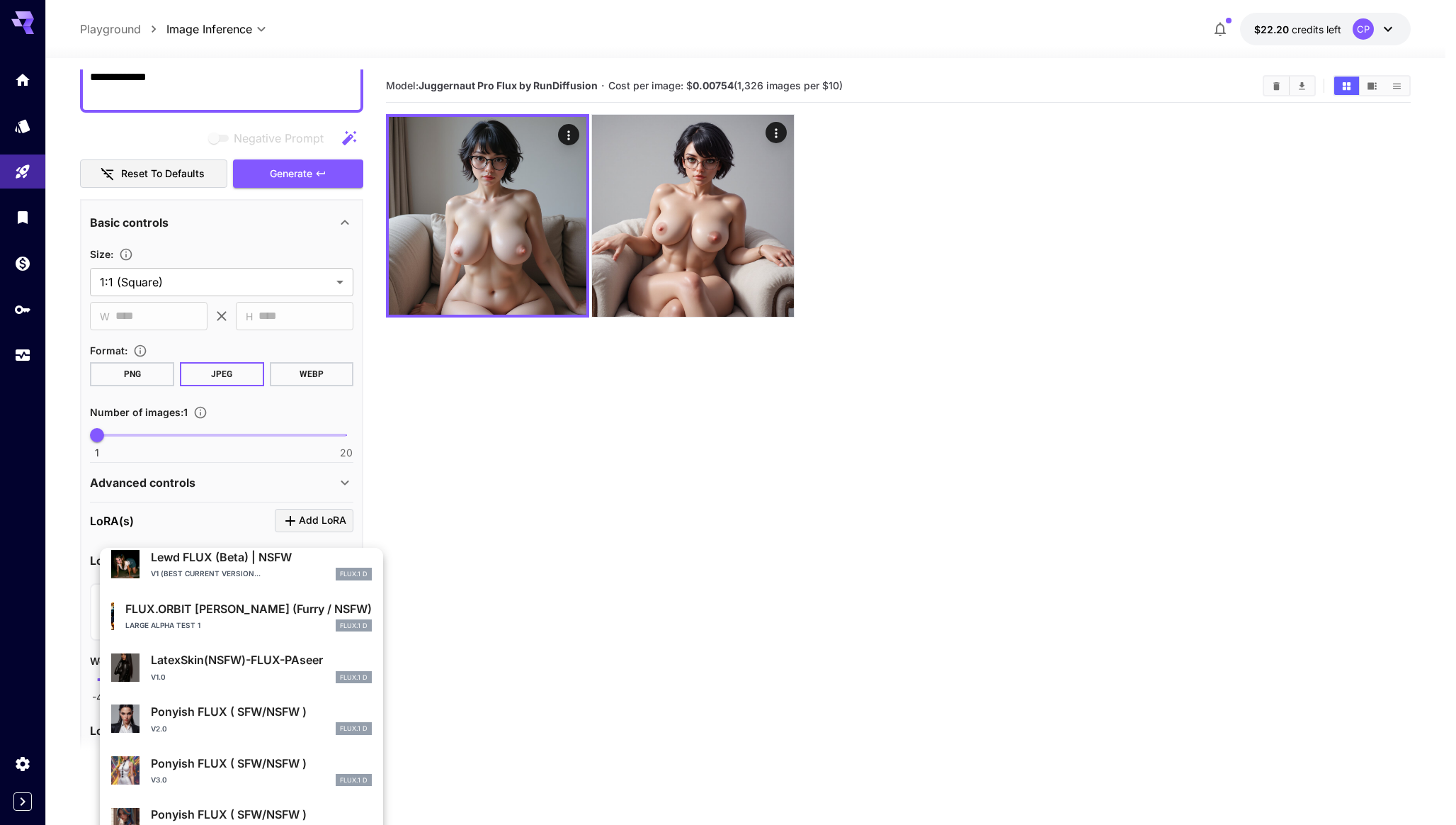
type input "****"
click at [261, 808] on p "Ponyish FLUX ( SFW/NSFW )" at bounding box center [261, 814] width 221 height 17
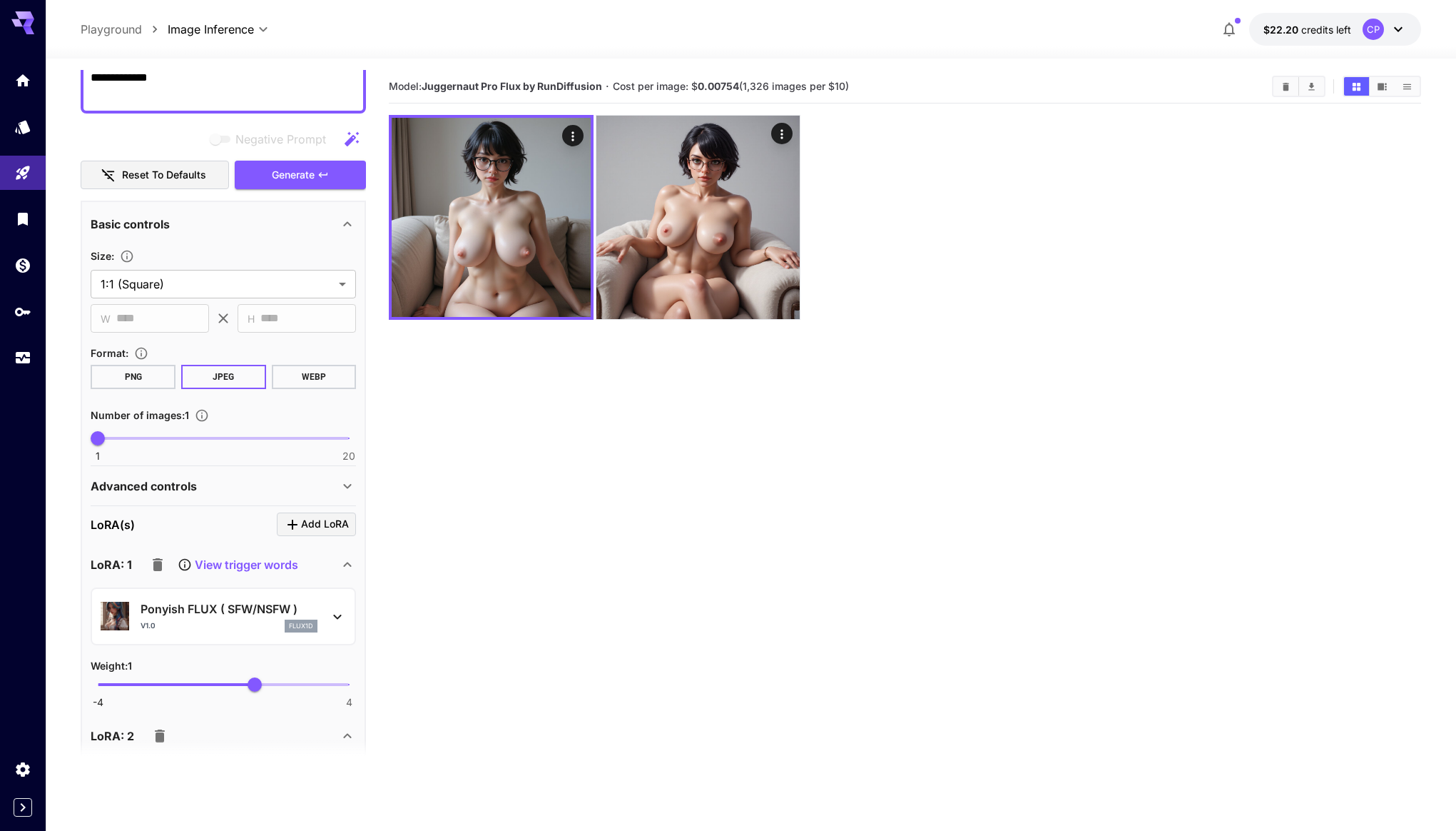
click at [275, 627] on div "v1.0 flux1d" at bounding box center [229, 626] width 177 height 13
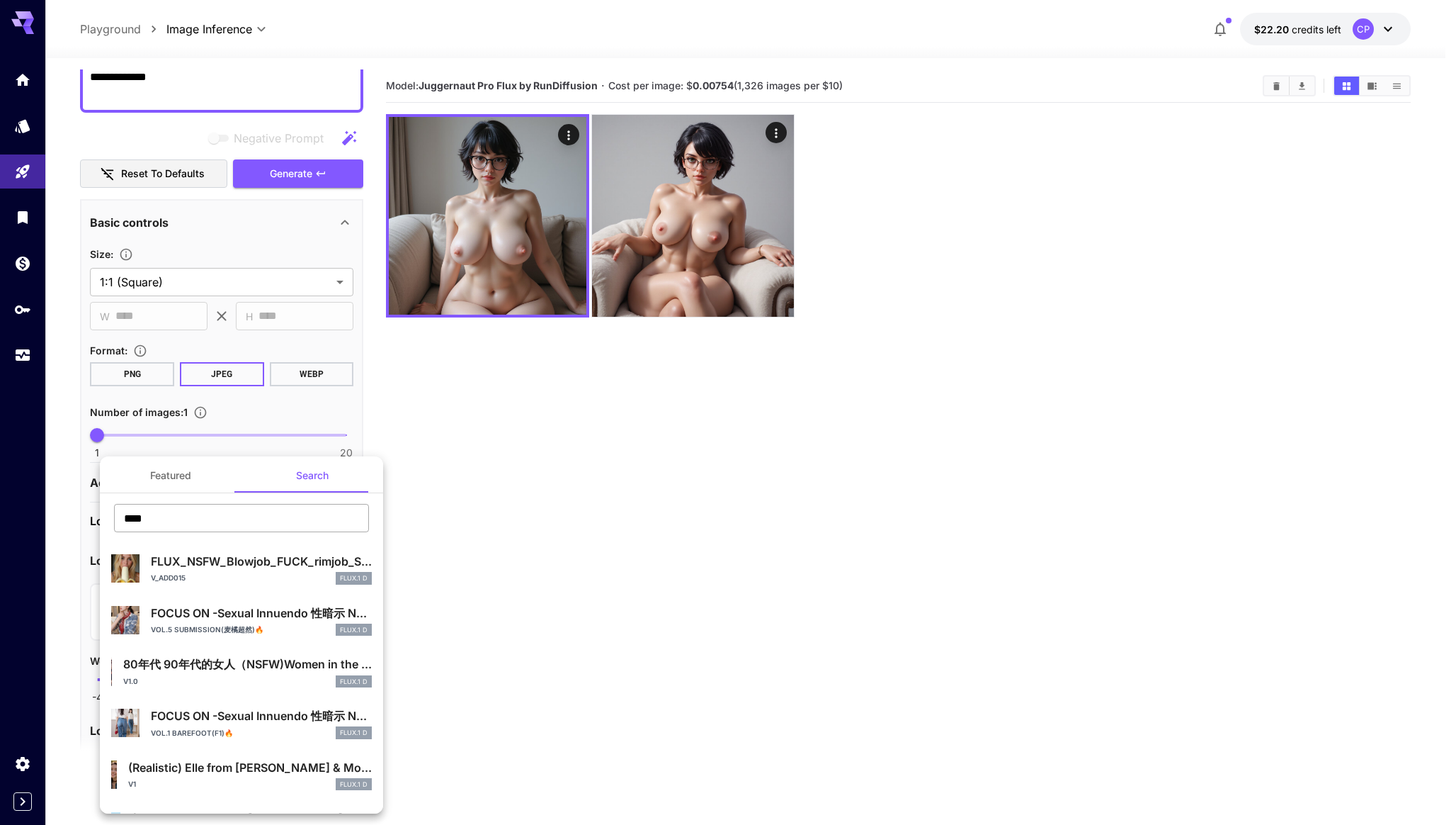
scroll to position [0, 0]
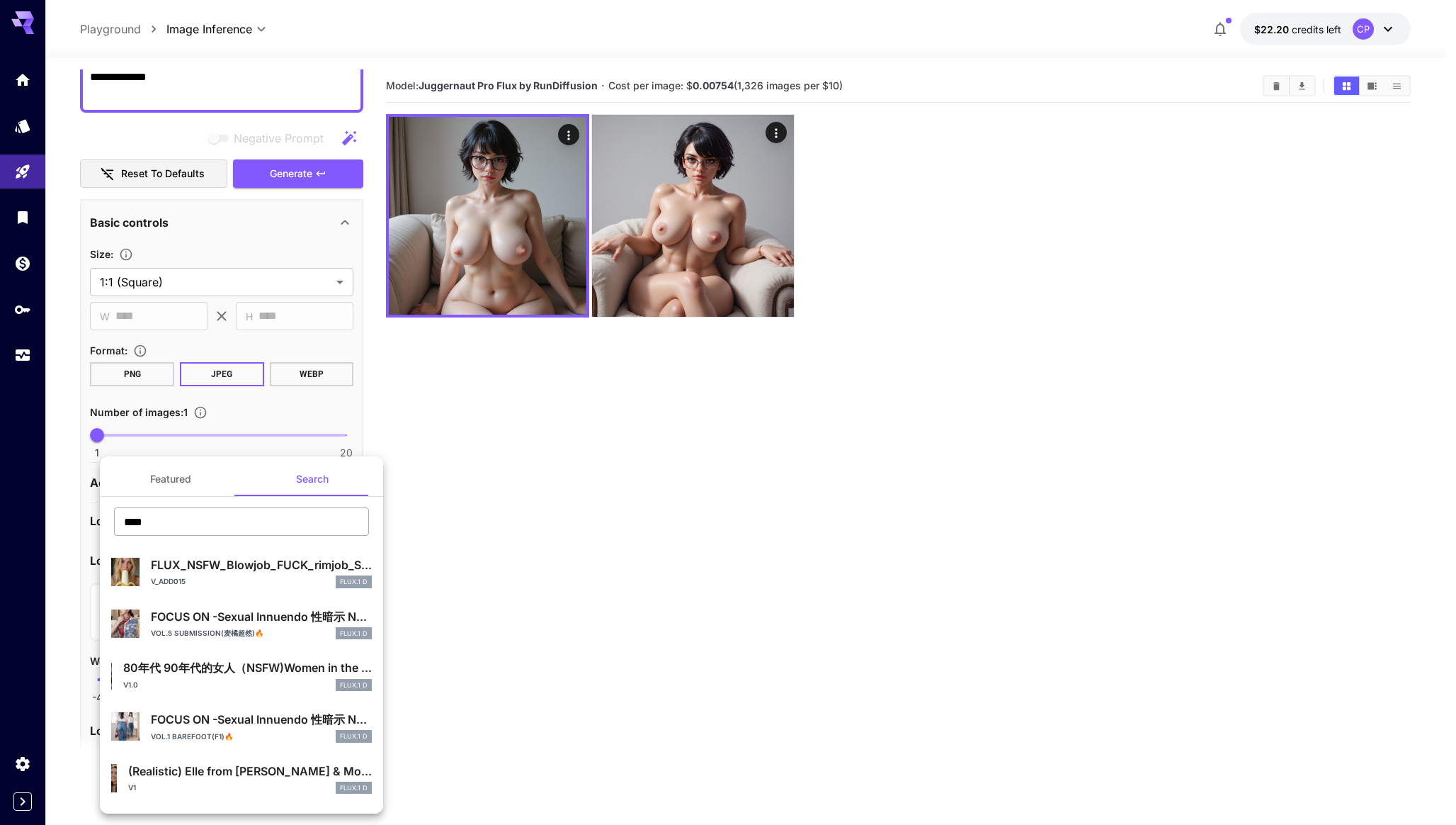
click at [233, 522] on input "****" at bounding box center [241, 522] width 255 height 29
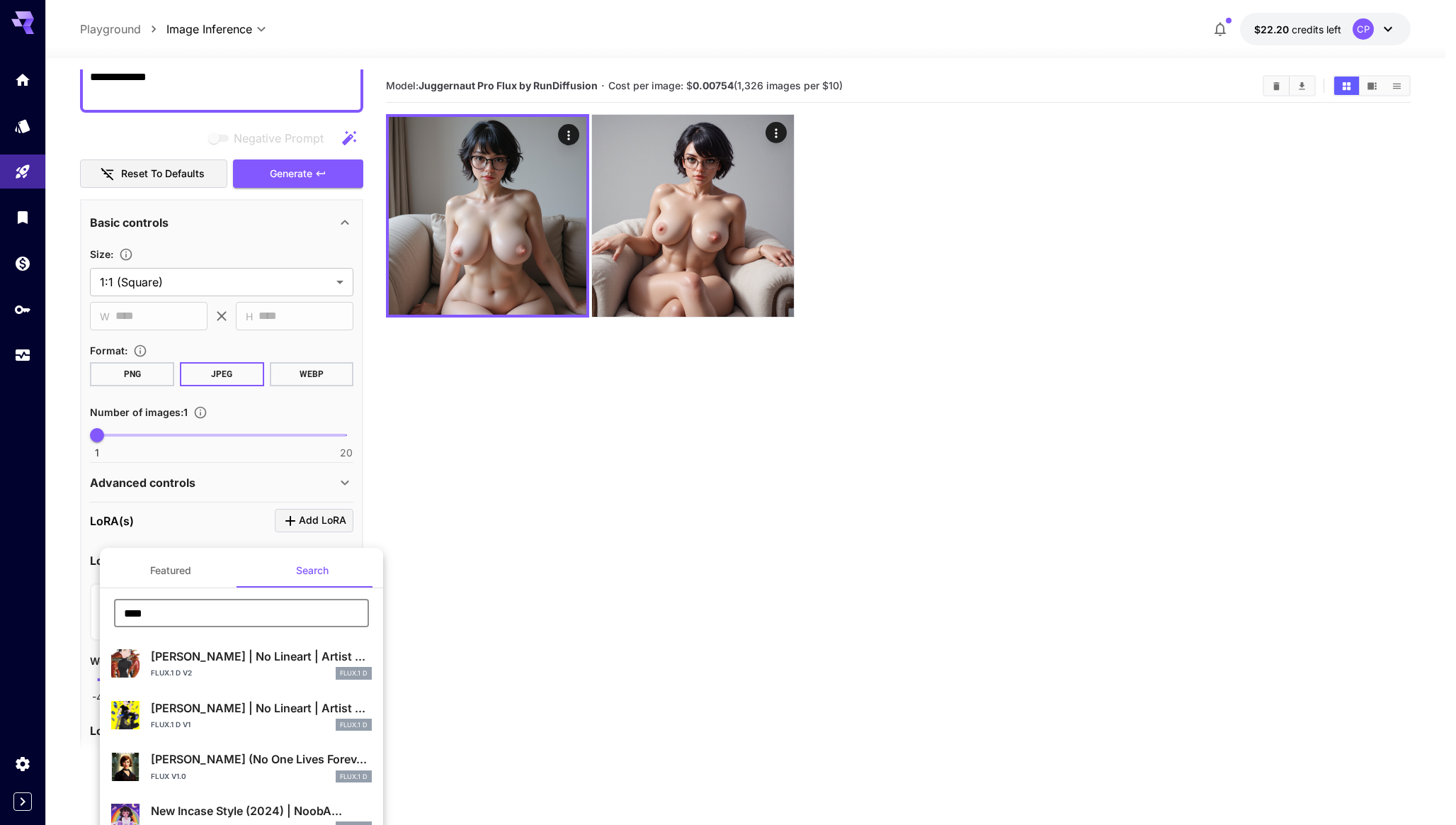
click at [179, 614] on input "****" at bounding box center [241, 613] width 255 height 29
click at [339, 609] on input "****" at bounding box center [241, 613] width 255 height 29
click at [236, 613] on input "****" at bounding box center [241, 613] width 255 height 29
type input "****"
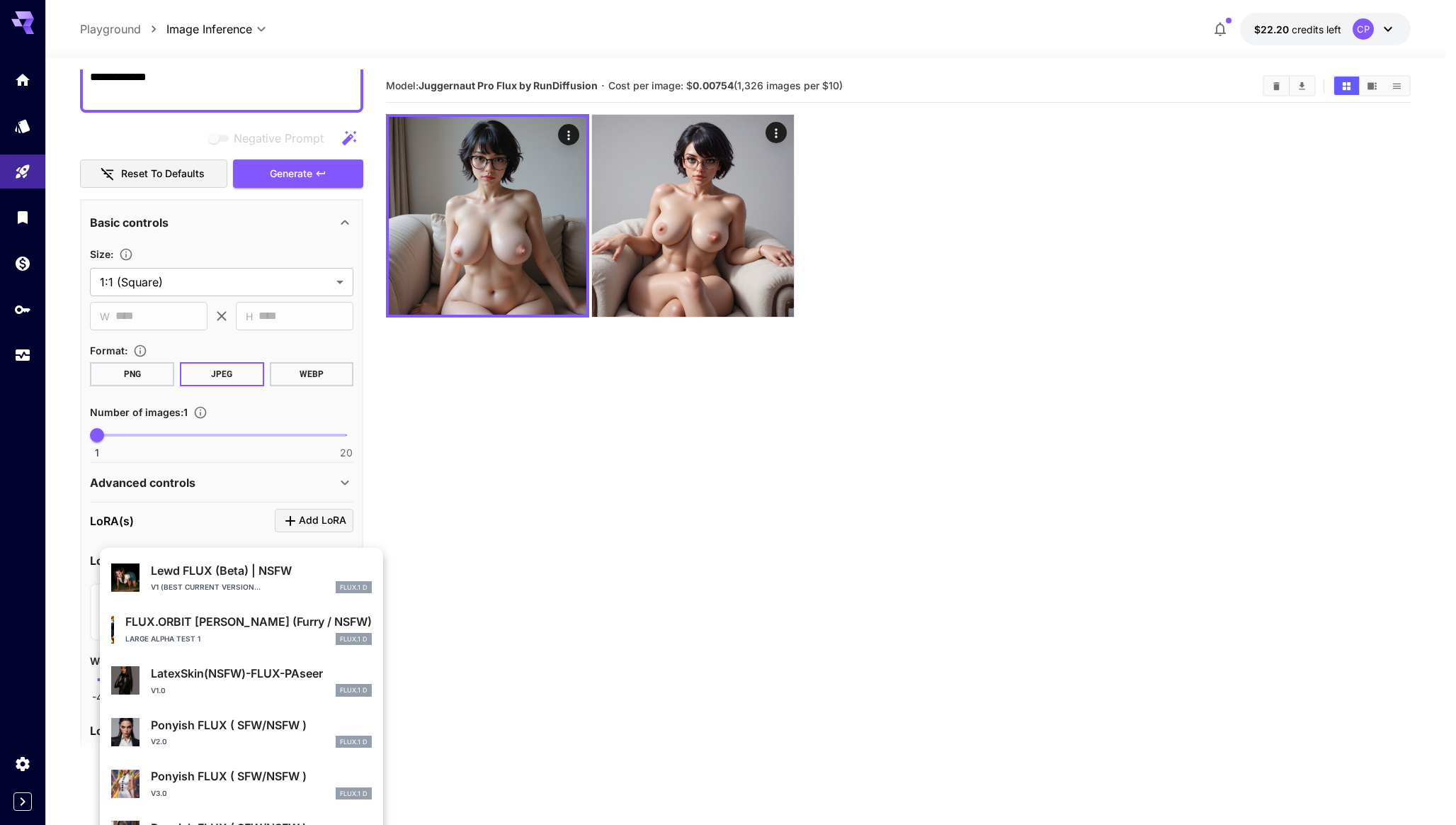
scroll to position [765, 0]
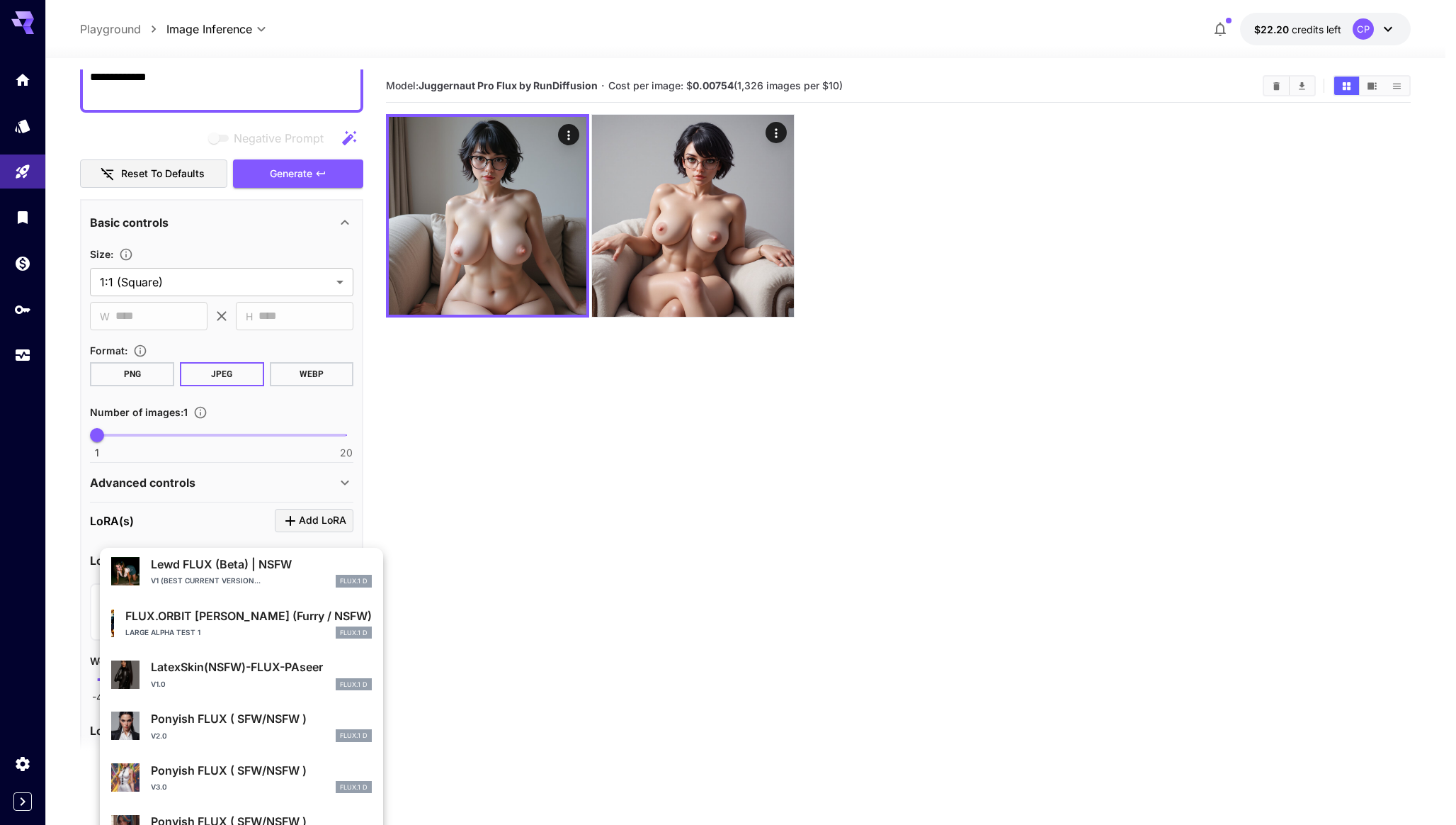
click at [253, 784] on div "v3.0 FLUX.1 D" at bounding box center [261, 787] width 221 height 12
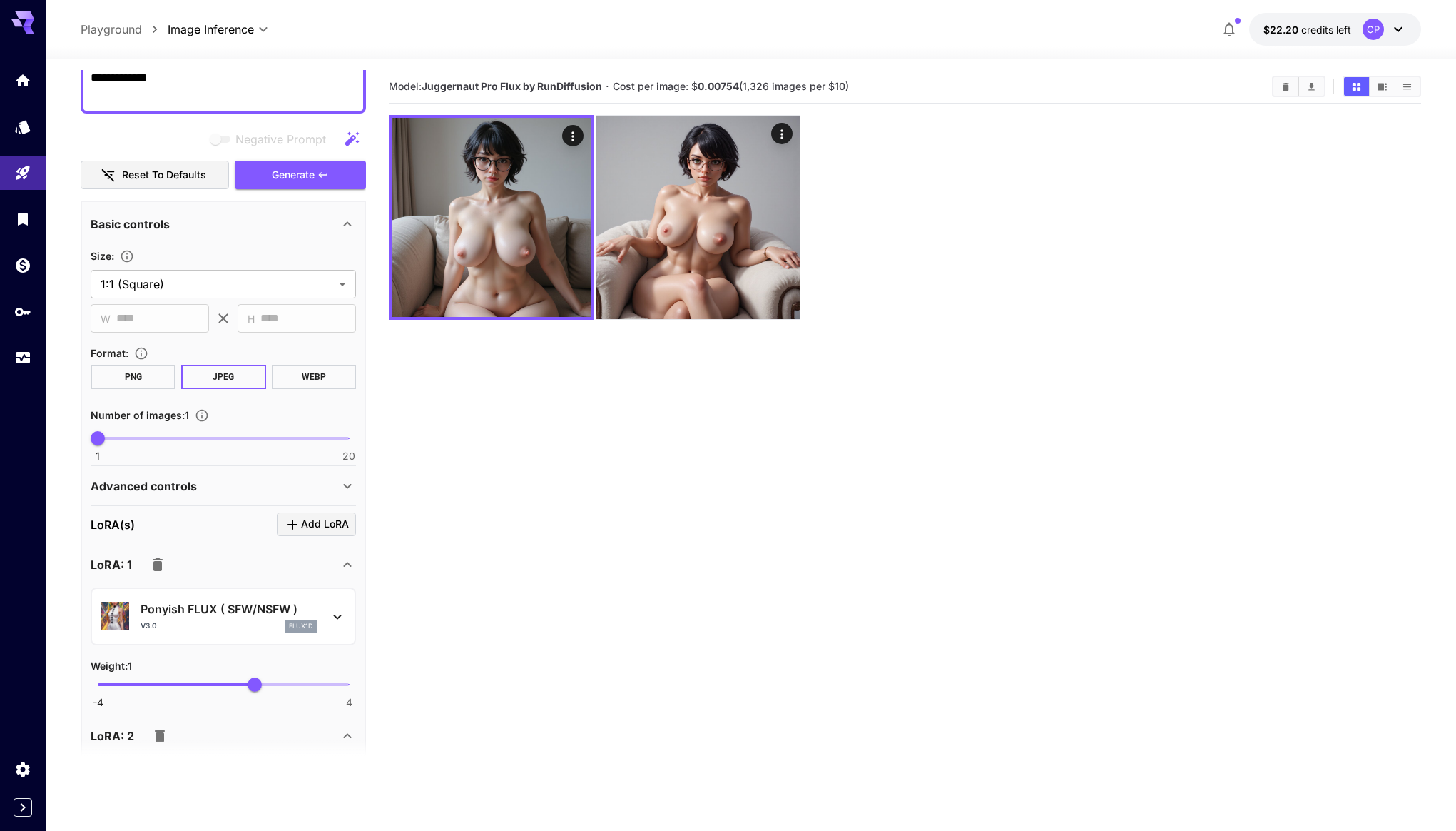
click at [228, 683] on span "-4 4 1" at bounding box center [223, 684] width 251 height 21
click at [229, 683] on span "0.17" at bounding box center [228, 684] width 14 height 14
type input "***"
click at [292, 614] on p "Ponyish FLUX ( SFW/NSFW )" at bounding box center [229, 609] width 177 height 17
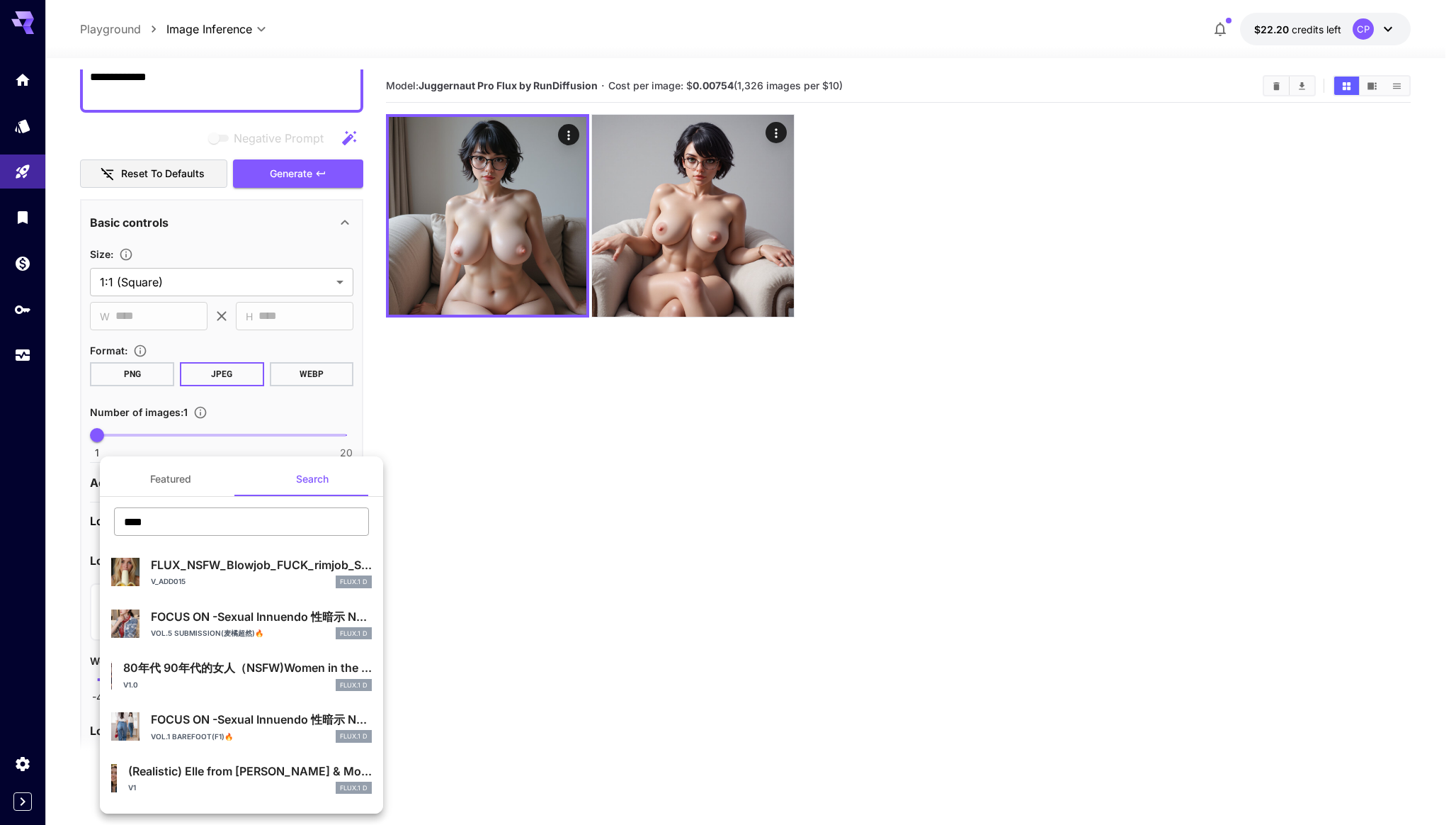
click at [250, 524] on input "****" at bounding box center [241, 522] width 255 height 29
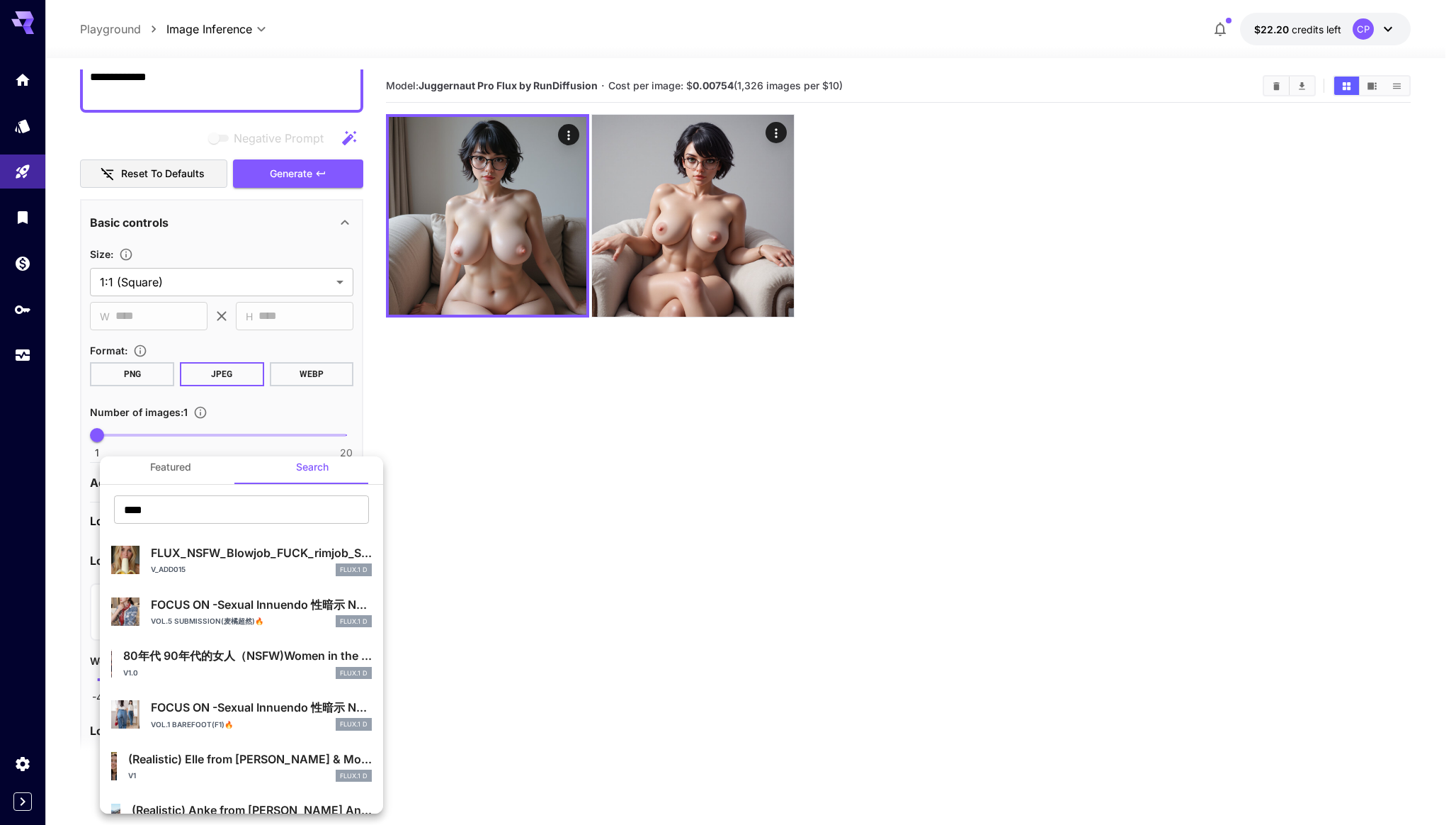
scroll to position [11, 0]
click at [251, 510] on input "****" at bounding box center [241, 511] width 255 height 29
type input "**********"
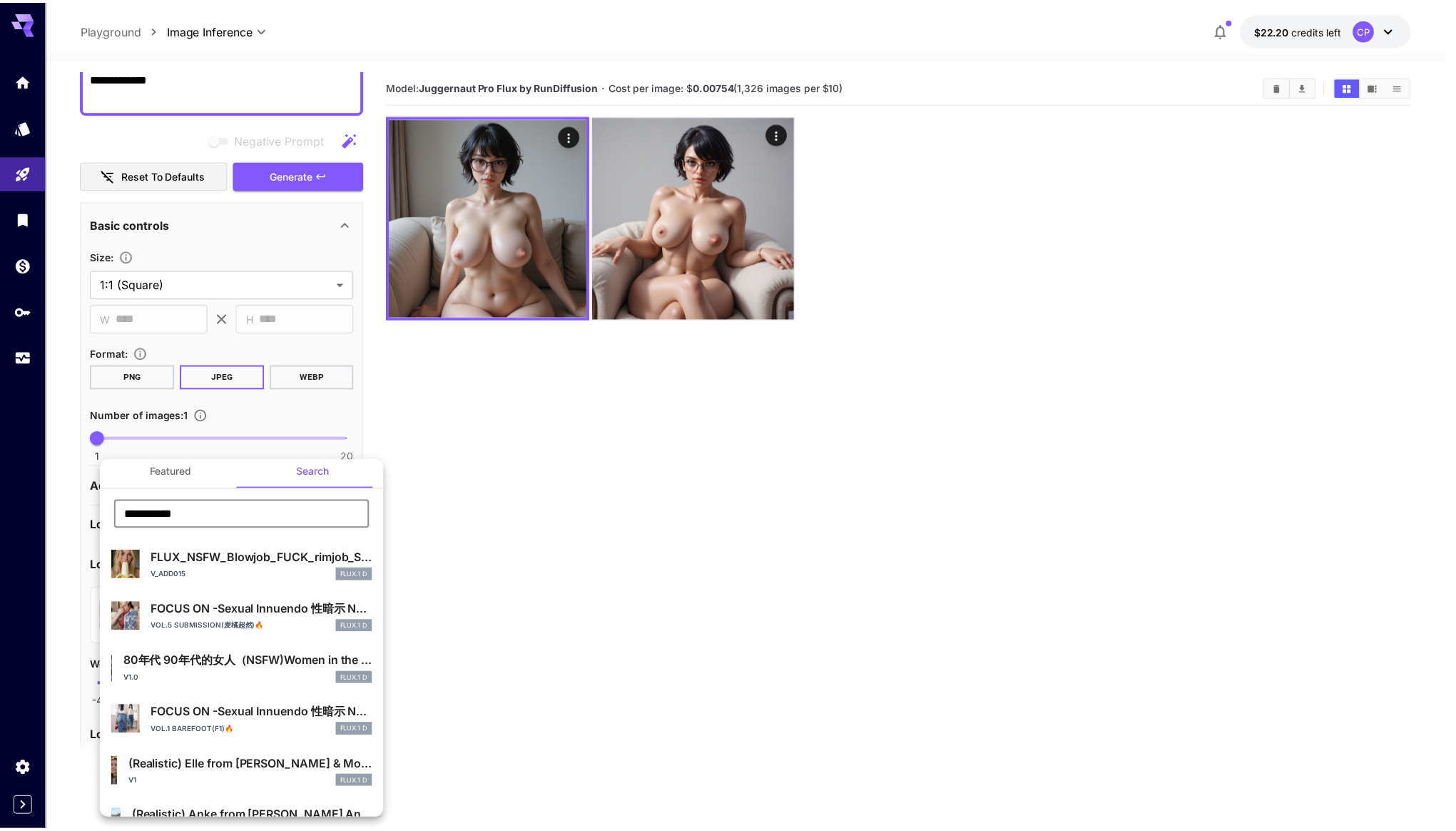
scroll to position [0, 0]
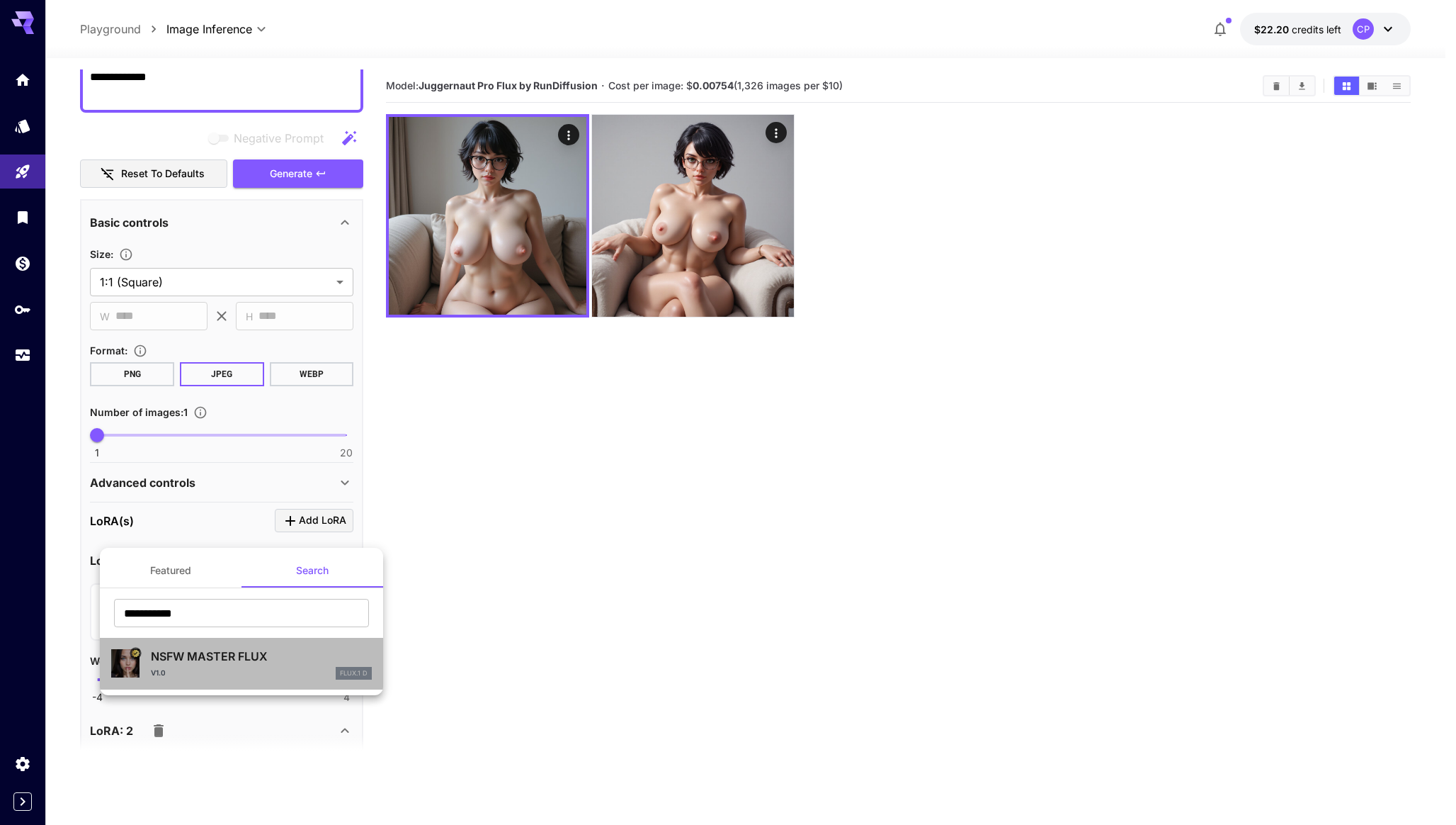
click at [225, 652] on p "NSFW MASTER FLUX" at bounding box center [261, 657] width 221 height 17
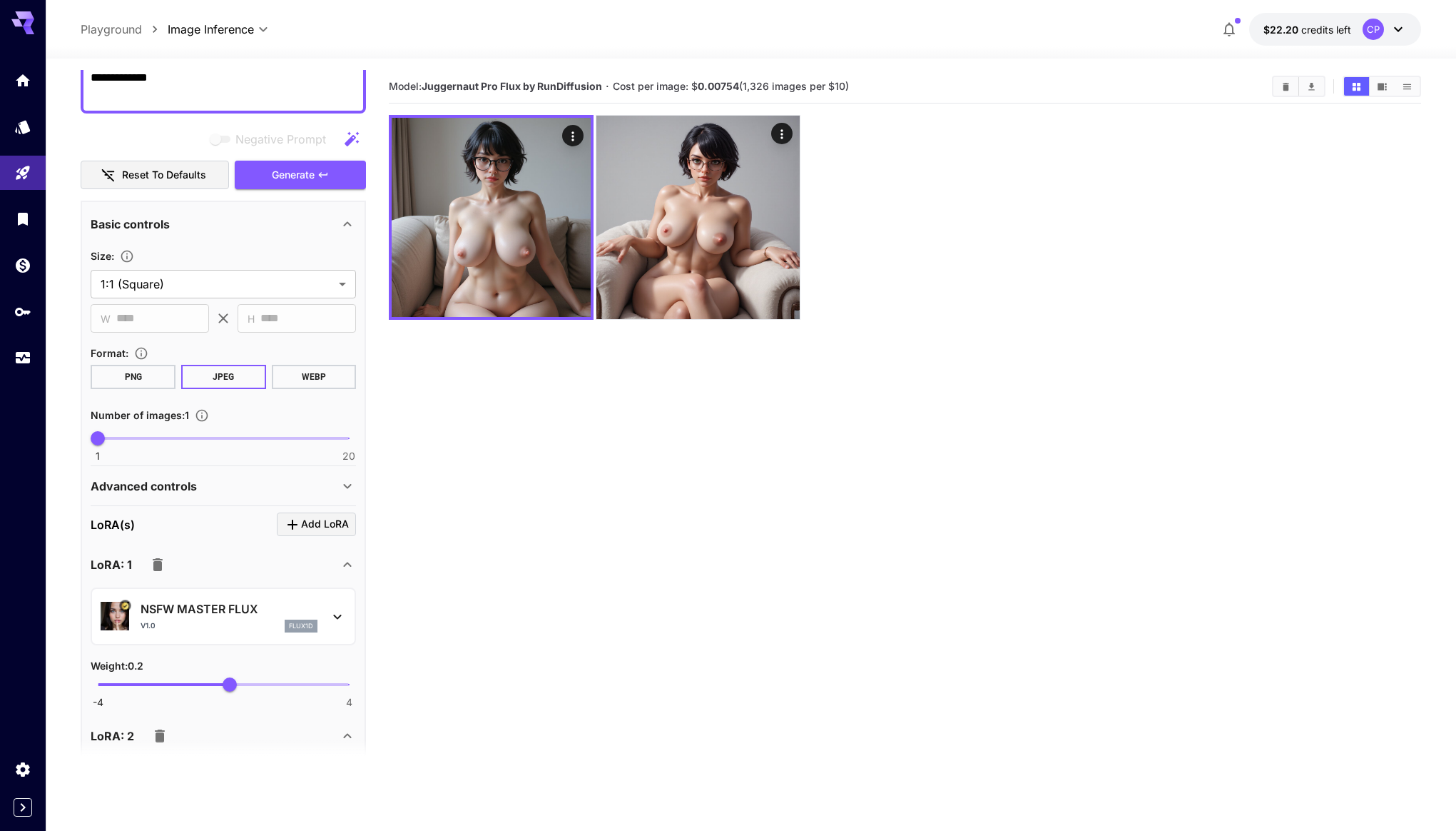
click at [237, 680] on span "0.2" at bounding box center [229, 684] width 14 height 14
click at [238, 683] on span "0.44" at bounding box center [237, 684] width 14 height 14
type input "***"
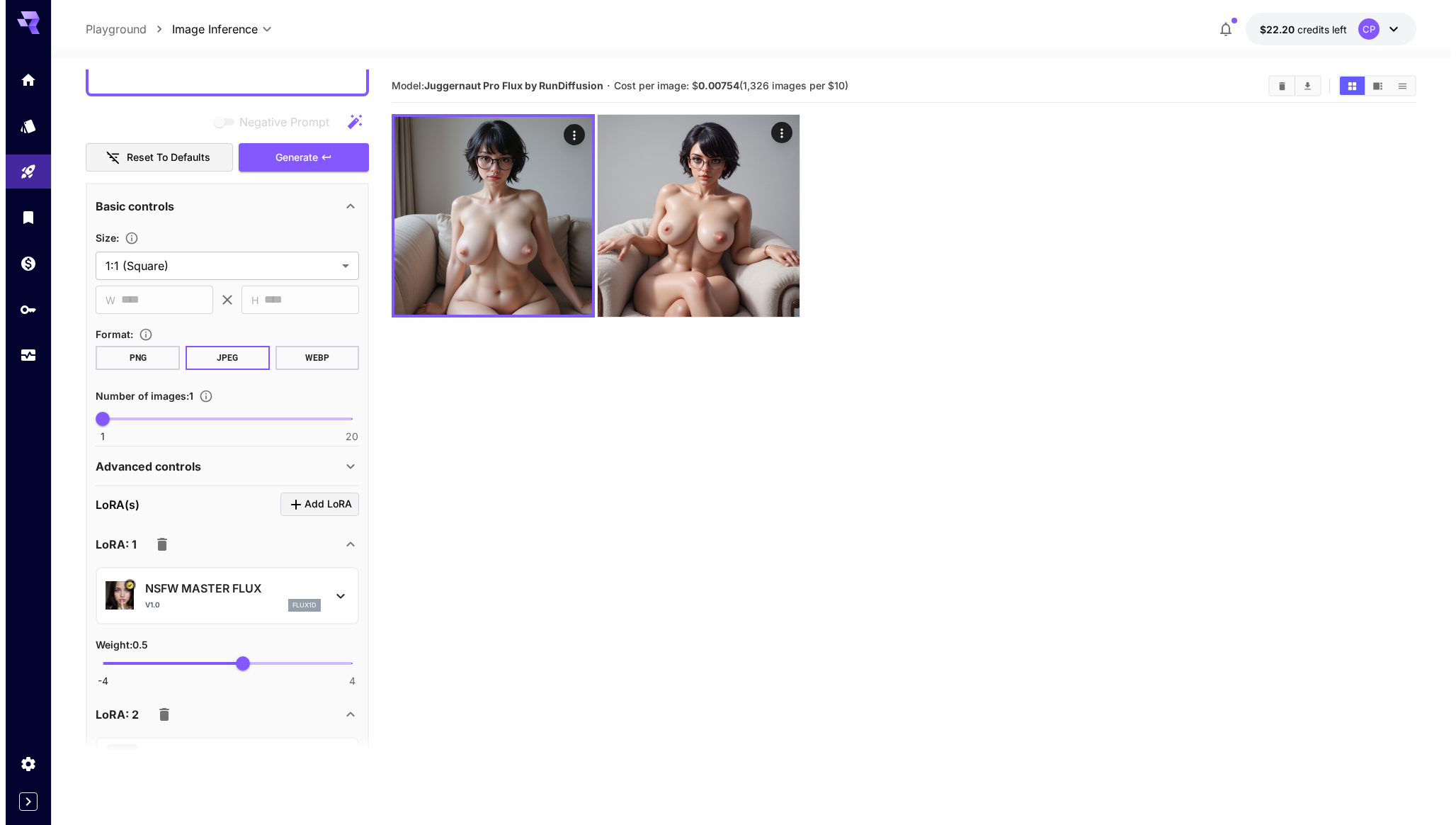
scroll to position [456, 0]
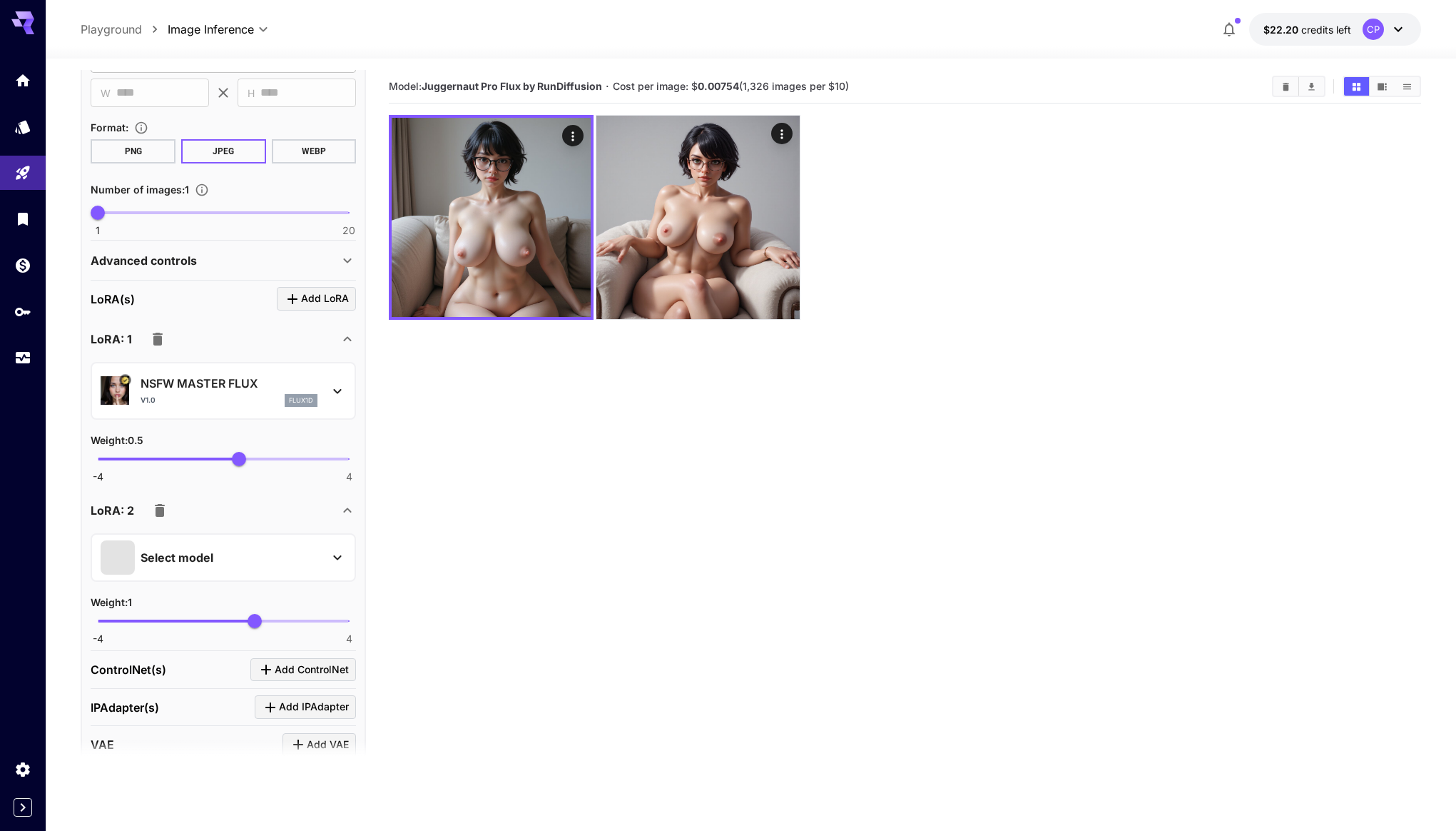
click at [262, 550] on div "Select model" at bounding box center [211, 557] width 223 height 35
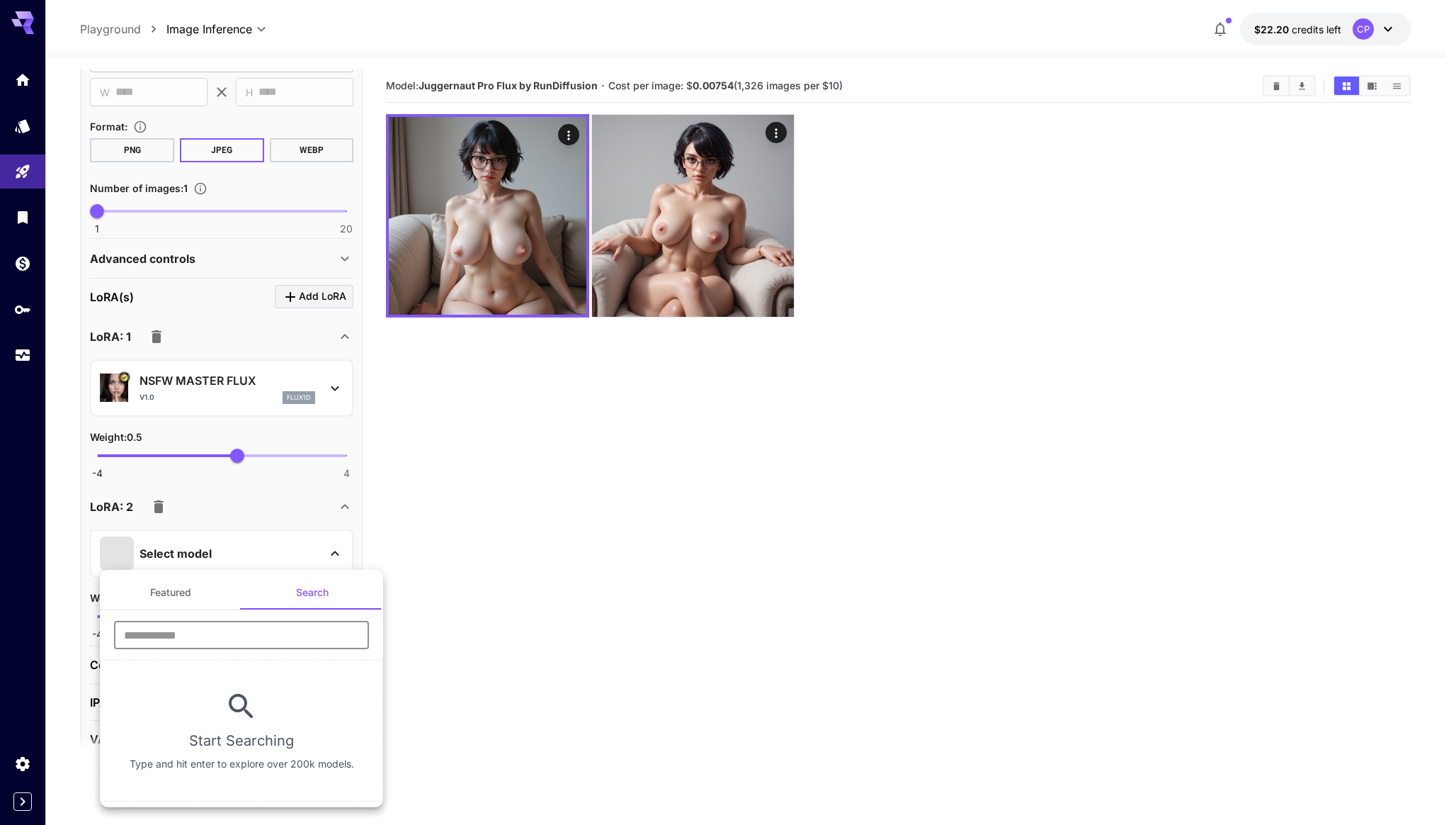
click at [274, 639] on input "text" at bounding box center [241, 635] width 255 height 29
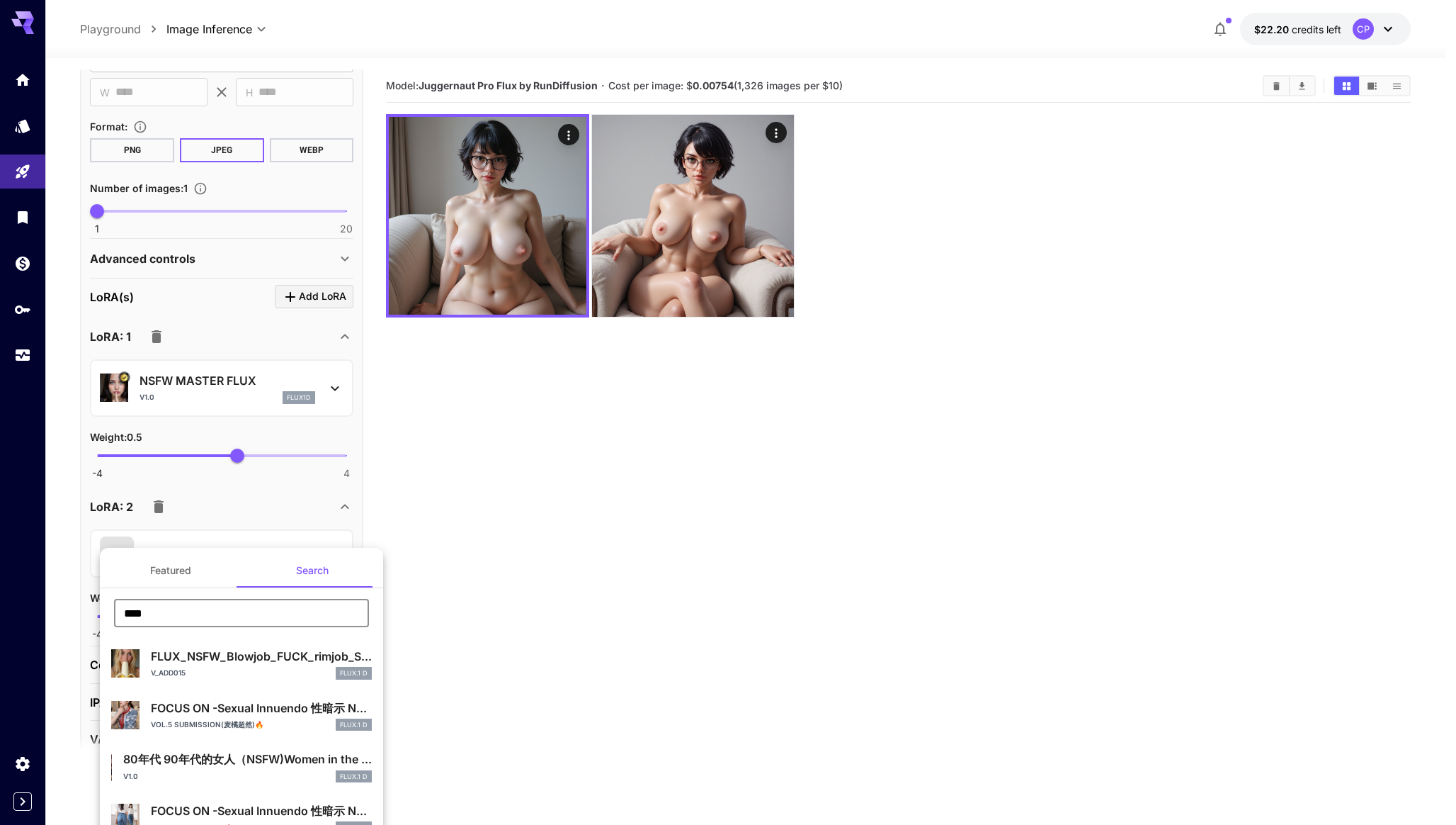
type input "****"
click at [295, 635] on div "**** ​" at bounding box center [241, 618] width 283 height 39
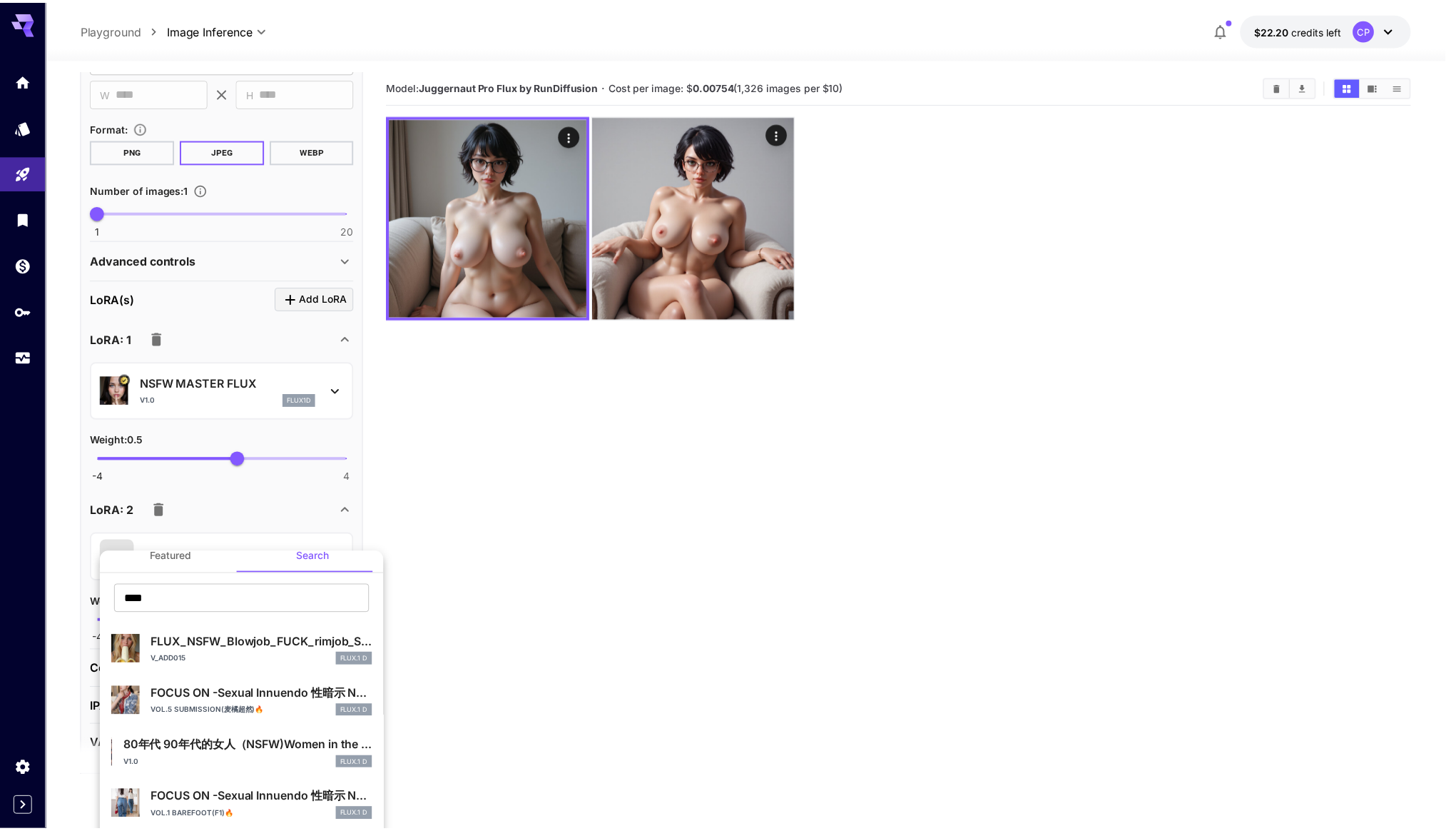
scroll to position [0, 0]
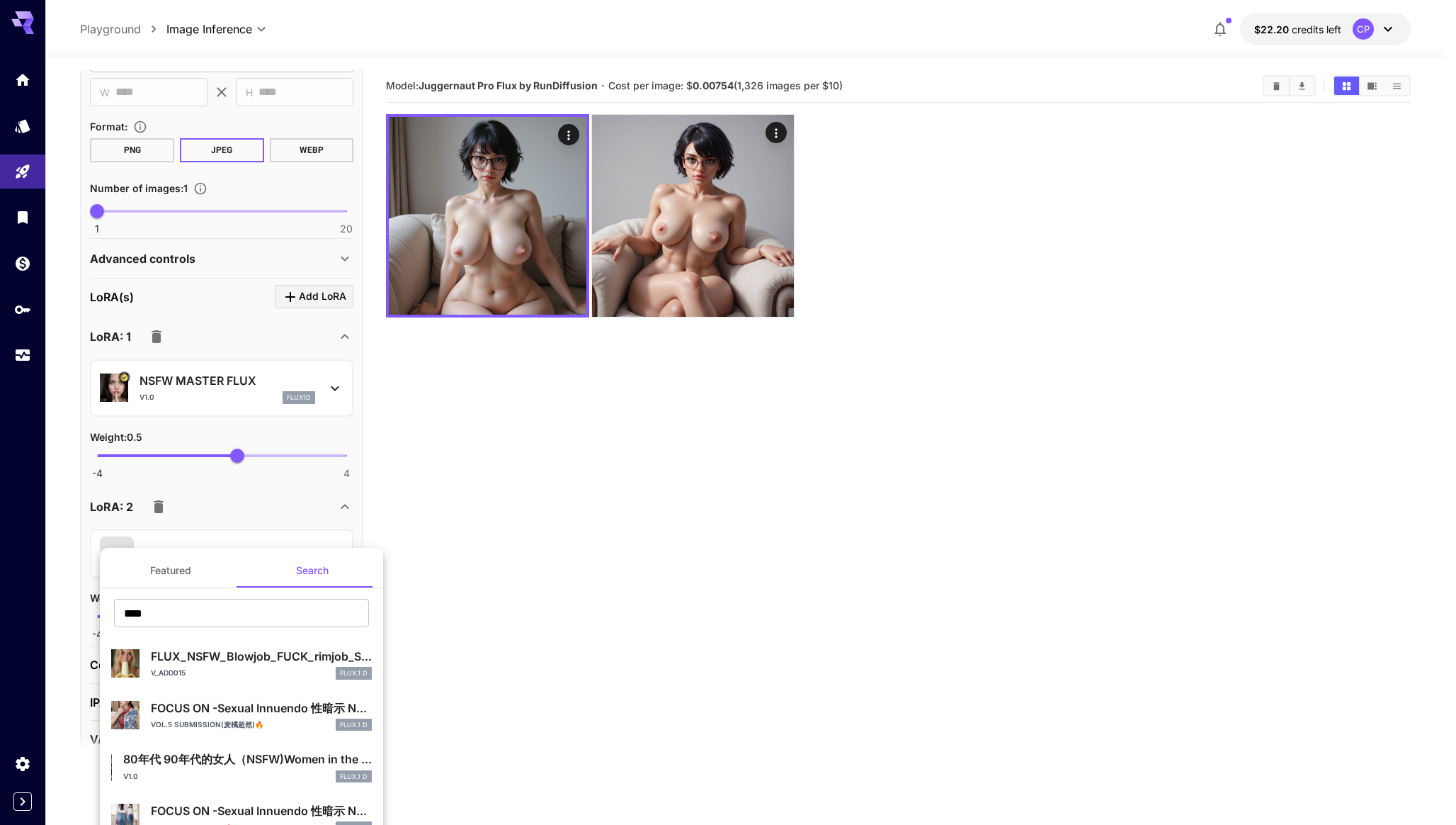
click at [247, 674] on div "v_add015 FLUX.1 D" at bounding box center [261, 673] width 221 height 12
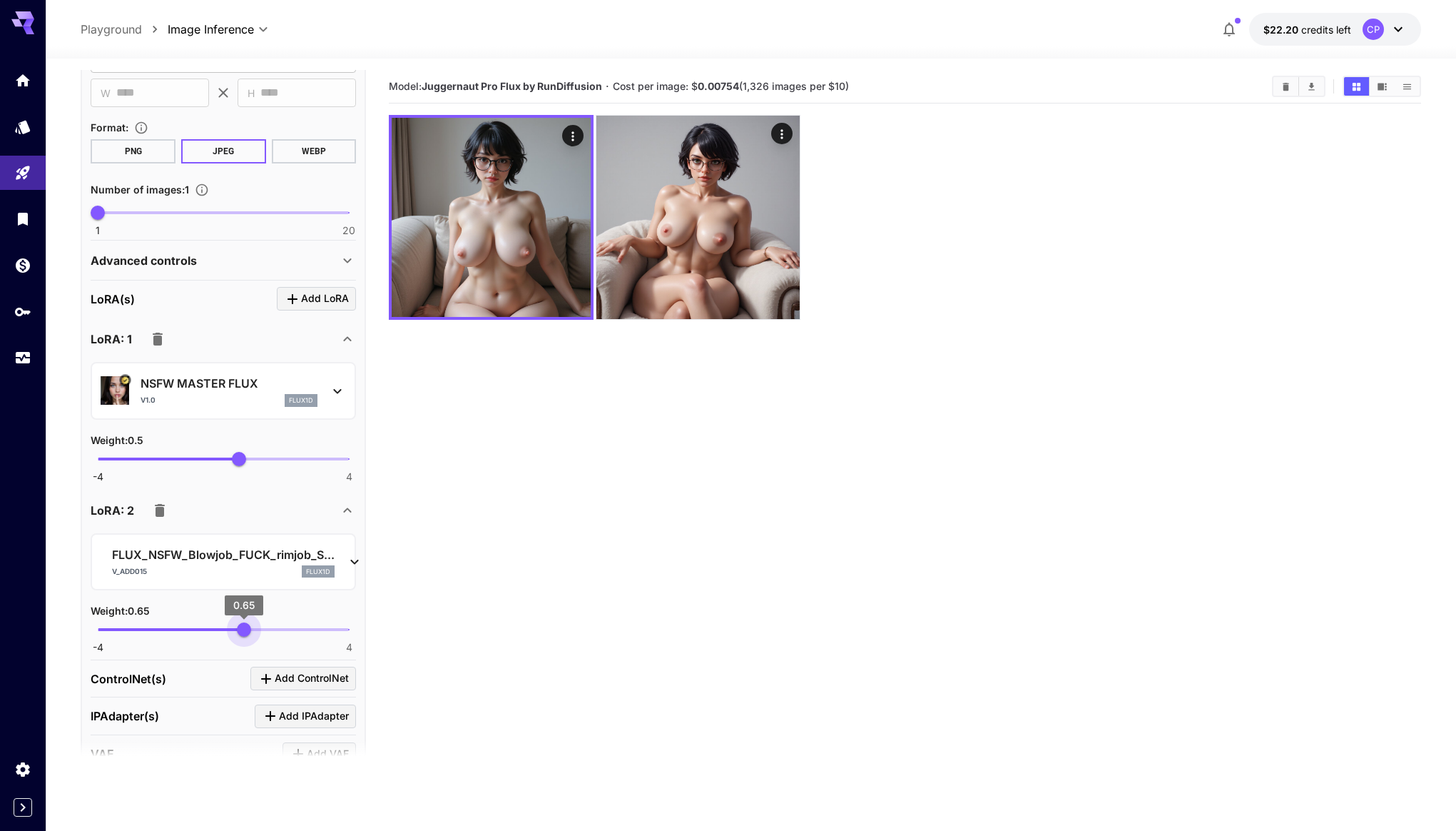
drag, startPoint x: 257, startPoint y: 634, endPoint x: 244, endPoint y: 633, distance: 13.0
click at [244, 633] on span "0.65" at bounding box center [244, 630] width 14 height 14
type input "***"
click at [314, 293] on span "Add LoRA" at bounding box center [325, 299] width 48 height 18
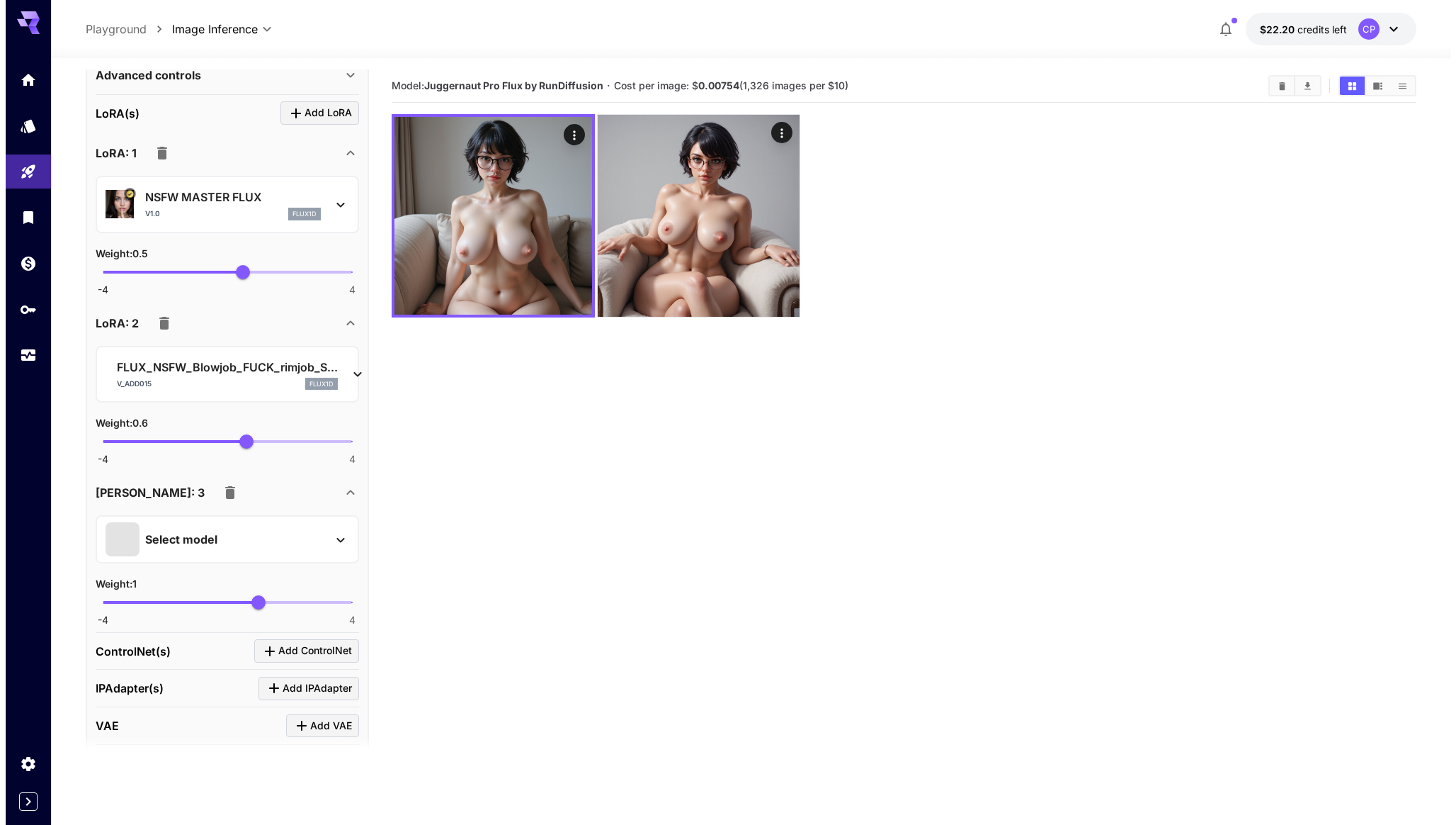
scroll to position [766, 0]
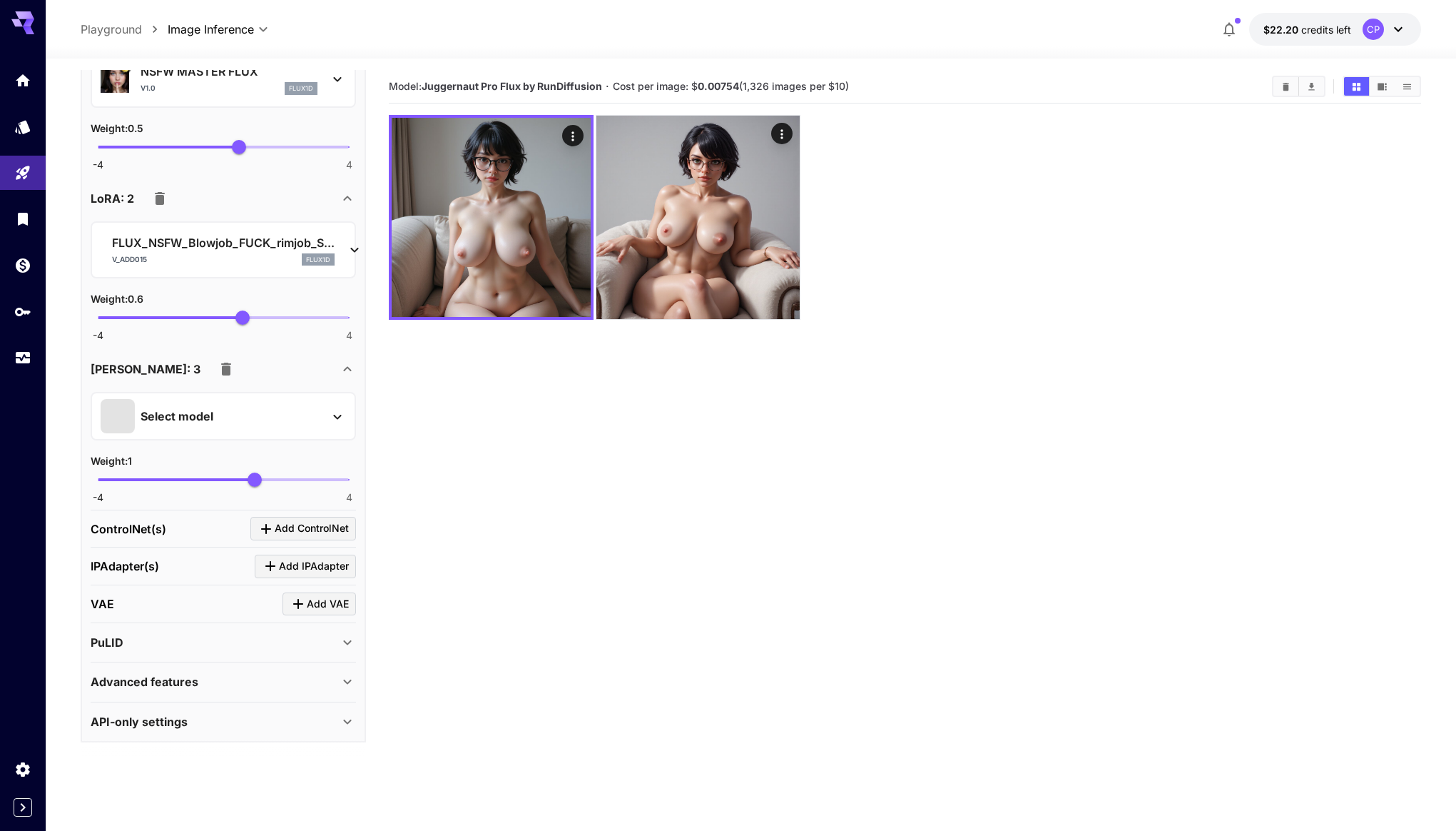
click at [241, 410] on div "Select model" at bounding box center [211, 416] width 223 height 35
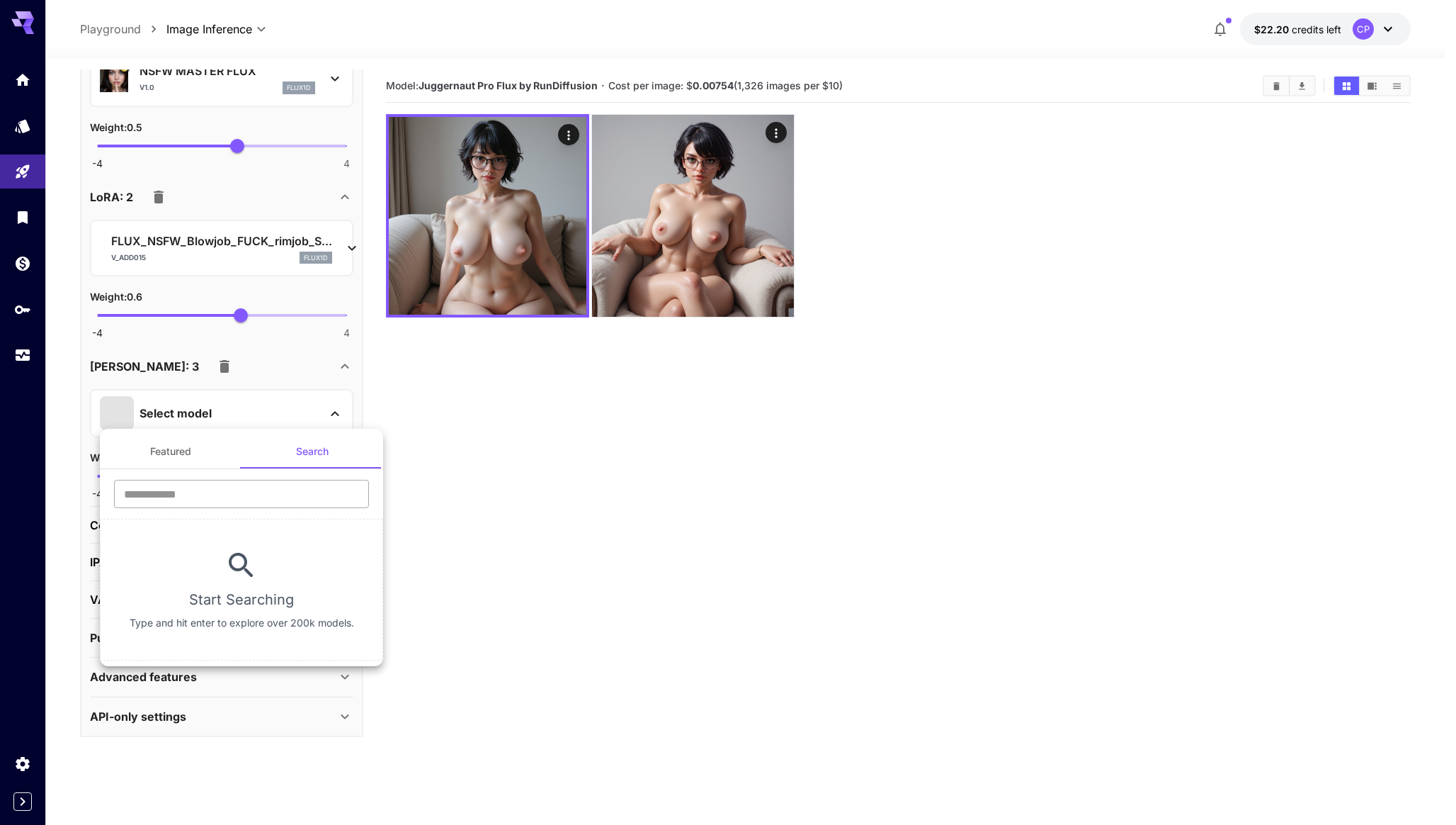
click at [247, 499] on input "text" at bounding box center [241, 494] width 255 height 29
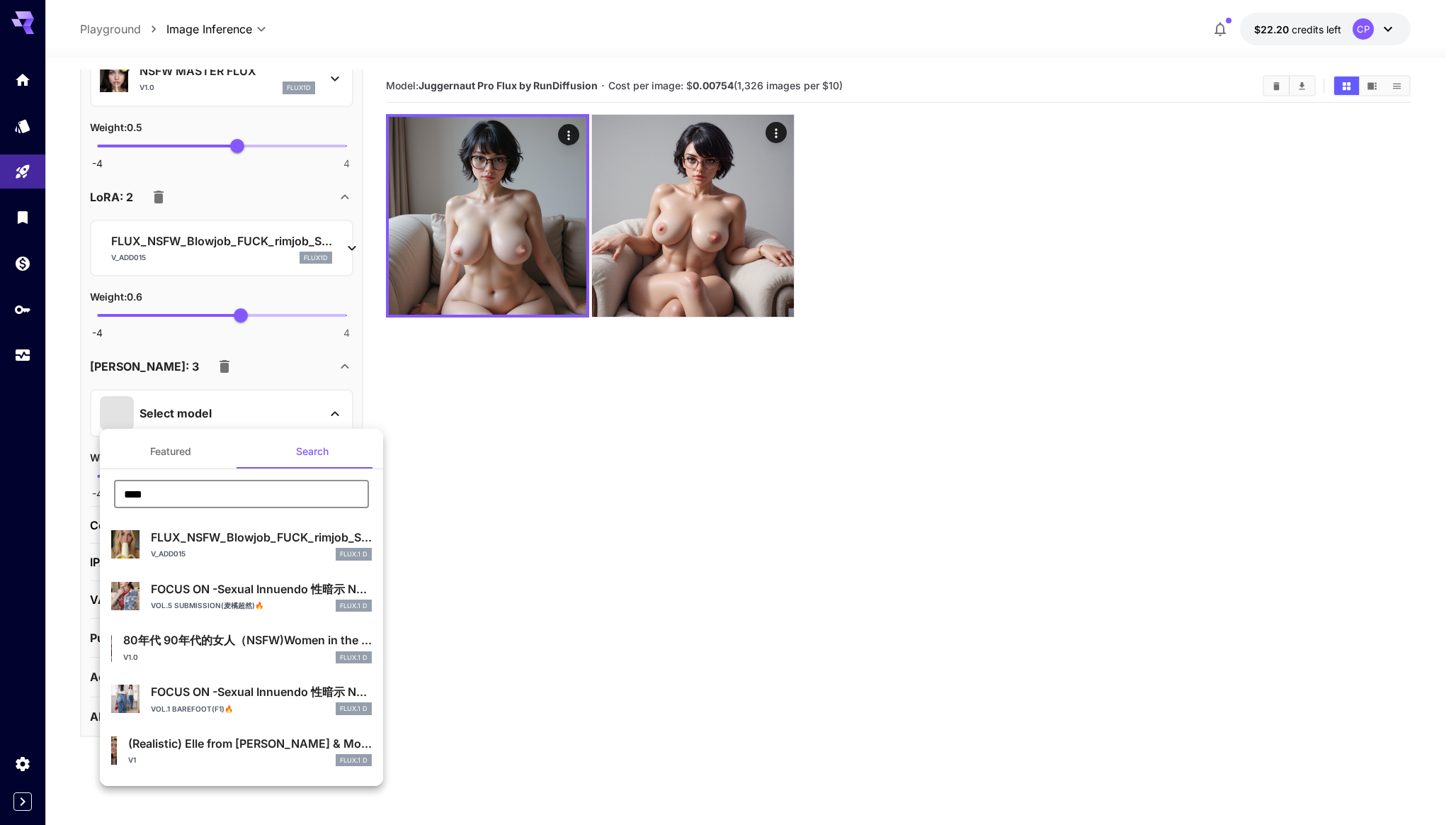
click at [317, 490] on input "****" at bounding box center [241, 494] width 255 height 29
type input "****"
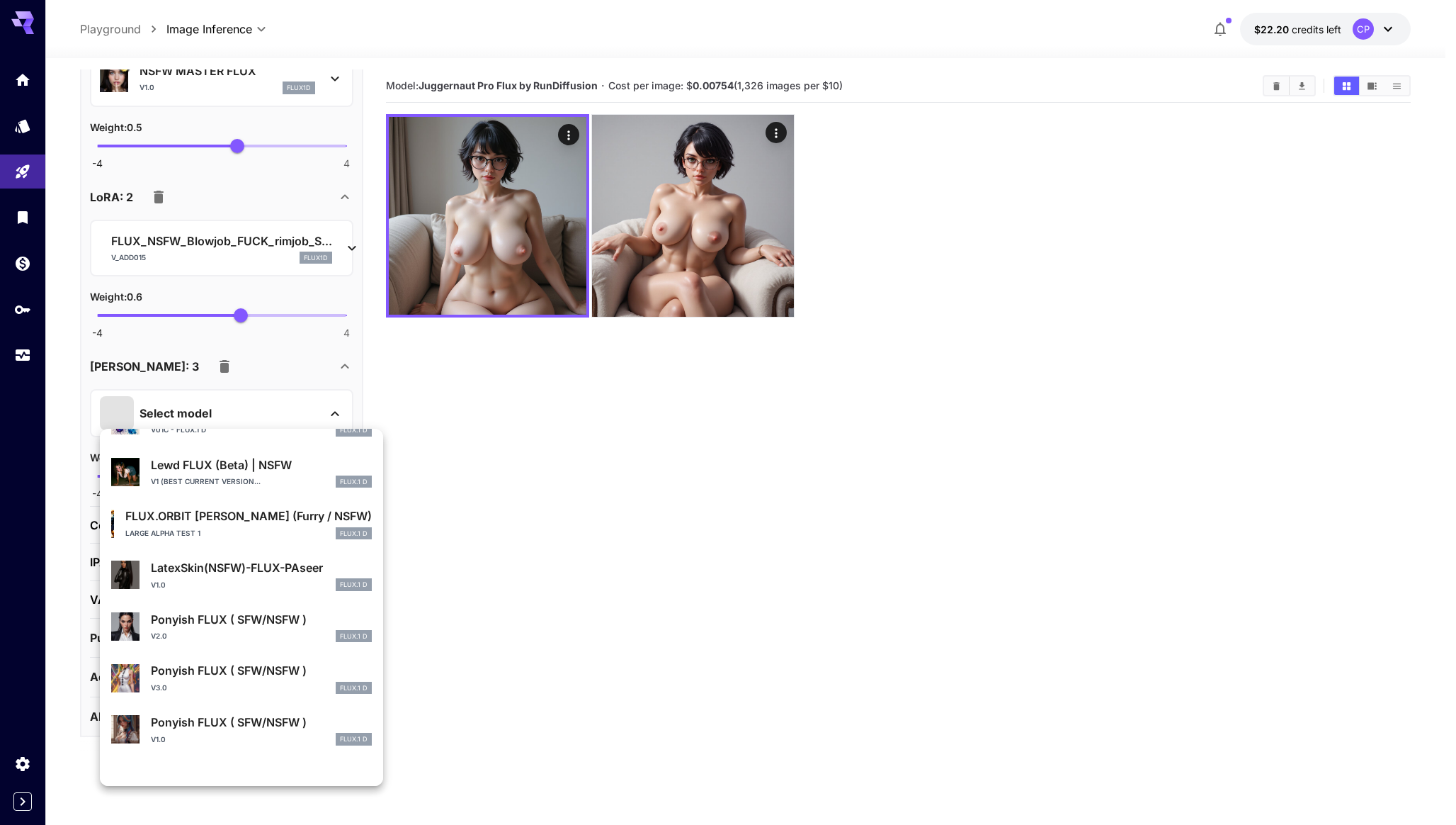
scroll to position [771, 0]
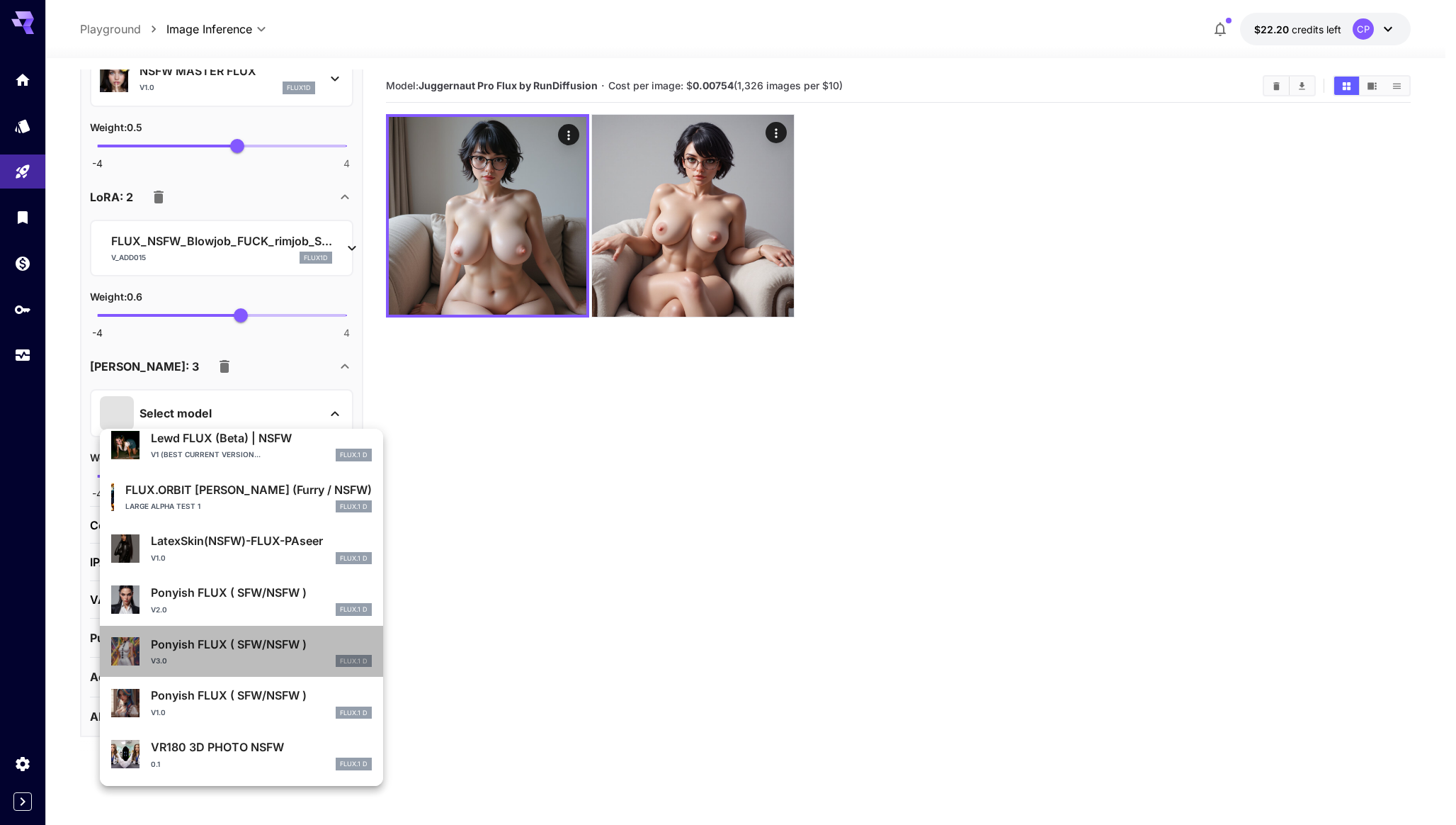
click at [253, 666] on div "v3.0 FLUX.1 D" at bounding box center [261, 660] width 221 height 12
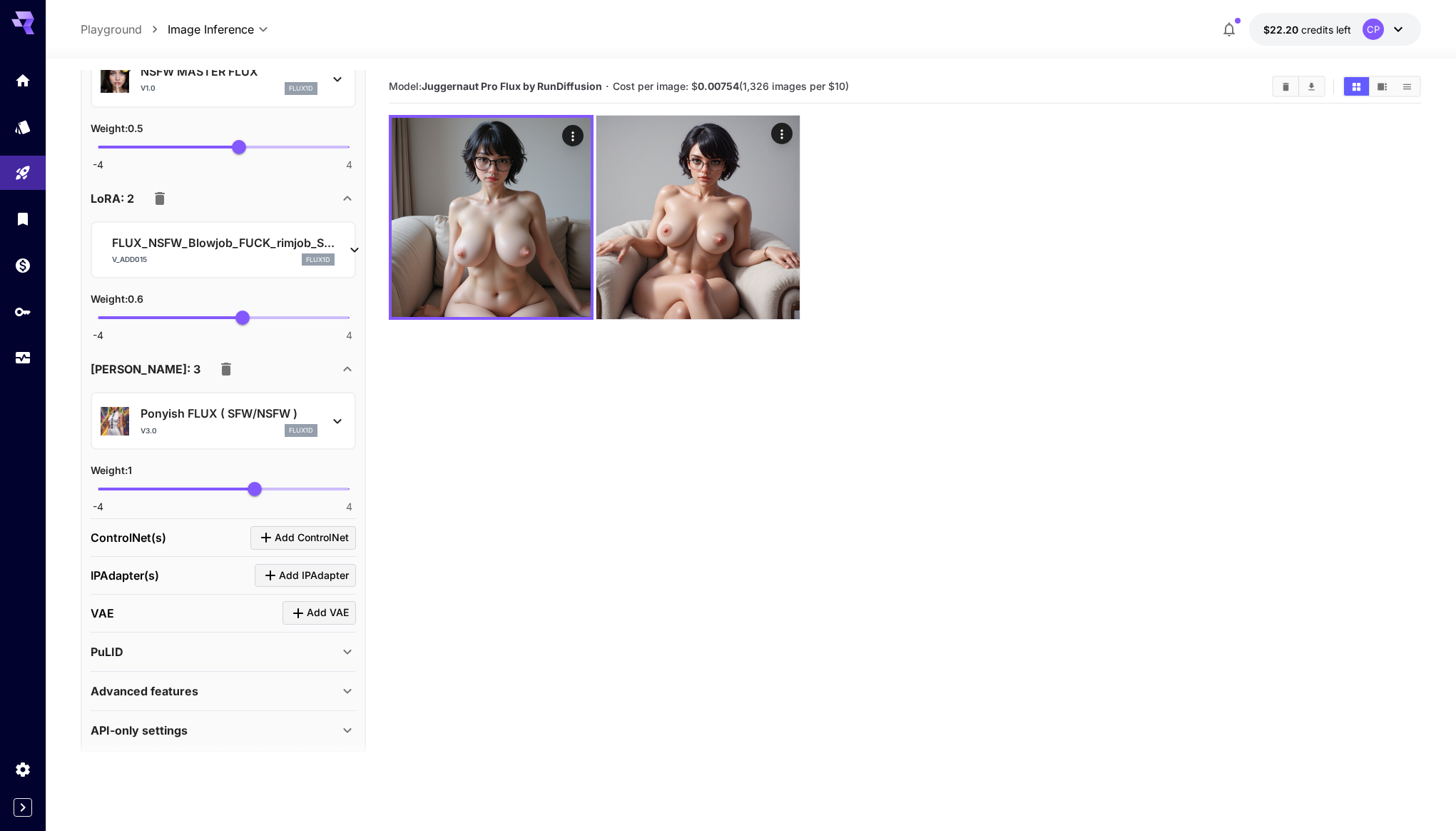
click at [327, 422] on div "Ponyish FLUX ( SFW/NSFW ) v3.0 flux1d" at bounding box center [223, 420] width 246 height 43
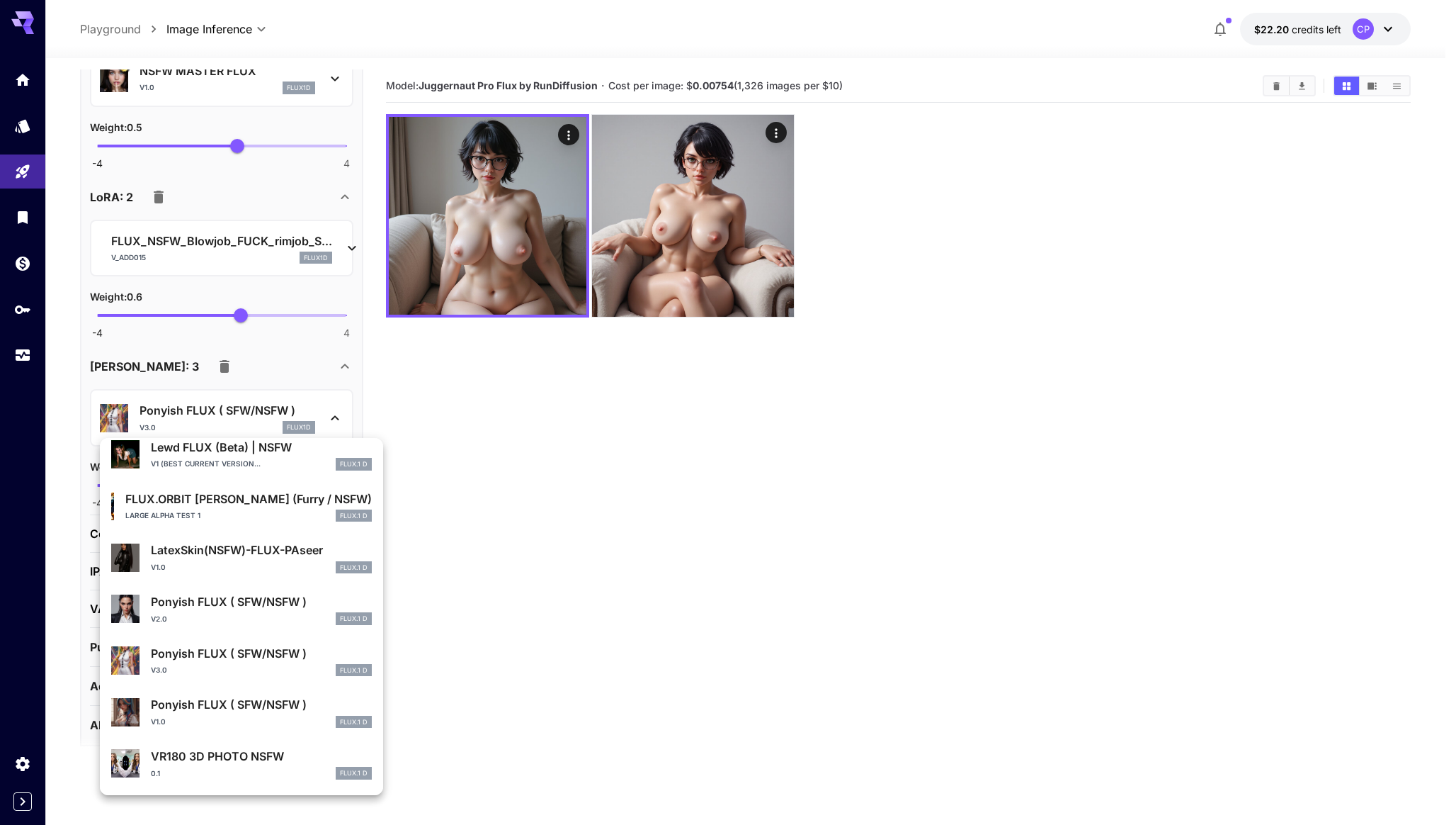
click at [465, 569] on div at bounding box center [728, 412] width 1456 height 825
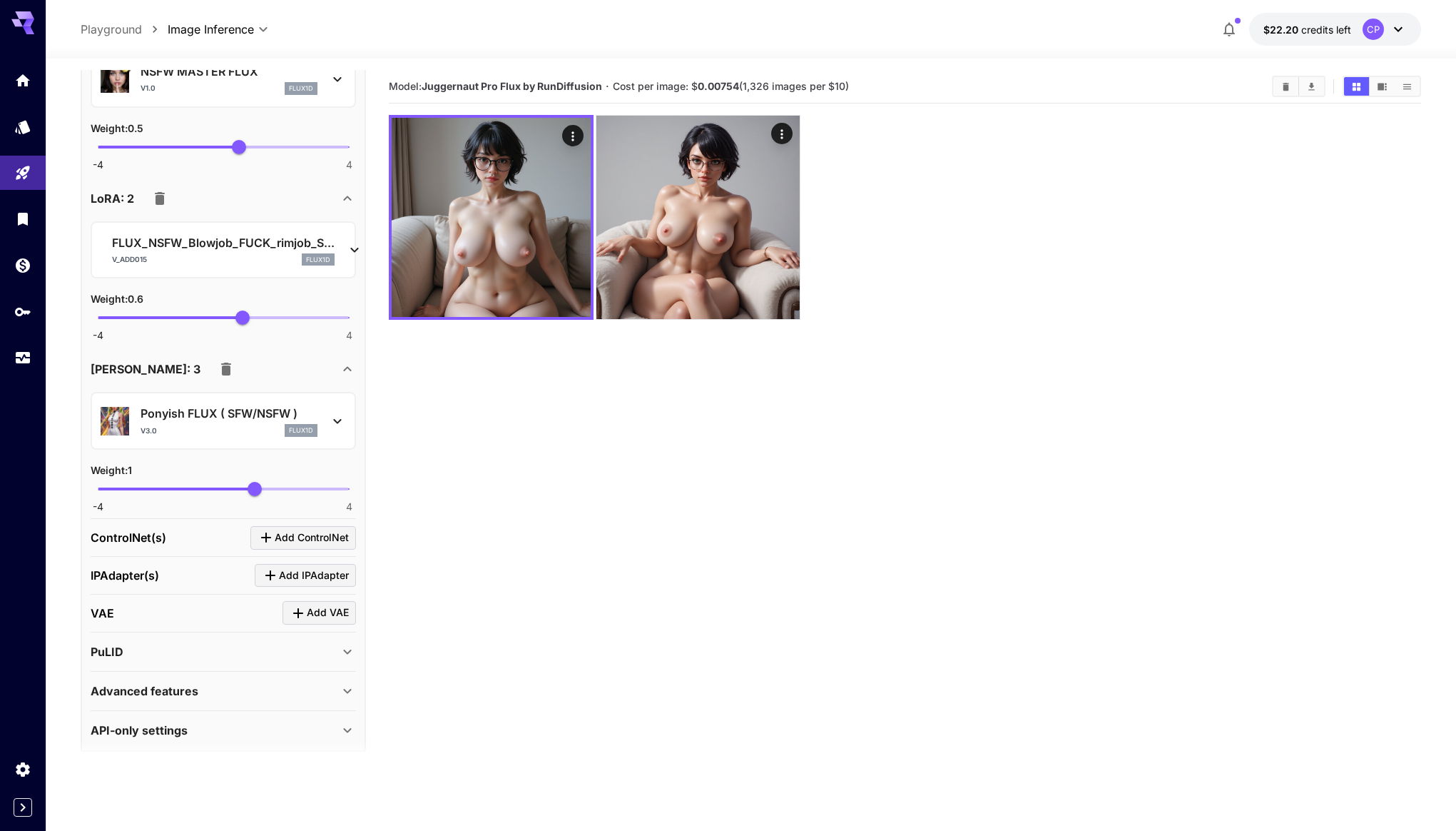
click at [235, 489] on span "-4 4 1" at bounding box center [223, 489] width 251 height 21
click at [229, 488] on span "0.17" at bounding box center [228, 489] width 14 height 14
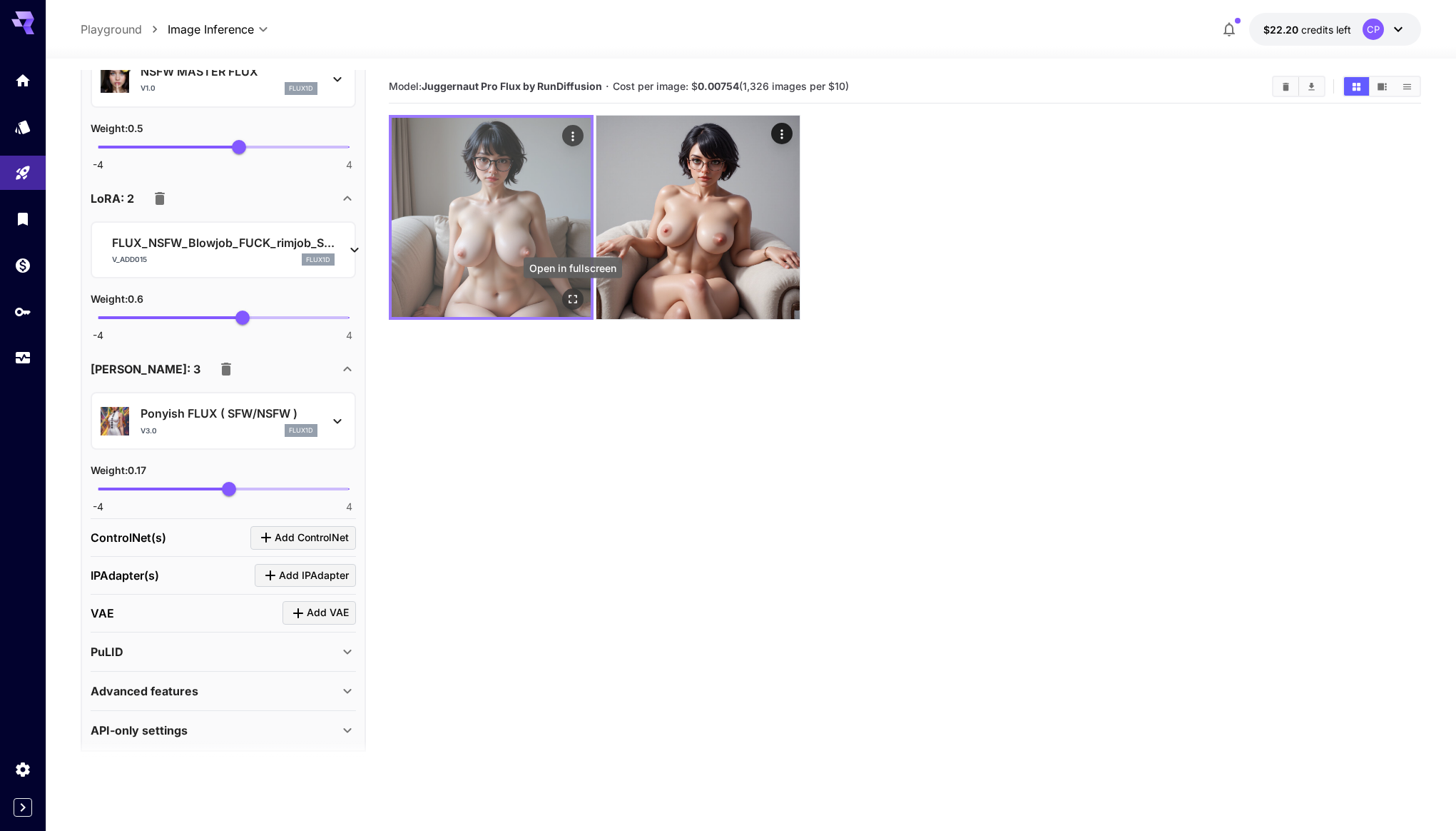
click at [572, 304] on icon "Open in fullscreen" at bounding box center [572, 299] width 14 height 14
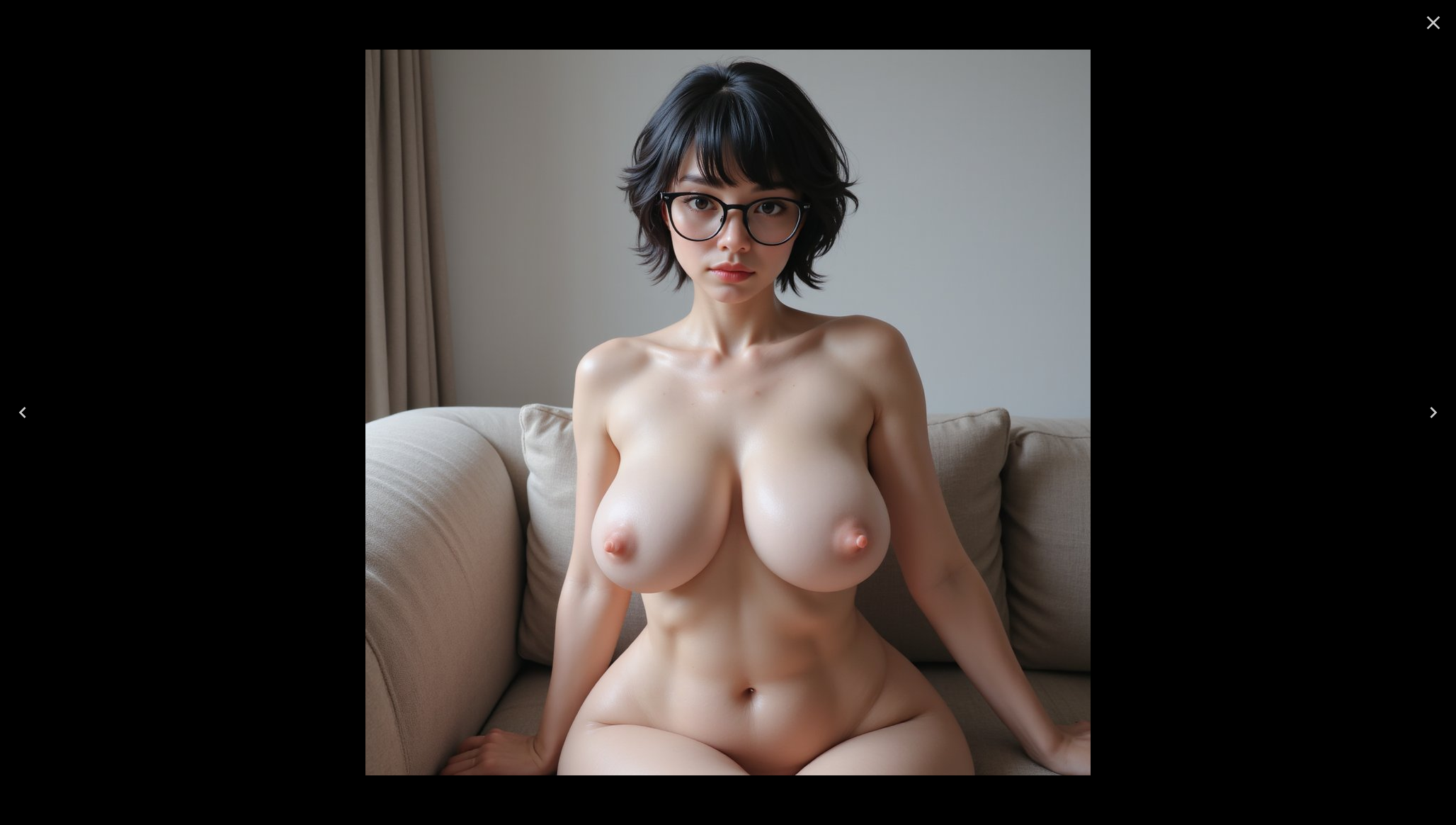
click at [1430, 29] on icon "Close" at bounding box center [1433, 23] width 23 height 23
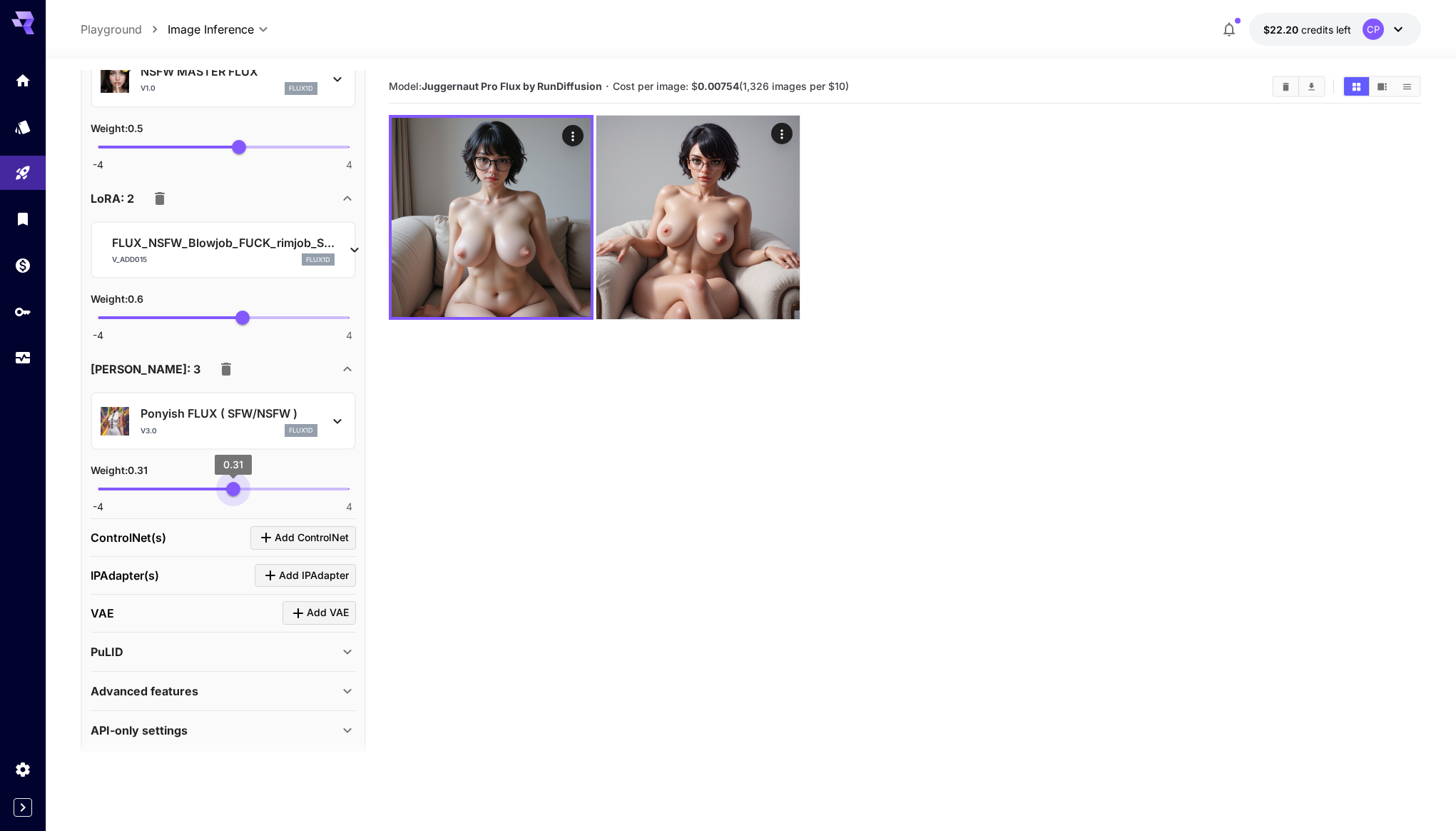
click at [233, 488] on span "0.31" at bounding box center [233, 489] width 14 height 14
click at [273, 463] on div "Weight : 0.3" at bounding box center [223, 469] width 265 height 17
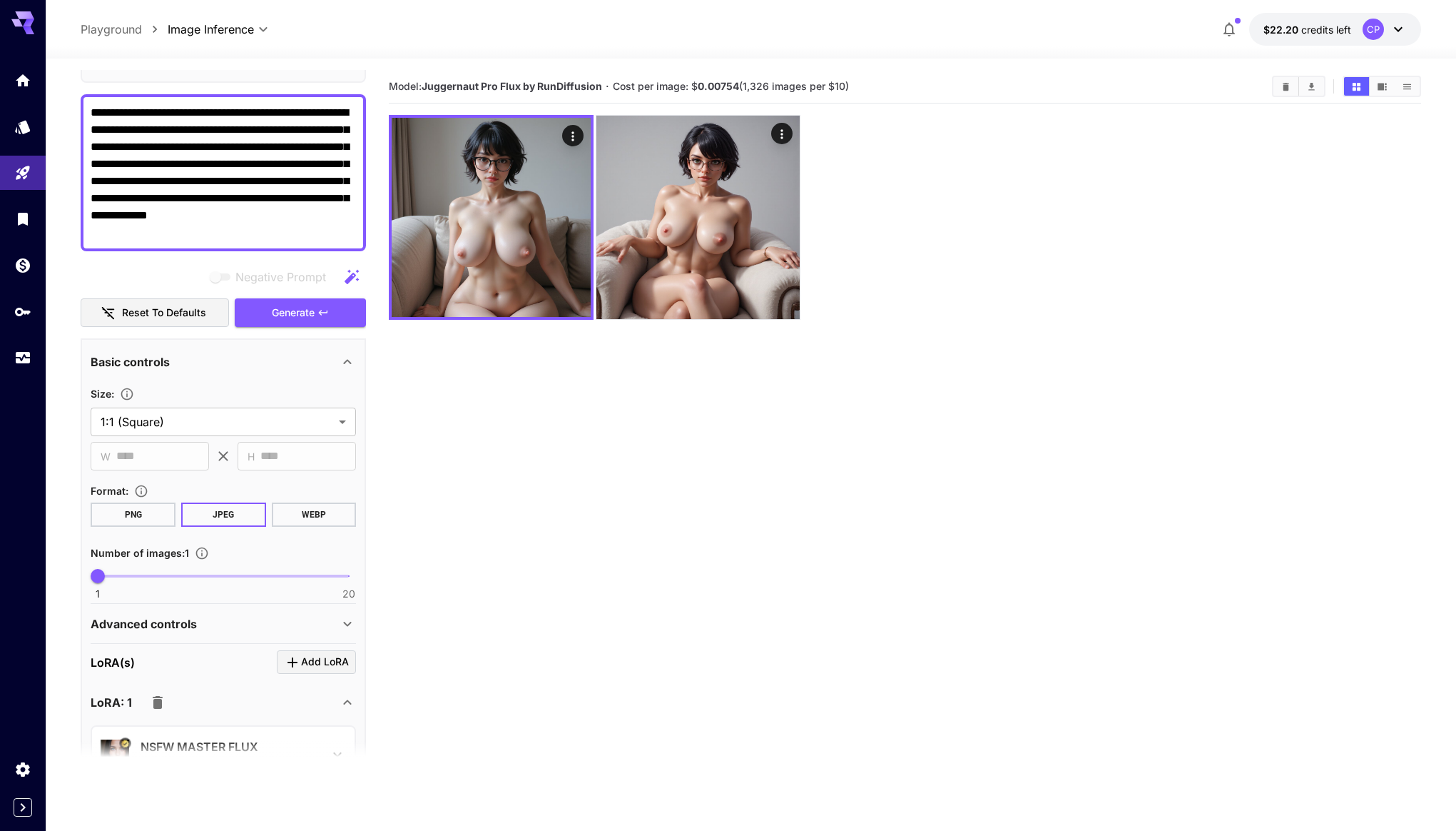
scroll to position [94, 0]
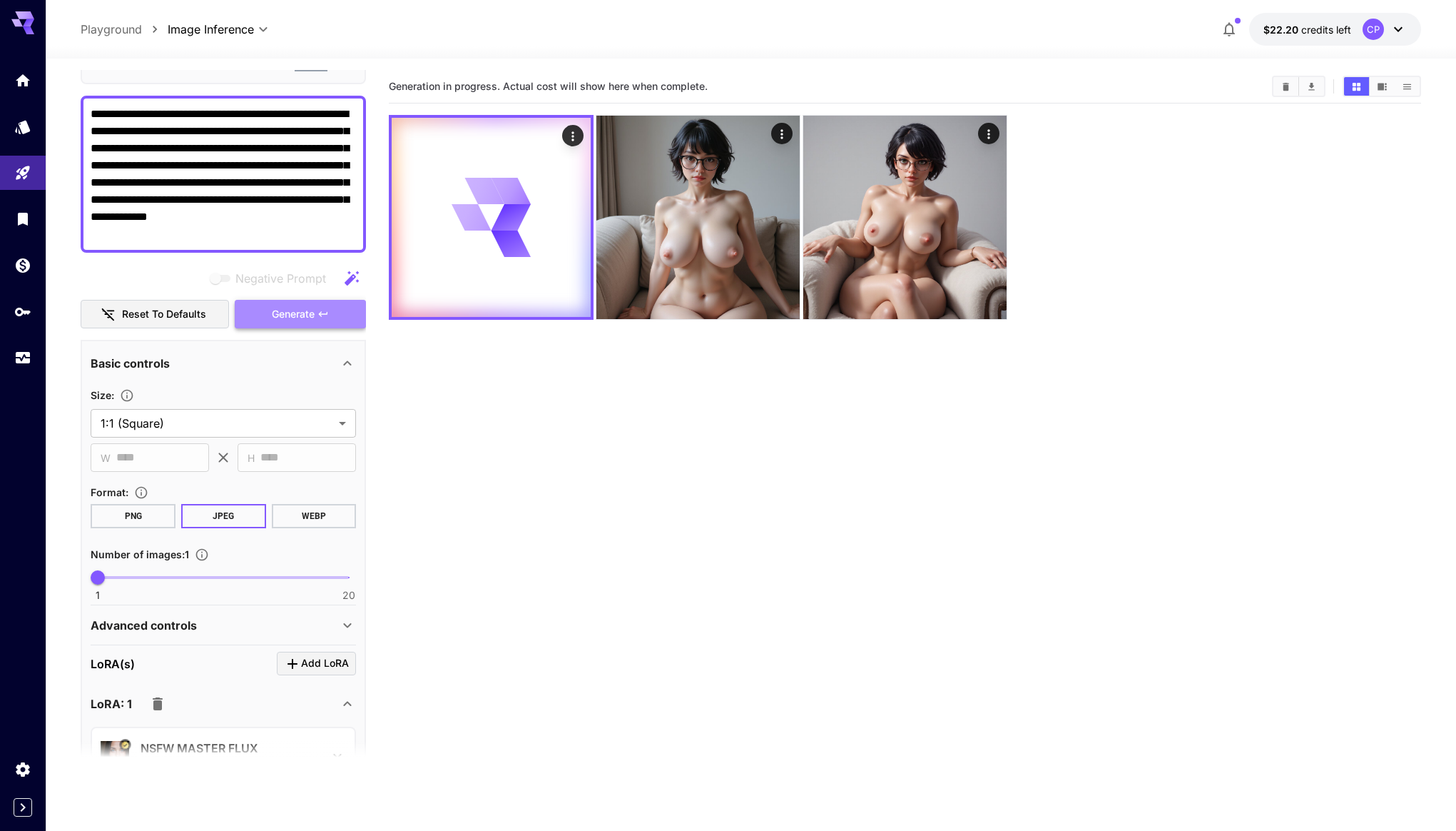
click at [282, 309] on span "Generate" at bounding box center [293, 314] width 42 height 18
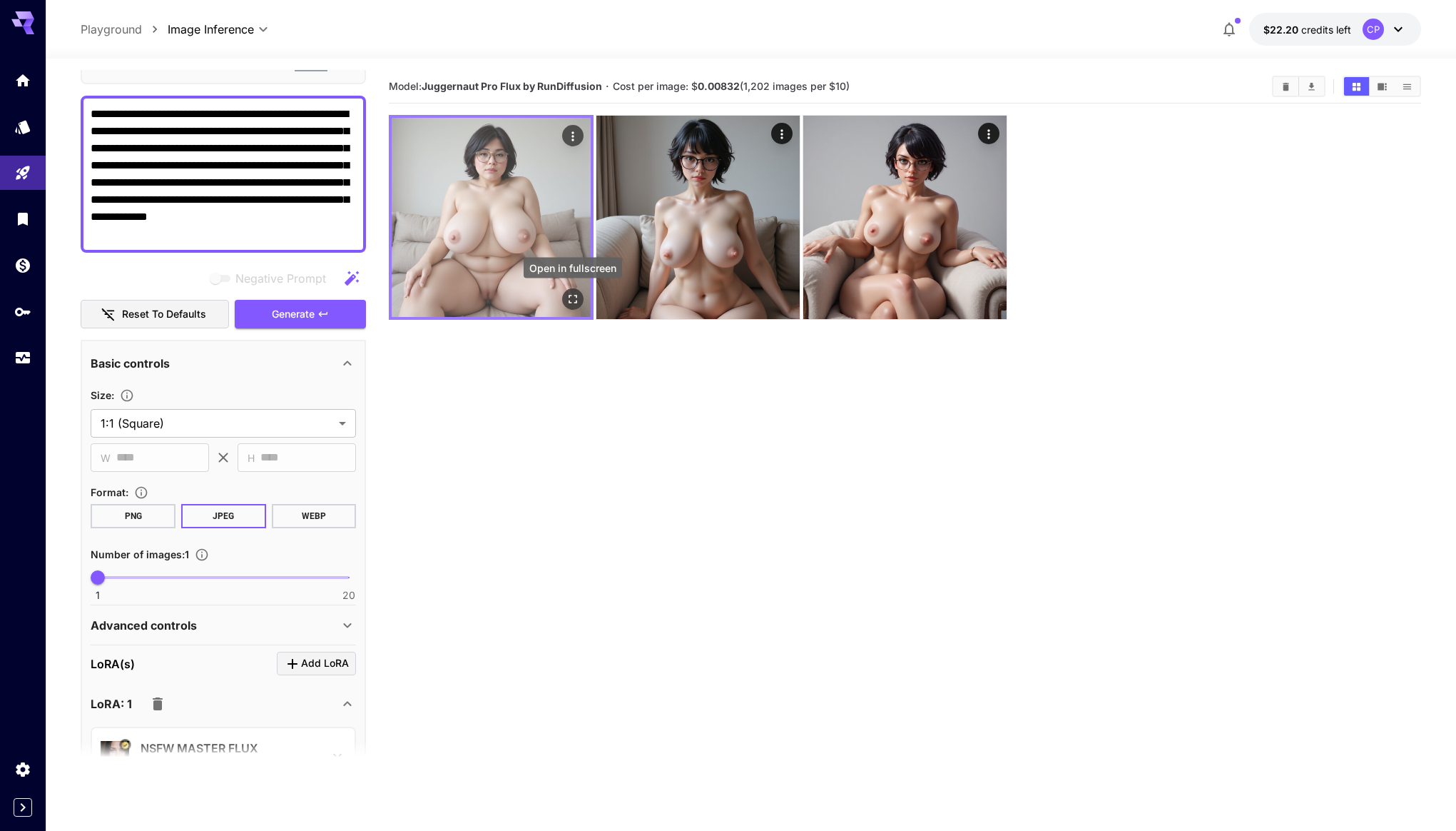
click at [575, 298] on icon "Open in fullscreen" at bounding box center [572, 299] width 14 height 14
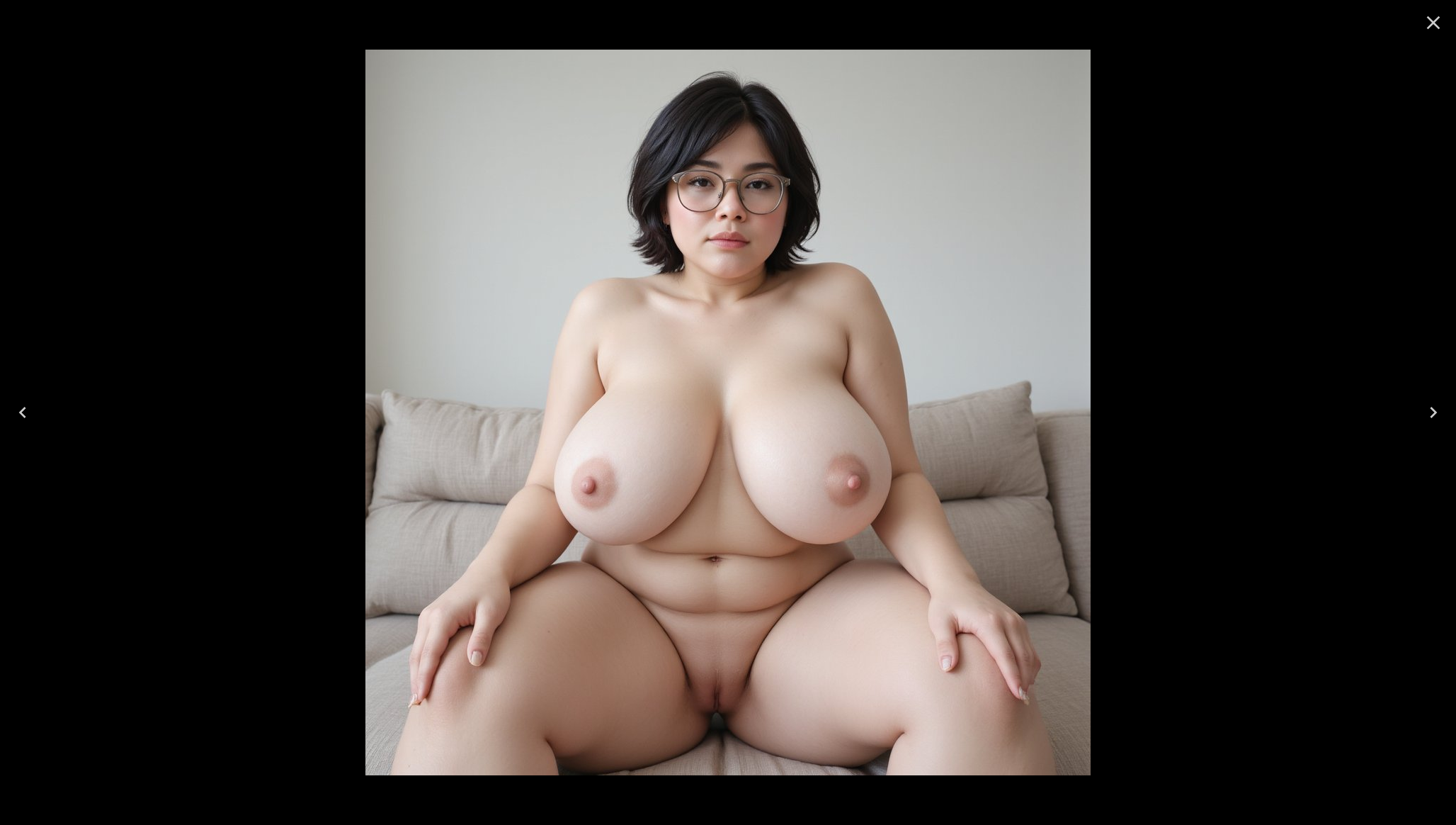
click at [1439, 26] on icon "Close" at bounding box center [1433, 23] width 23 height 23
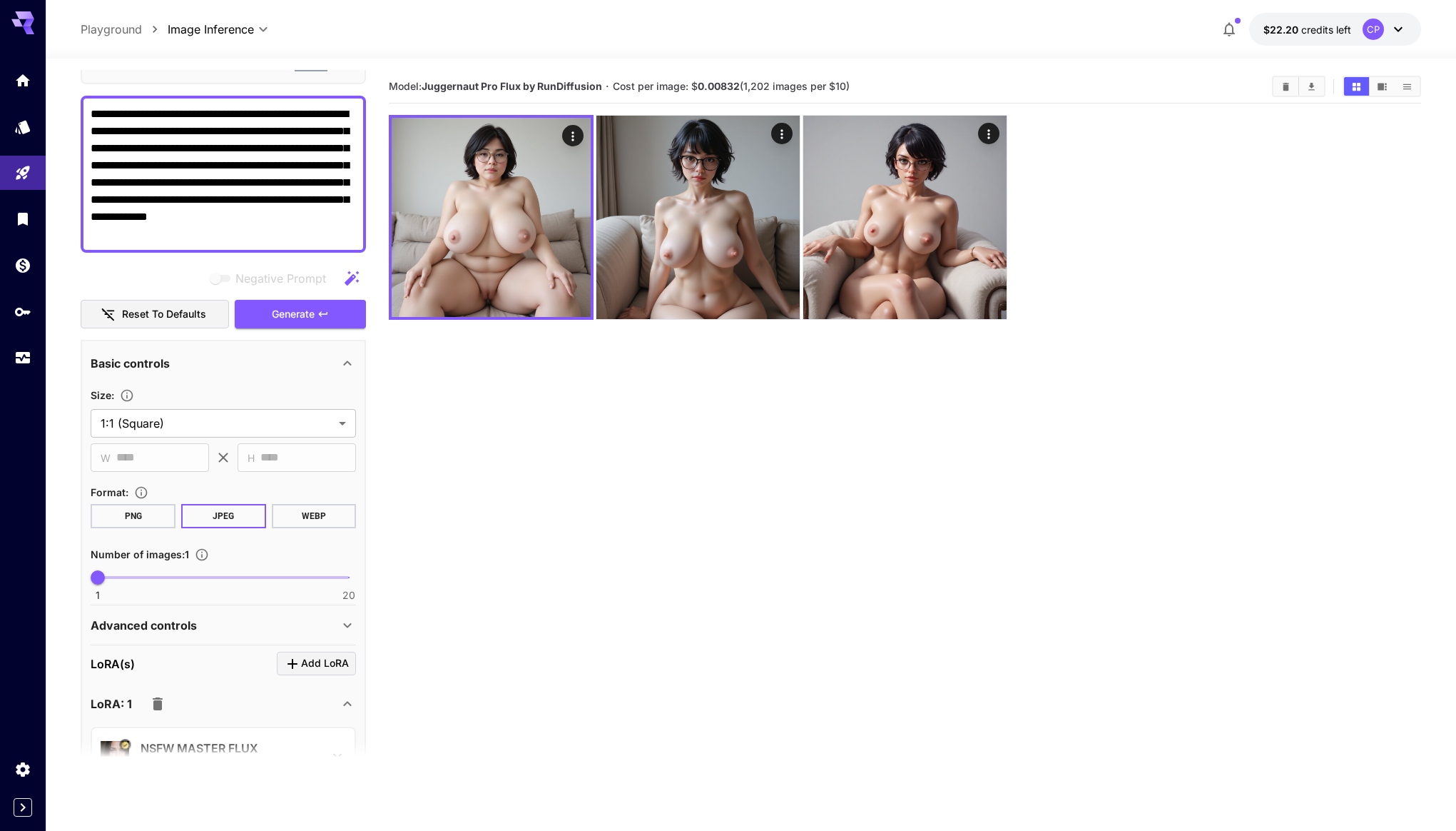
click at [1175, 295] on div at bounding box center [904, 217] width 1031 height 204
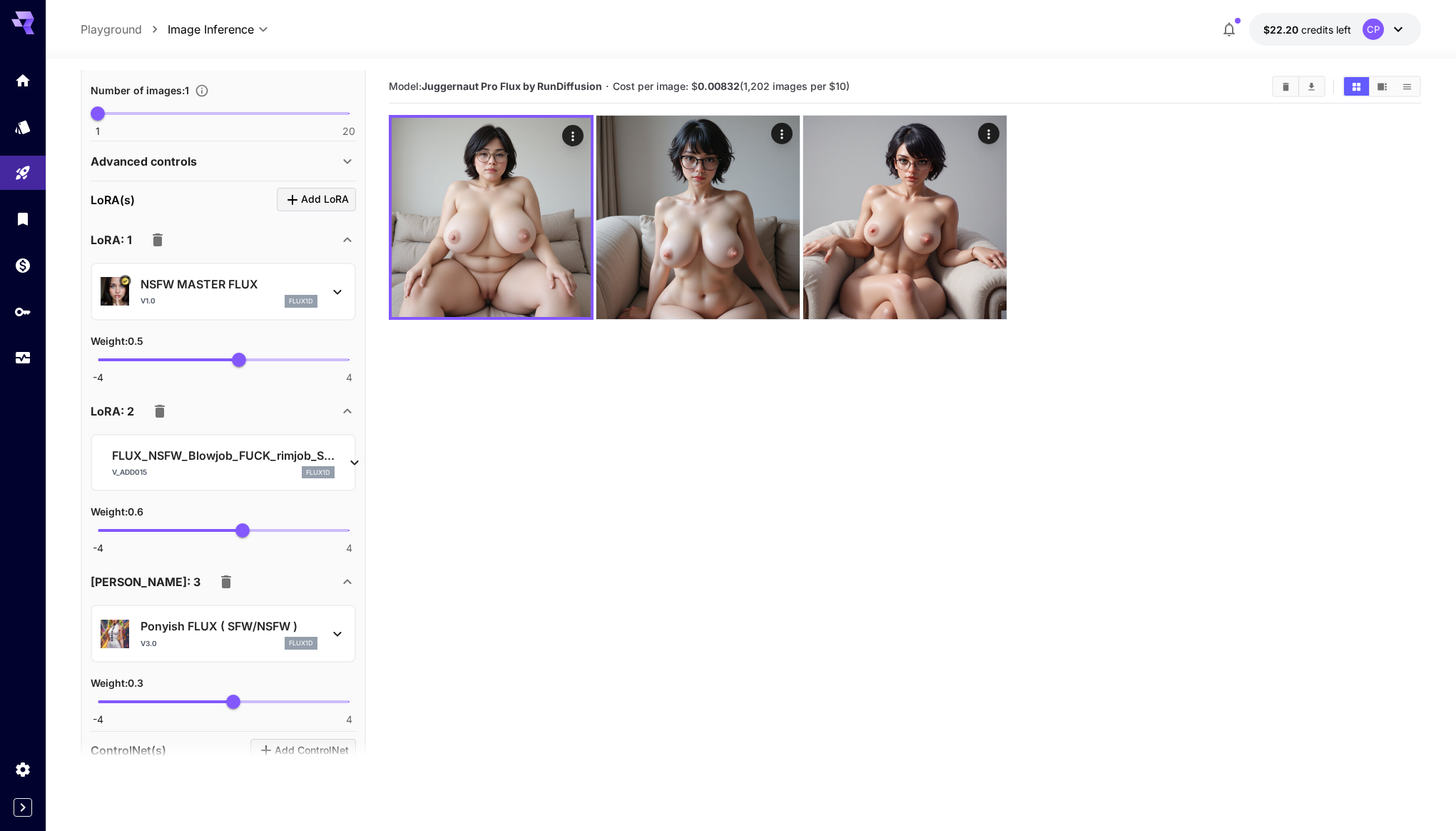
scroll to position [646, 0]
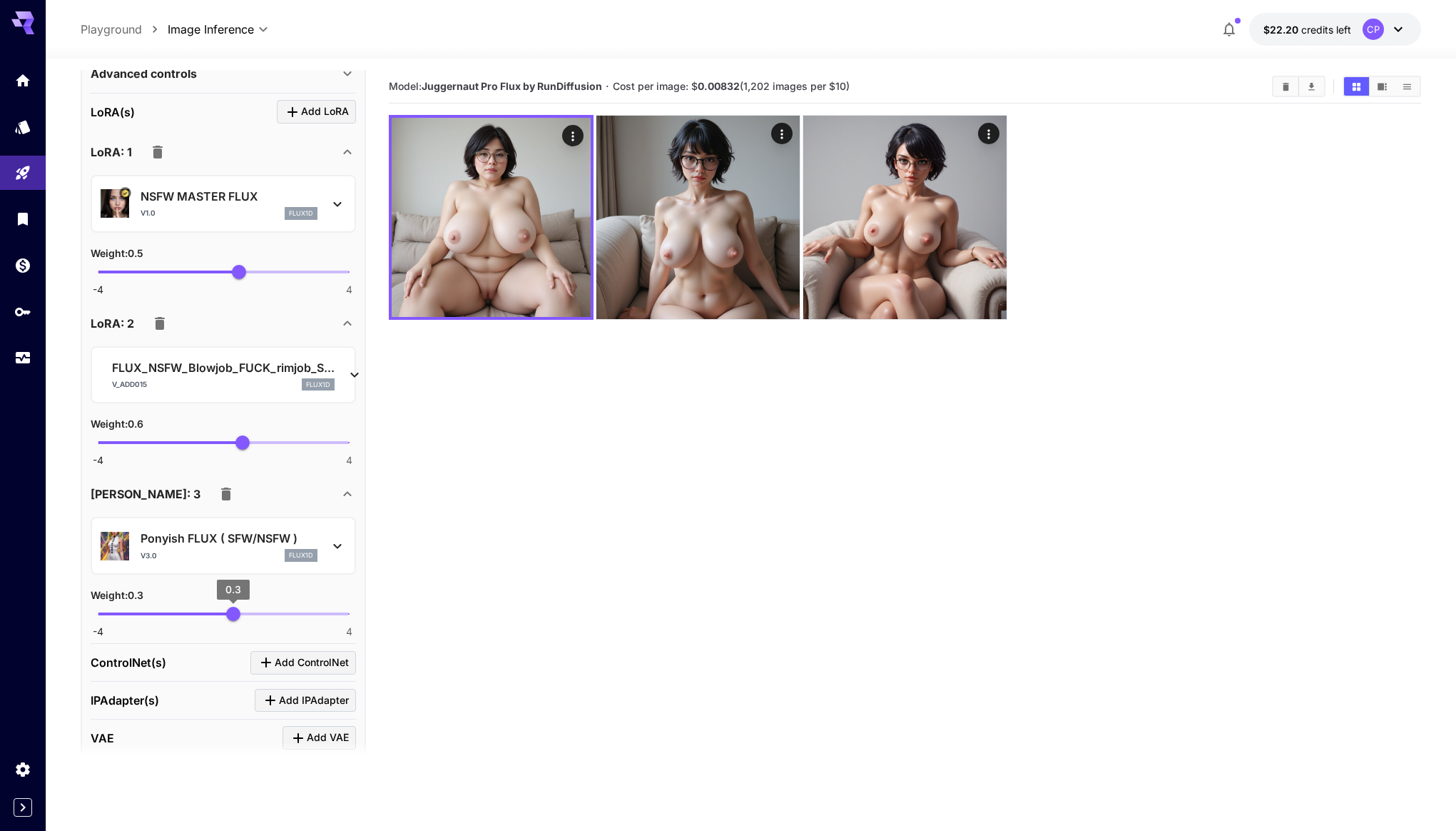
click at [240, 611] on span "0.3" at bounding box center [233, 613] width 14 height 14
click at [246, 611] on span "0.69" at bounding box center [245, 613] width 14 height 14
click at [289, 592] on div "Weight : 0.7" at bounding box center [223, 595] width 265 height 17
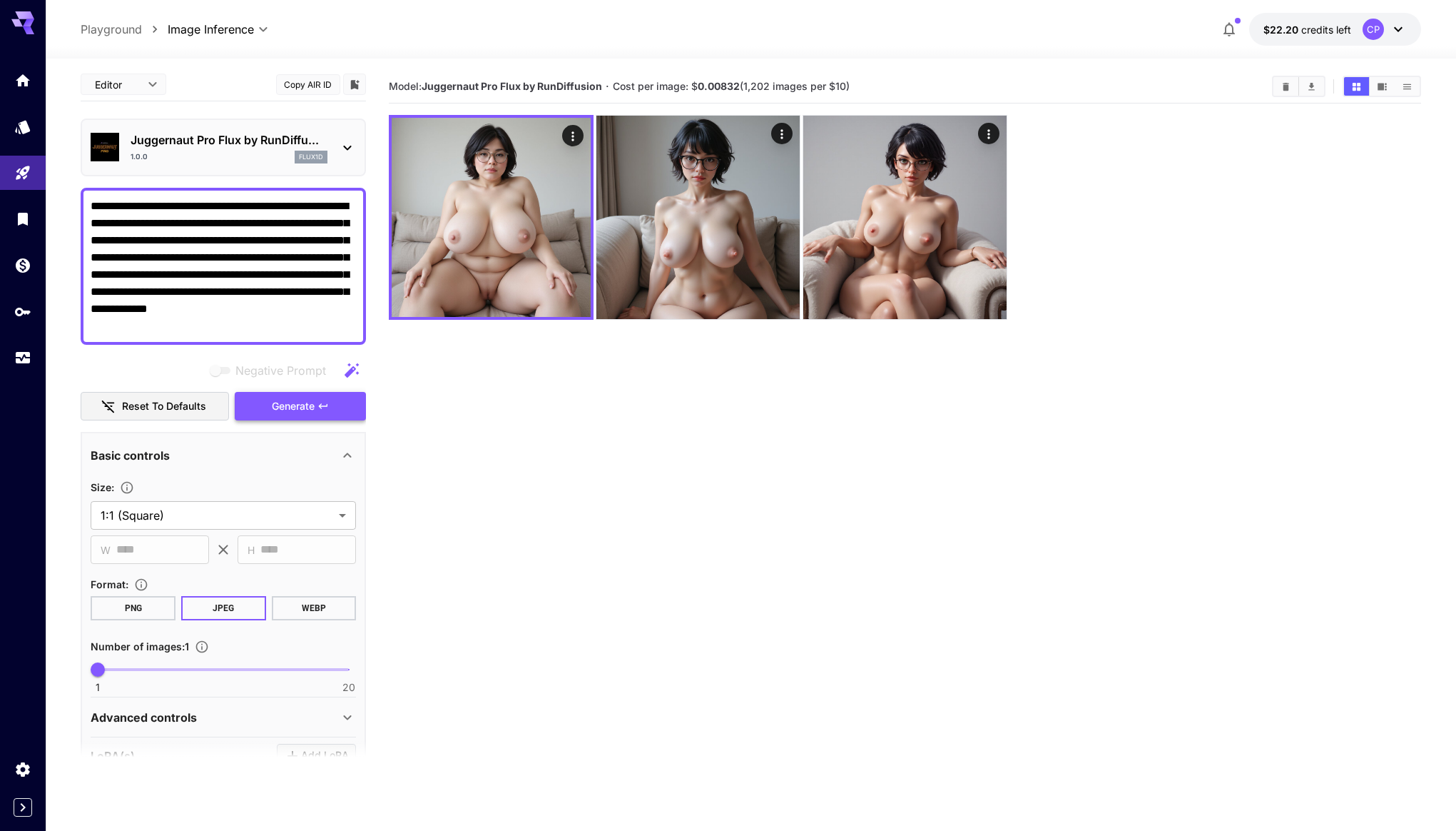
scroll to position [0, 0]
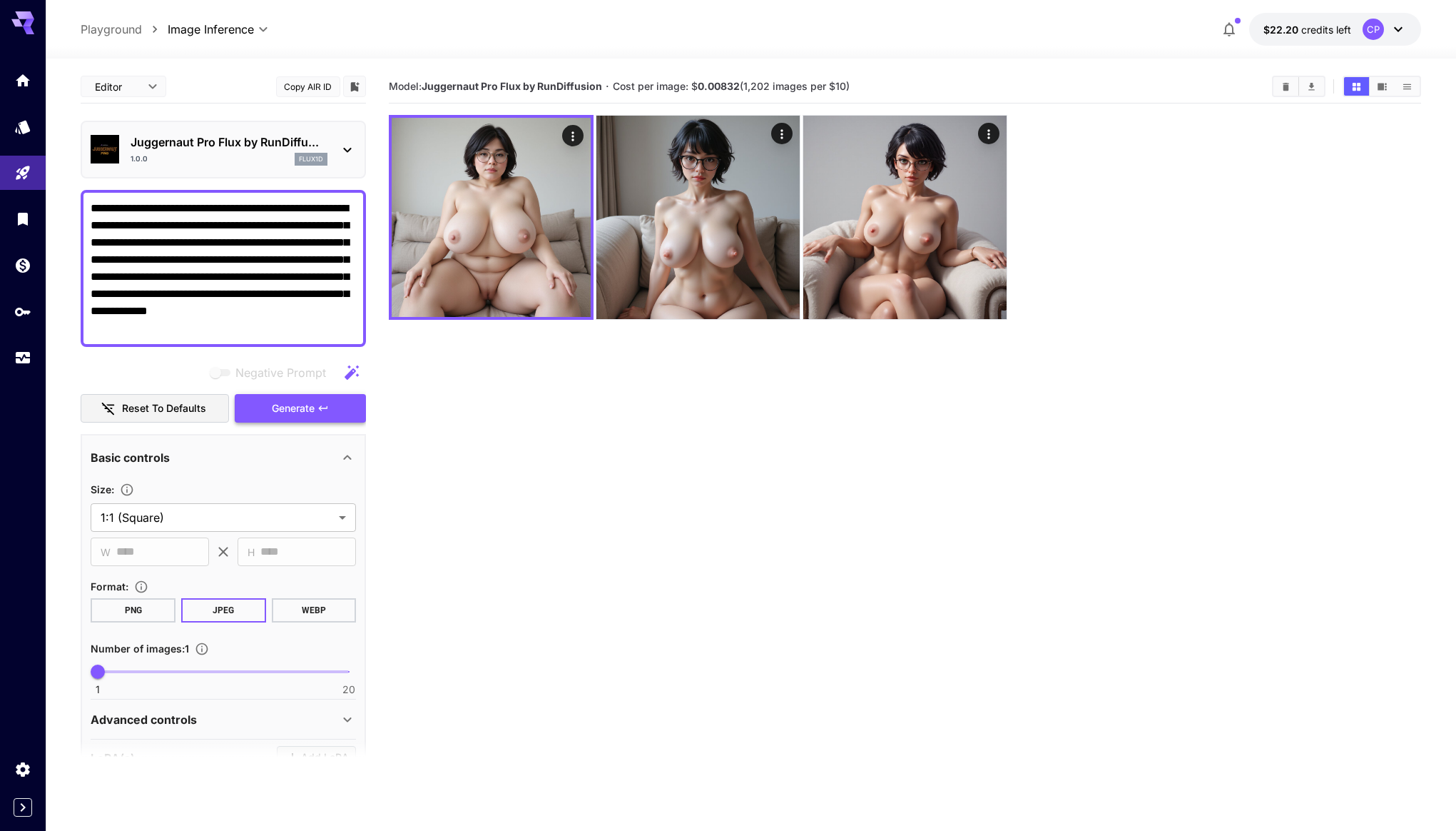
click at [316, 411] on button "Generate" at bounding box center [301, 409] width 131 height 29
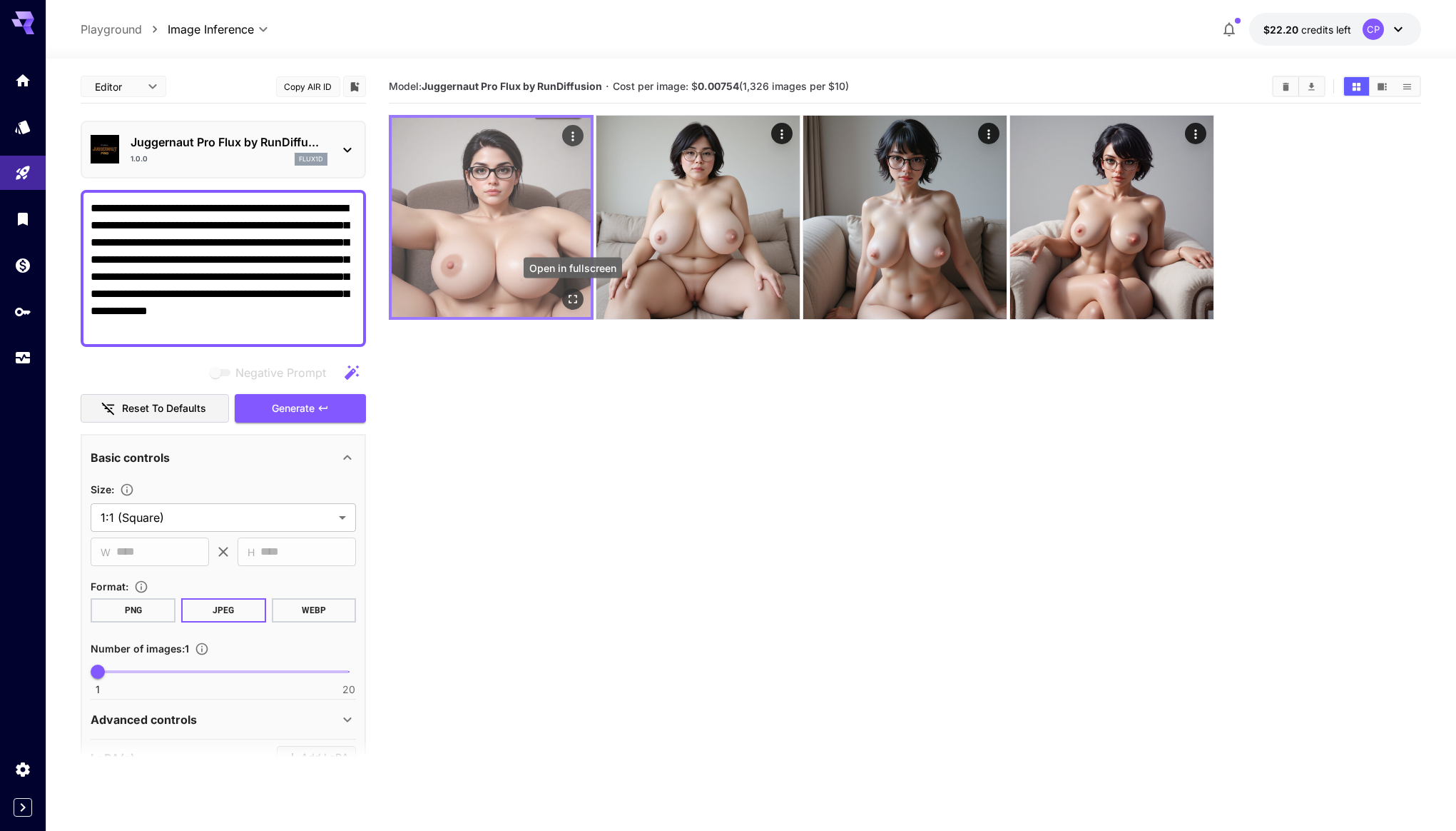
click at [575, 304] on icon "Open in fullscreen" at bounding box center [572, 299] width 14 height 14
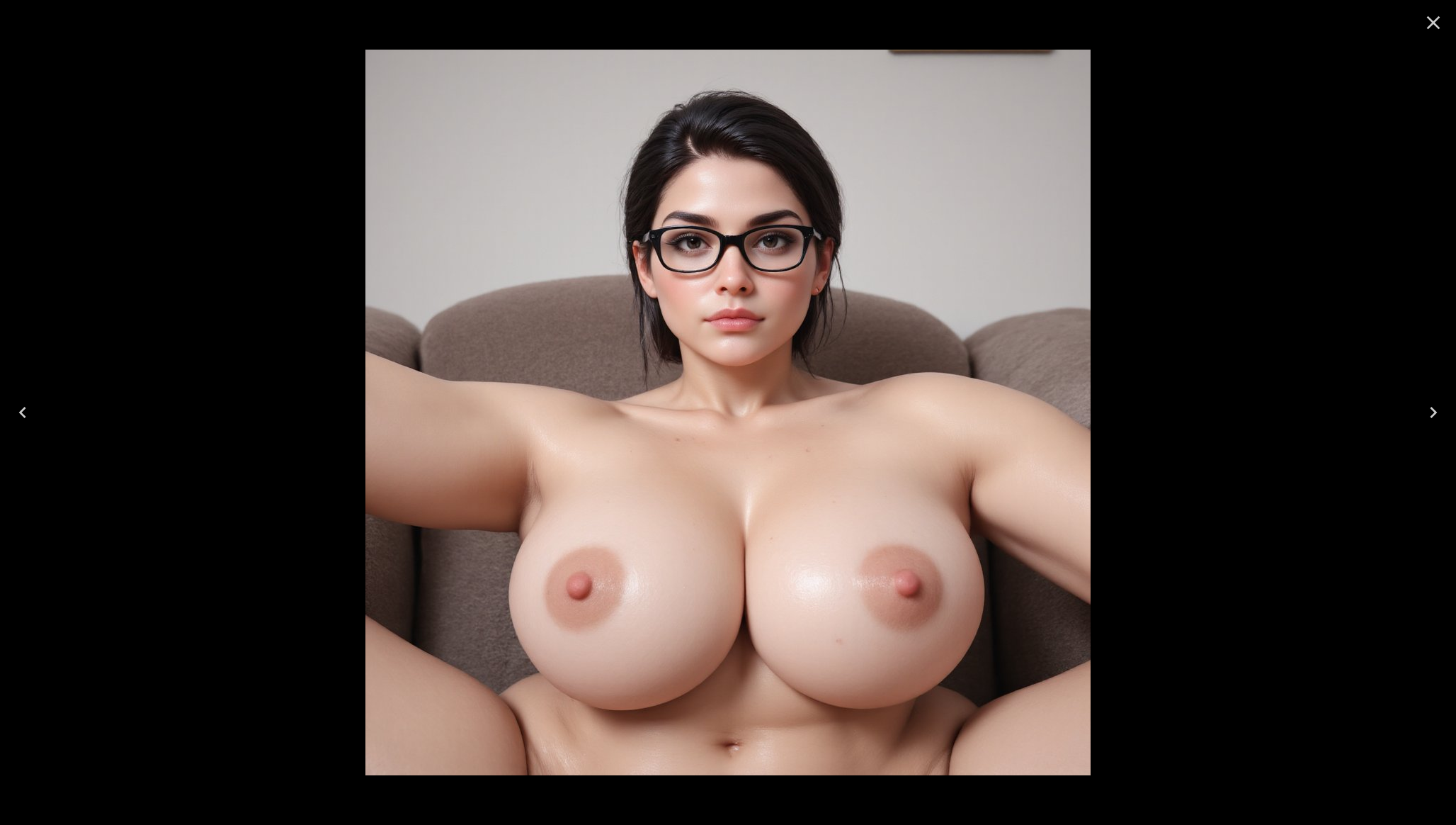
click at [1430, 24] on icon "Close" at bounding box center [1434, 23] width 13 height 13
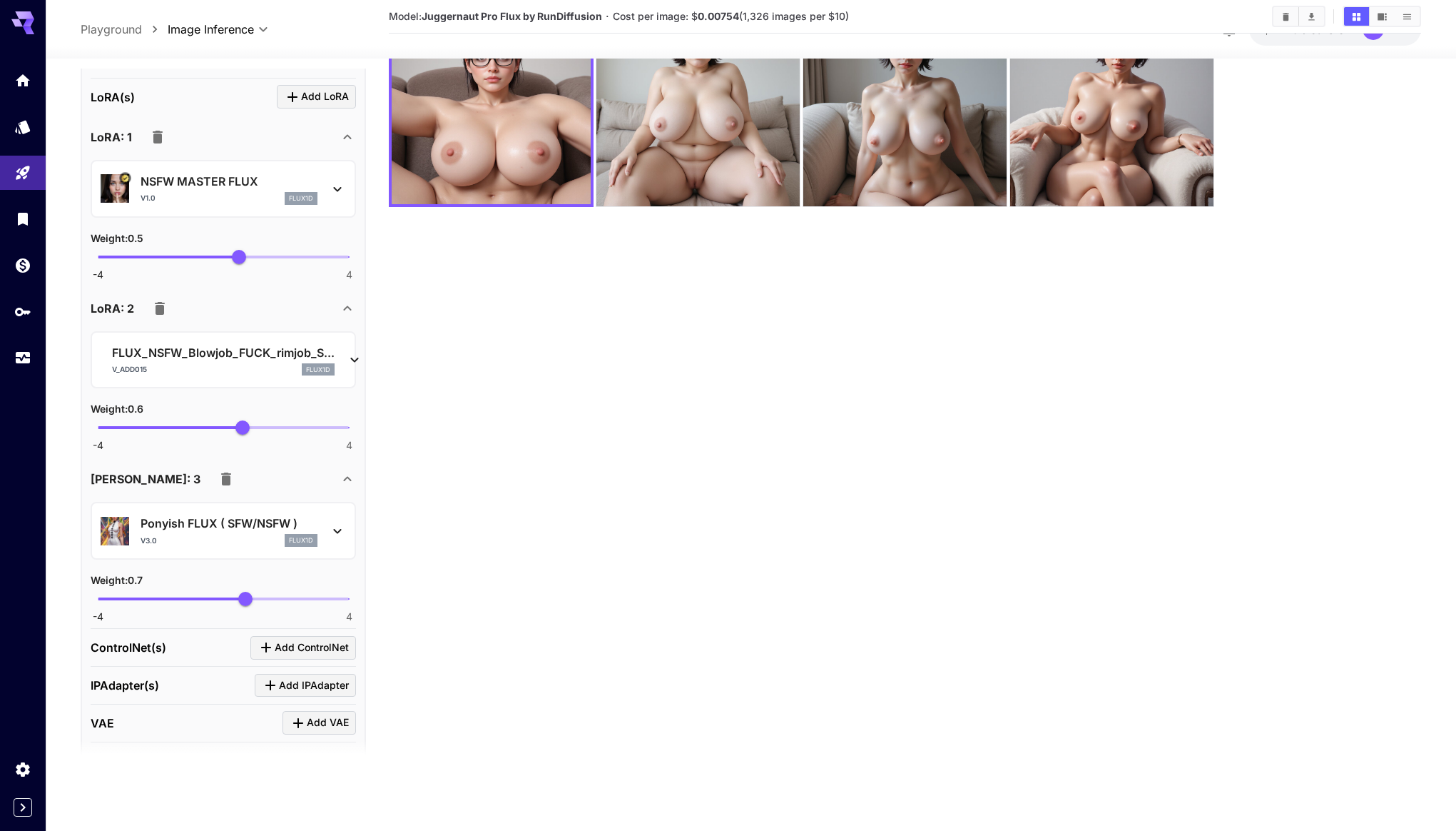
scroll to position [688, 0]
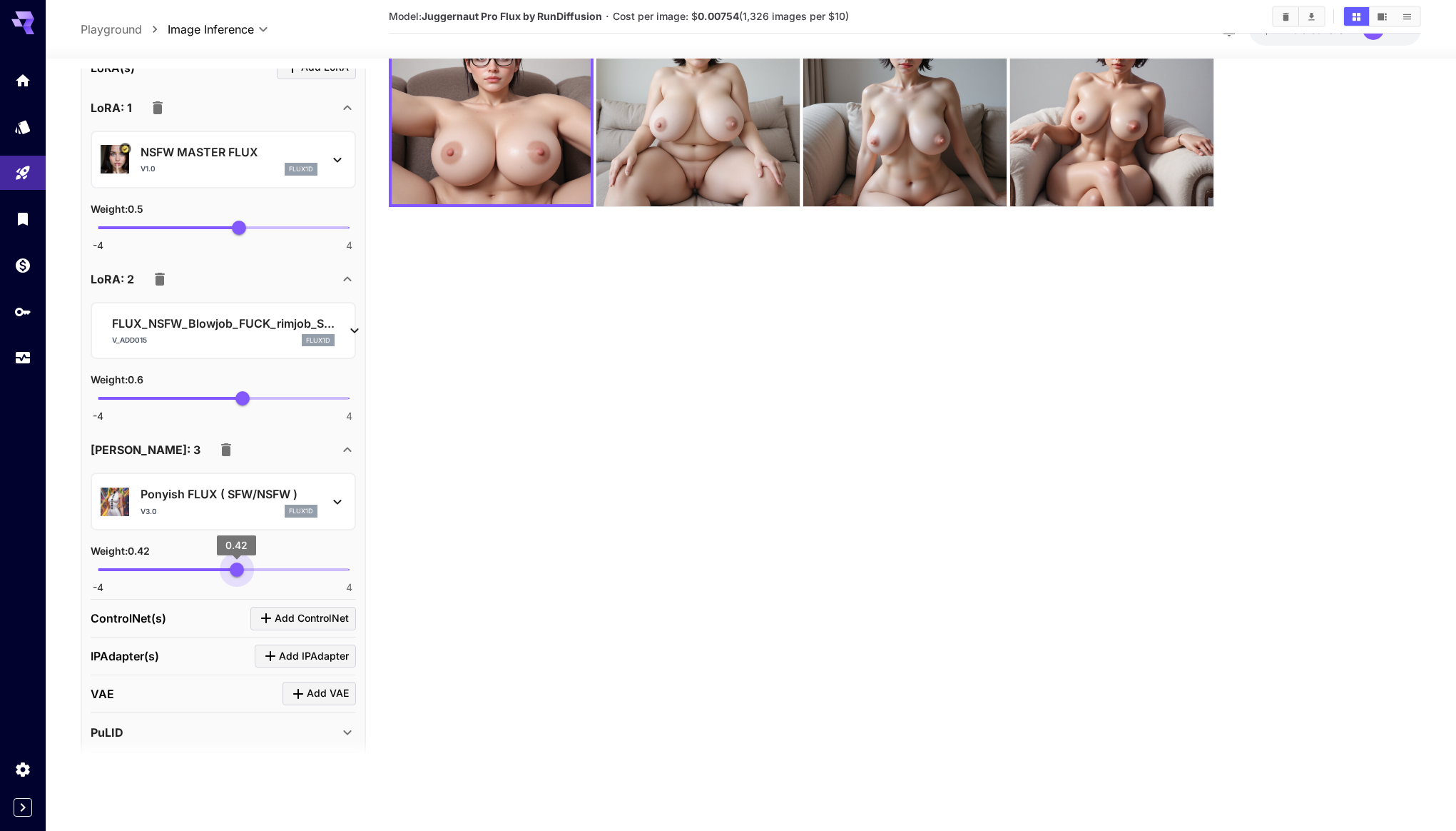
click at [237, 570] on span "0.42" at bounding box center [236, 569] width 14 height 14
type input "***"
click at [283, 547] on div "Weight : 0.4" at bounding box center [223, 550] width 265 height 17
click at [1289, 22] on button "Clear Images" at bounding box center [1285, 15] width 25 height 18
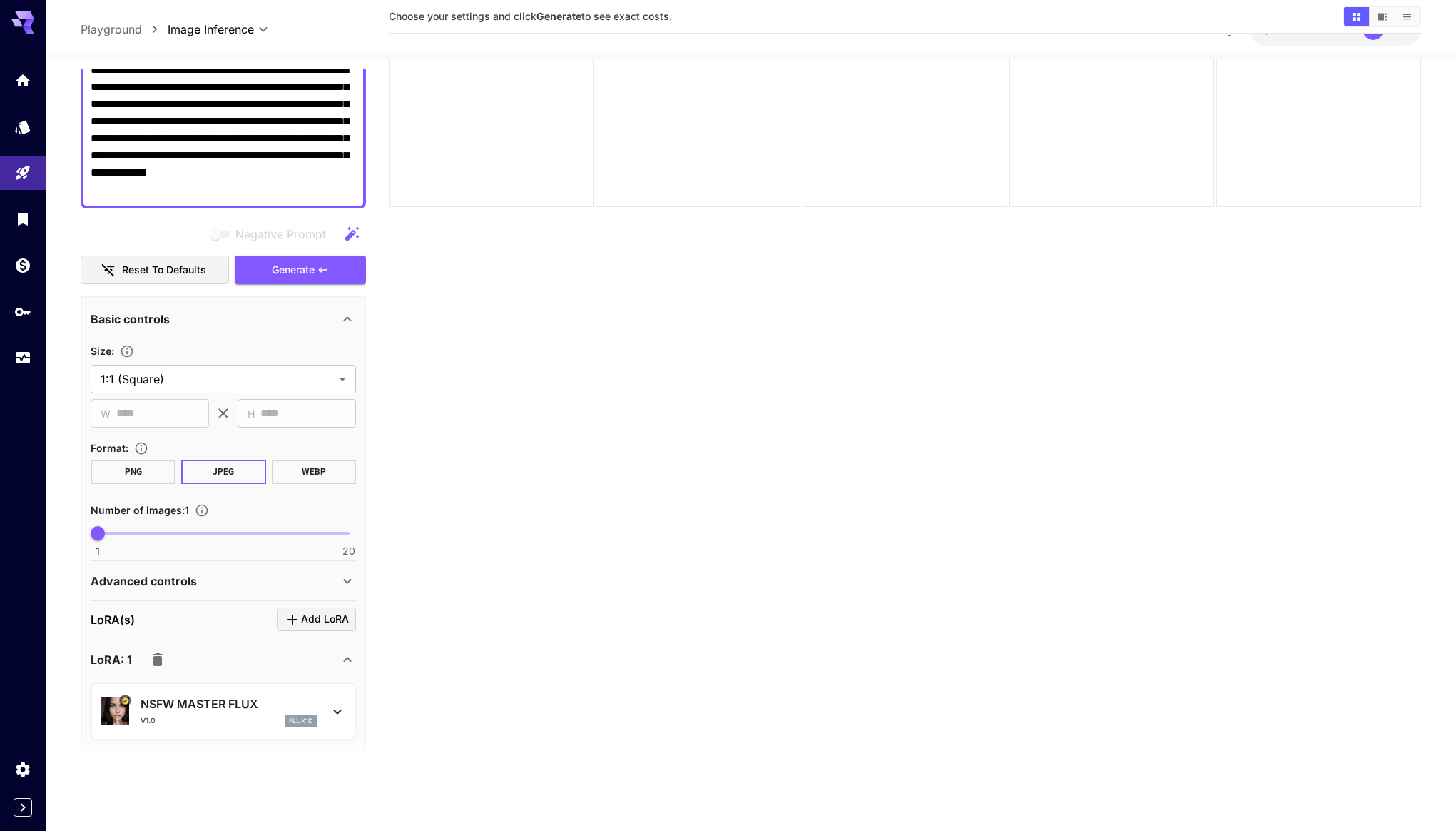
scroll to position [136, 0]
click at [290, 270] on span "Generate" at bounding box center [293, 271] width 42 height 18
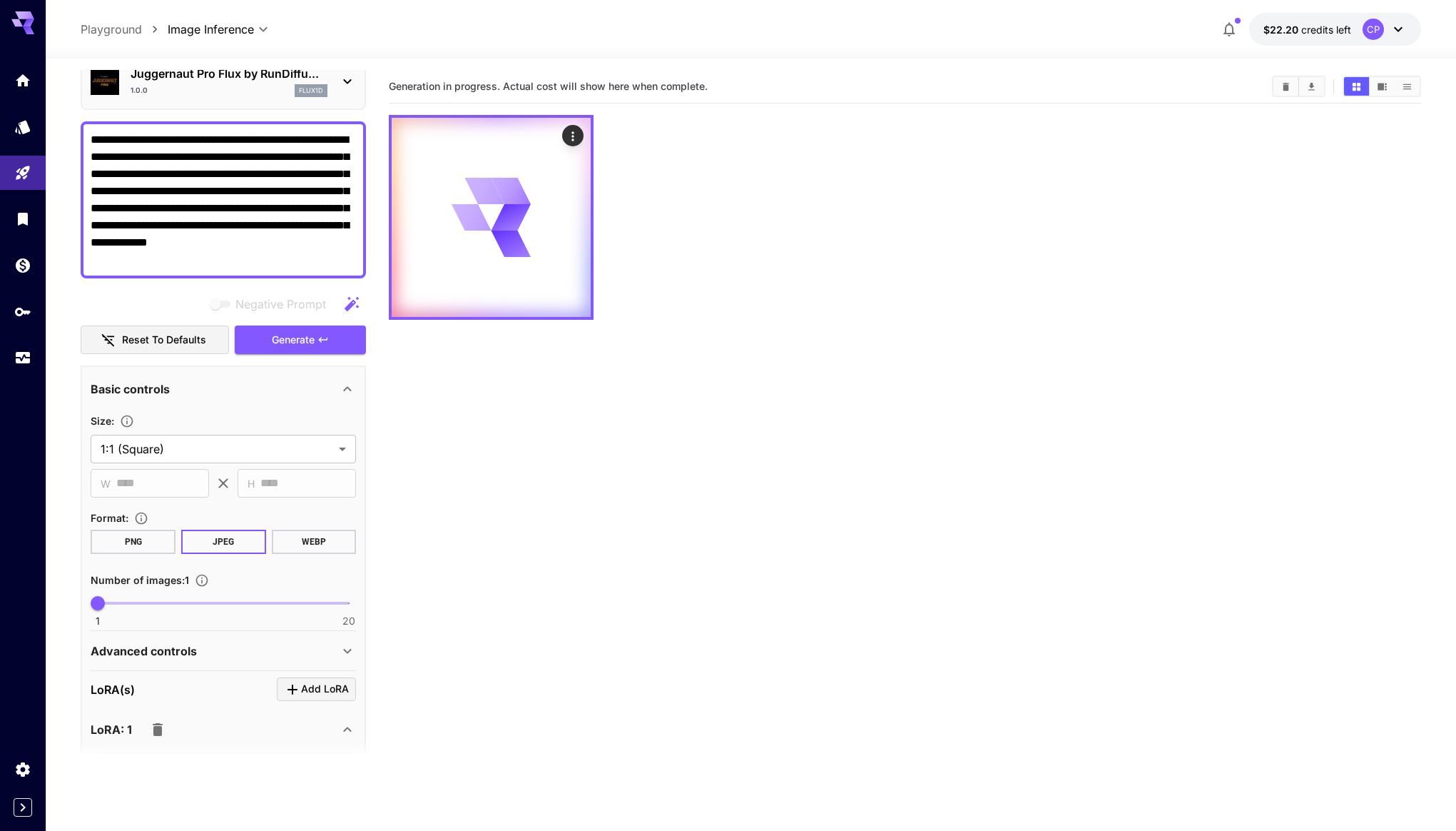
scroll to position [0, 0]
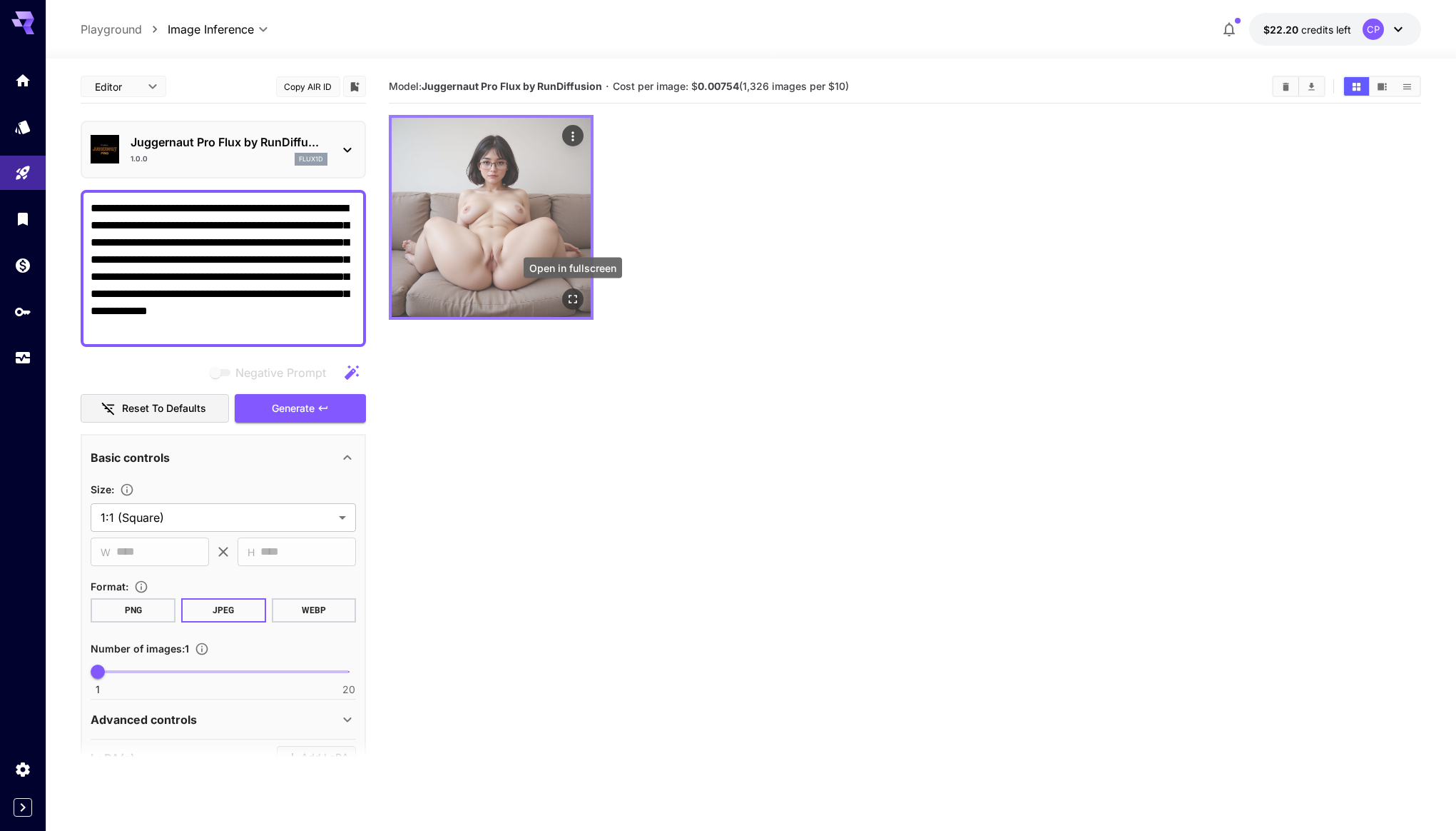
click at [578, 304] on icon "Open in fullscreen" at bounding box center [572, 299] width 14 height 14
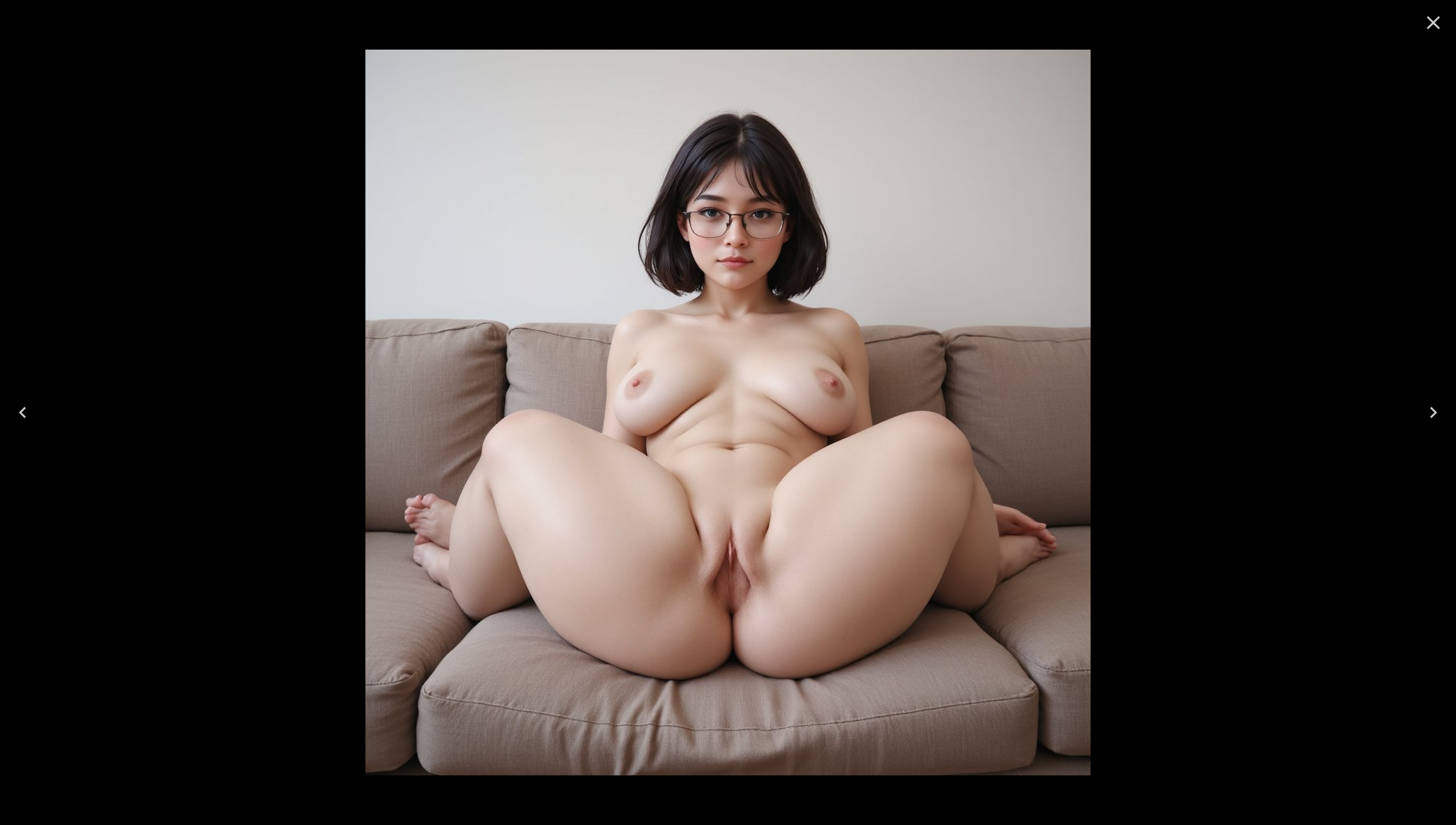
click at [1434, 26] on icon "Close" at bounding box center [1433, 23] width 23 height 23
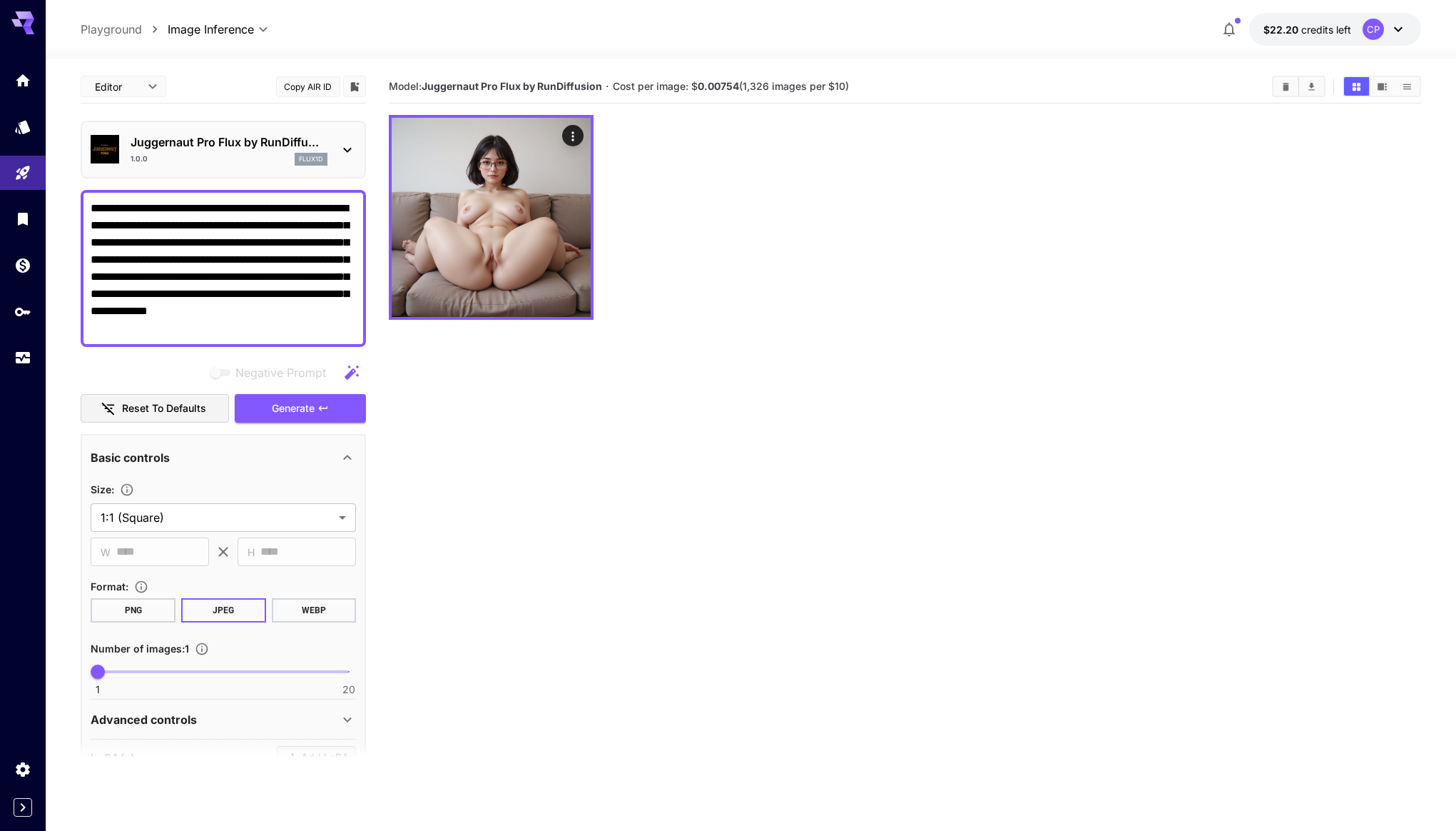
click at [1288, 85] on icon "Clear Images" at bounding box center [1285, 86] width 11 height 11
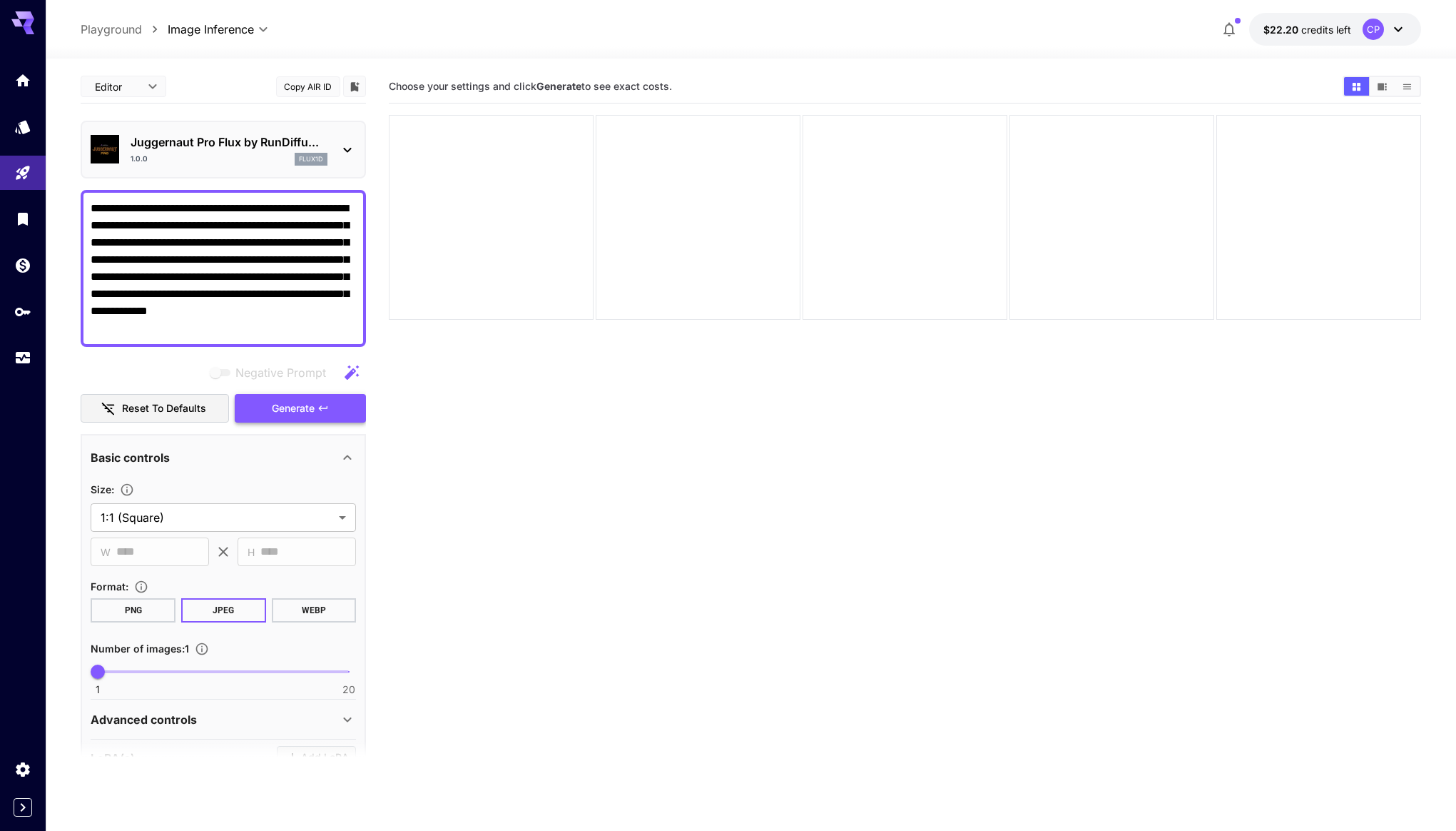
click at [309, 410] on span "Generate" at bounding box center [293, 409] width 42 height 18
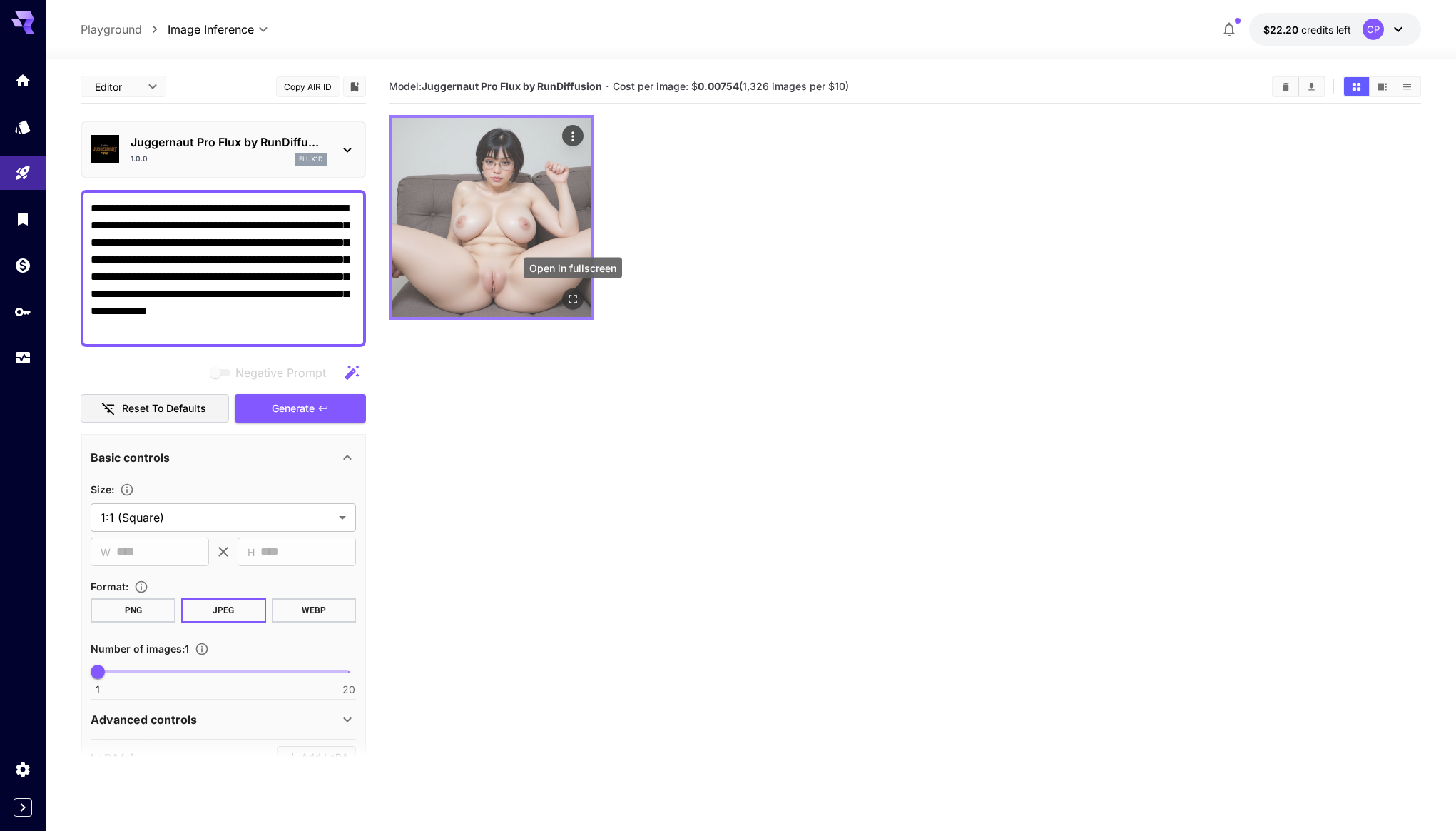
click at [575, 302] on icon "Open in fullscreen" at bounding box center [572, 299] width 9 height 9
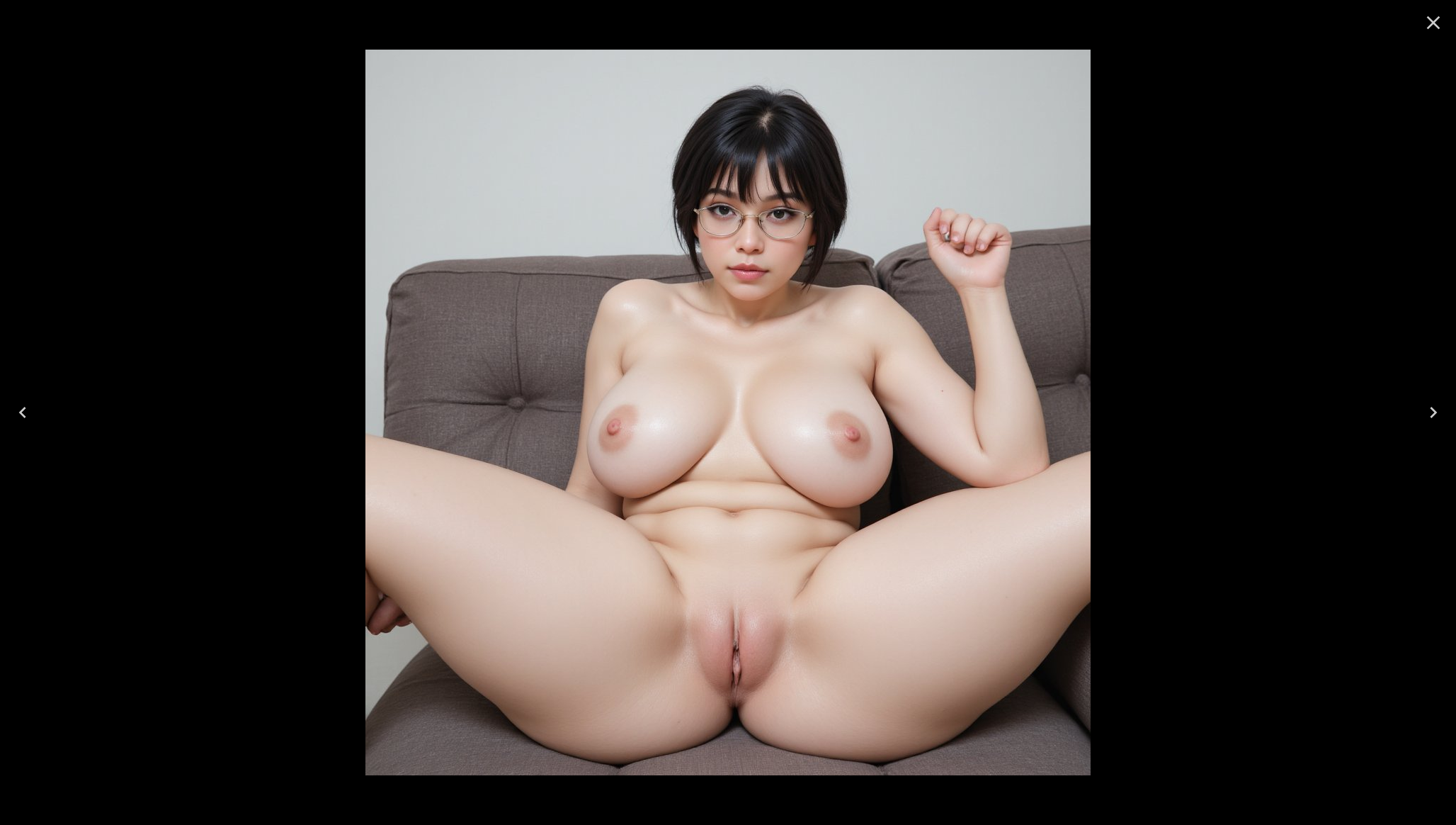
click at [1430, 29] on icon "Close" at bounding box center [1433, 23] width 23 height 23
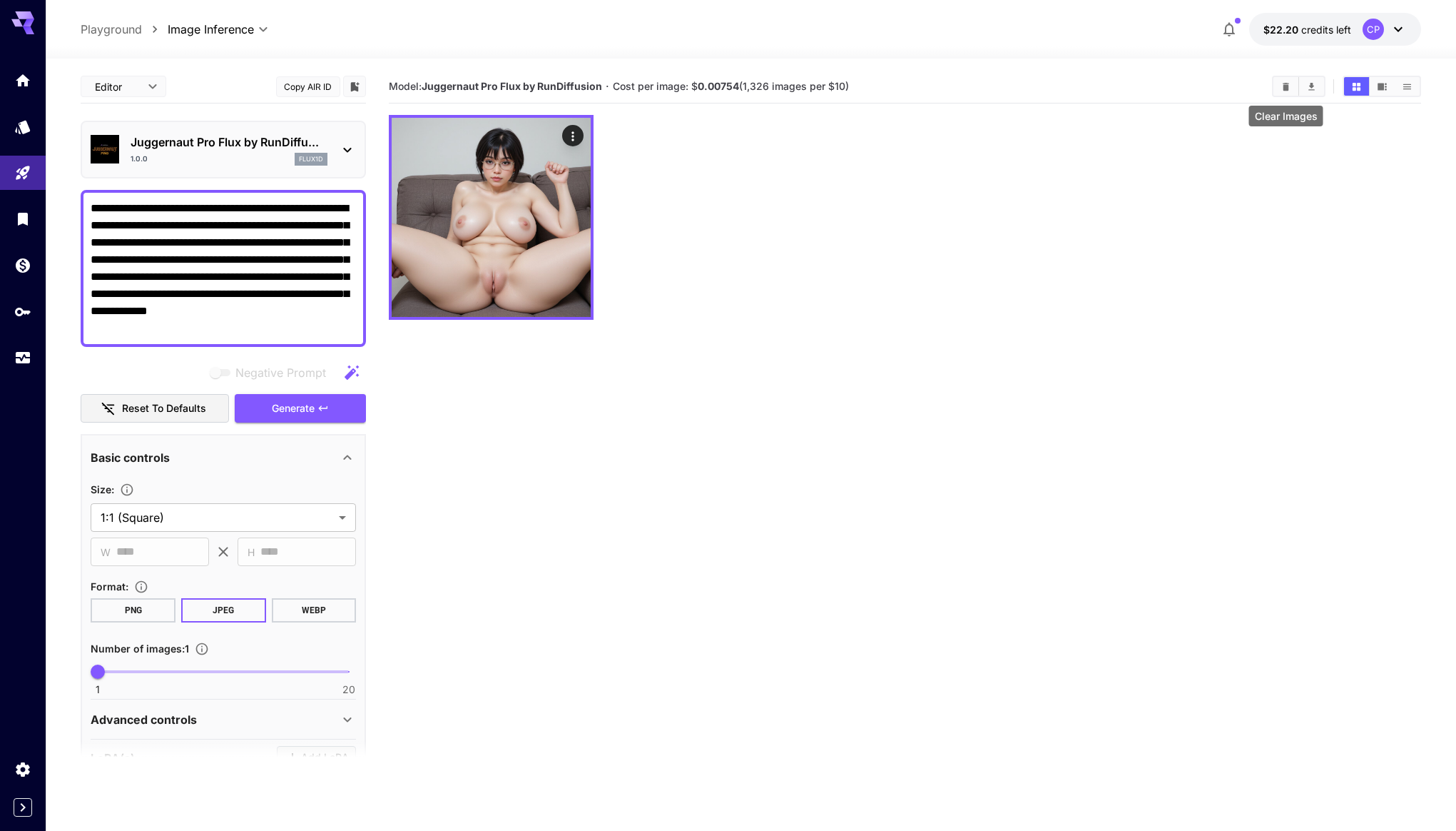
click at [1289, 85] on icon "Clear Images" at bounding box center [1285, 86] width 11 height 11
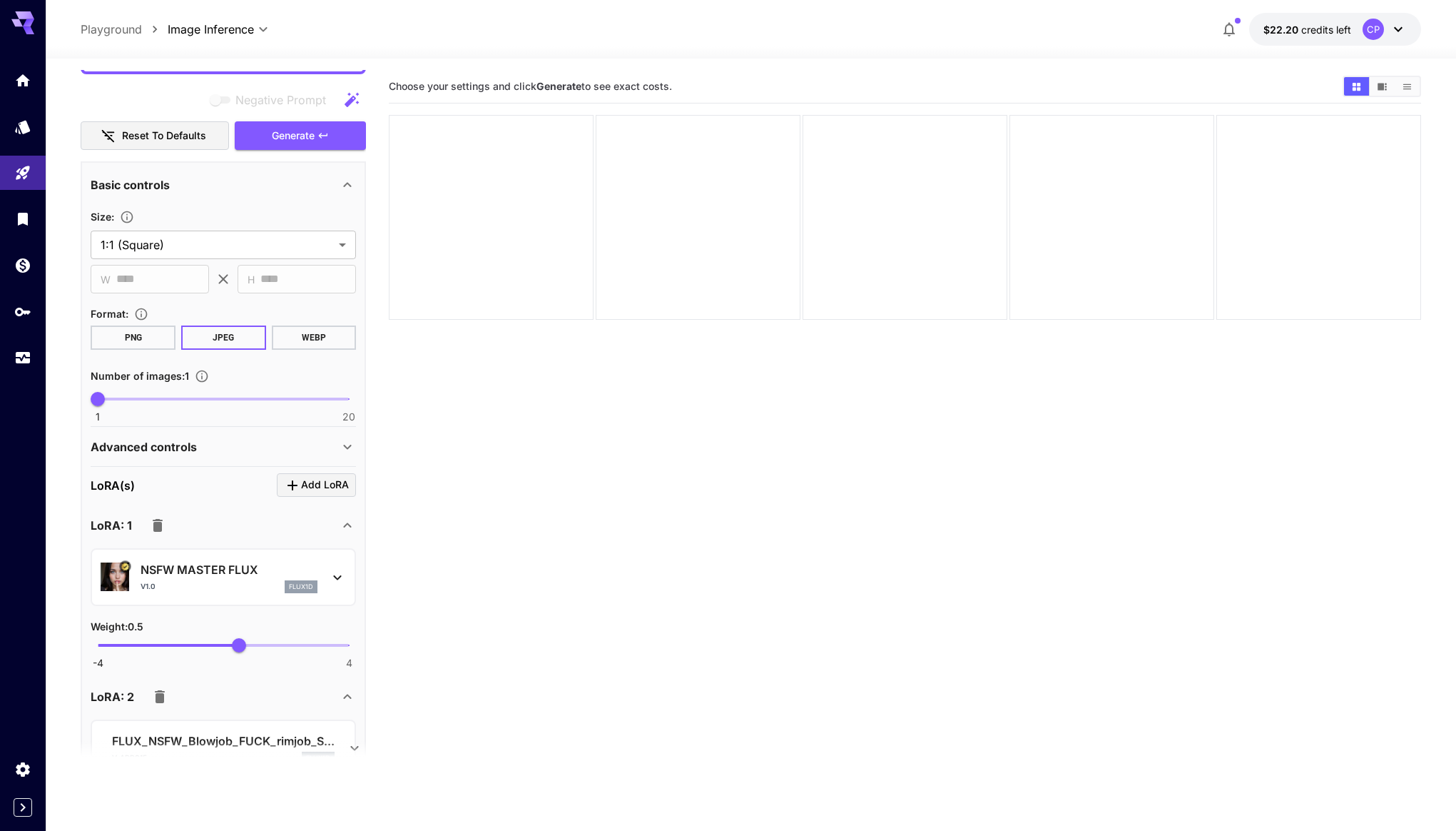
scroll to position [676, 0]
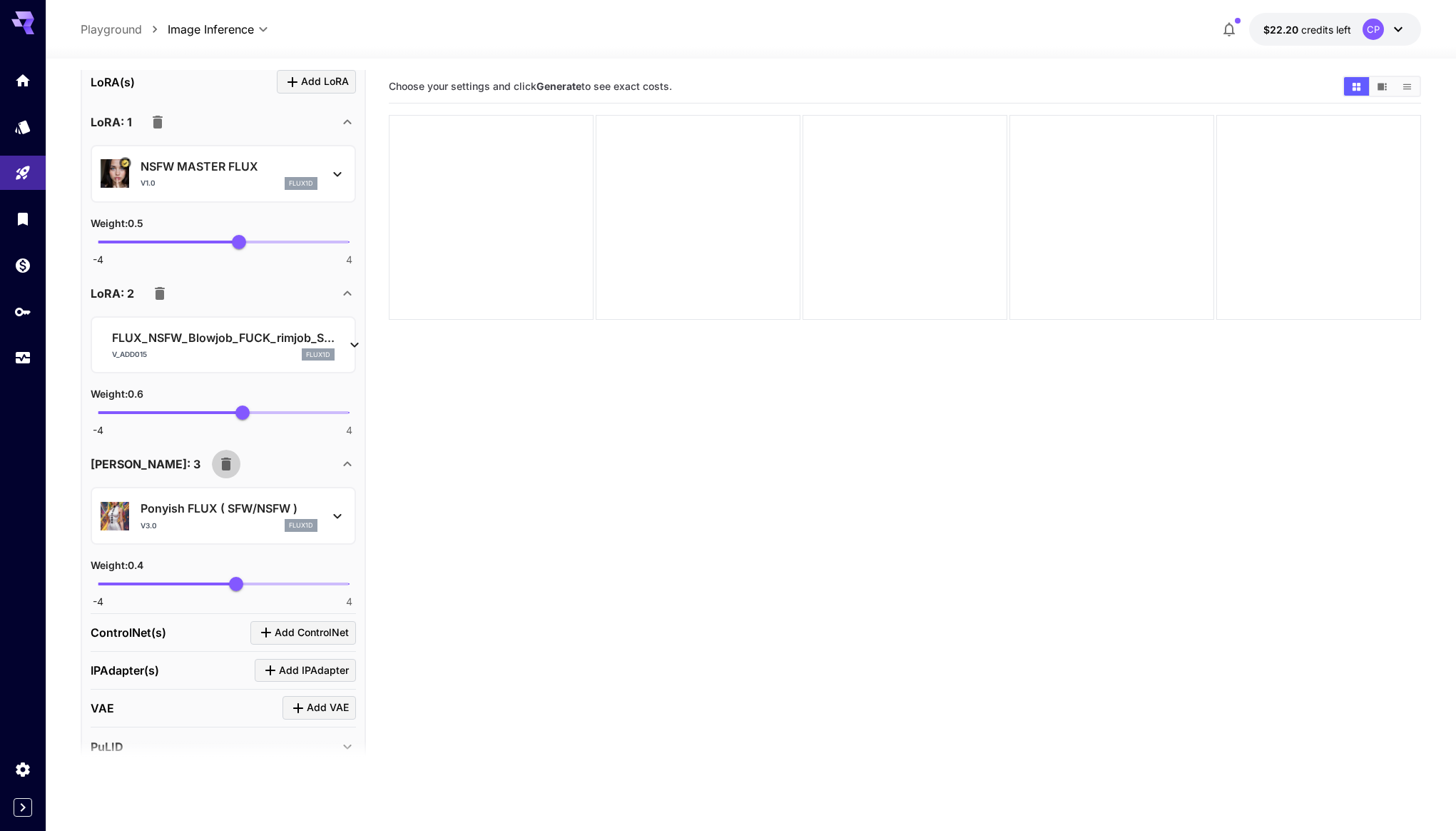
click at [221, 467] on icon "button" at bounding box center [225, 464] width 10 height 13
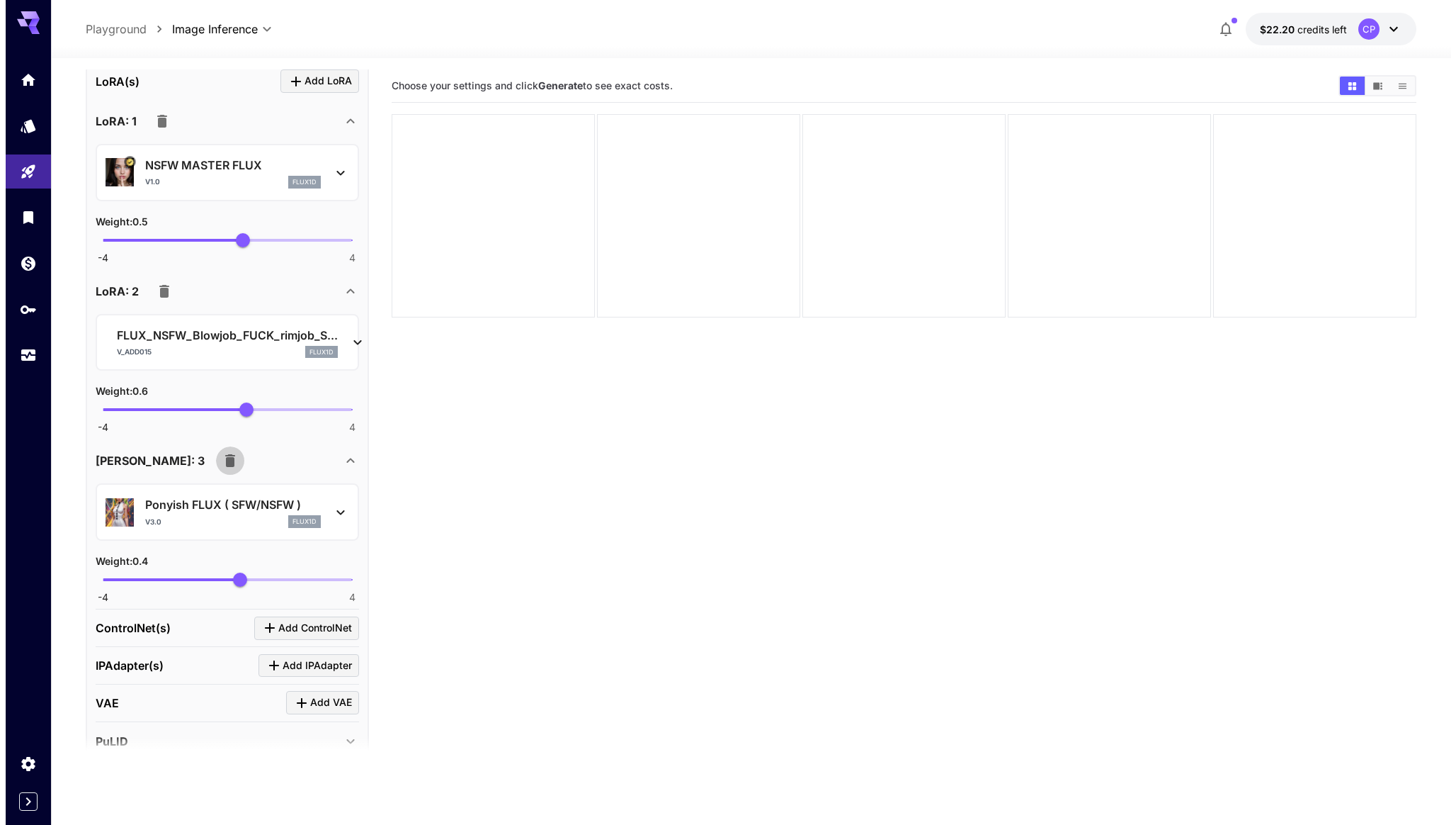
scroll to position [605, 0]
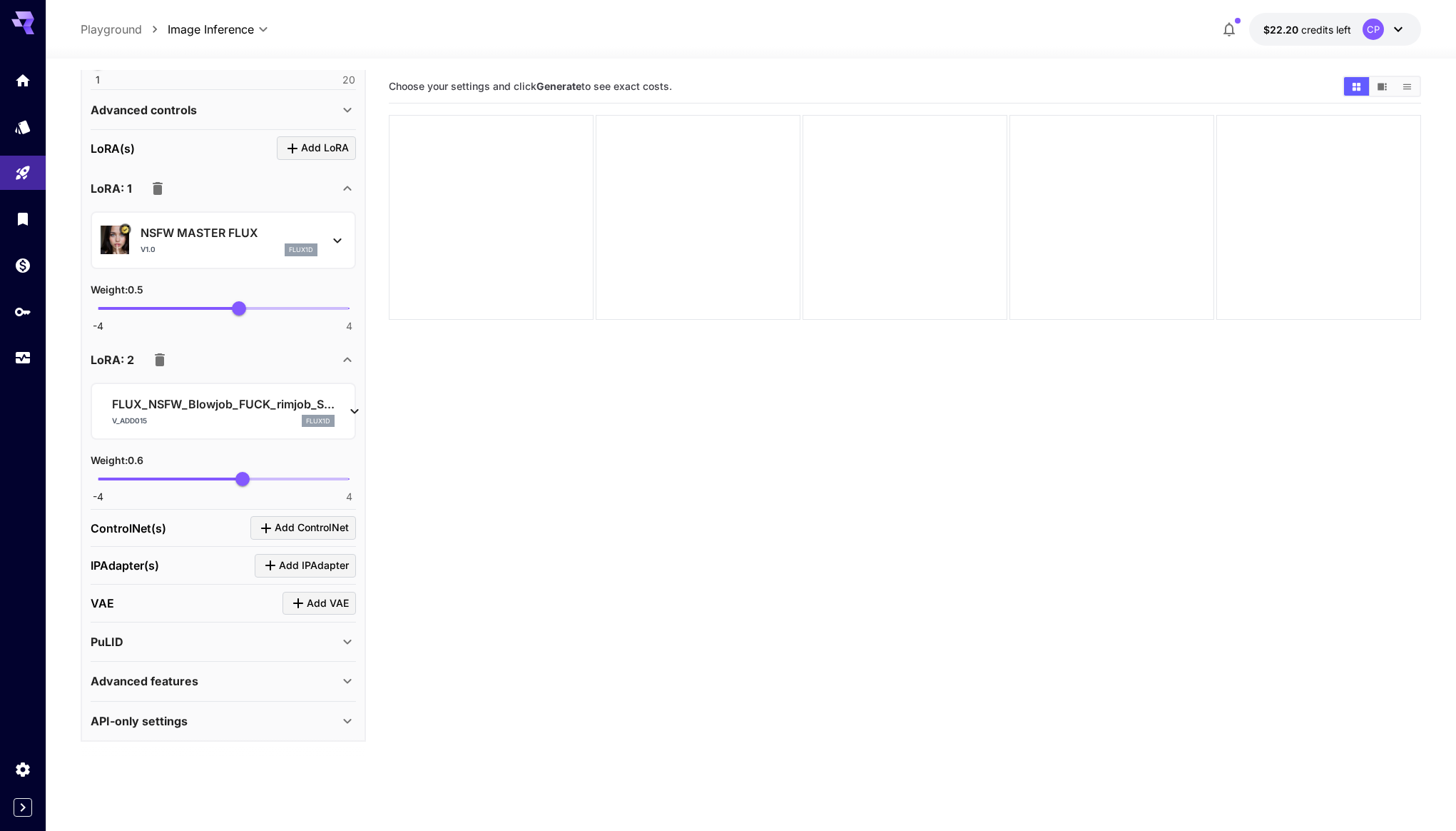
click at [274, 402] on p "FLUX_NSFW_Blowjob_FUCK_rimjob_S..." at bounding box center [223, 404] width 223 height 17
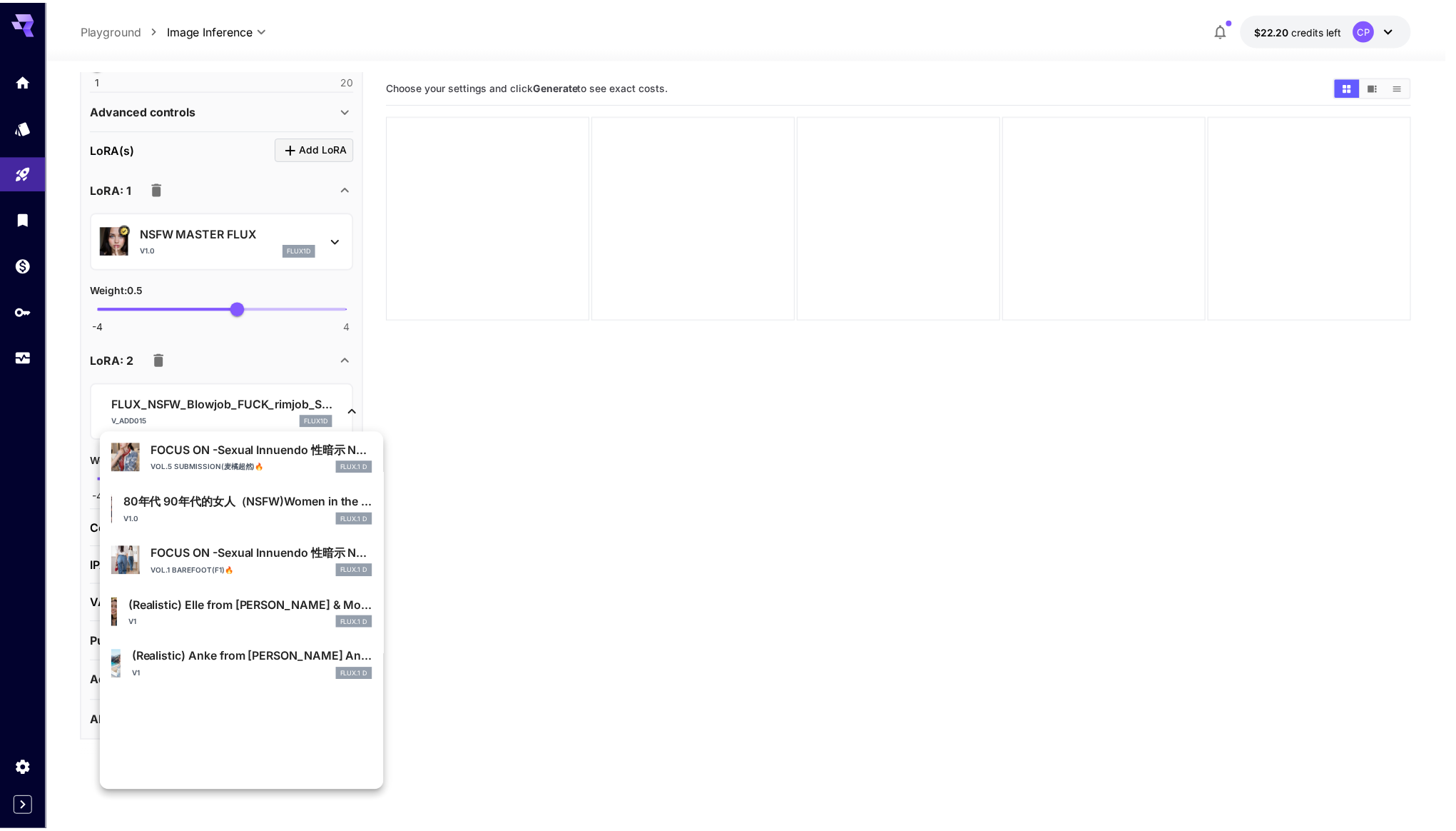
scroll to position [0, 0]
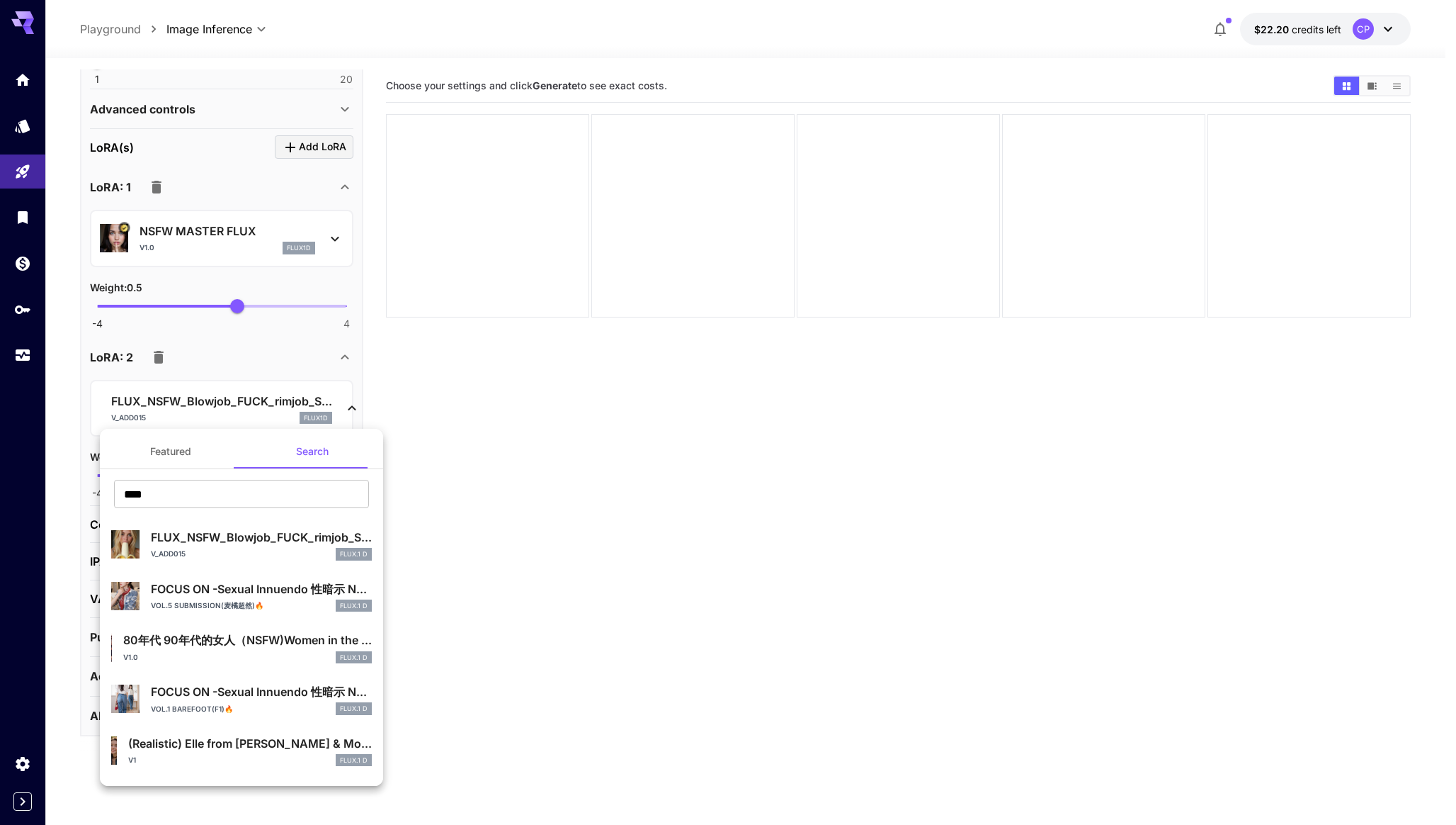
click at [273, 368] on div at bounding box center [728, 412] width 1456 height 825
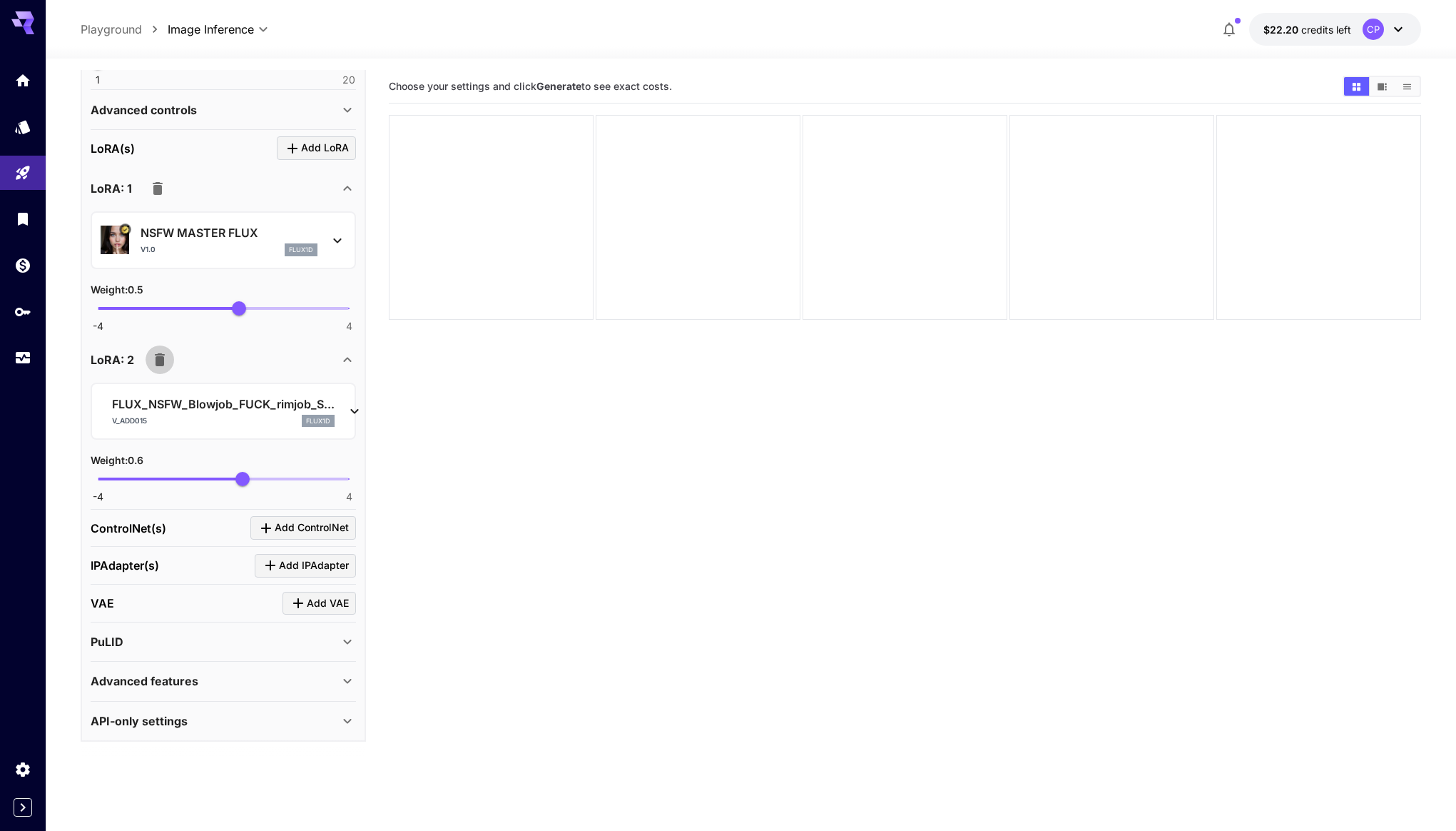
click at [158, 359] on icon "button" at bounding box center [160, 359] width 10 height 13
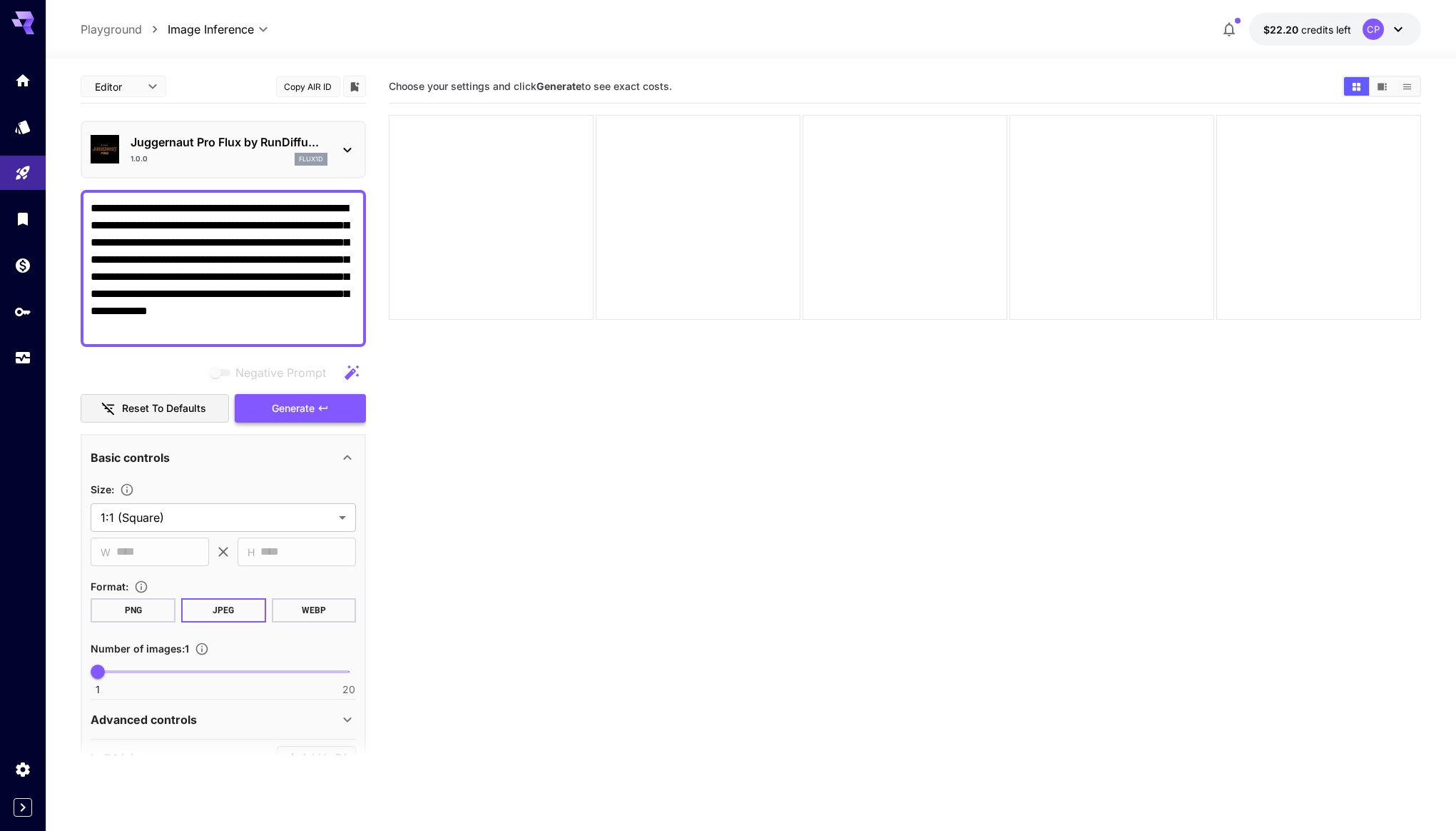
click at [272, 400] on span "Generate" at bounding box center [293, 409] width 42 height 18
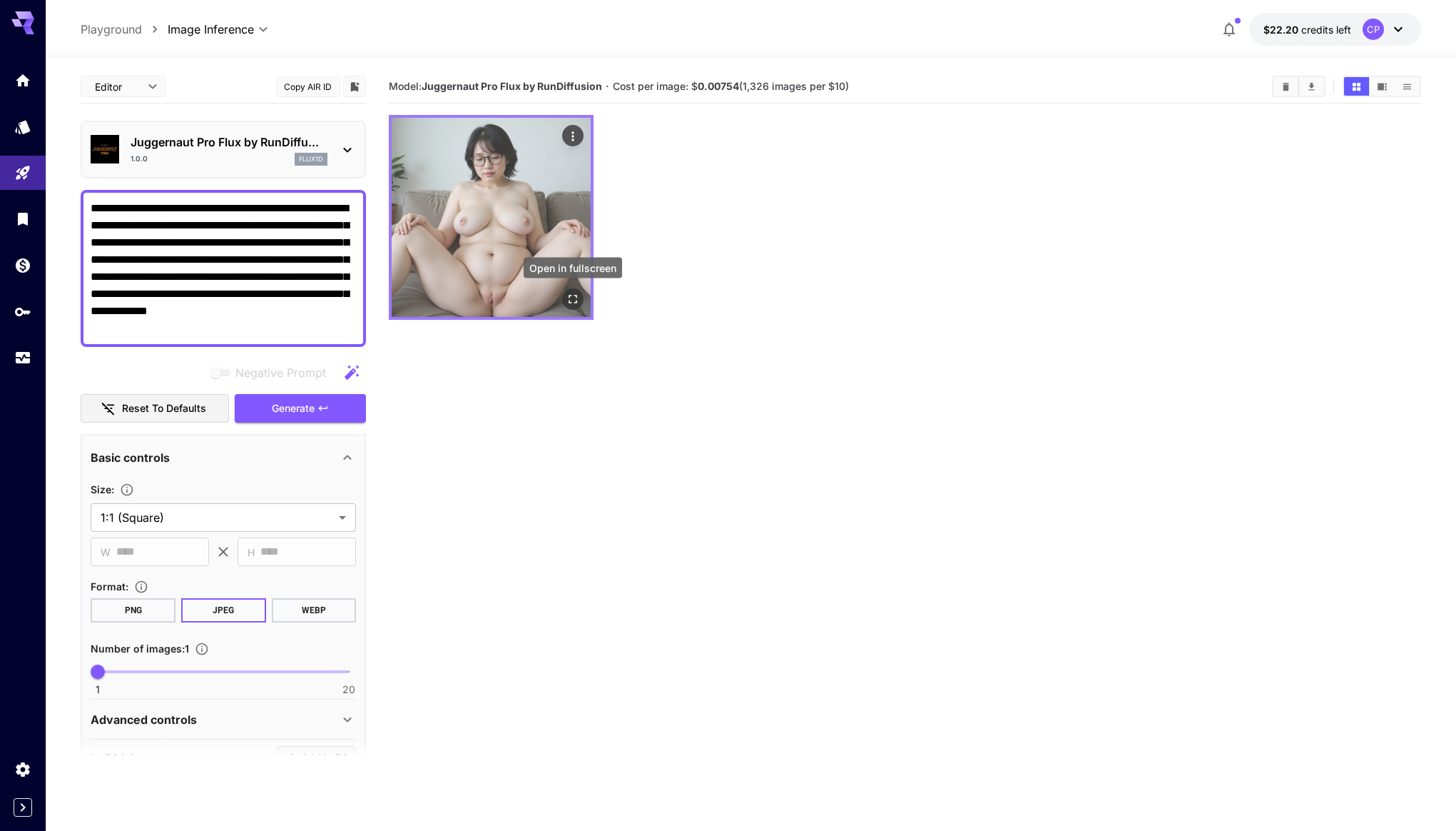
click at [569, 301] on icon "Open in fullscreen" at bounding box center [572, 299] width 14 height 14
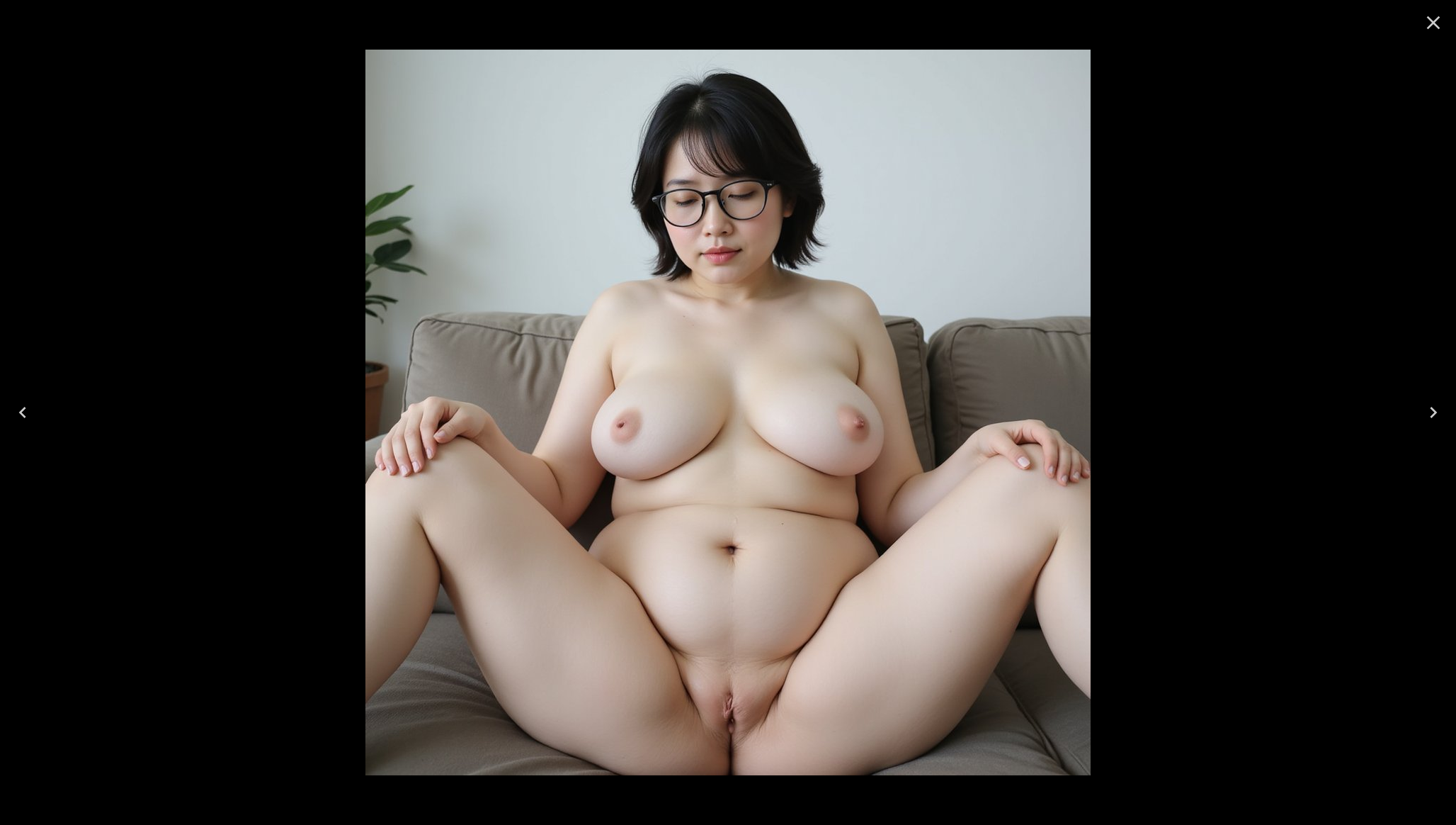
click at [1431, 28] on icon "Close" at bounding box center [1433, 23] width 23 height 23
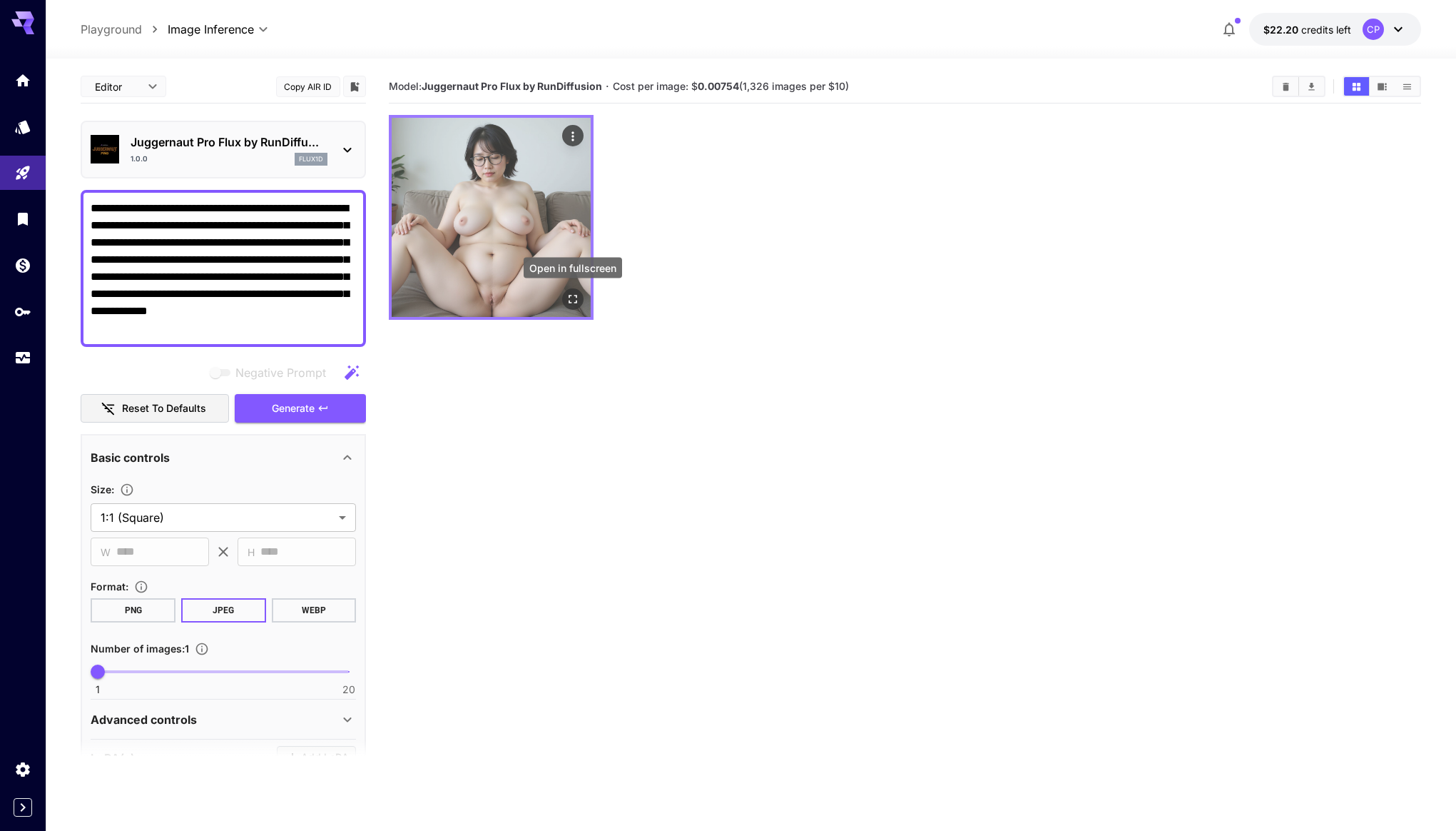
click at [579, 301] on icon "Open in fullscreen" at bounding box center [572, 299] width 14 height 14
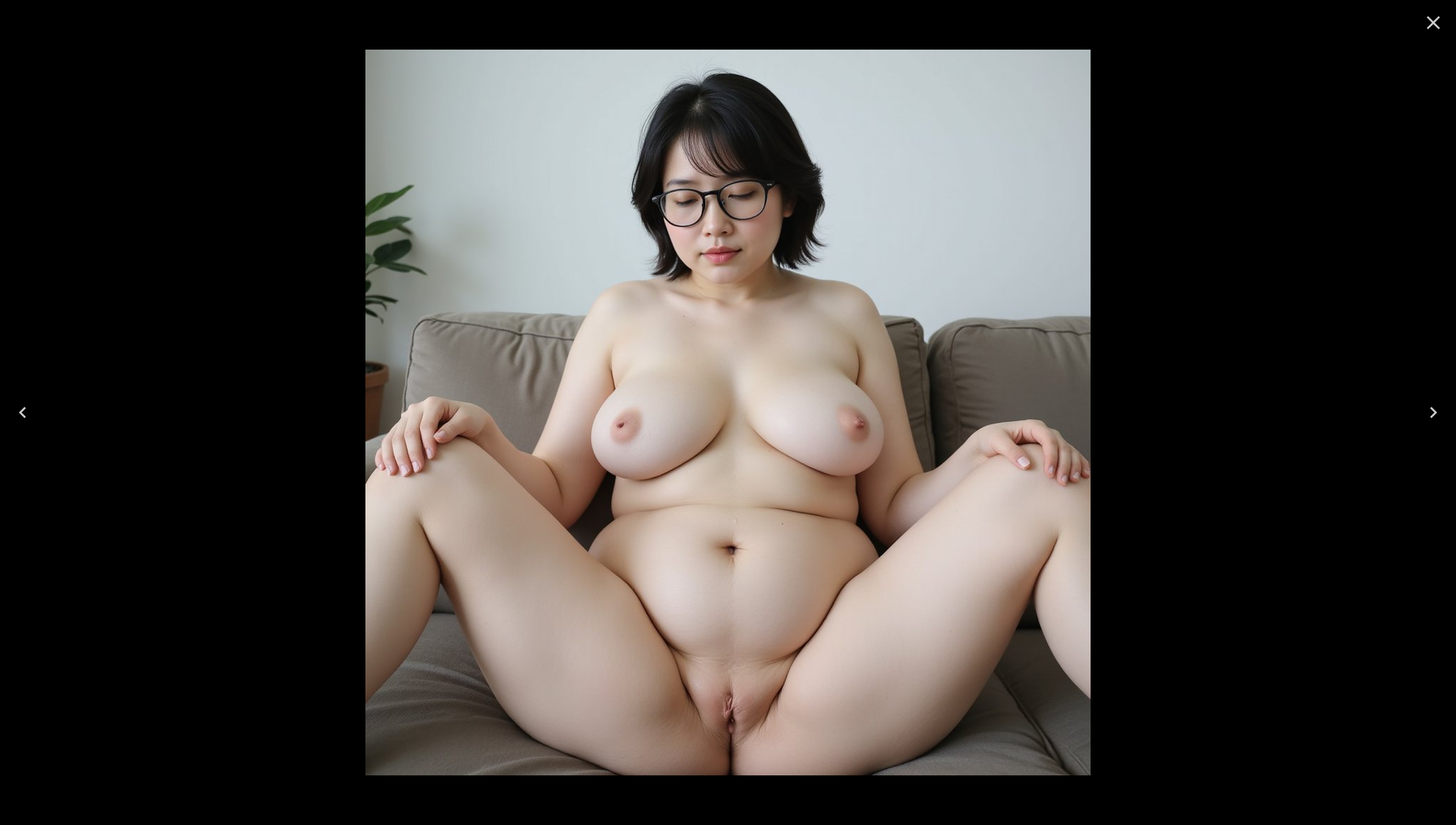
click at [1431, 23] on icon "Close" at bounding box center [1434, 23] width 13 height 13
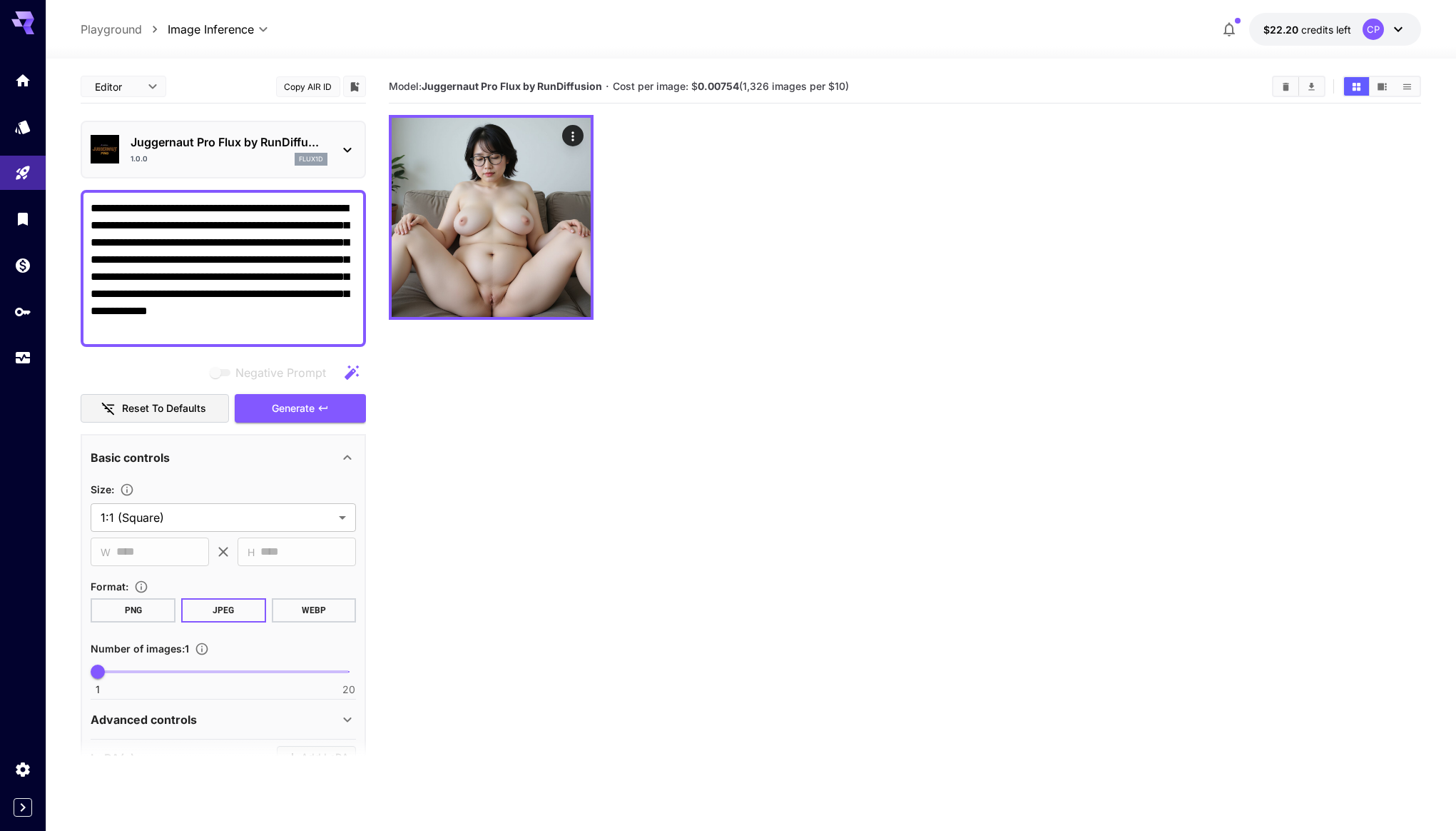
click at [1285, 89] on icon "Clear Images" at bounding box center [1285, 86] width 7 height 8
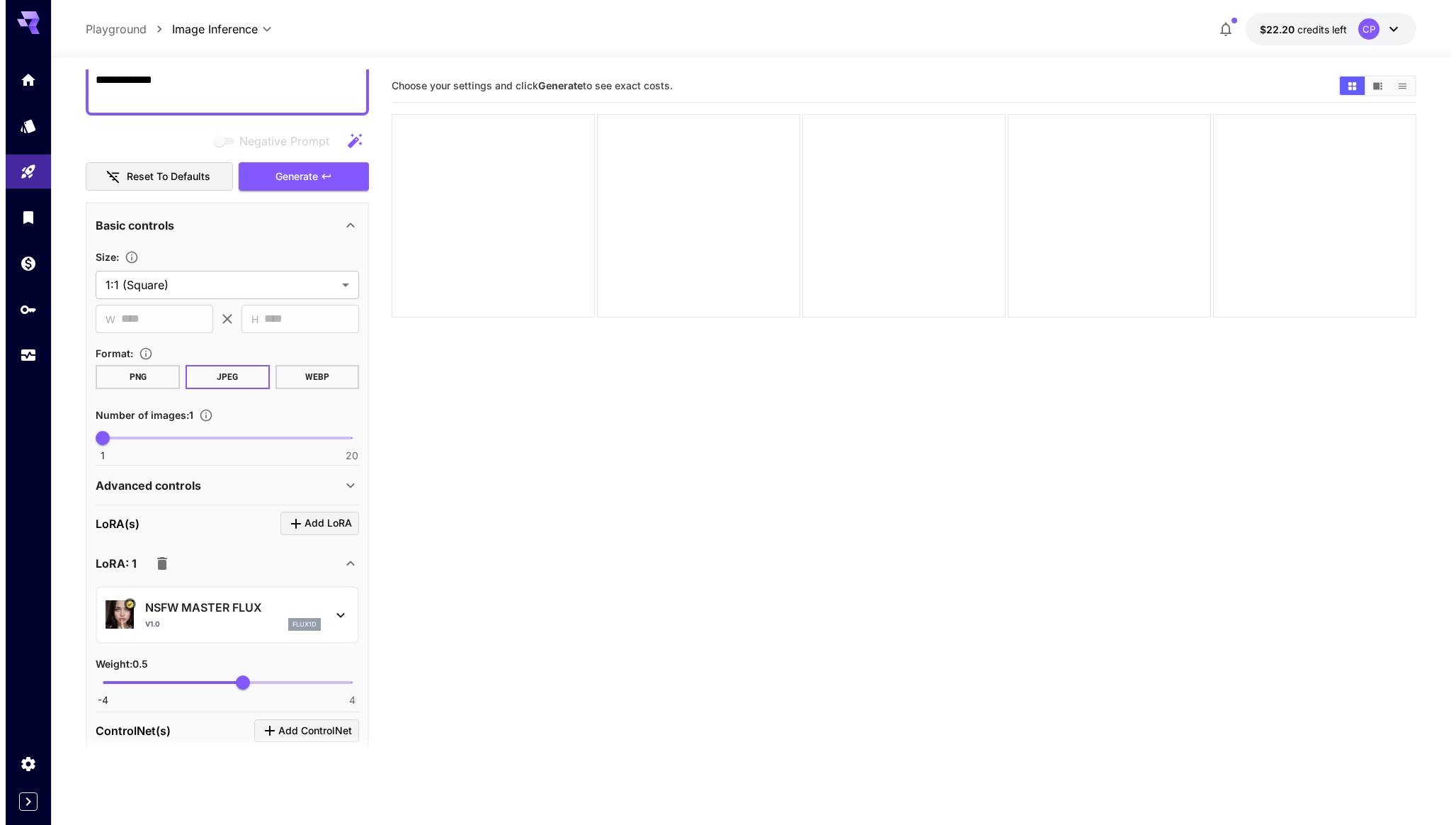
scroll to position [357, 0]
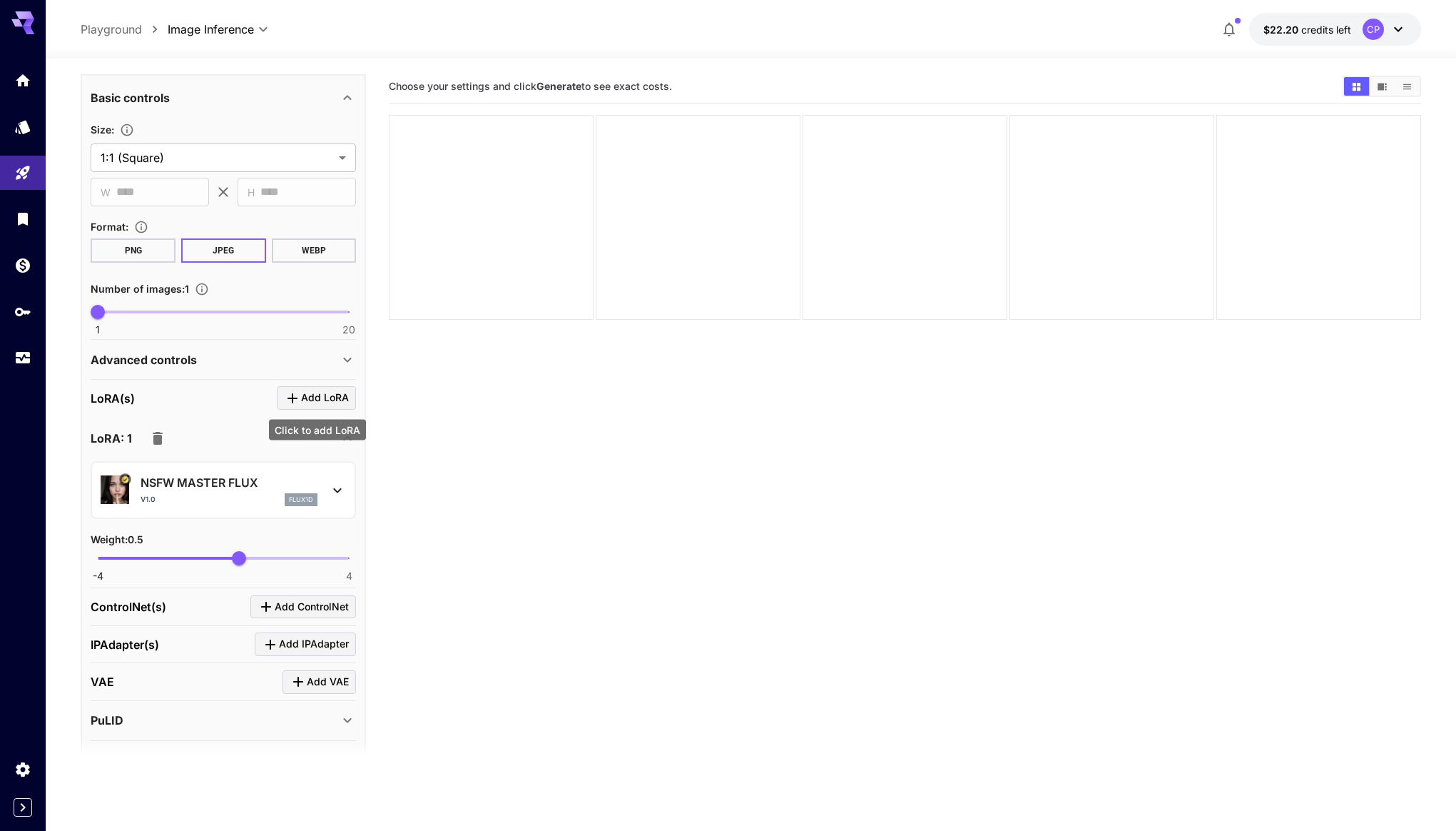
click at [321, 405] on span "Add LoRA" at bounding box center [325, 397] width 48 height 18
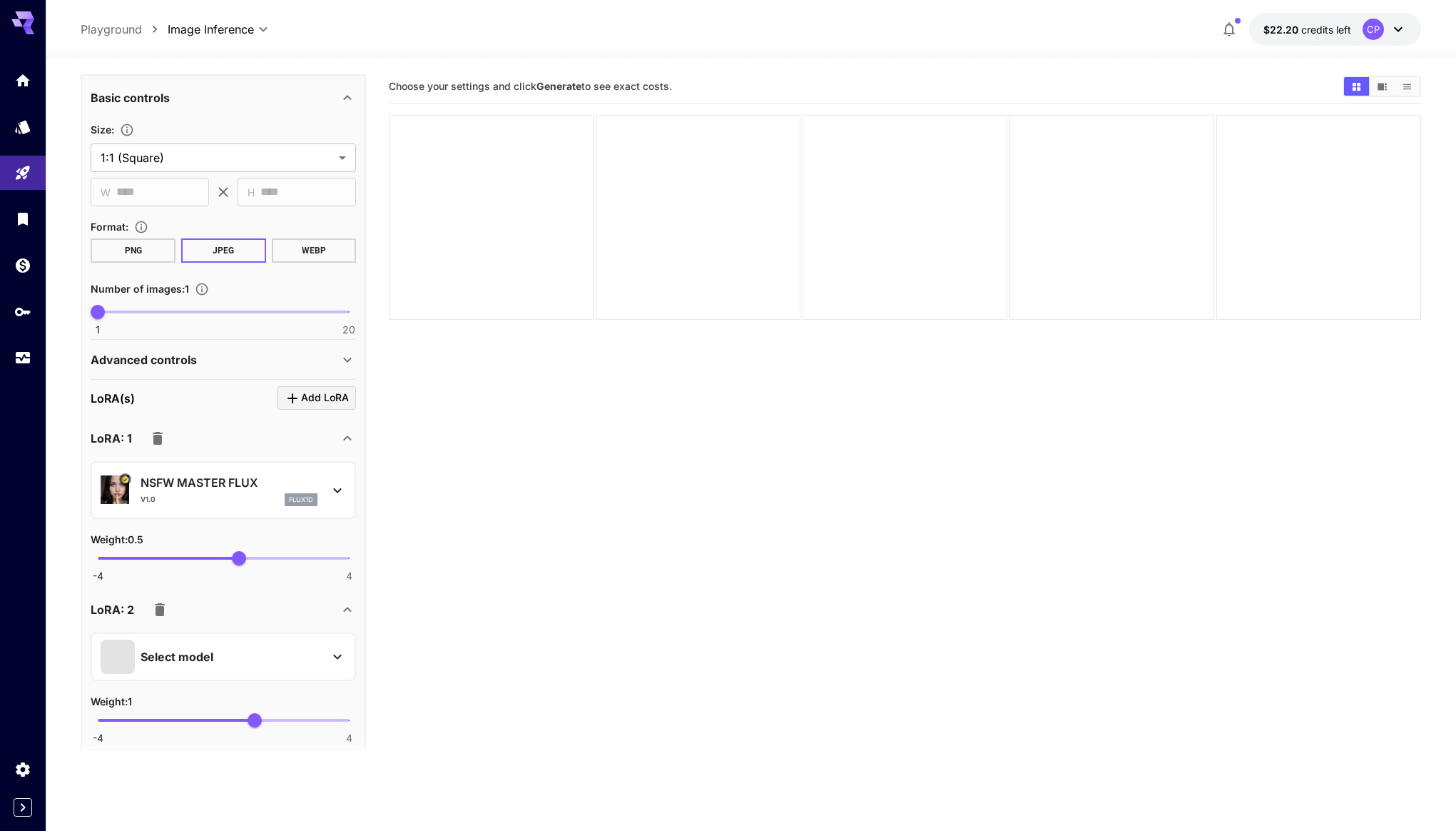
click at [251, 614] on div "LoRA: 2" at bounding box center [215, 609] width 249 height 29
click at [184, 661] on p "Select model" at bounding box center [177, 657] width 73 height 17
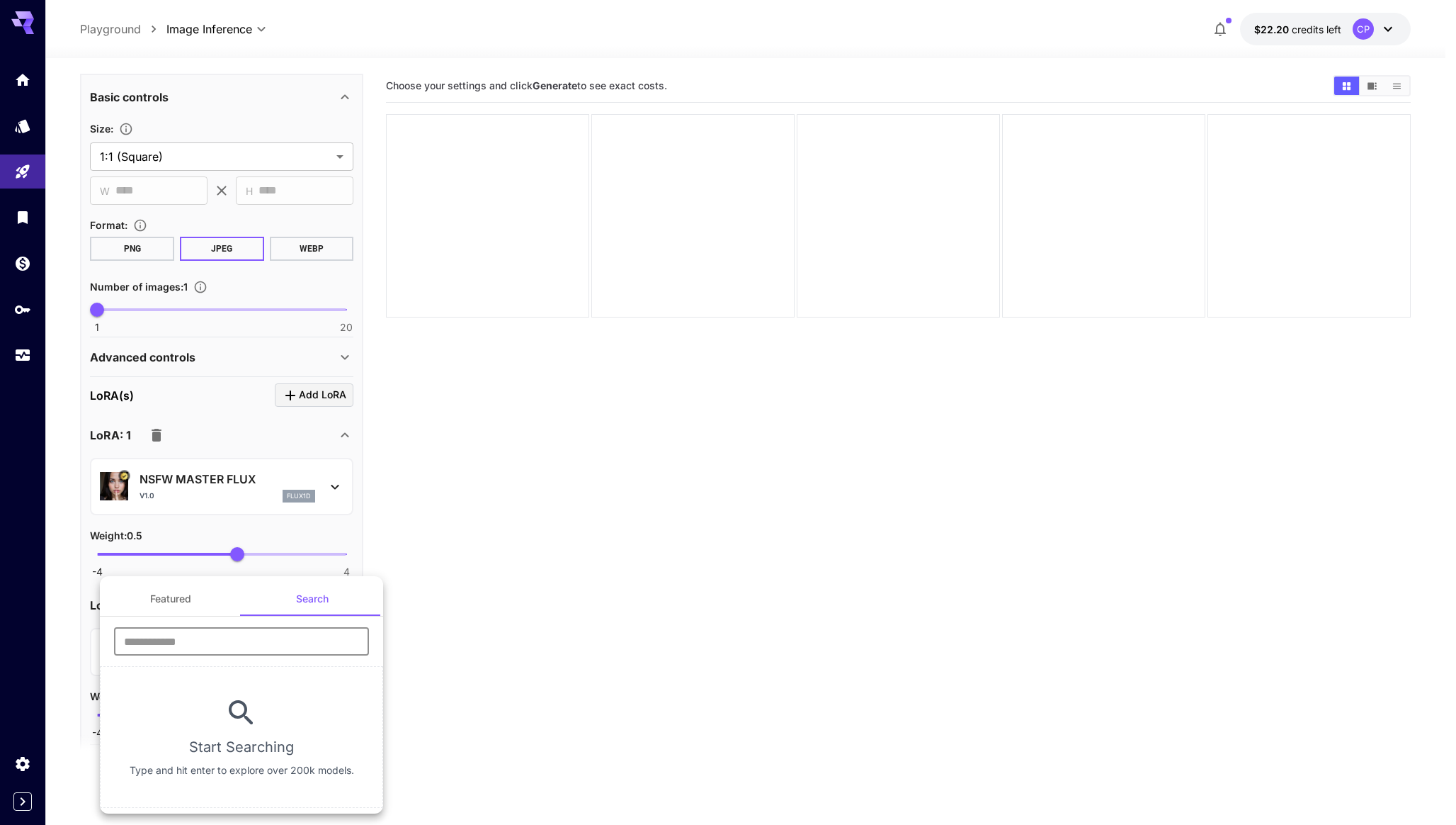
click at [220, 637] on input "text" at bounding box center [241, 641] width 255 height 29
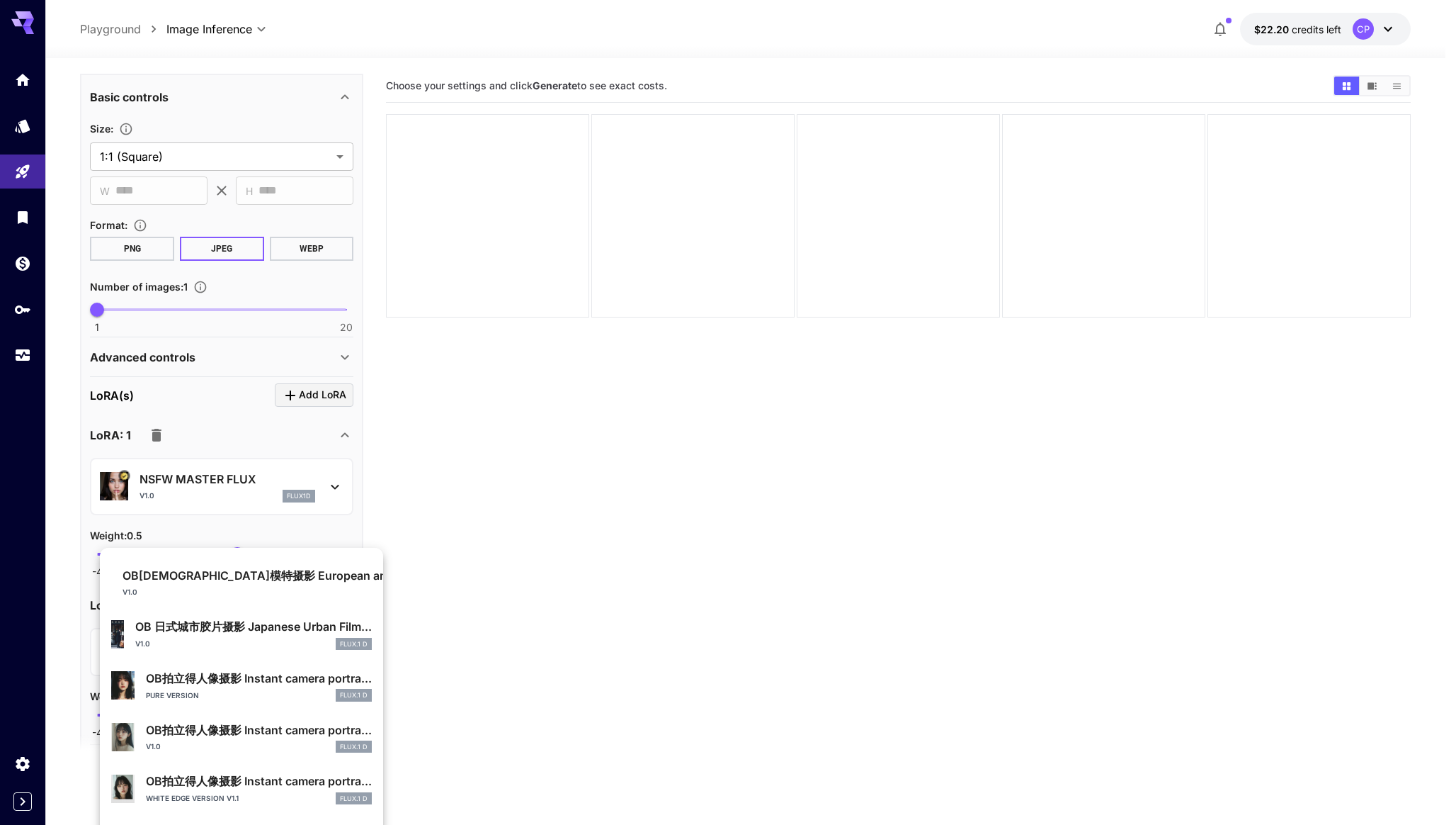
scroll to position [0, 0]
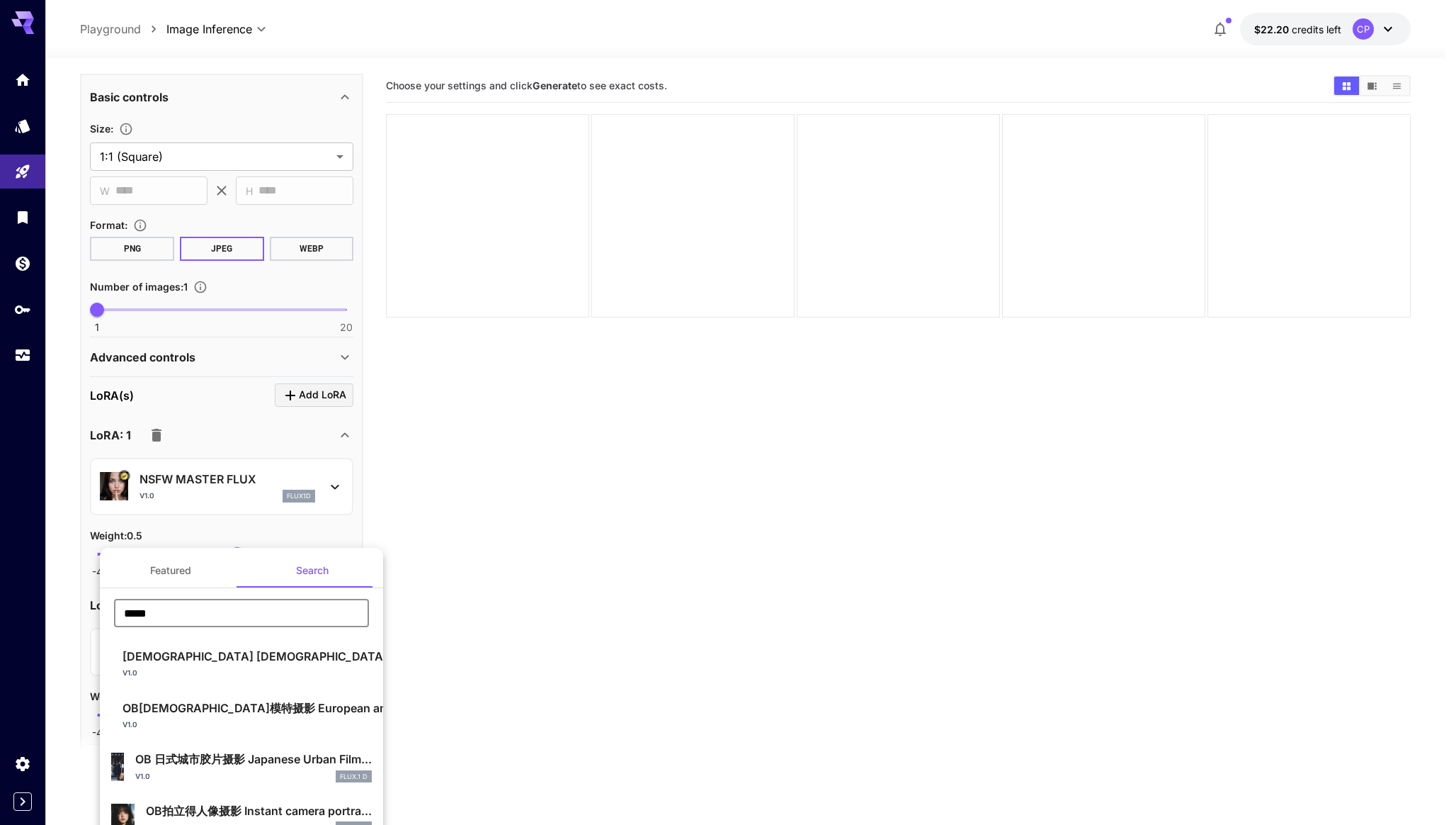
click at [250, 607] on input "*****" at bounding box center [241, 613] width 255 height 29
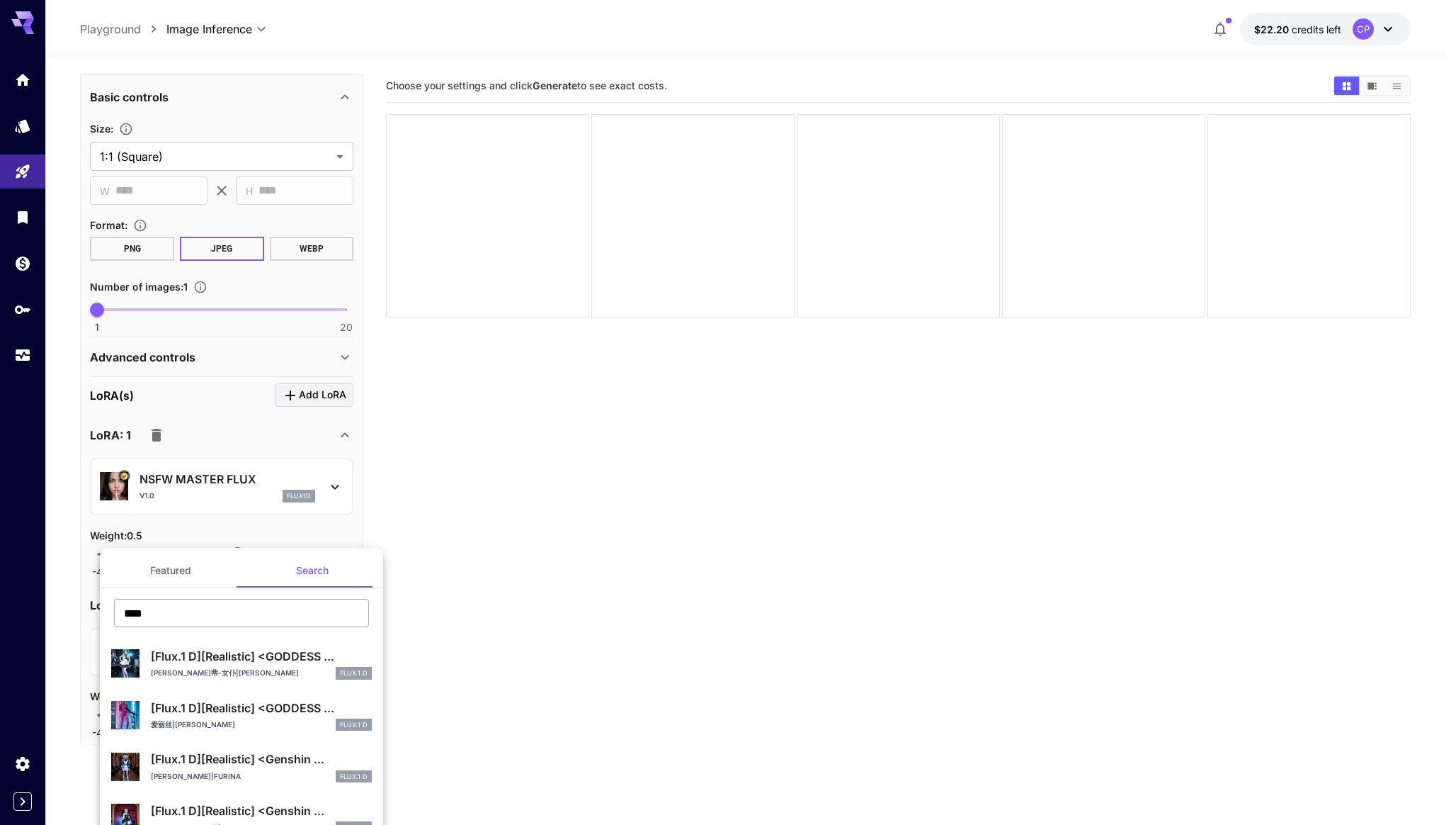
click at [254, 602] on input "****" at bounding box center [241, 613] width 255 height 29
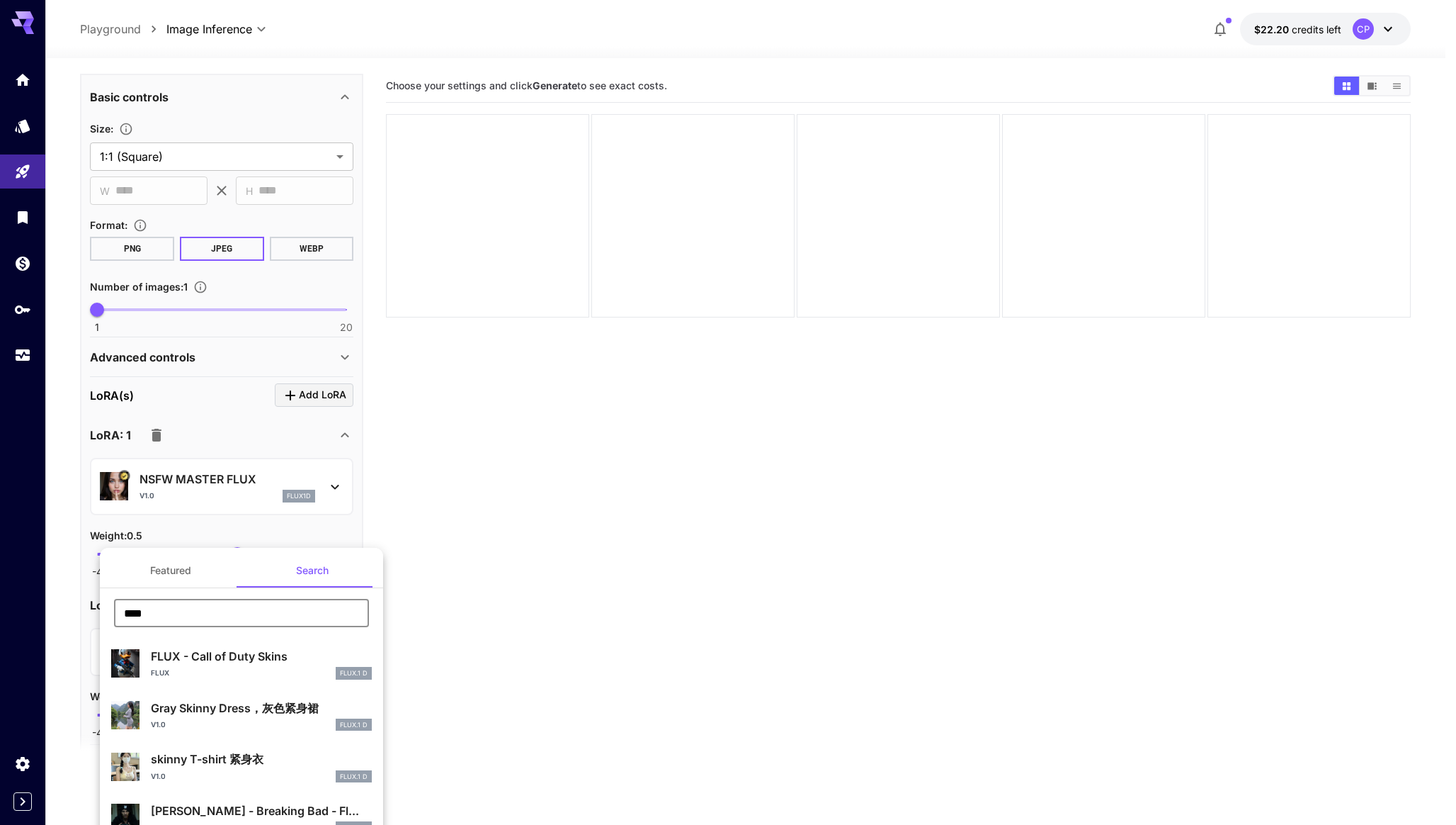
click at [225, 616] on input "****" at bounding box center [241, 613] width 255 height 29
click at [218, 614] on input "****" at bounding box center [241, 613] width 255 height 29
type input "***"
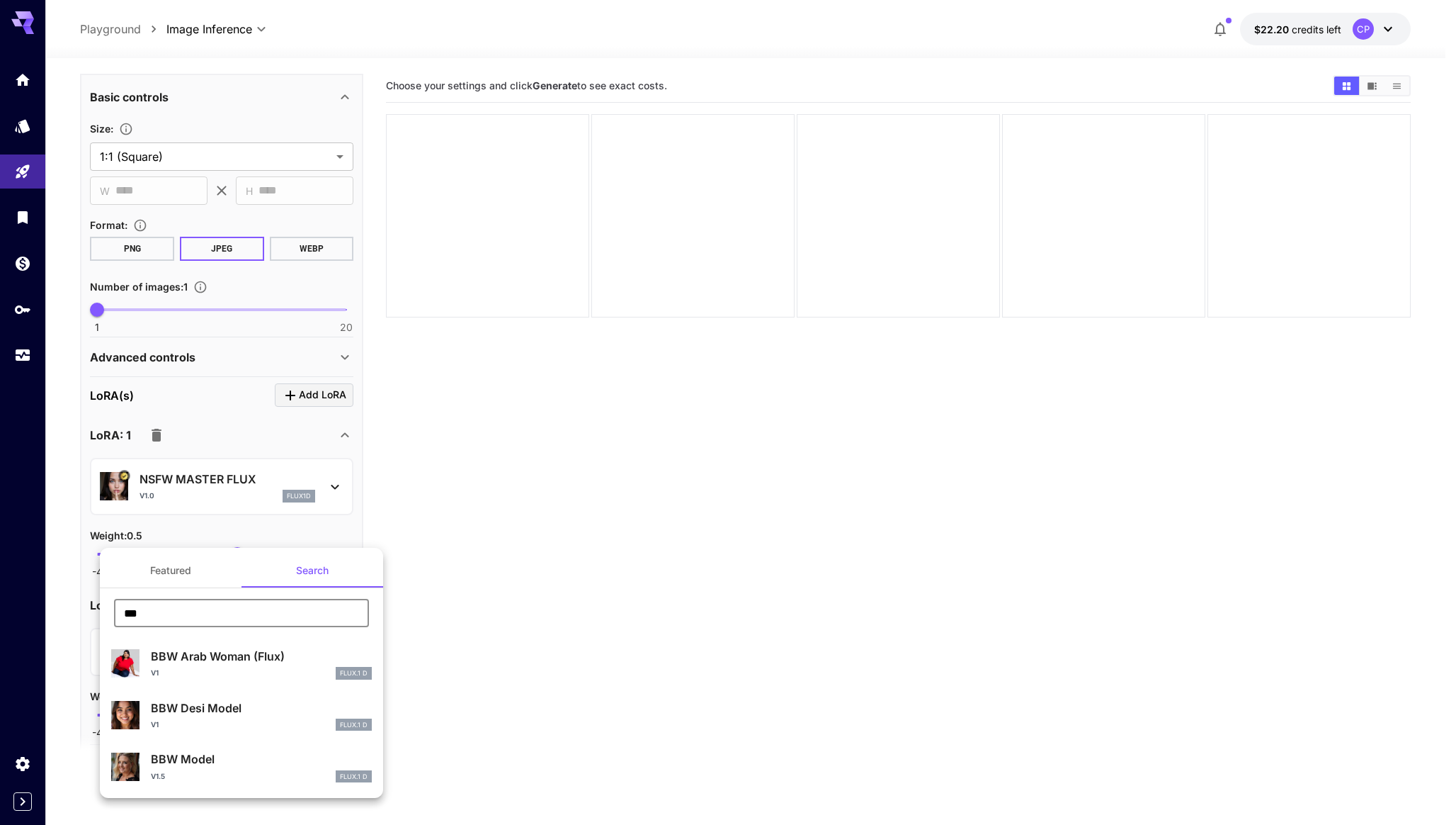
click at [200, 763] on p "BBW Model" at bounding box center [261, 759] width 221 height 17
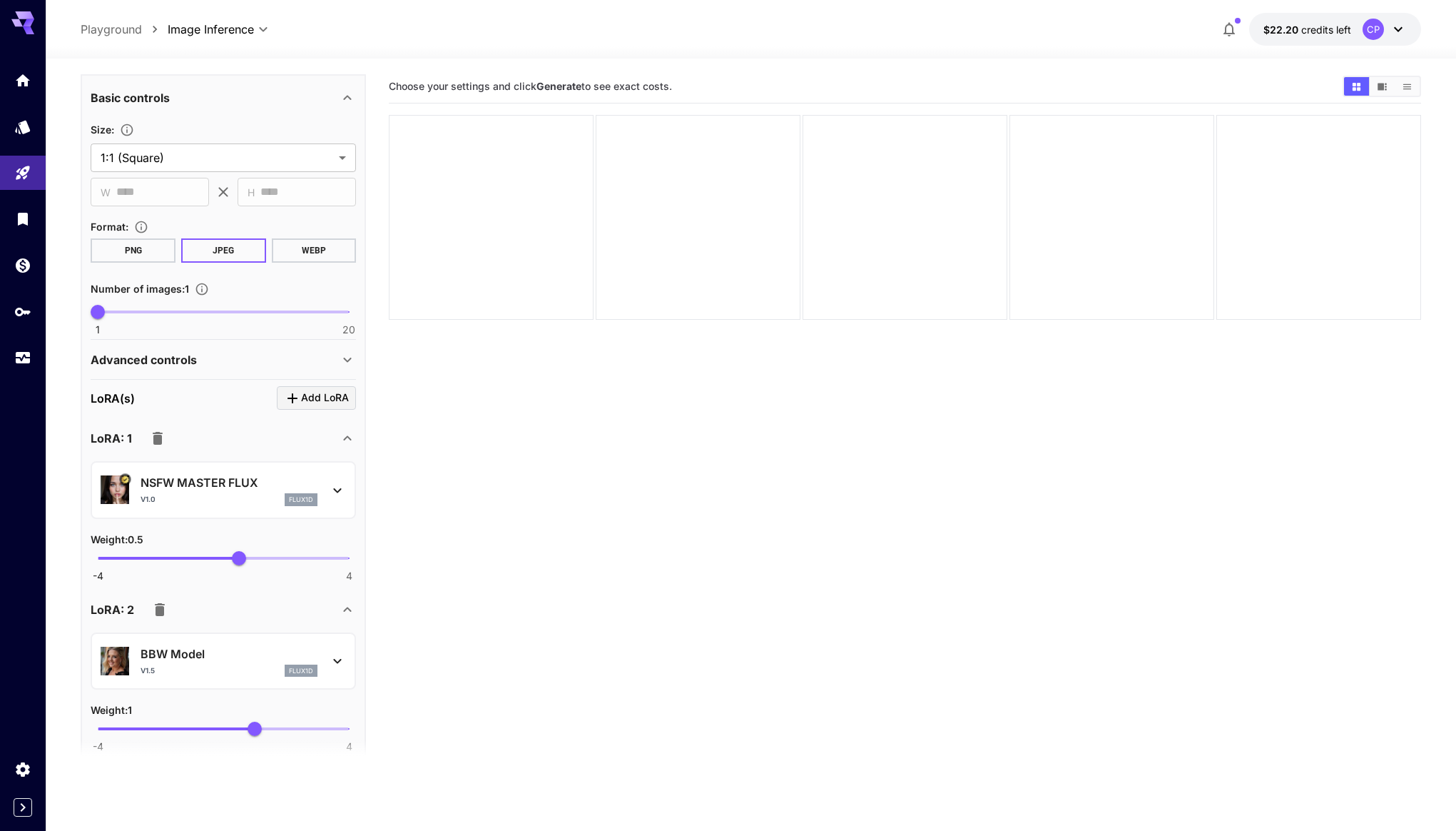
type input "****"
click at [235, 730] on span "-4 4 1" at bounding box center [223, 729] width 251 height 21
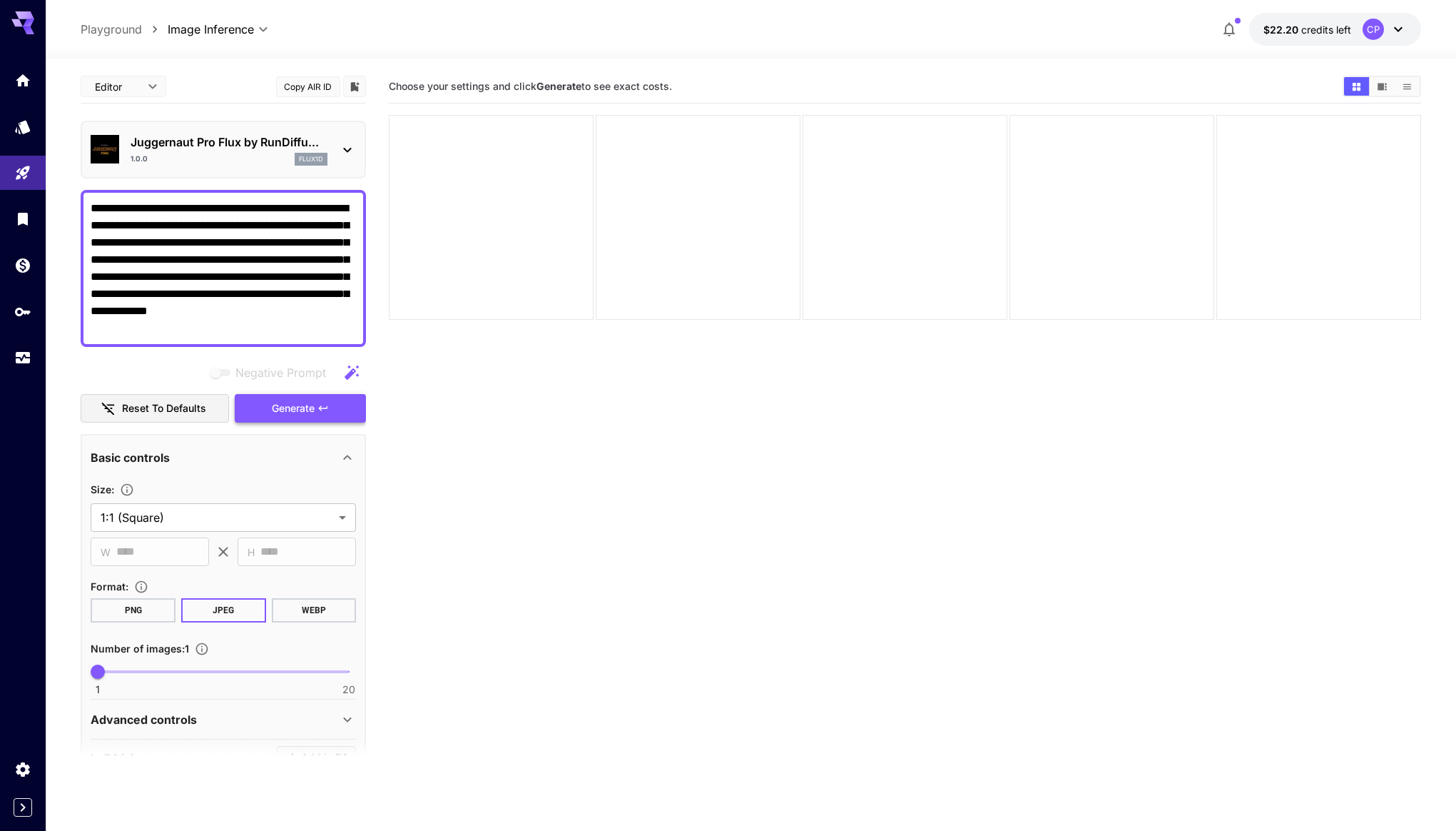
click at [320, 404] on icon "button" at bounding box center [323, 409] width 12 height 12
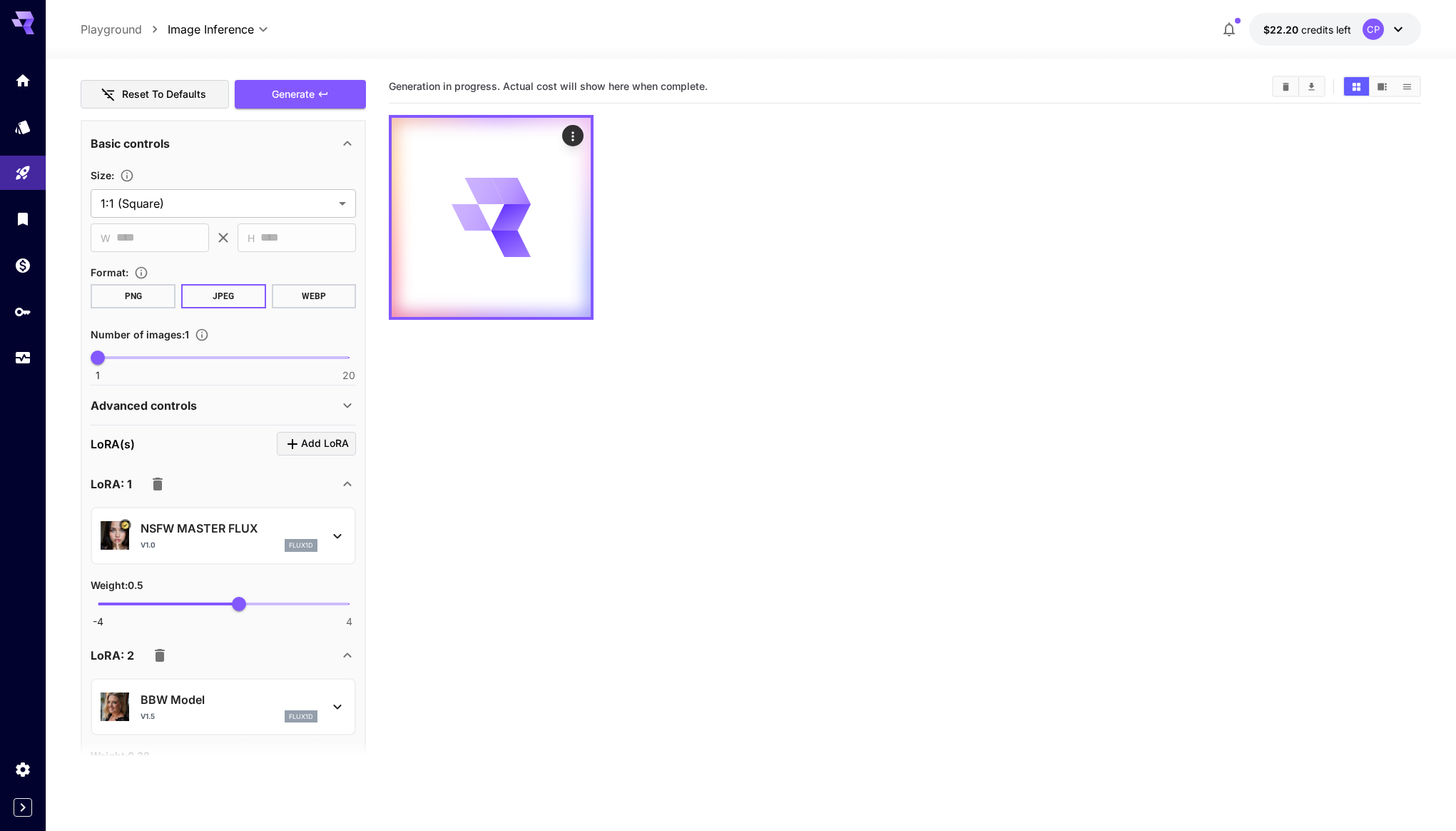
scroll to position [609, 0]
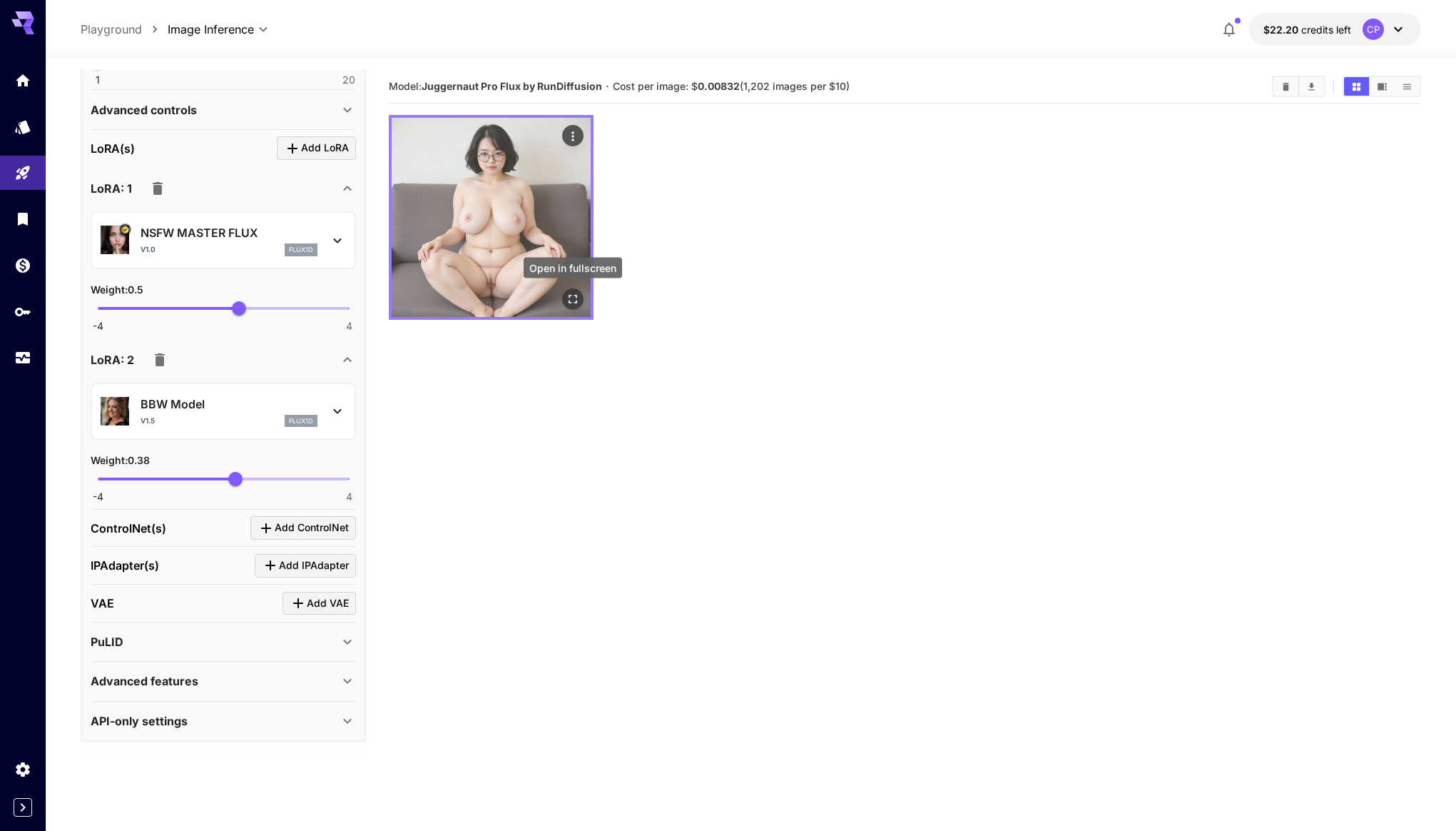
click at [569, 297] on icon "Open in fullscreen" at bounding box center [572, 299] width 9 height 9
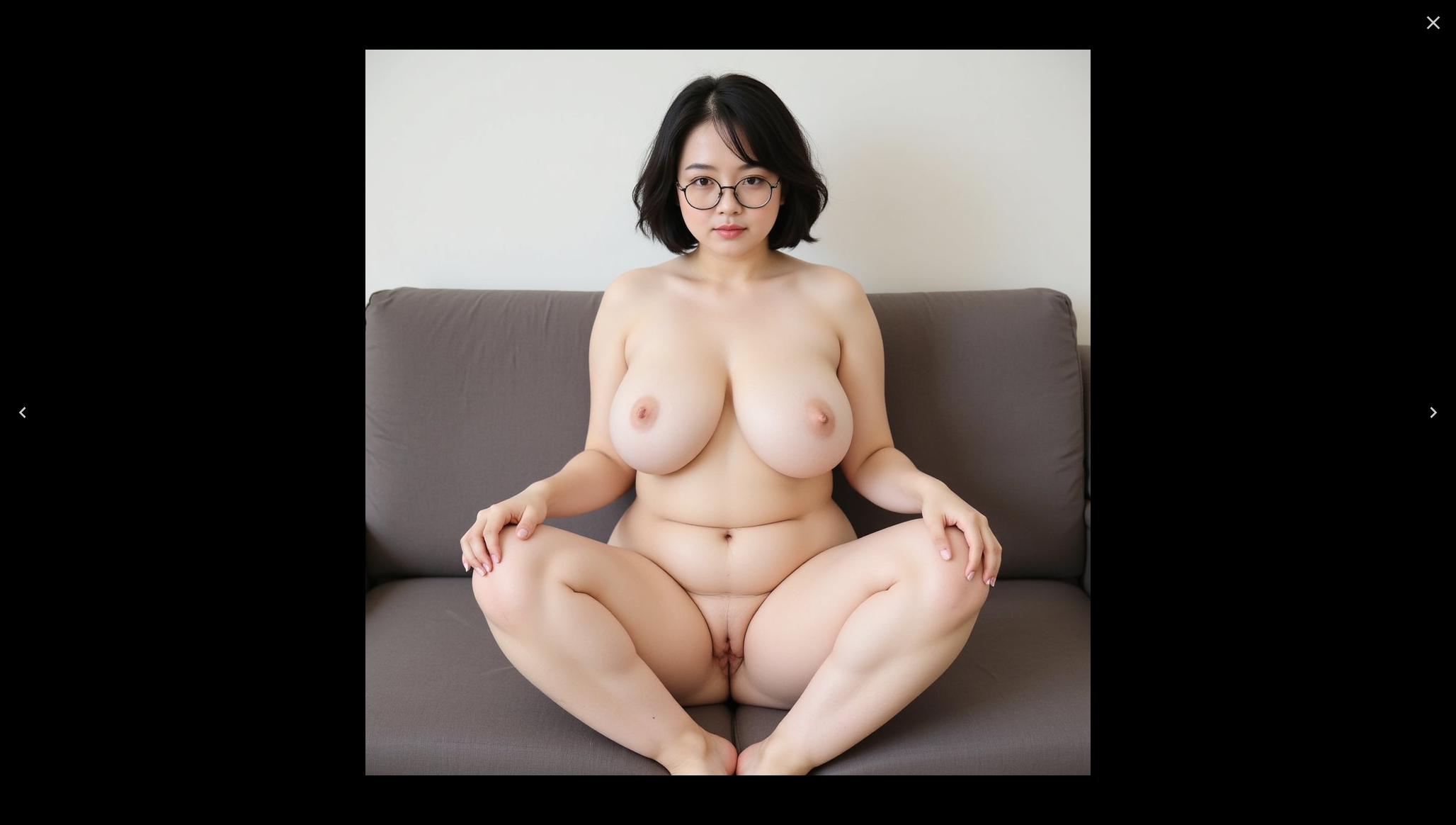
click at [1427, 20] on icon "Close" at bounding box center [1433, 23] width 23 height 23
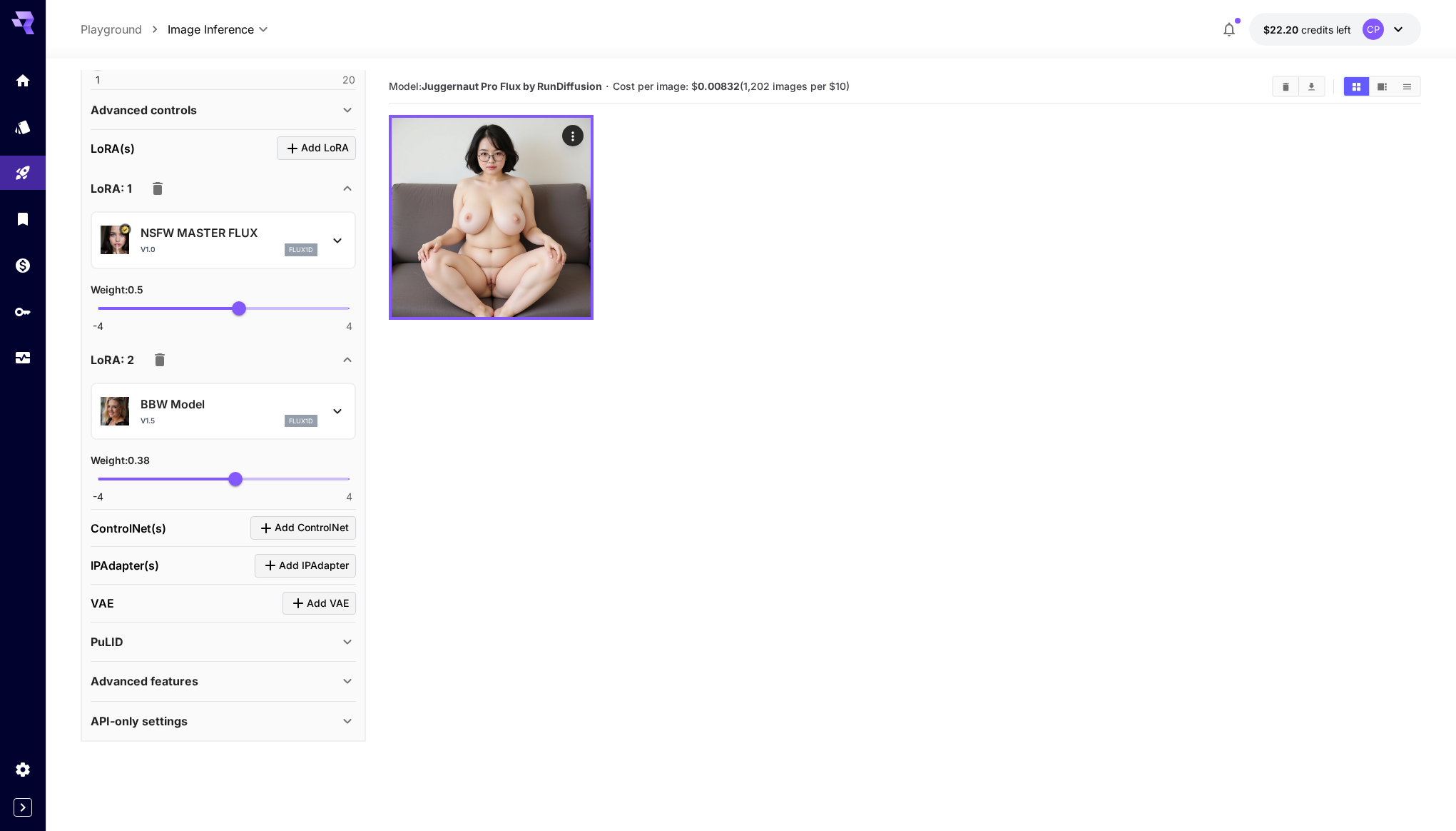
click at [161, 358] on icon "button" at bounding box center [160, 359] width 10 height 13
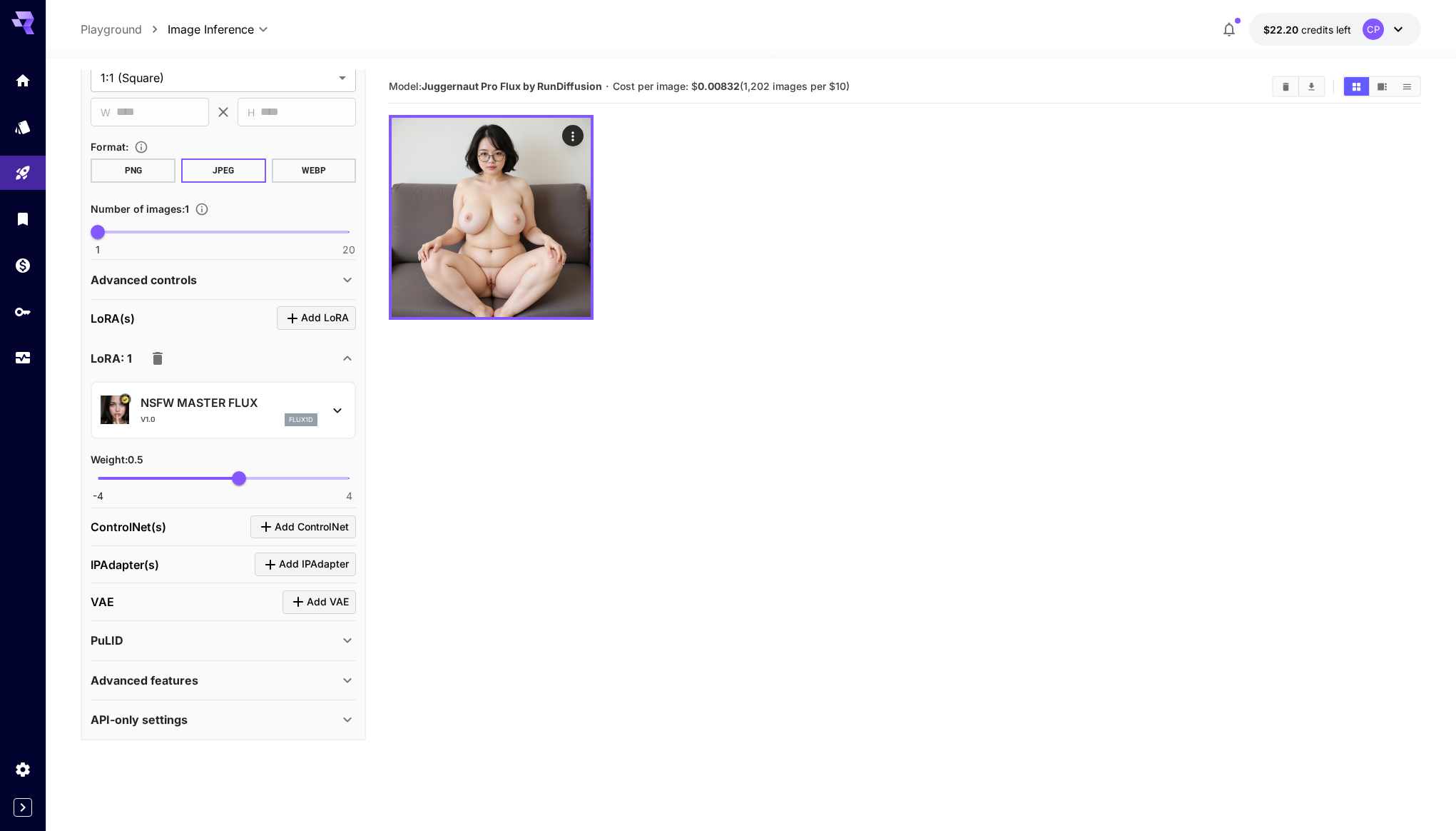
scroll to position [439, 0]
